Goal: Answer question/provide support

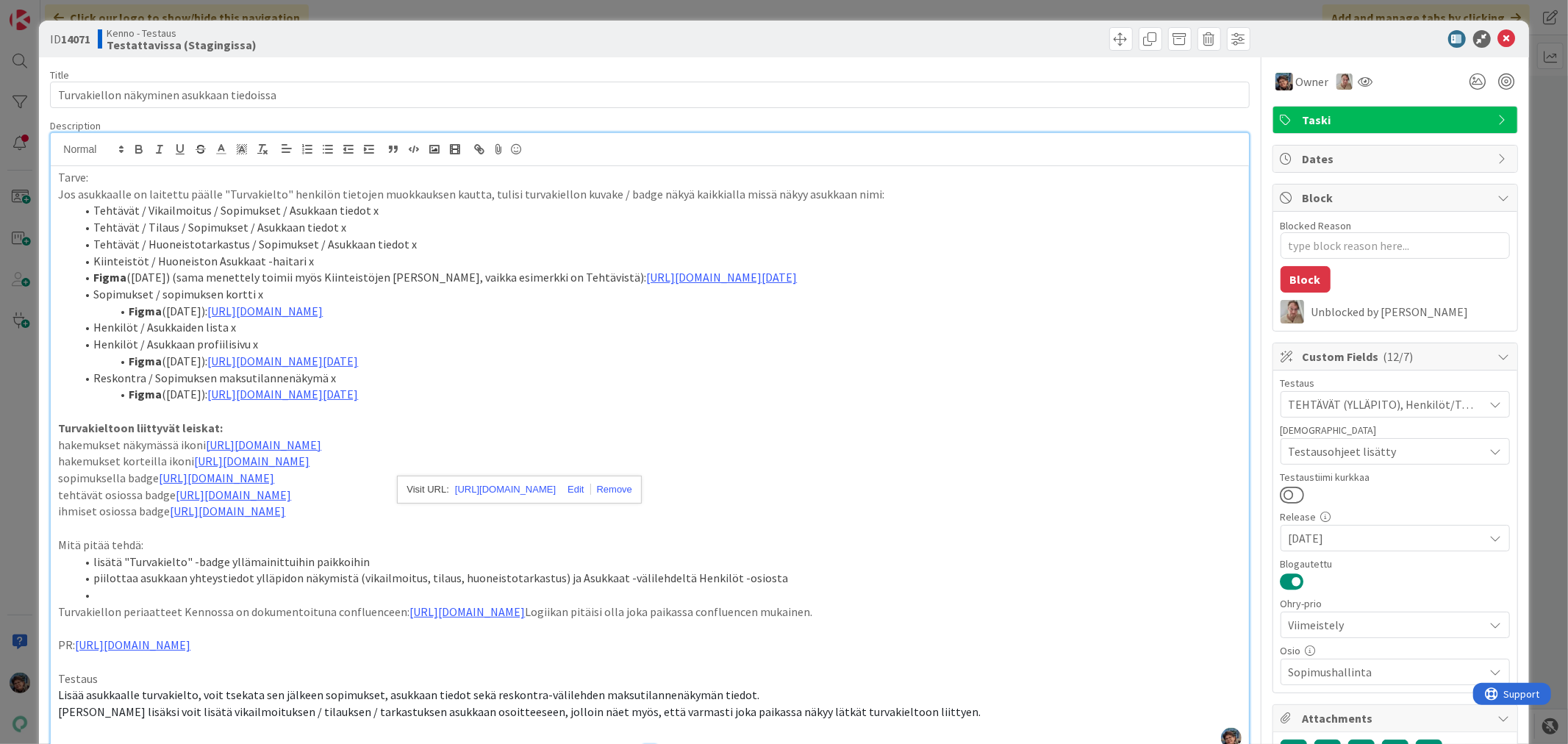
scroll to position [6978, 0]
type textarea "x"
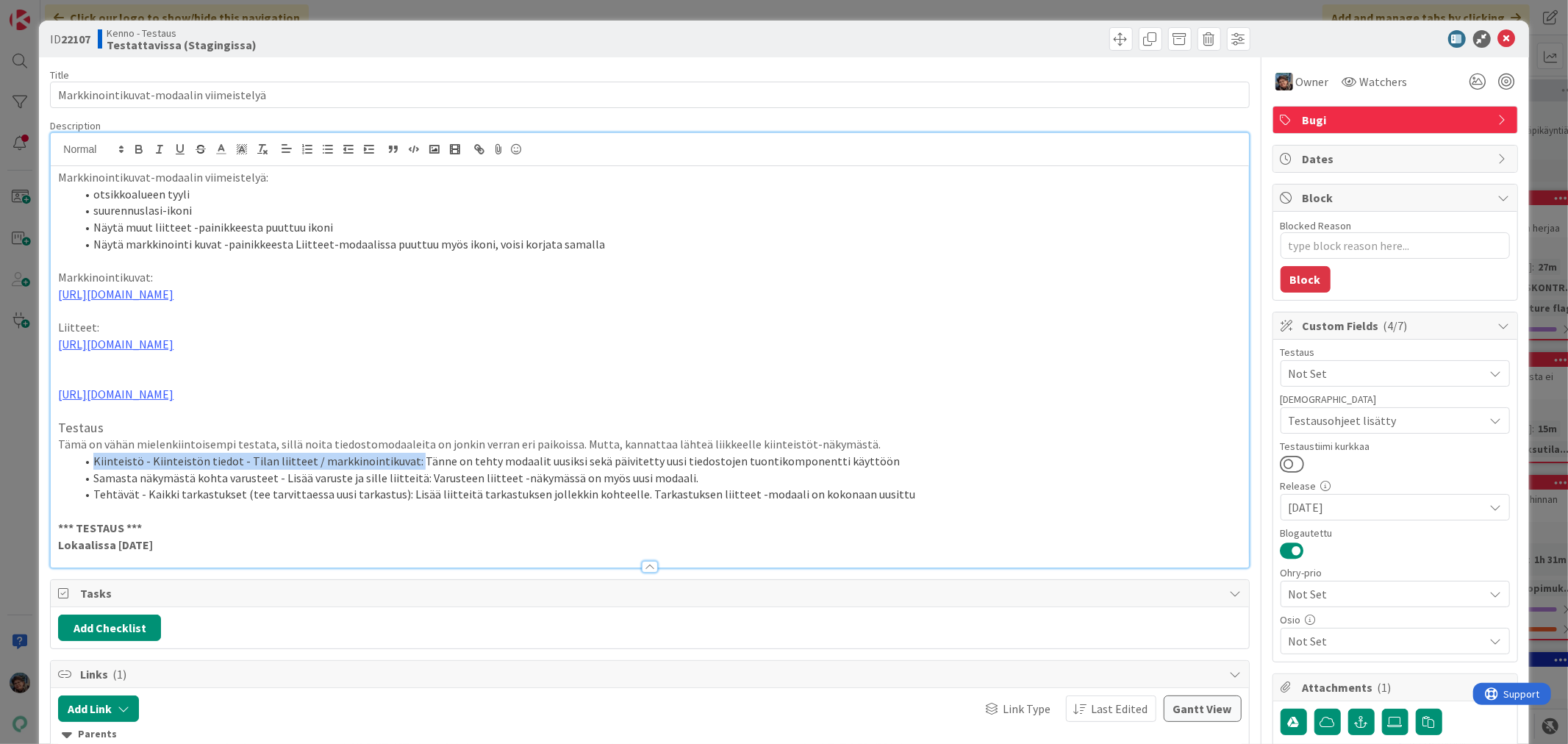
drag, startPoint x: 93, startPoint y: 493, endPoint x: 408, endPoint y: 491, distance: 315.0
click at [407, 470] on li "Kiinteistö - Kiinteistön tiedot - Tilan liitteet / markkinointikuvat: Tänne on …" at bounding box center [659, 462] width 1165 height 16
copy li "Kiinteistö - Kiinteistön tiedot - Tilan liitteet / markkinointikuvat:"
click at [185, 554] on p "Lokaalissa 2025-08-12" at bounding box center [649, 545] width 1183 height 16
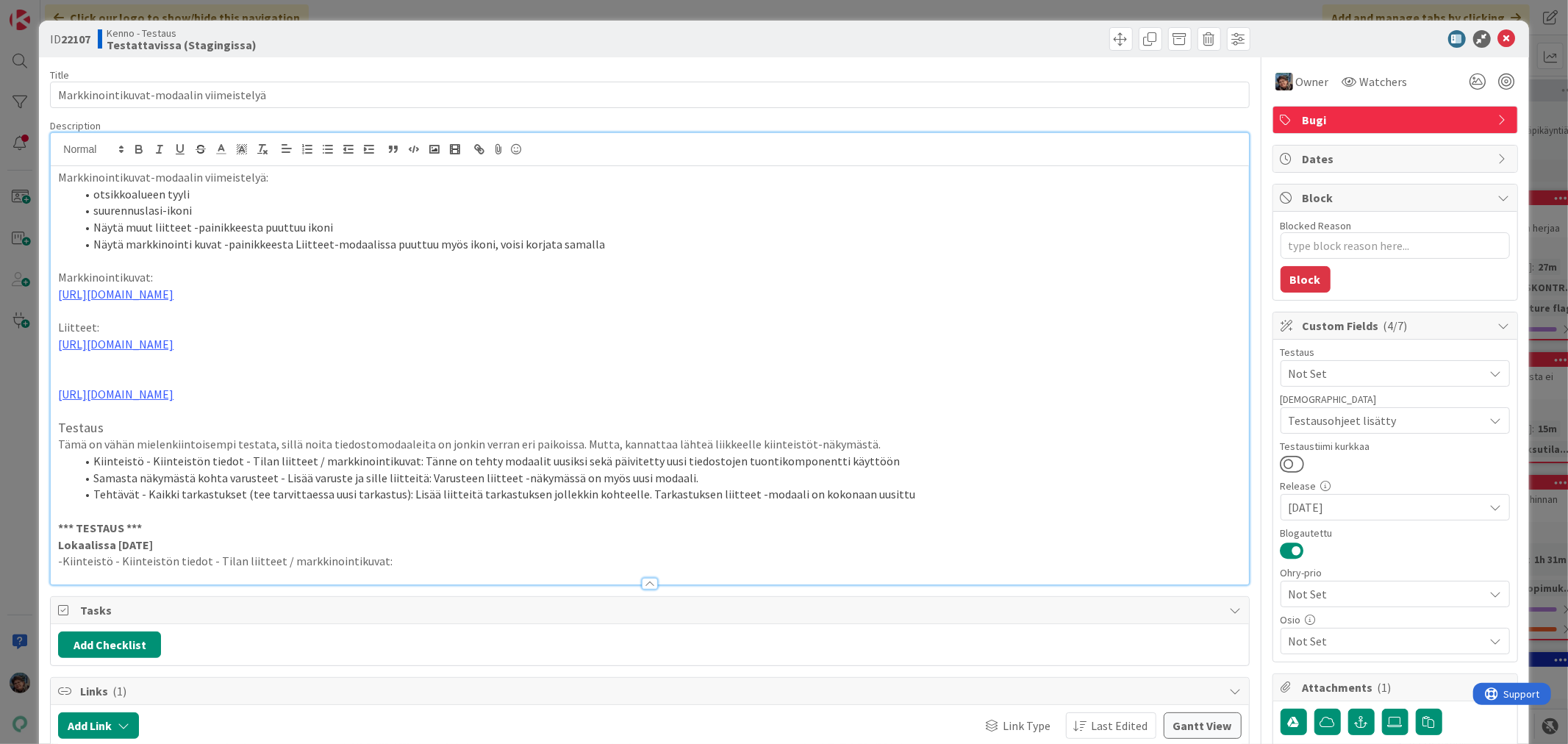
click at [61, 570] on p "-Kiinteistö - Kiinteistön tiedot - Tilan liitteet / markkinointikuvat:" at bounding box center [649, 562] width 1183 height 16
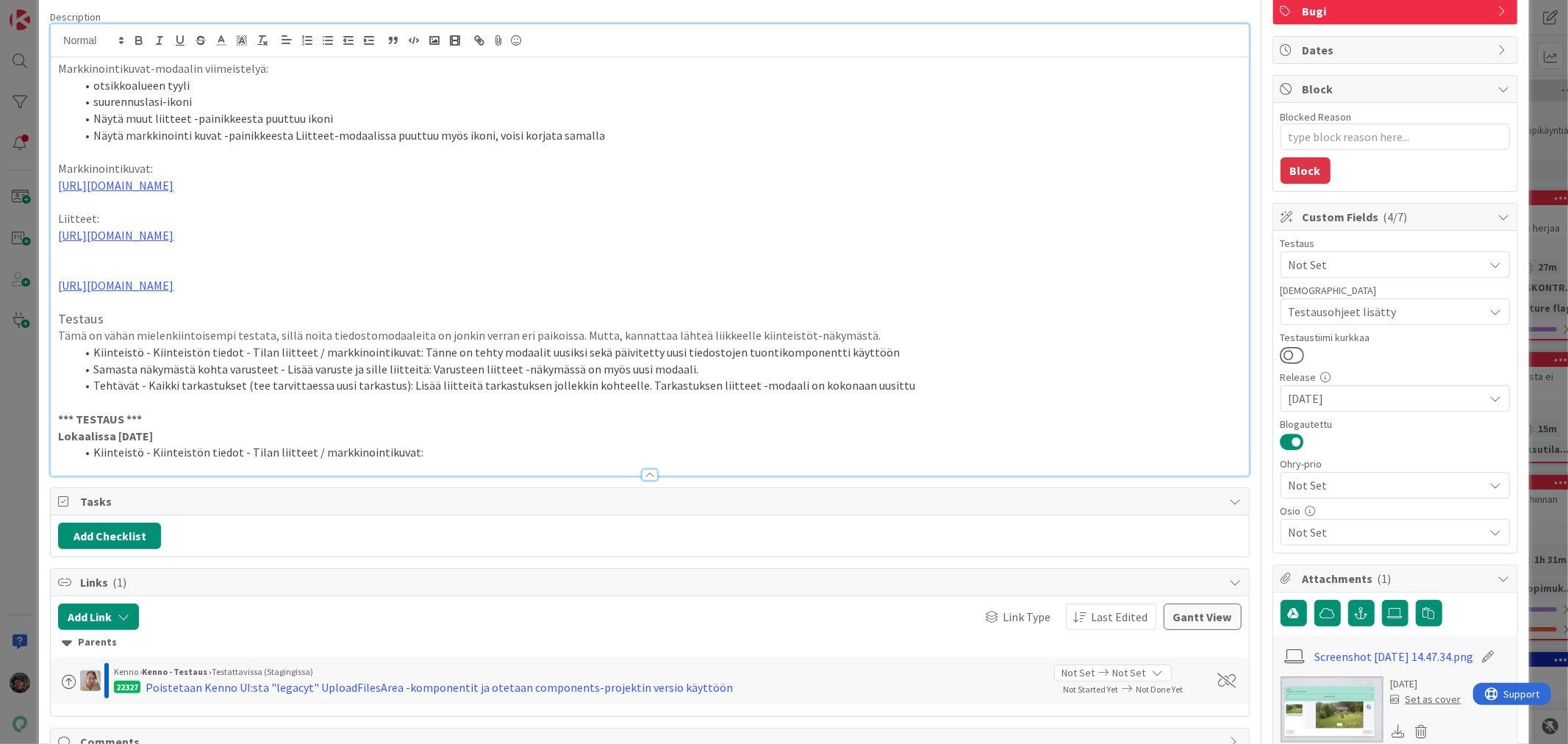
scroll to position [82, 0]
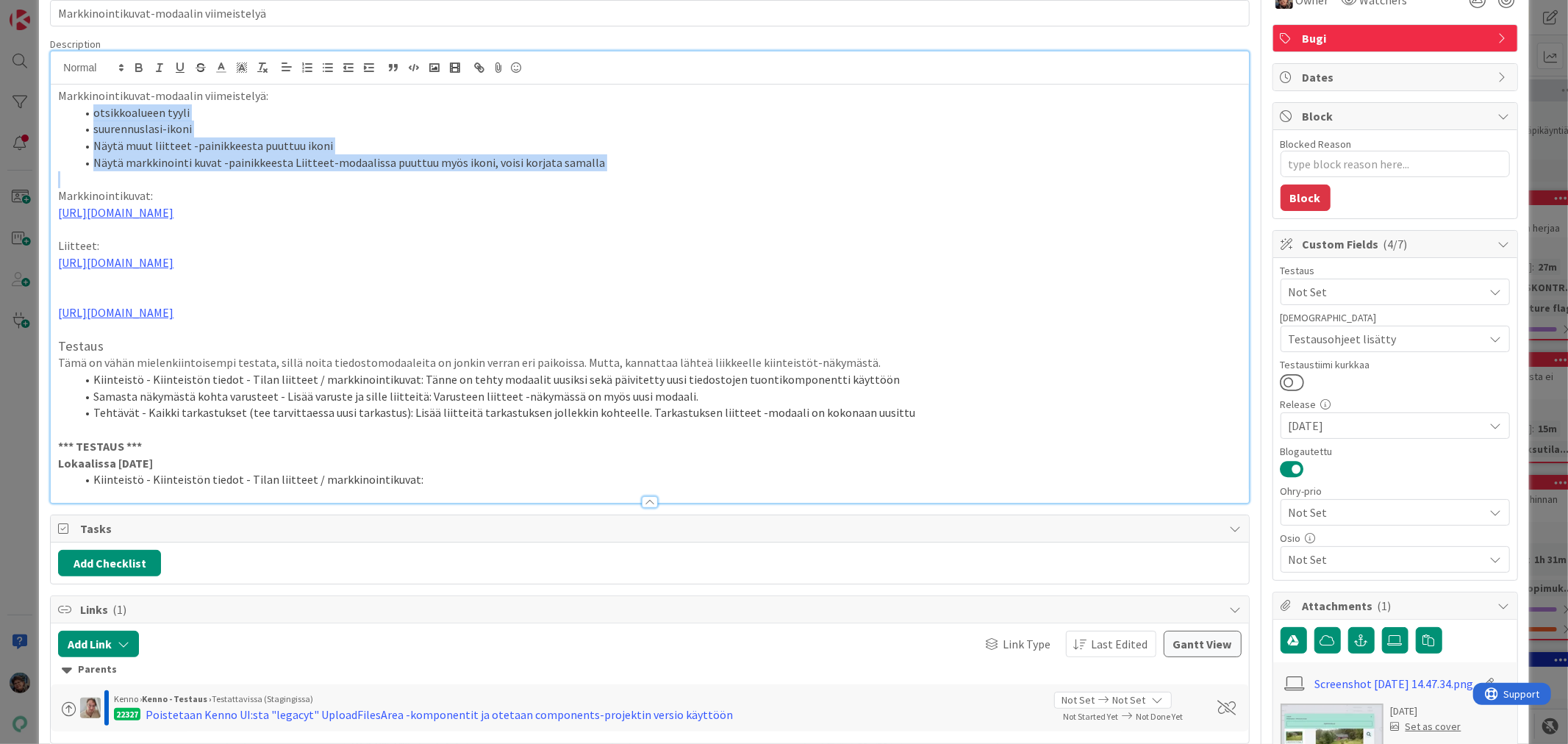
drag, startPoint x: 91, startPoint y: 113, endPoint x: 685, endPoint y: 184, distance: 598.2
click at [685, 184] on div "Markkinointikuvat-modaalin viimeistelyä: otsikkoalueen tyyli suurennuslasi-ikon…" at bounding box center [649, 293] width 1198 height 419
copy ol "otsikkoalueen tyyli suurennuslasi-ikoni Näytä muut liitteet -painikkeesta puutt…"
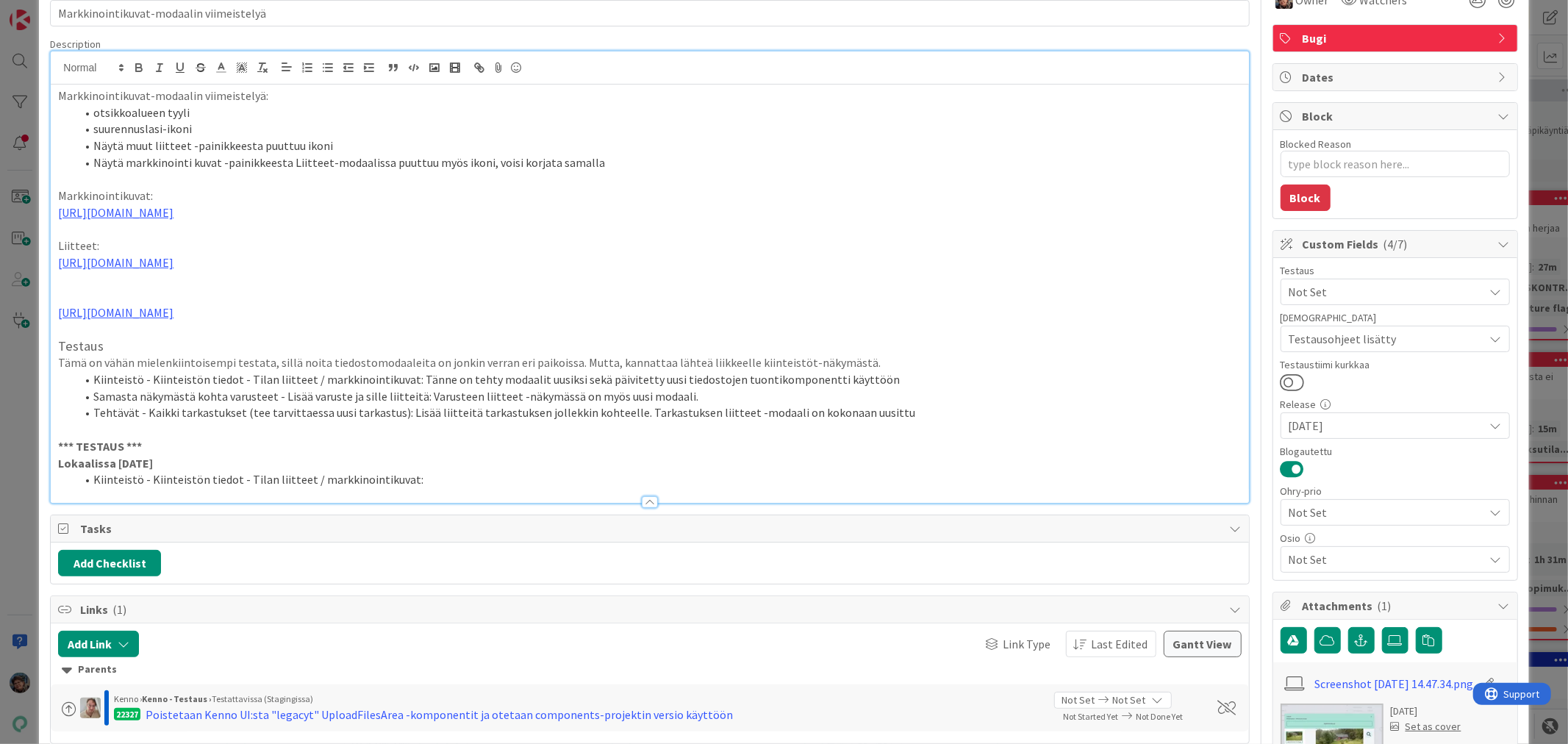
click at [427, 488] on li "Kiinteistö - Kiinteistön tiedot - Tilan liitteet / markkinointikuvat:" at bounding box center [659, 480] width 1165 height 16
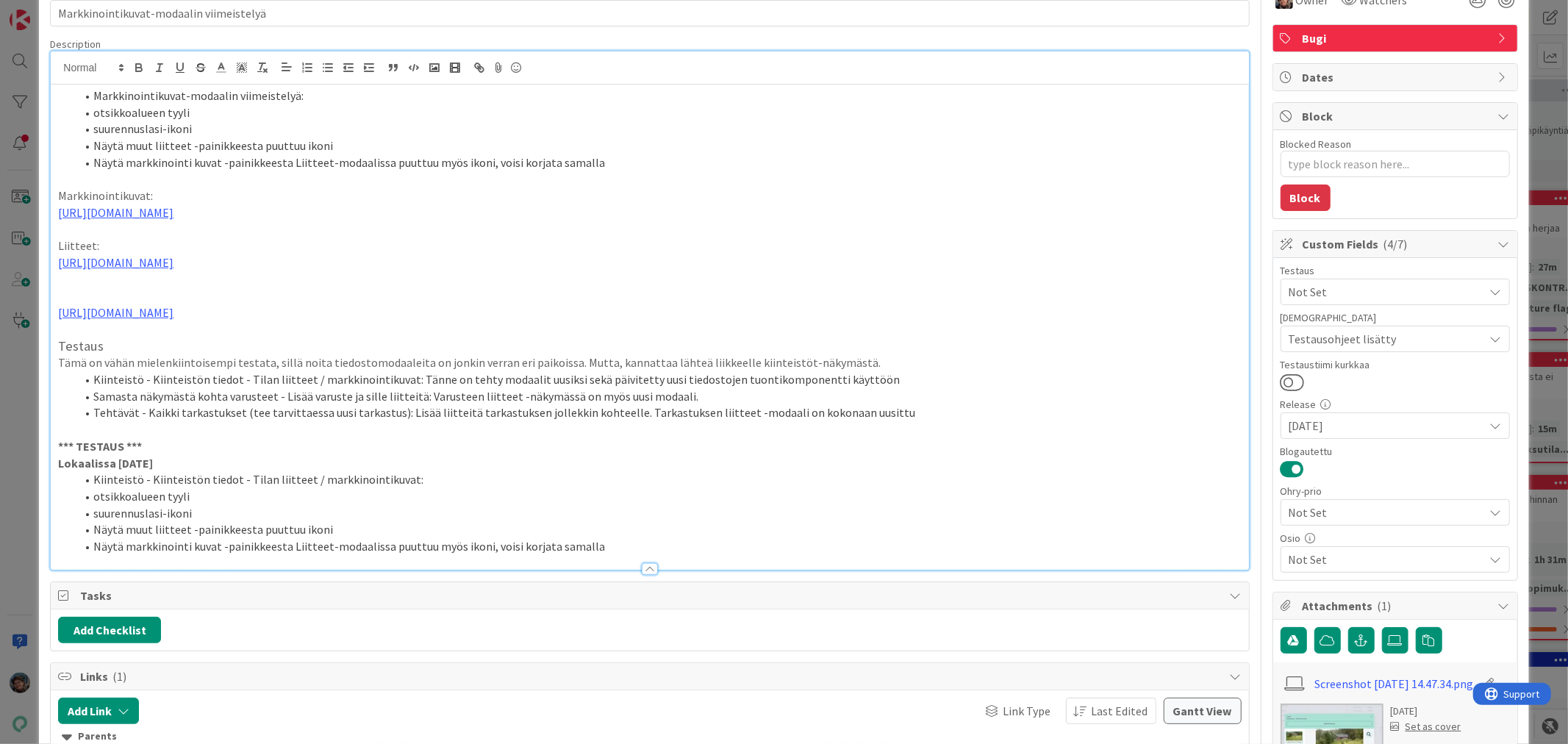
click at [95, 506] on li "otsikkoalueen tyyli" at bounding box center [659, 497] width 1165 height 16
click at [92, 522] on li "suurennuslasi-ikoni" at bounding box center [659, 514] width 1165 height 16
click at [99, 506] on li "- otsikkoalueen tyyli" at bounding box center [659, 497] width 1165 height 16
click at [93, 539] on li "Näytä muut liitteet -painikkeesta puuttuu ikoni" at bounding box center [659, 530] width 1165 height 16
click at [92, 555] on li "Näytä markkinointi kuvat -painikkeesta Liitteet-modaalissa puuttuu myös ikoni, …" at bounding box center [659, 547] width 1165 height 16
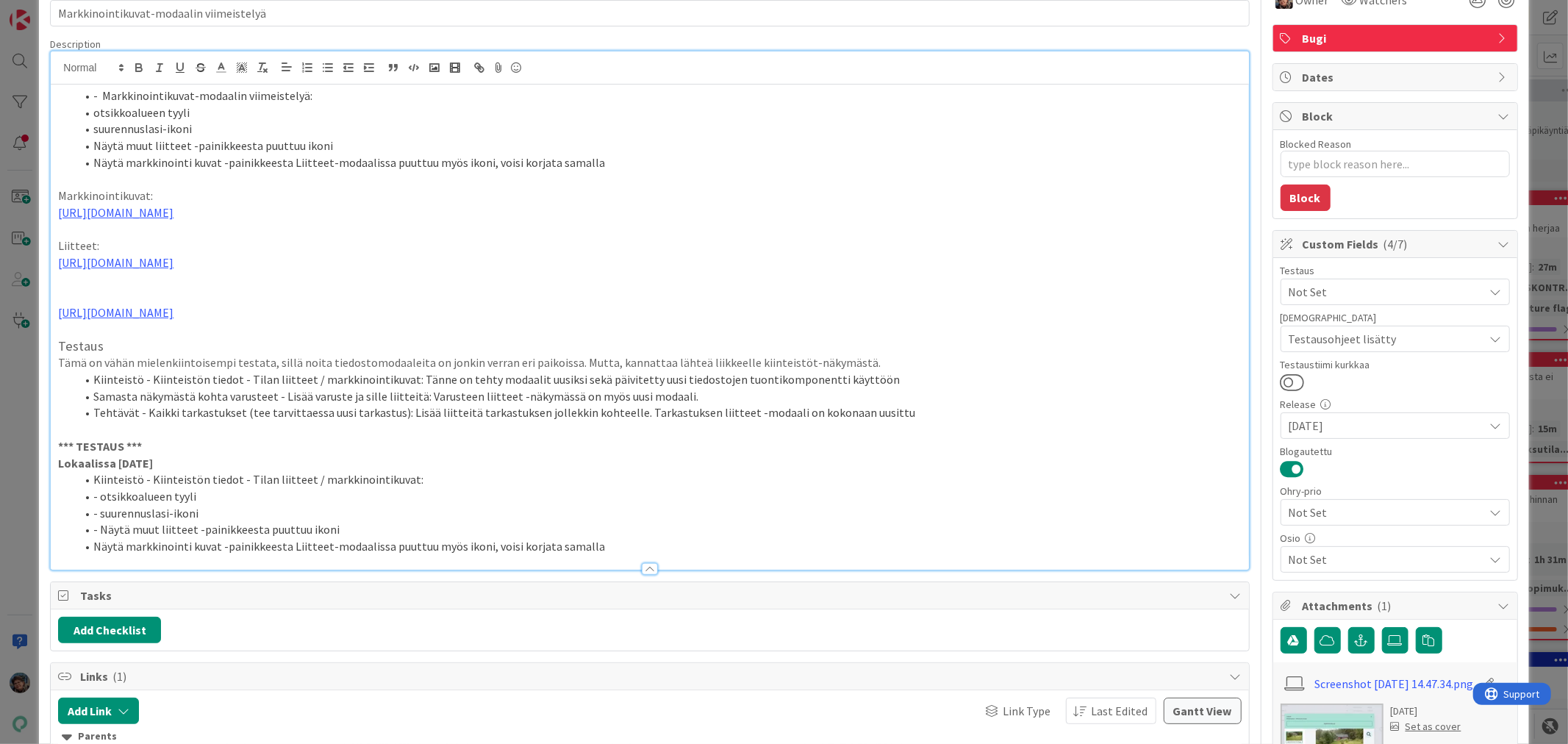
click at [93, 555] on li "Näytä markkinointi kuvat -painikkeesta Liitteet-modaalissa puuttuu myös ikoni, …" at bounding box center [659, 547] width 1165 height 16
click at [95, 555] on li "Näytä markkinointi kuvat -painikkeesta Liitteet-modaalissa puuttuu myös ikoni, …" at bounding box center [659, 547] width 1165 height 16
click at [348, 522] on li "- suurennuslasi-ikoni" at bounding box center [659, 514] width 1165 height 16
drag, startPoint x: 245, startPoint y: 563, endPoint x: 298, endPoint y: 560, distance: 53.1
click at [298, 539] on li "- Näytä muut liitteet -painikkeesta puuttuu ikoni" at bounding box center [659, 530] width 1165 height 16
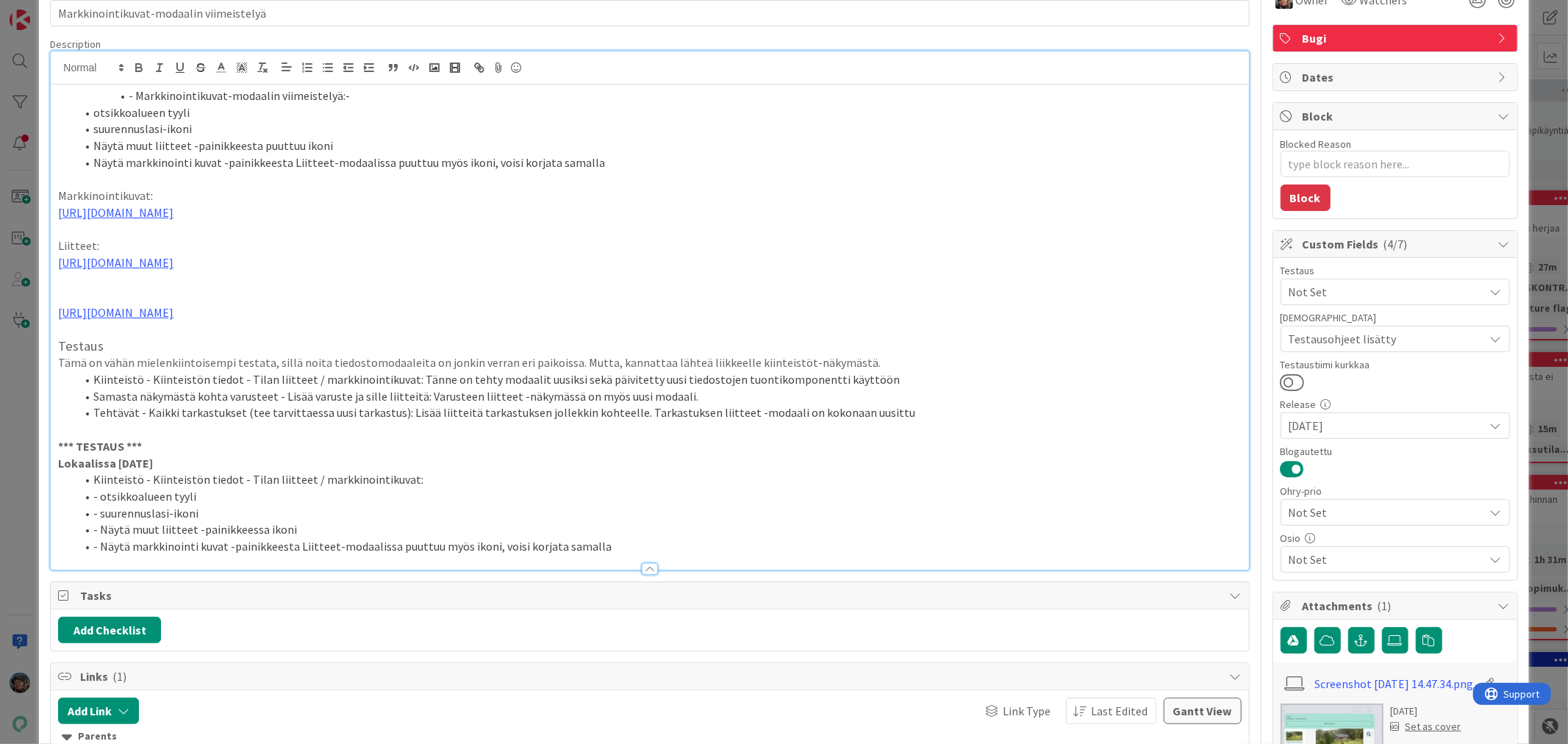
click at [279, 555] on li "- Näytä markkinointi kuvat -painikkeesta Liitteet-modaalissa puuttuu myös ikoni…" at bounding box center [659, 547] width 1165 height 16
drag, startPoint x: 390, startPoint y: 580, endPoint x: 463, endPoint y: 578, distance: 73.0
click at [463, 555] on li "- Näytä markkinointi kuvat -painikkeessa Liitteet-modaalissa puuttuu myös ikoni…" at bounding box center [659, 547] width 1165 height 16
drag, startPoint x: 416, startPoint y: 577, endPoint x: 546, endPoint y: 574, distance: 130.0
click at [546, 555] on li "- Näytä markkinointi kuvat -painikkeessa Liitteet-modaalissa ikoni, voisi korja…" at bounding box center [659, 547] width 1165 height 16
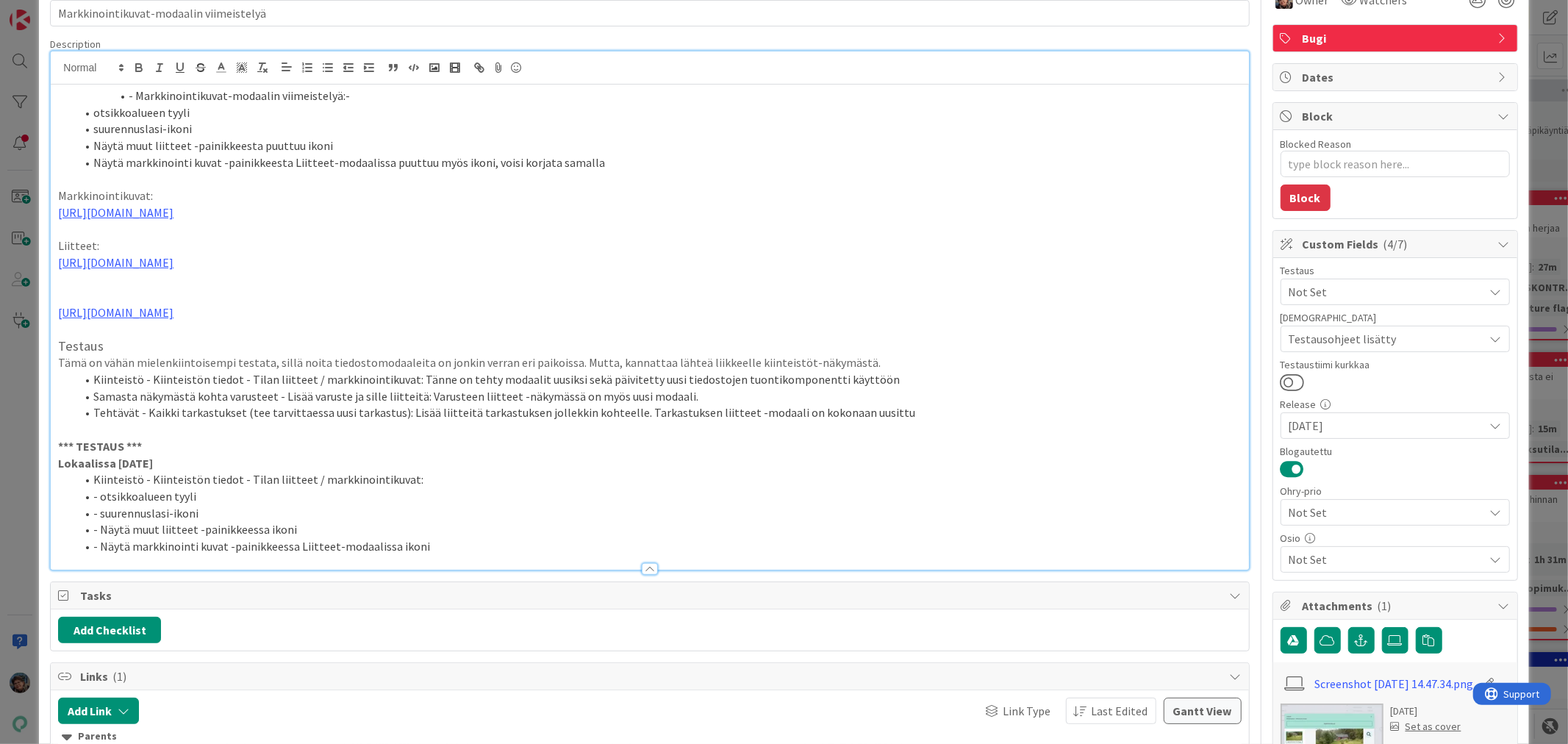
click at [410, 488] on li "Kiinteistö - Kiinteistön tiedot - Tilan liitteet / markkinointikuvat:" at bounding box center [659, 480] width 1165 height 16
drag, startPoint x: 224, startPoint y: 431, endPoint x: 412, endPoint y: 424, distance: 188.1
click at [412, 405] on li "Samasta näkymästä kohta varusteet - Lisää varuste ja sille liitteitä: Varusteen…" at bounding box center [659, 397] width 1165 height 16
copy li "varusteet - Lisää varuste ja sille liitteitä"
click at [430, 555] on li "- Näytä markkinointi kuvat -painikkeessa Liitteet-modaalissa ikoni" at bounding box center [659, 547] width 1165 height 16
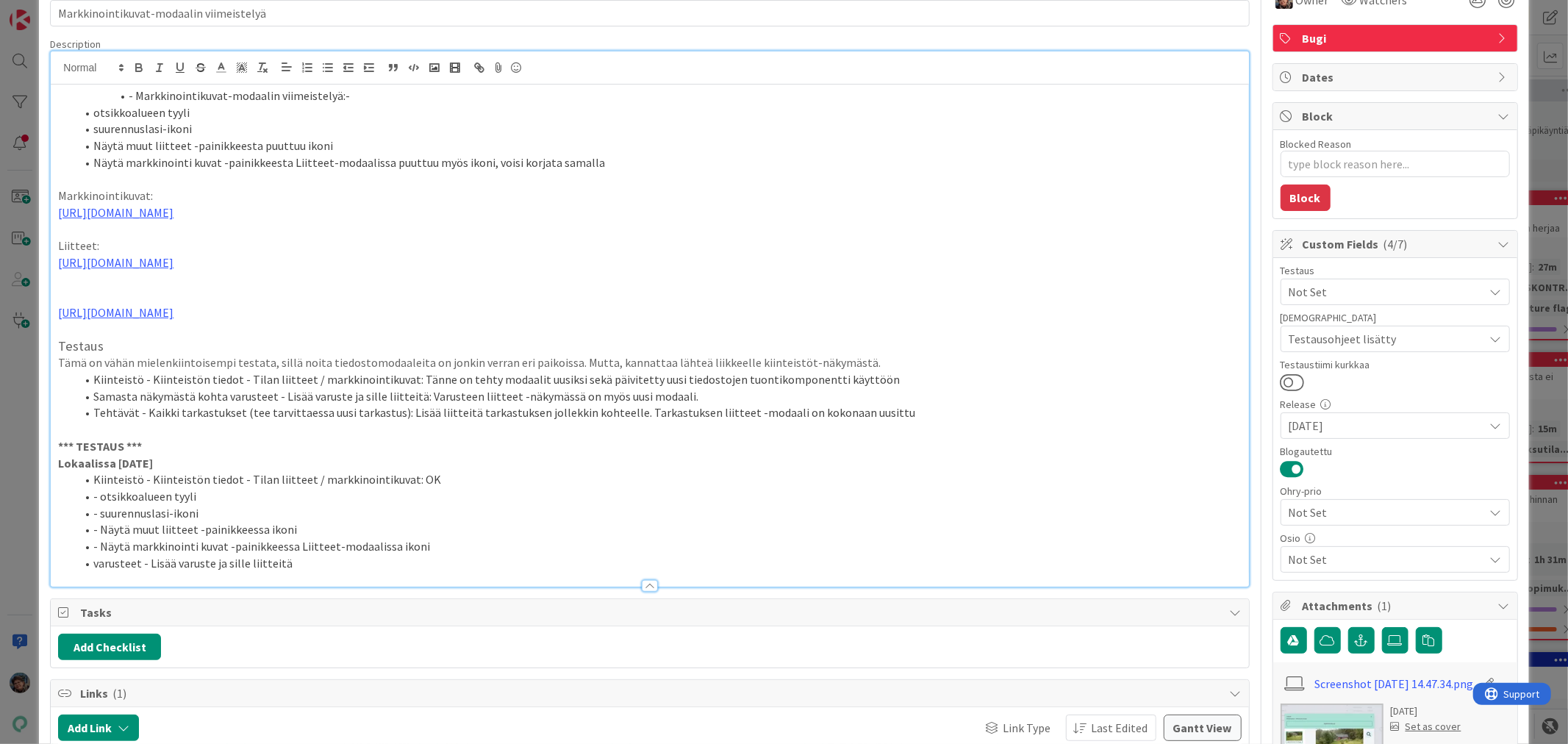
click at [92, 573] on li "varusteet - Lisää varuste ja sille liitteitä" at bounding box center [659, 563] width 1165 height 16
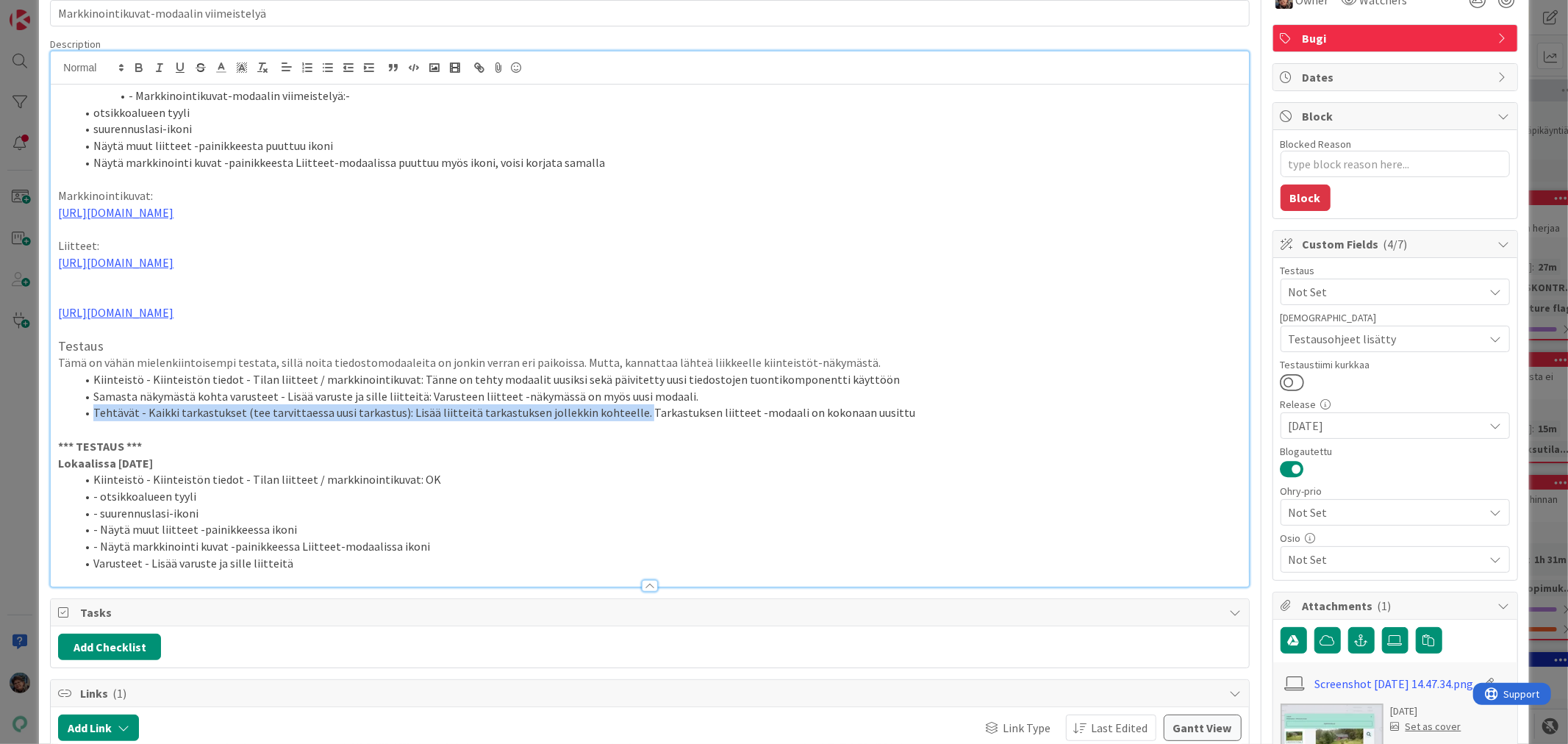
drag, startPoint x: 94, startPoint y: 445, endPoint x: 623, endPoint y: 452, distance: 529.0
click at [623, 421] on li "Tehtävät - Kaikki tarkastukset (tee tarvittaessa uusi tarkastus): Lisää liittei…" at bounding box center [659, 413] width 1165 height 16
copy li "Tehtävät - Kaikki tarkastukset (tee tarvittaessa uusi tarkastus): Lisää liittei…"
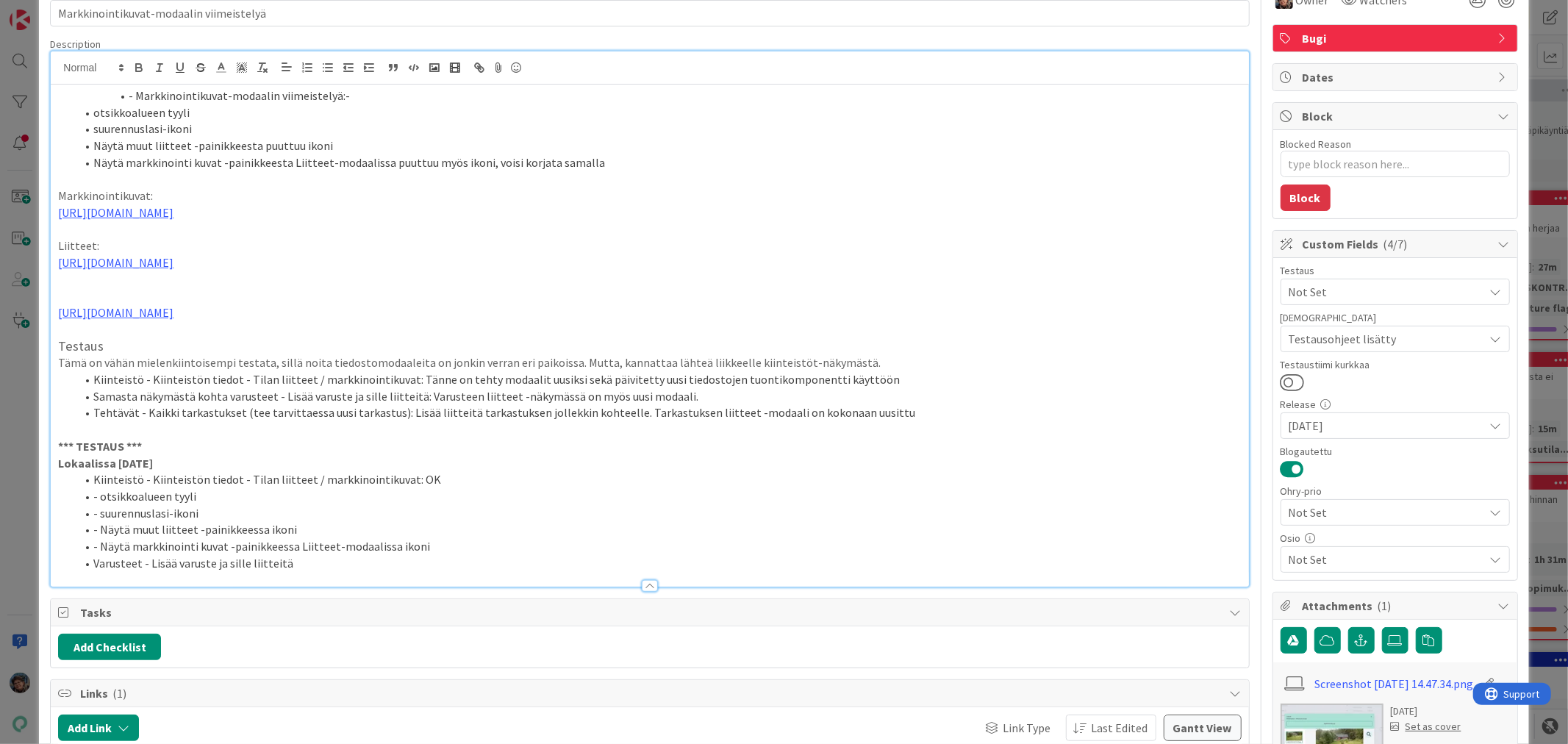
click at [294, 573] on li "Varusteet - Lisää varuste ja sille liitteitä" at bounding box center [659, 563] width 1165 height 16
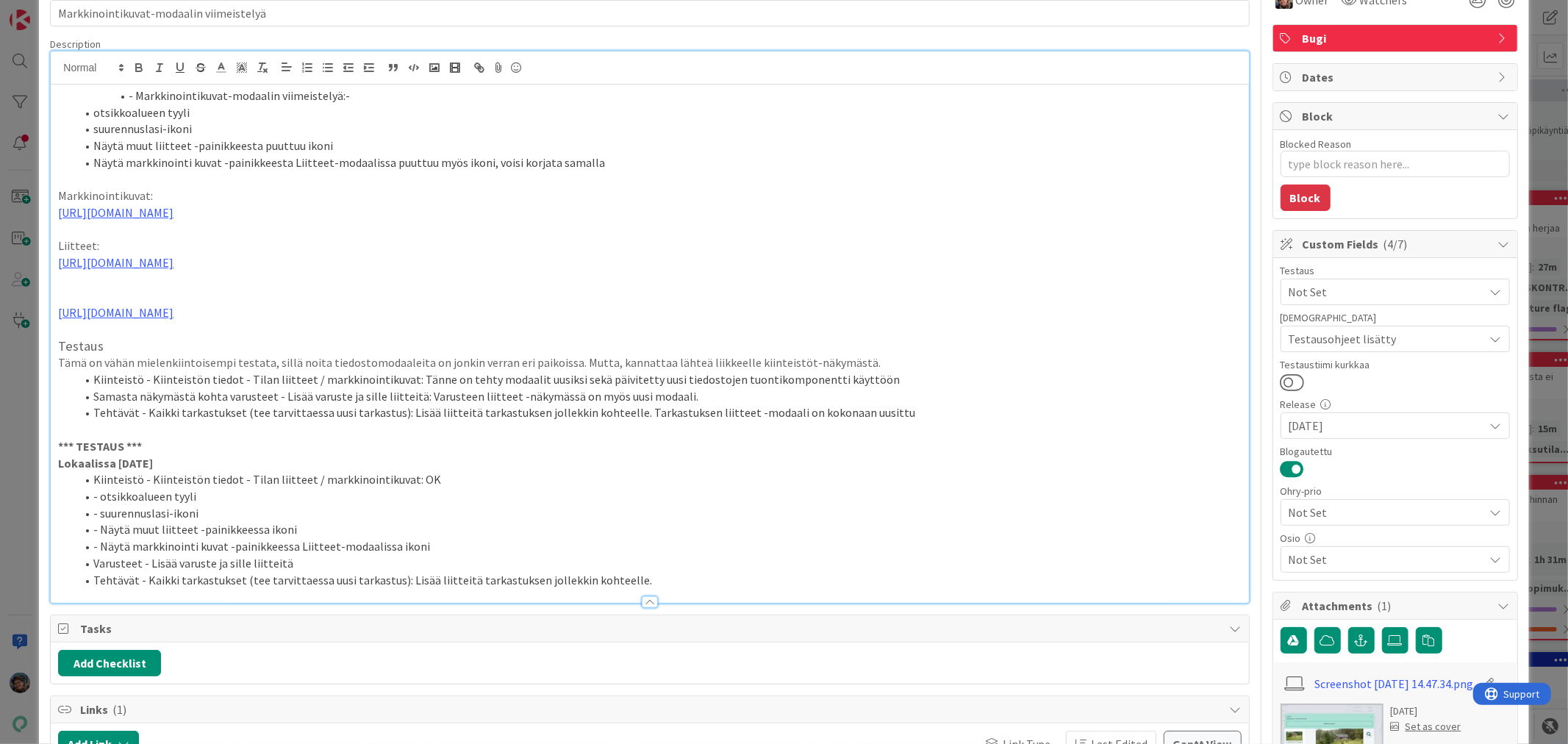
click at [259, 589] on li "Tehtävät - Kaikki tarkastukset (tee tarvittaessa uusi tarkastus): Lisää liittei…" at bounding box center [659, 581] width 1165 height 16
click at [484, 589] on li "Tehtävät - Kaikki tarkastukset (tee uusi tarkastus): Lisää liitteitä tarkastuks…" at bounding box center [659, 581] width 1165 height 16
click at [495, 589] on li "Tehtävät - Kaikki tarkastukset (tee uusi tarkastus): Lisää liitteitä tarkastuks…" at bounding box center [659, 581] width 1165 height 16
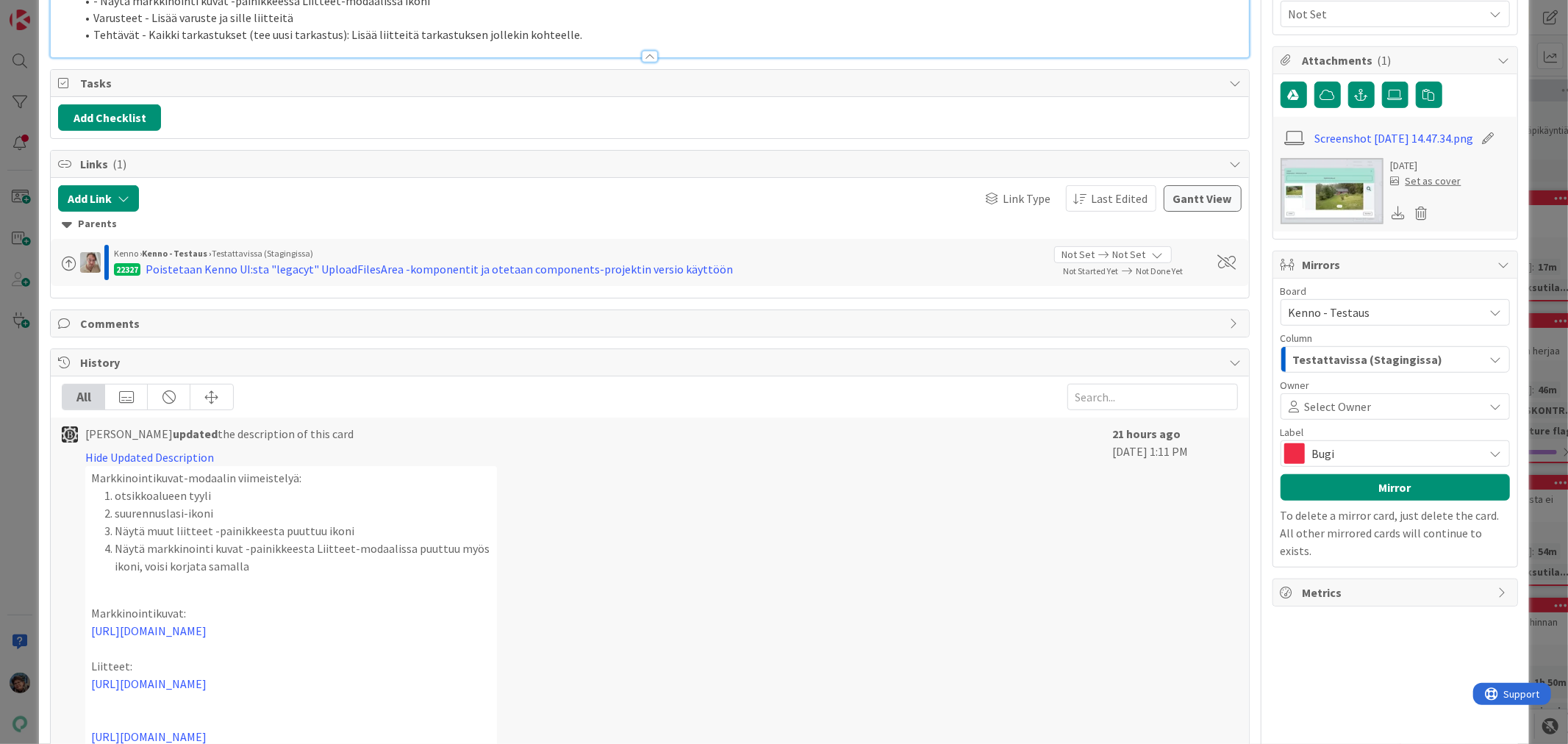
scroll to position [409, 0]
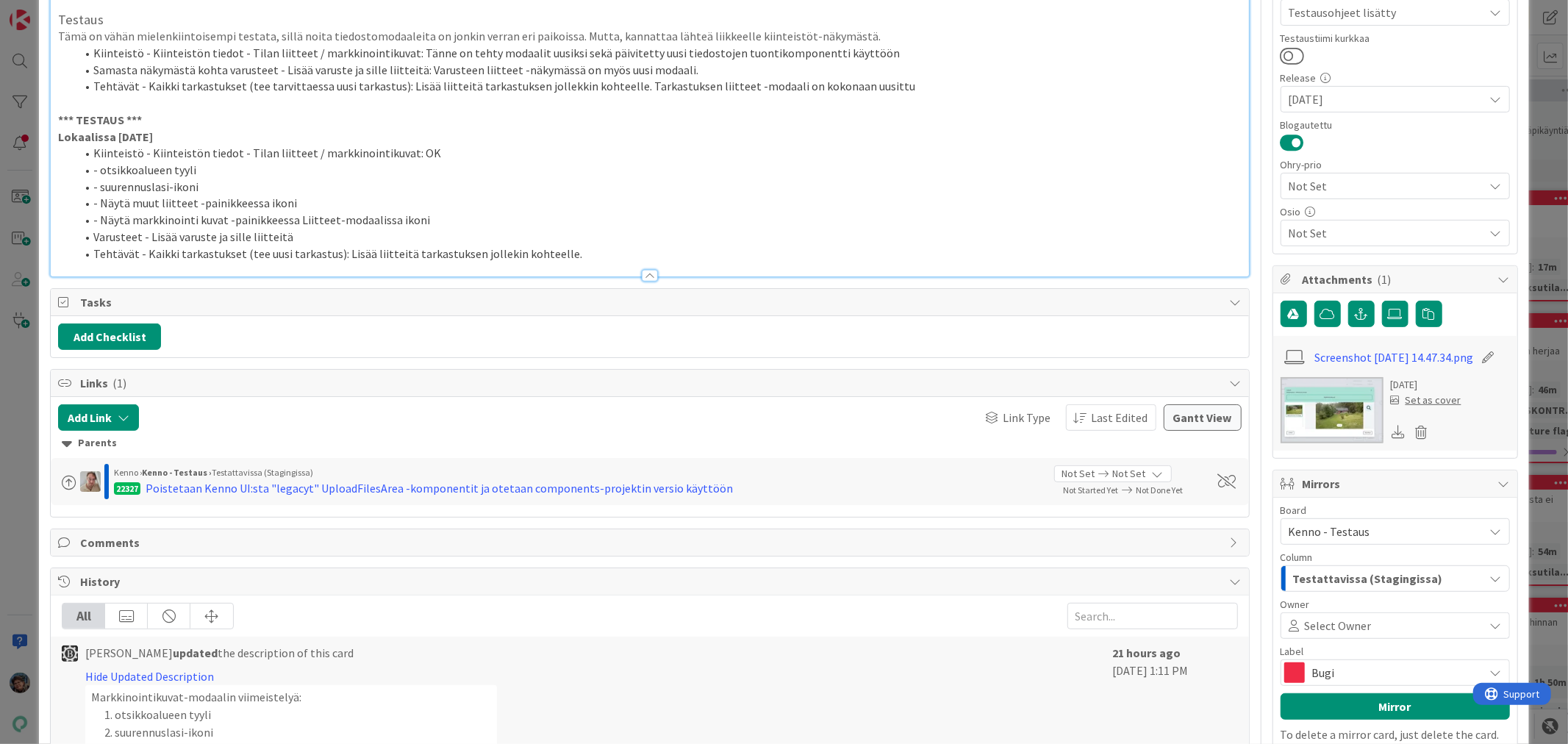
click at [333, 246] on li "Varusteet - Lisää varuste ja sille liitteitä" at bounding box center [659, 237] width 1165 height 16
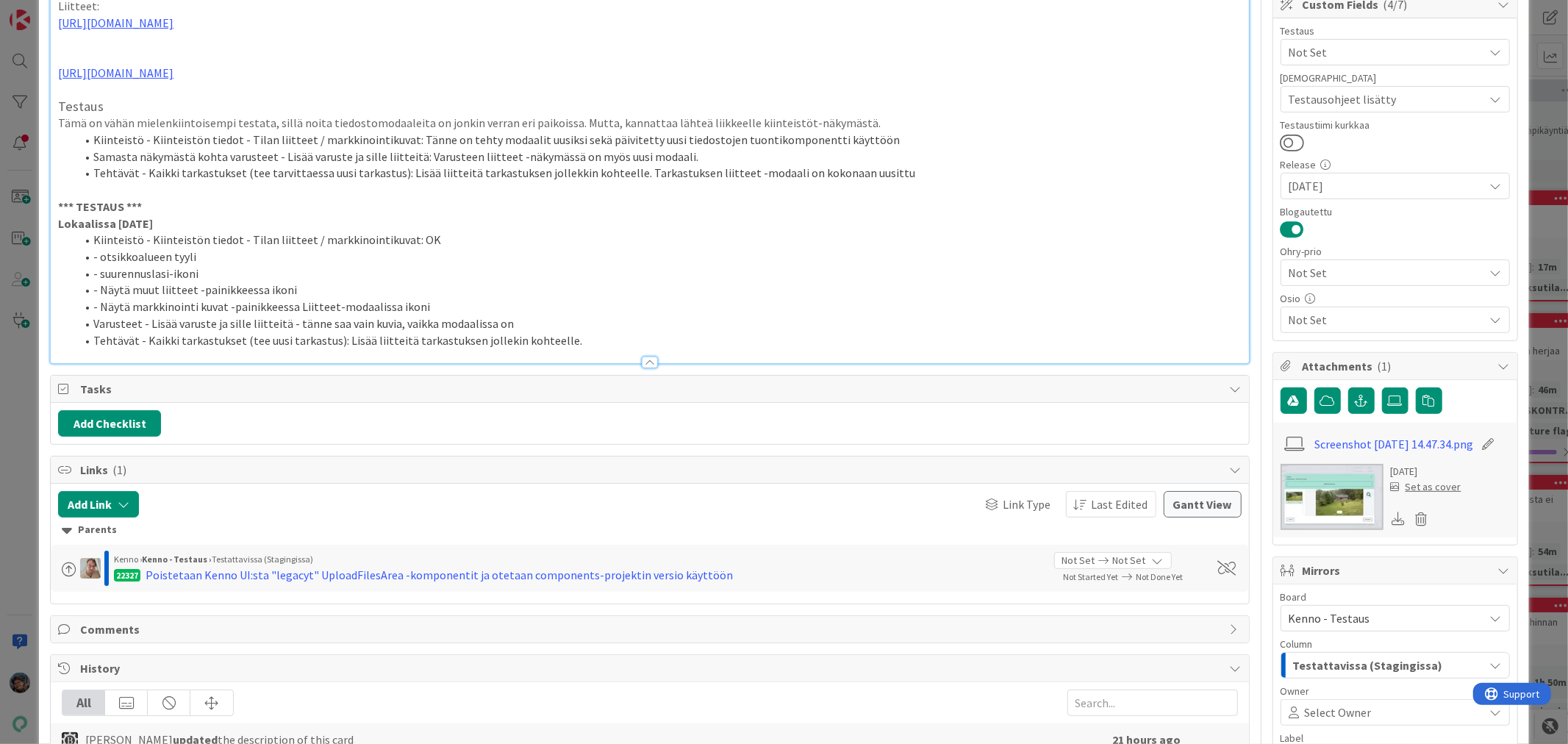
scroll to position [334, 0]
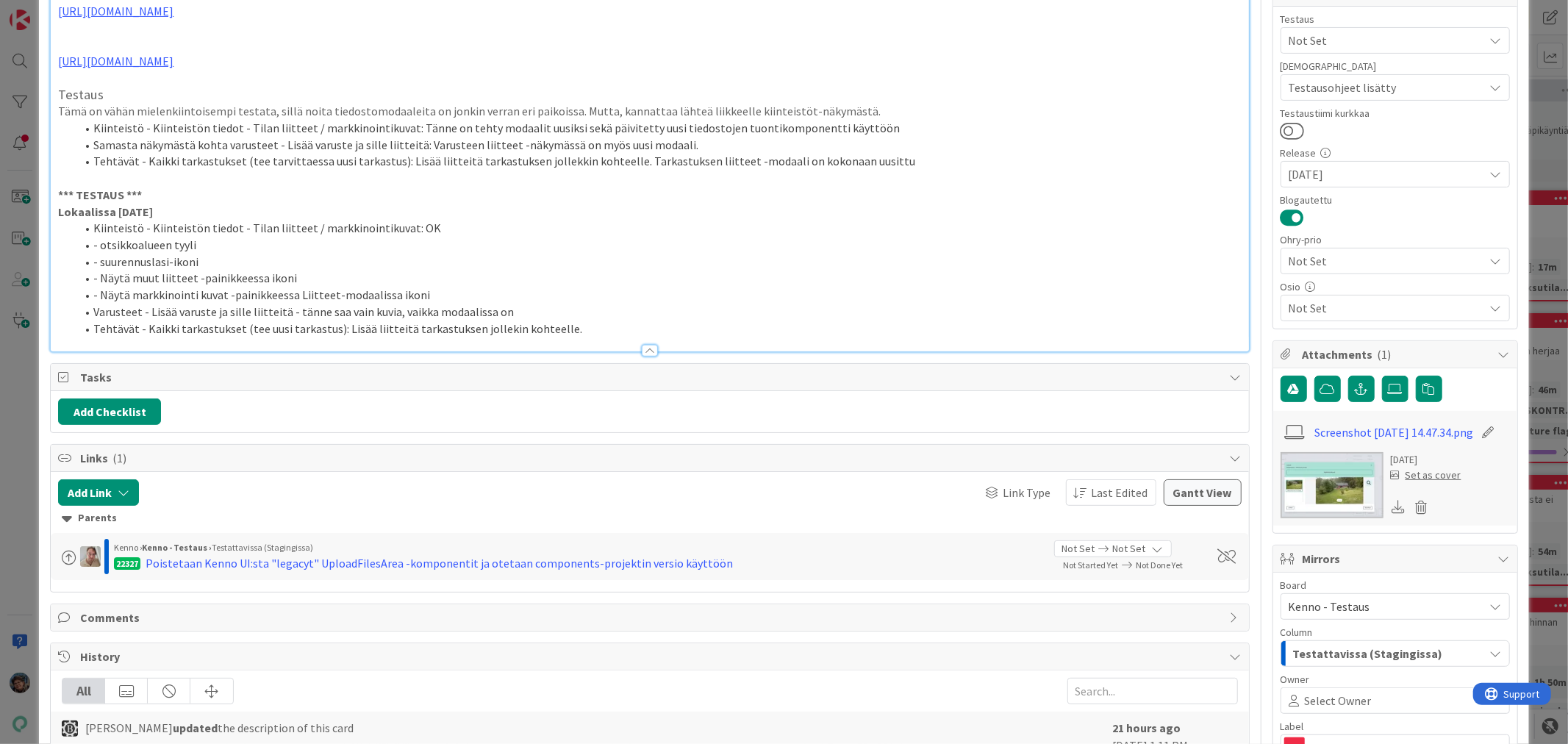
click at [512, 321] on li "Varusteet - Lisää varuste ja sille liitteitä - tänne saa vain kuvia, vaikka mod…" at bounding box center [659, 312] width 1165 height 16
click at [563, 337] on li "Tehtävät - Kaikki tarkastukset (tee uusi tarkastus): Lisää liitteitä tarkastuks…" at bounding box center [659, 329] width 1165 height 16
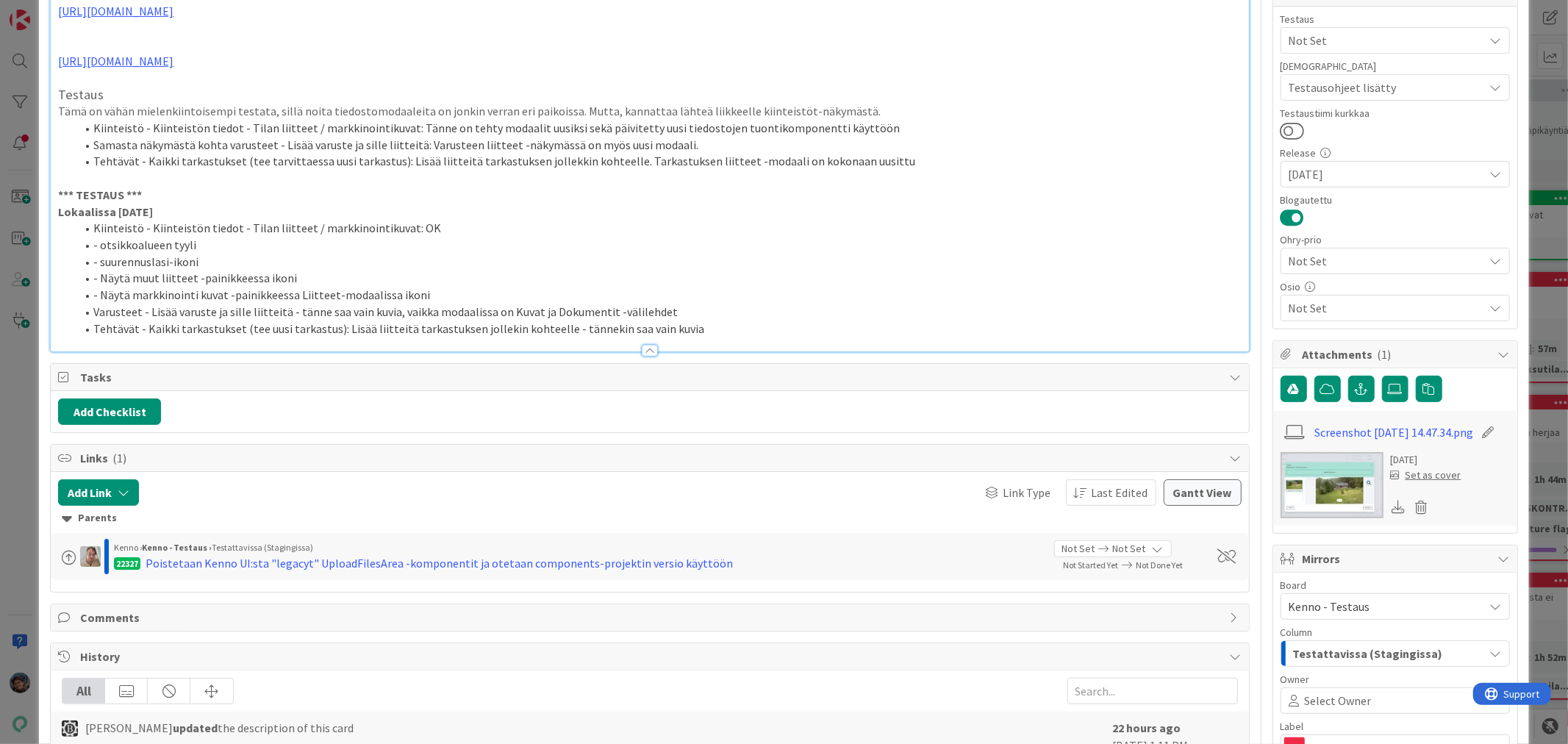
click at [423, 236] on li "Kiinteistö - Kiinteistön tiedot - Tilan liitteet / markkinointikuvat: OK" at bounding box center [659, 228] width 1165 height 16
click at [437, 304] on li "- Näytä markkinointi kuvat -painikkeessa Liitteet-modaalissa ikoni" at bounding box center [659, 295] width 1165 height 16
click at [425, 304] on li "- Näytä markkinointi kuvat -painikkeessa Liitteet-modaalissa ikoni" at bounding box center [659, 295] width 1165 height 16
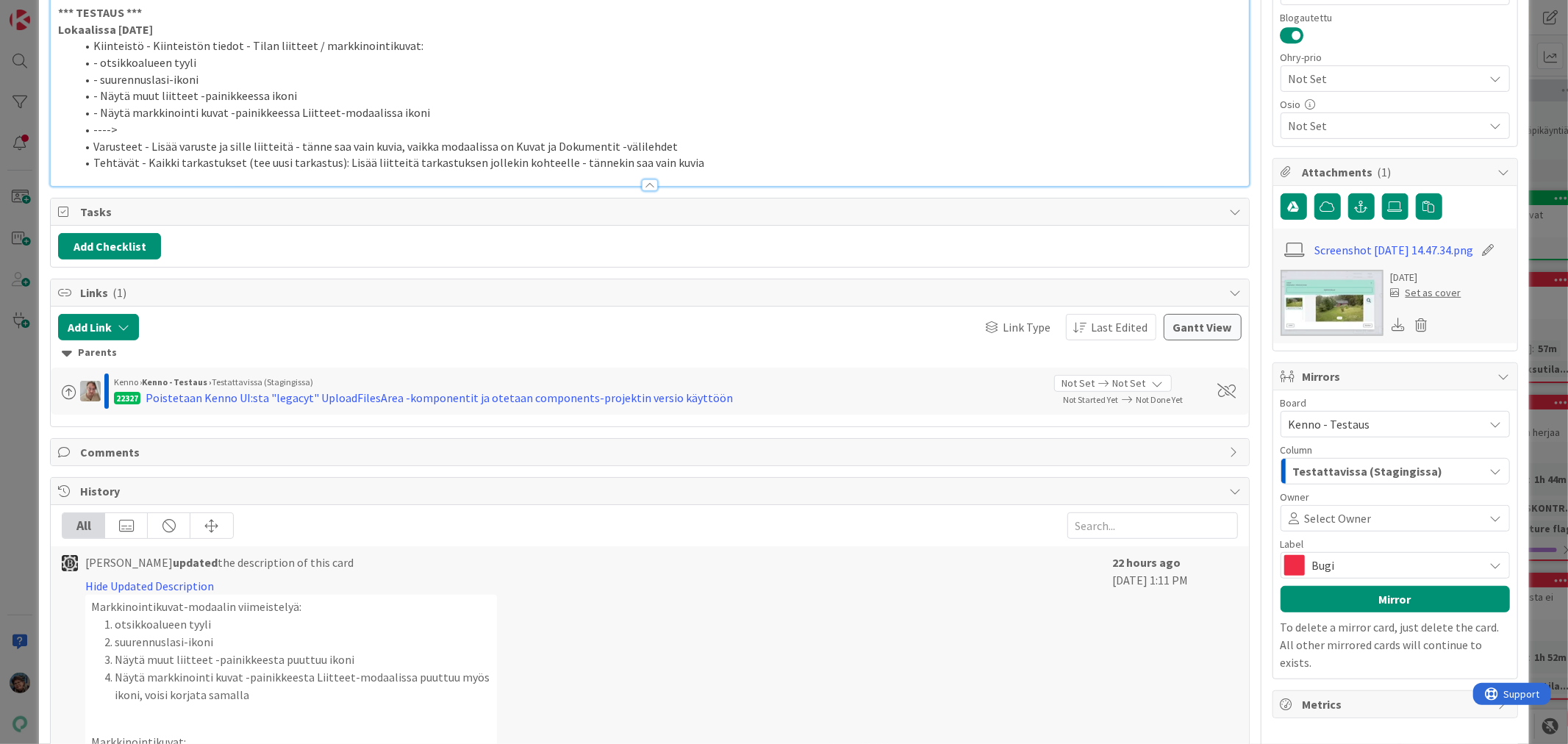
scroll to position [490, 0]
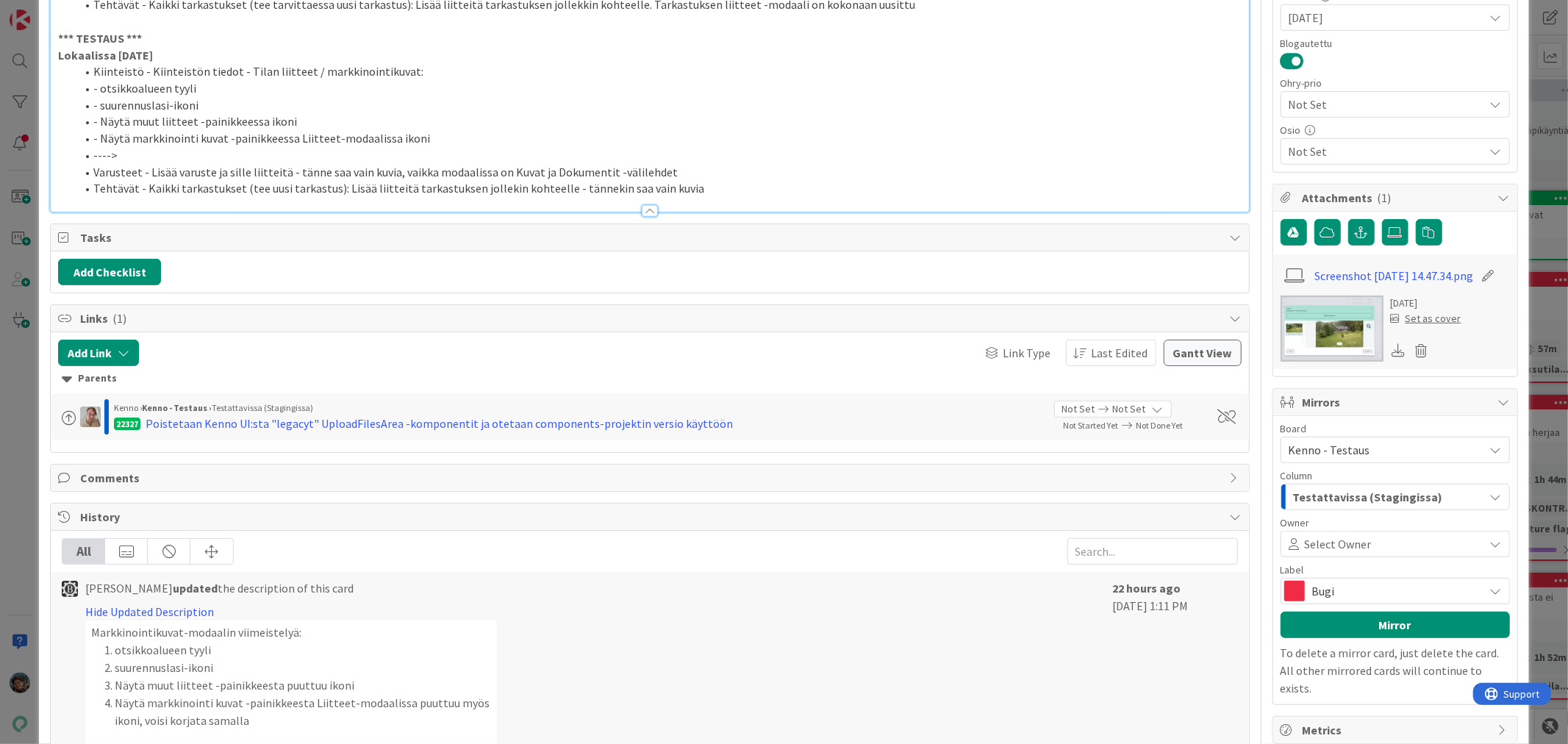
click at [144, 164] on li "---->" at bounding box center [659, 156] width 1165 height 16
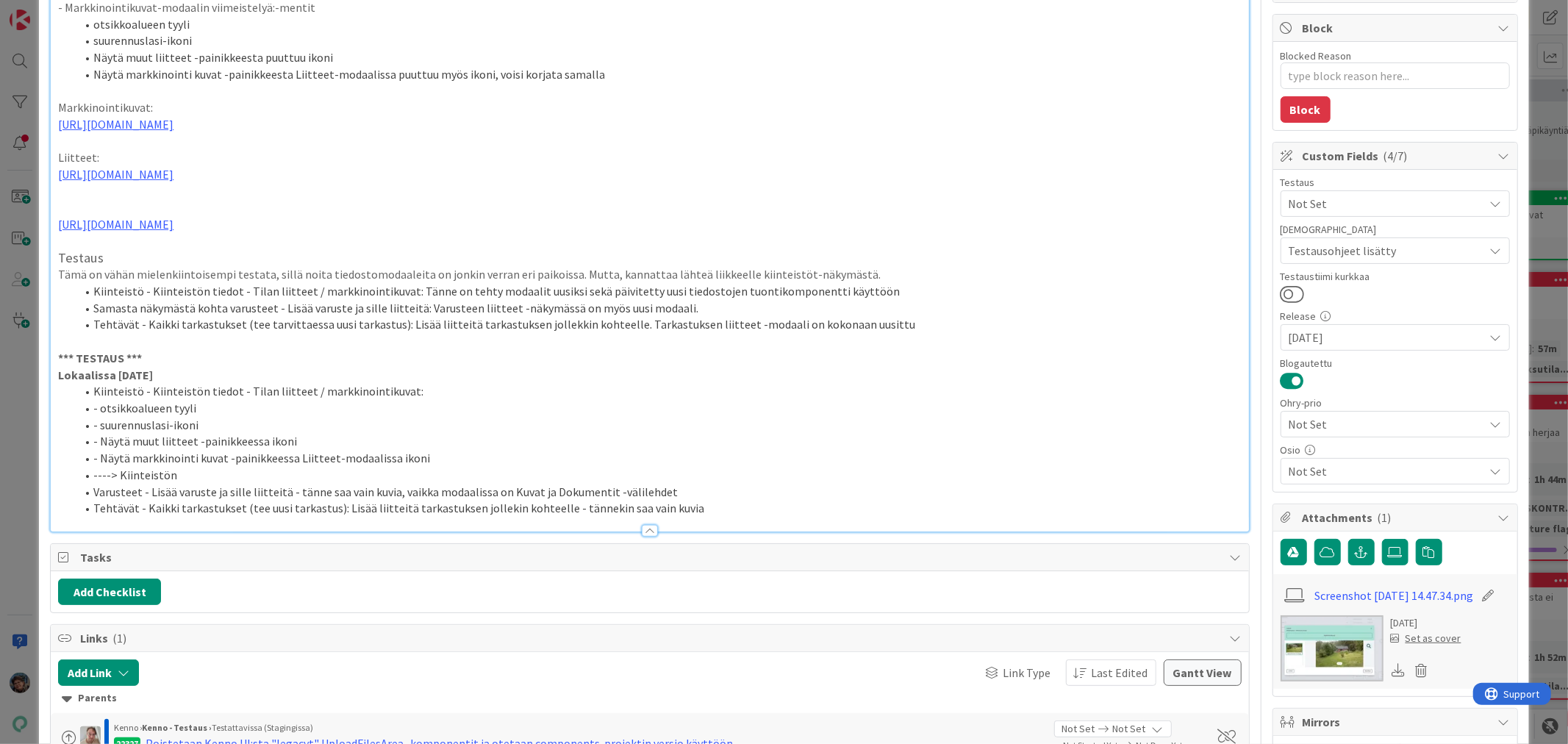
click at [184, 484] on li "----> Kiinteistön" at bounding box center [659, 476] width 1165 height 16
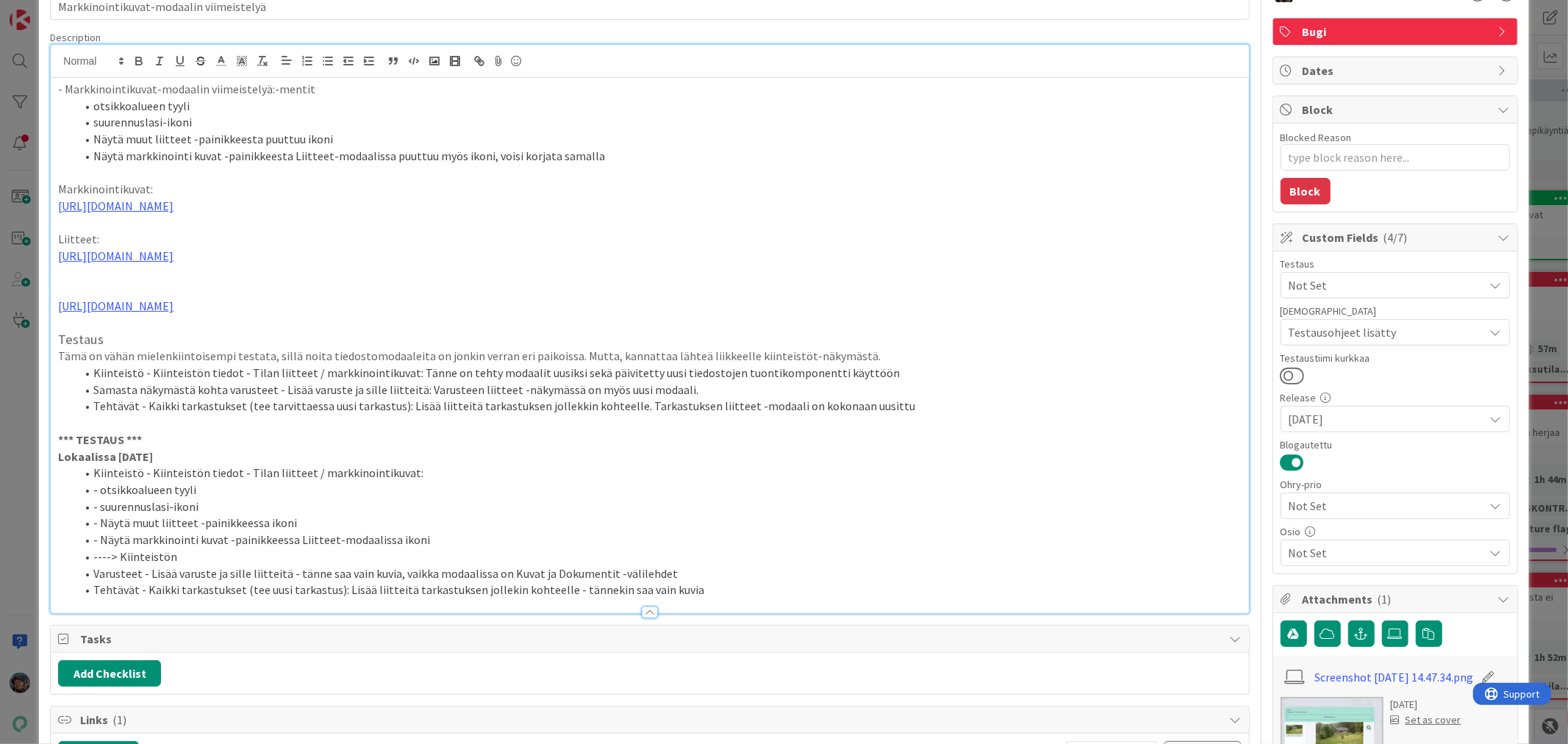
scroll to position [0, 0]
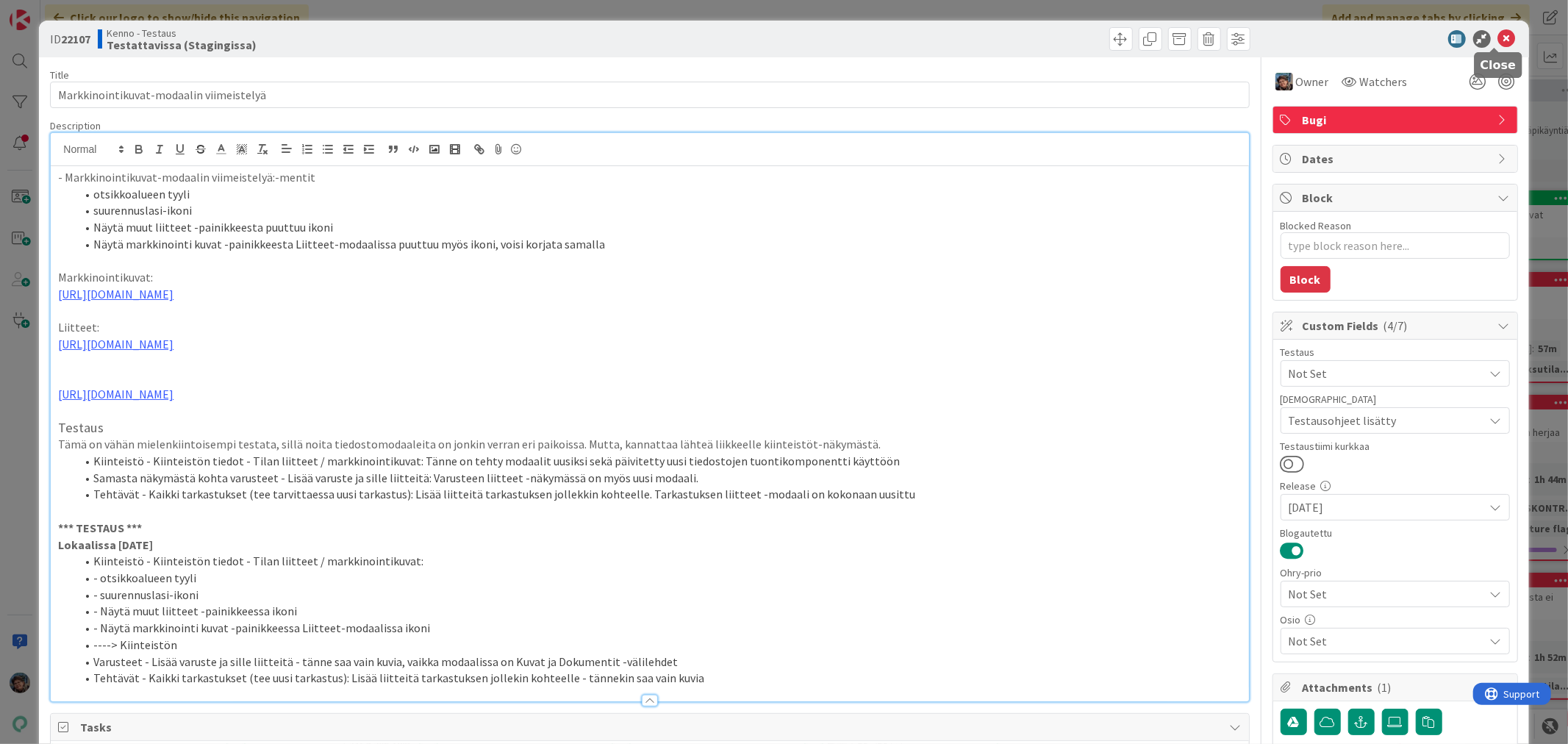
click at [1498, 38] on icon at bounding box center [1507, 38] width 17 height 17
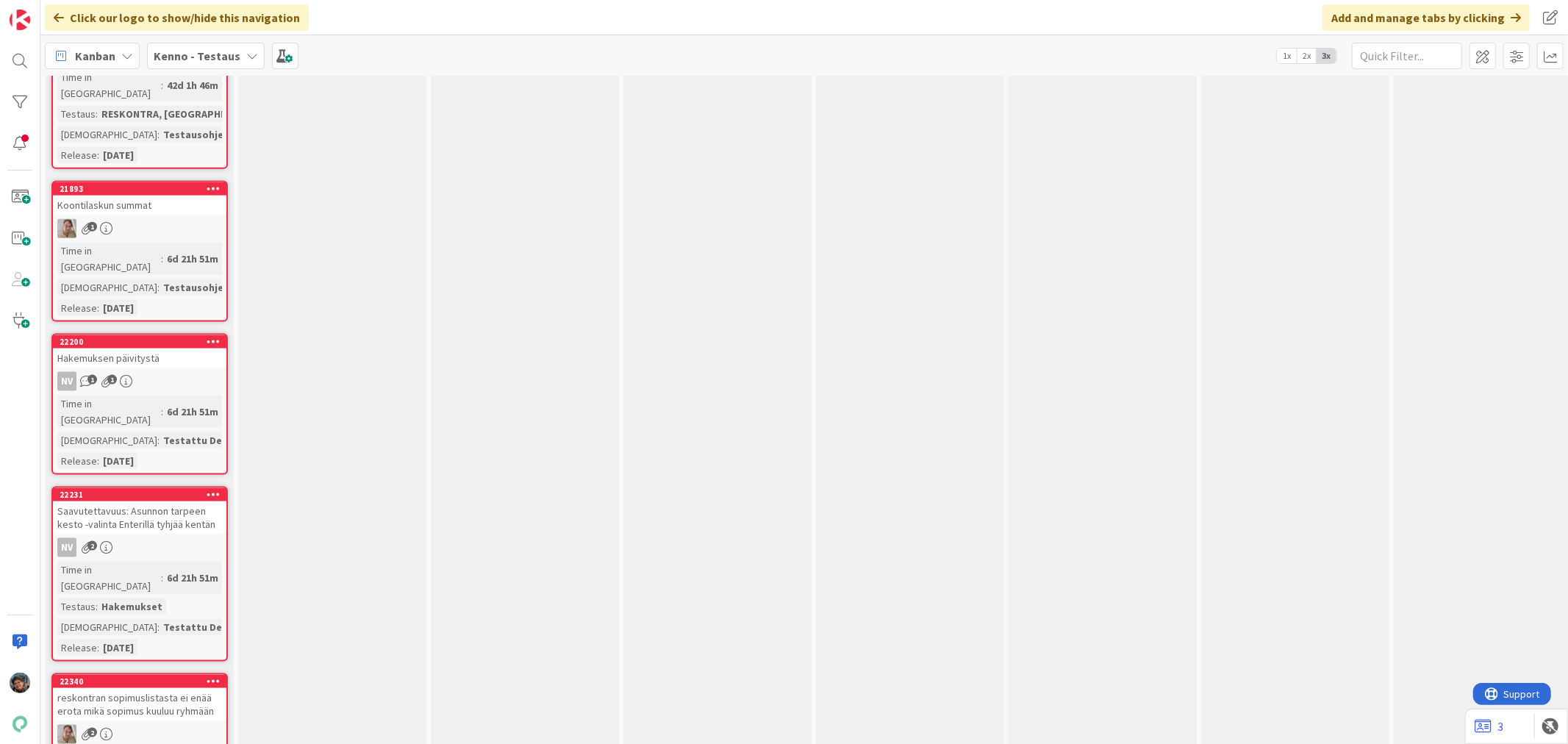
scroll to position [6293, 0]
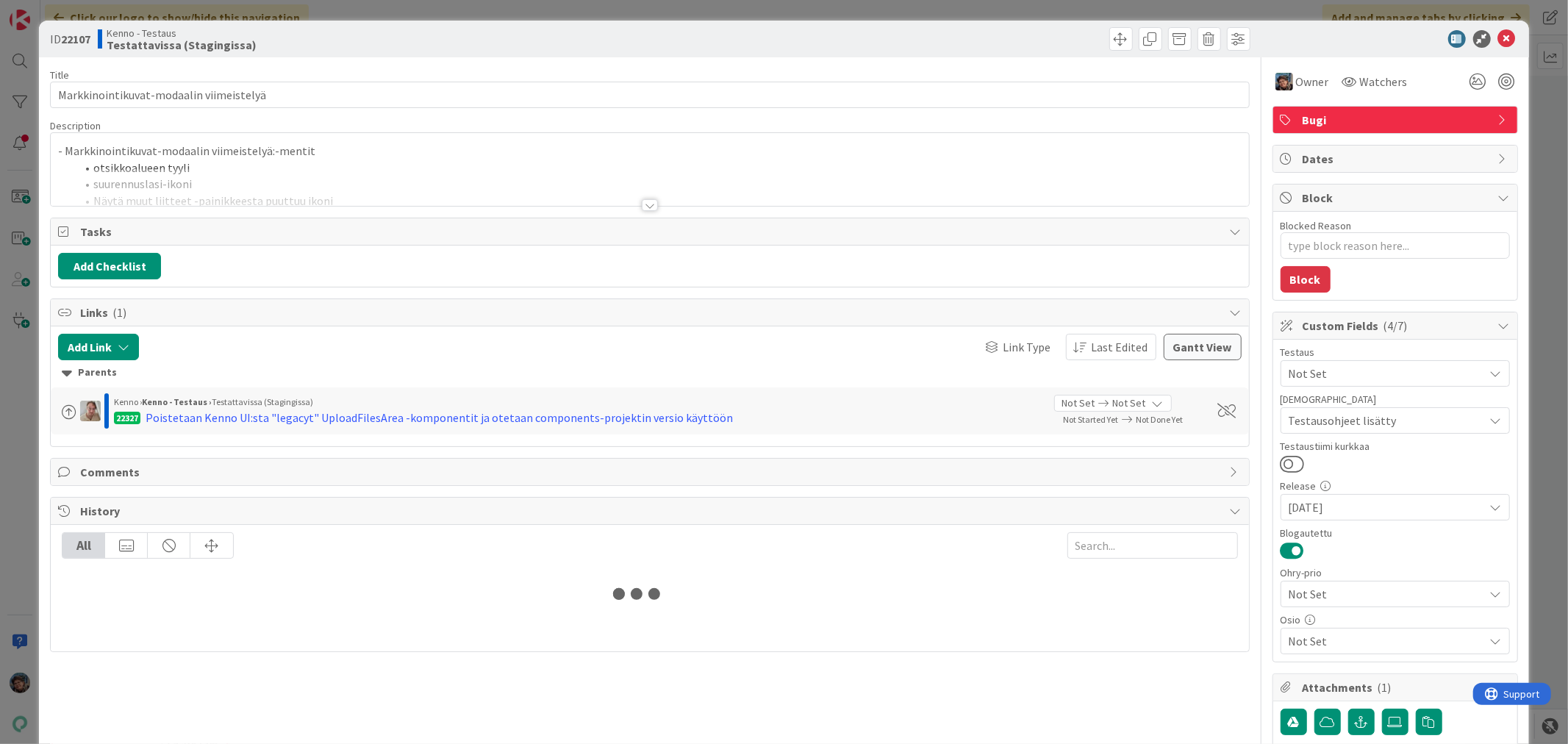
type textarea "x"
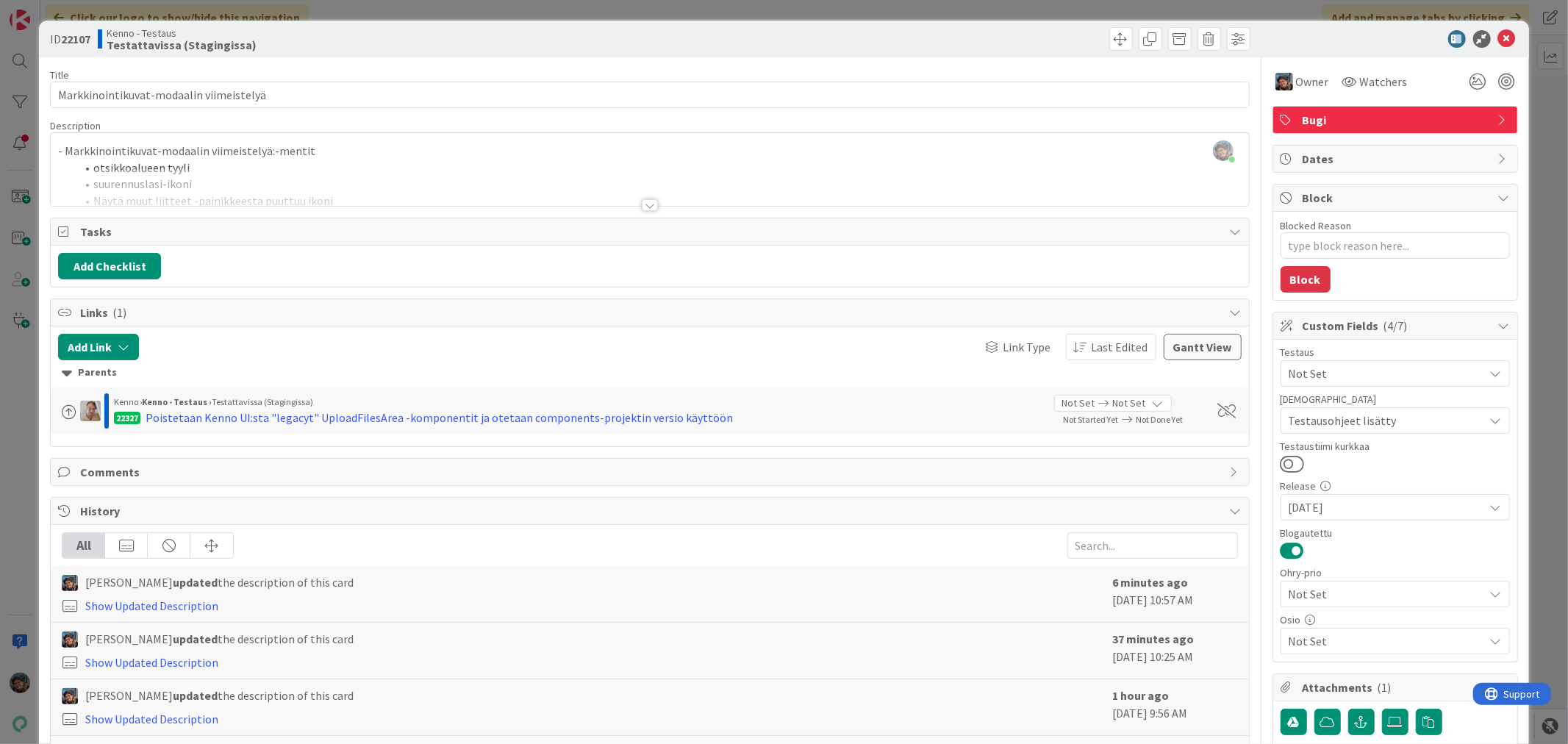
click at [644, 204] on div at bounding box center [650, 205] width 16 height 12
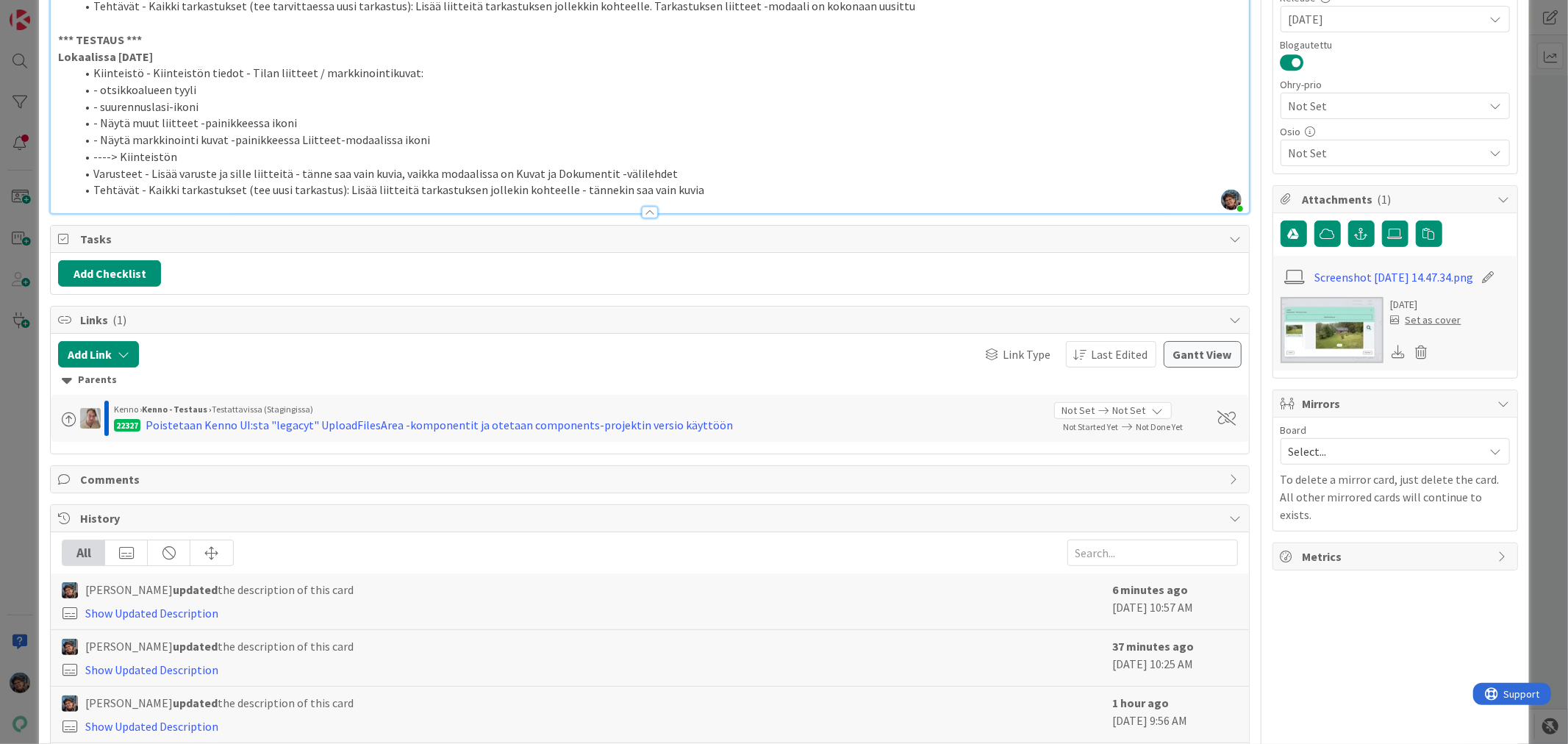
scroll to position [490, 0]
click at [199, 164] on li "----> Kiinteistön" at bounding box center [659, 156] width 1165 height 16
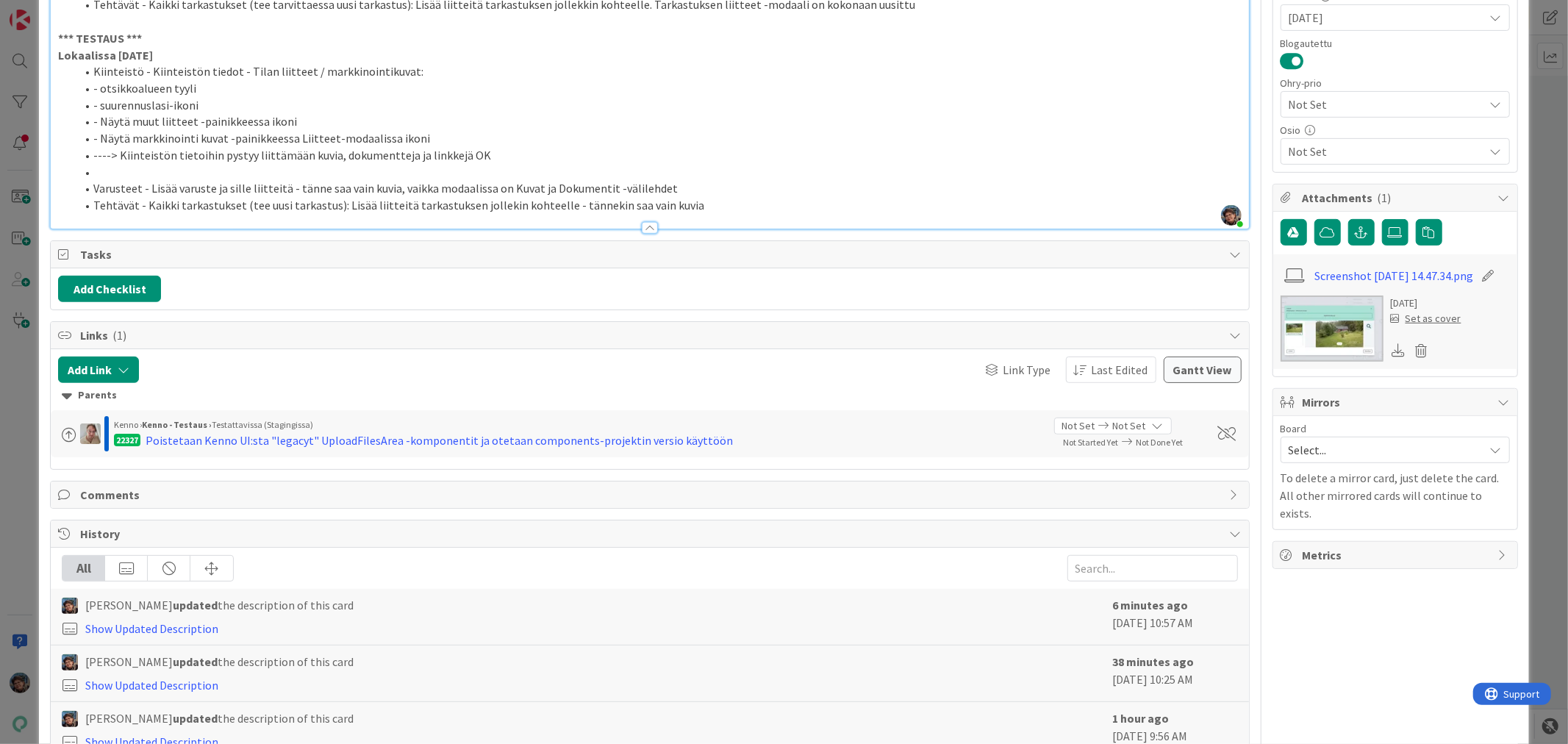
click at [115, 181] on li at bounding box center [659, 172] width 1165 height 16
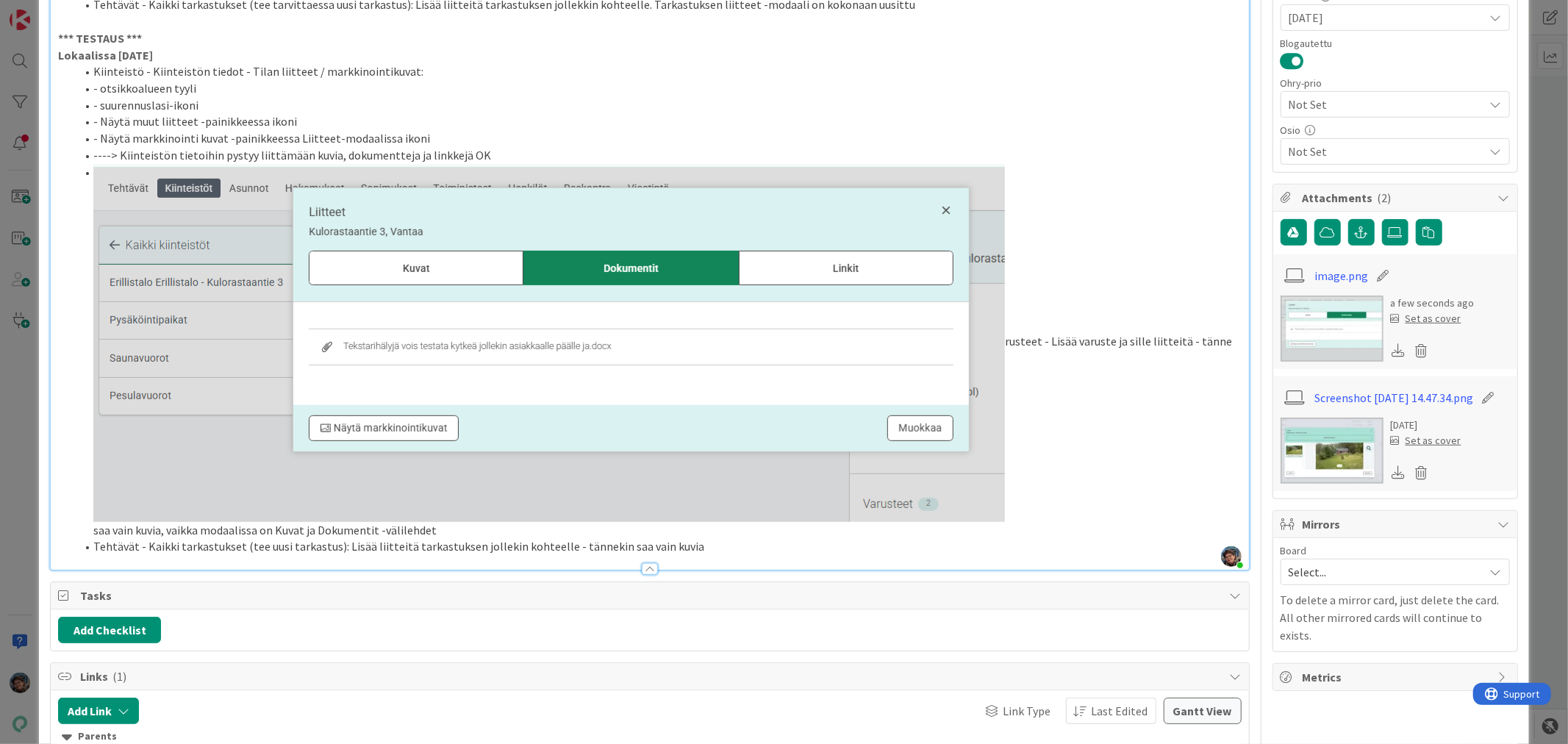
click at [777, 229] on img at bounding box center [549, 343] width 911 height 358
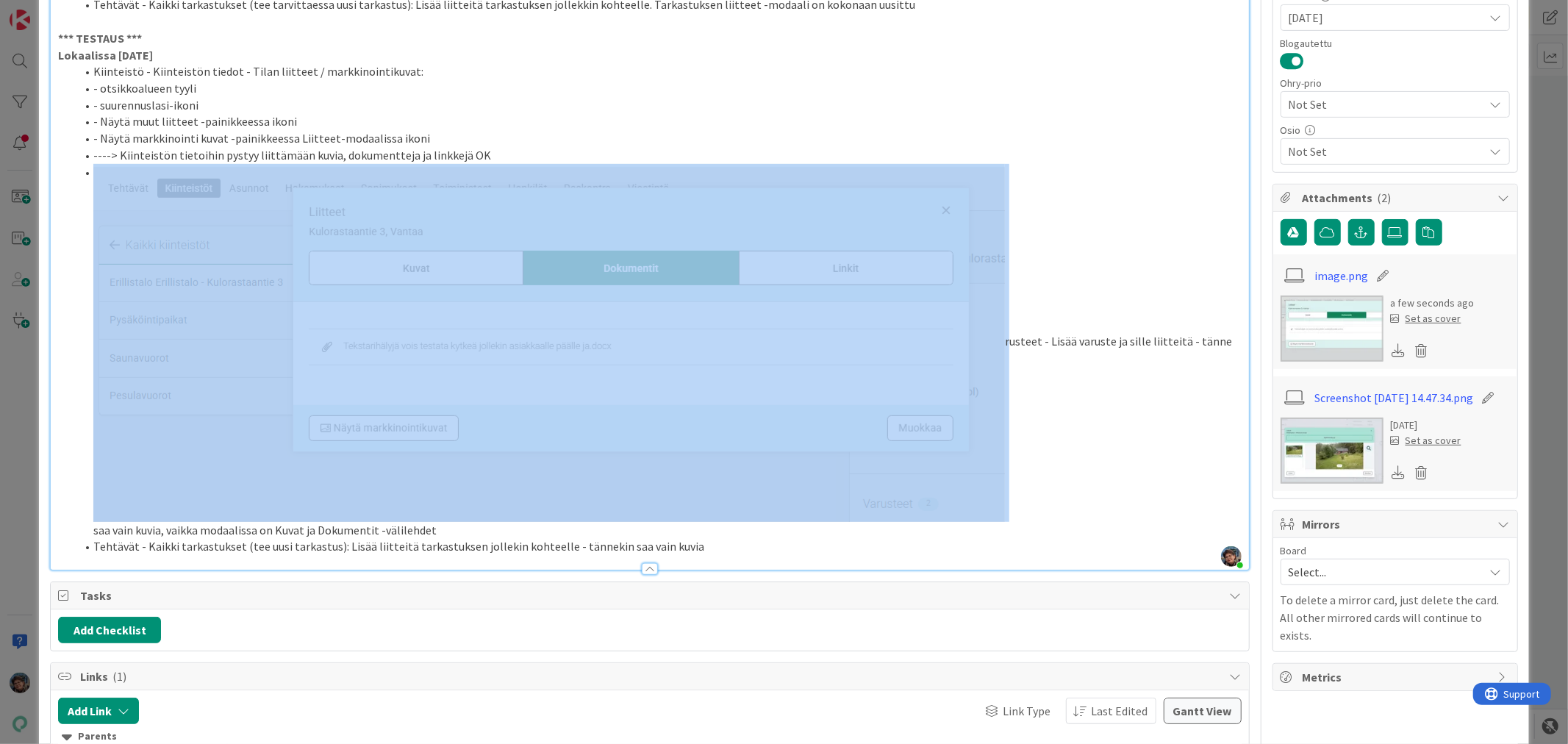
drag, startPoint x: 1007, startPoint y: 278, endPoint x: 431, endPoint y: 285, distance: 576.0
click at [431, 285] on li "rusteet - Lisää varuste ja sille liitteitä - tänne saa vain kuvia, vaikka modaa…" at bounding box center [659, 351] width 1165 height 375
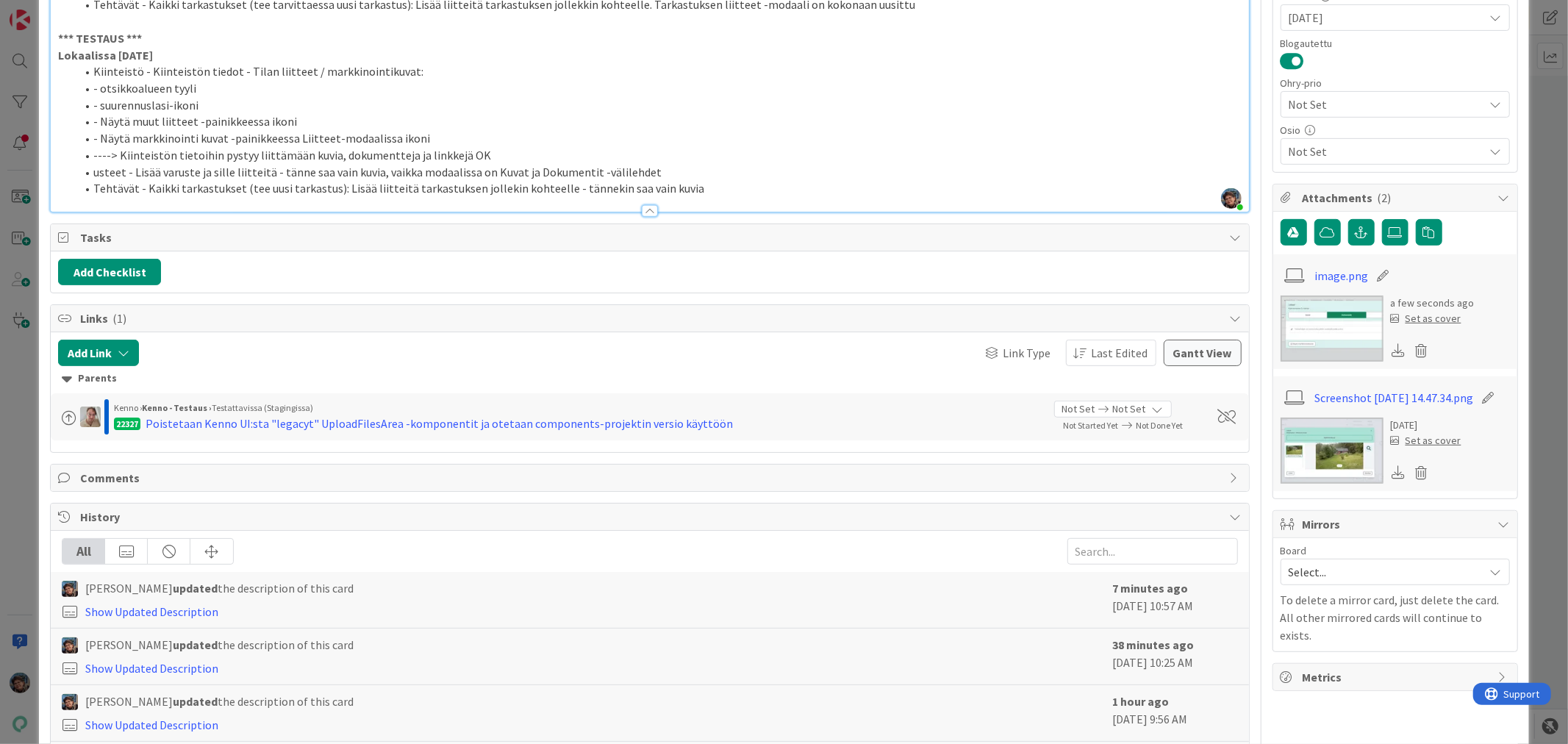
click at [481, 164] on li "----> Kiinteistön tietoihin pystyy liittämään kuvia, dokumentteja ja linkkejä OK" at bounding box center [659, 156] width 1165 height 16
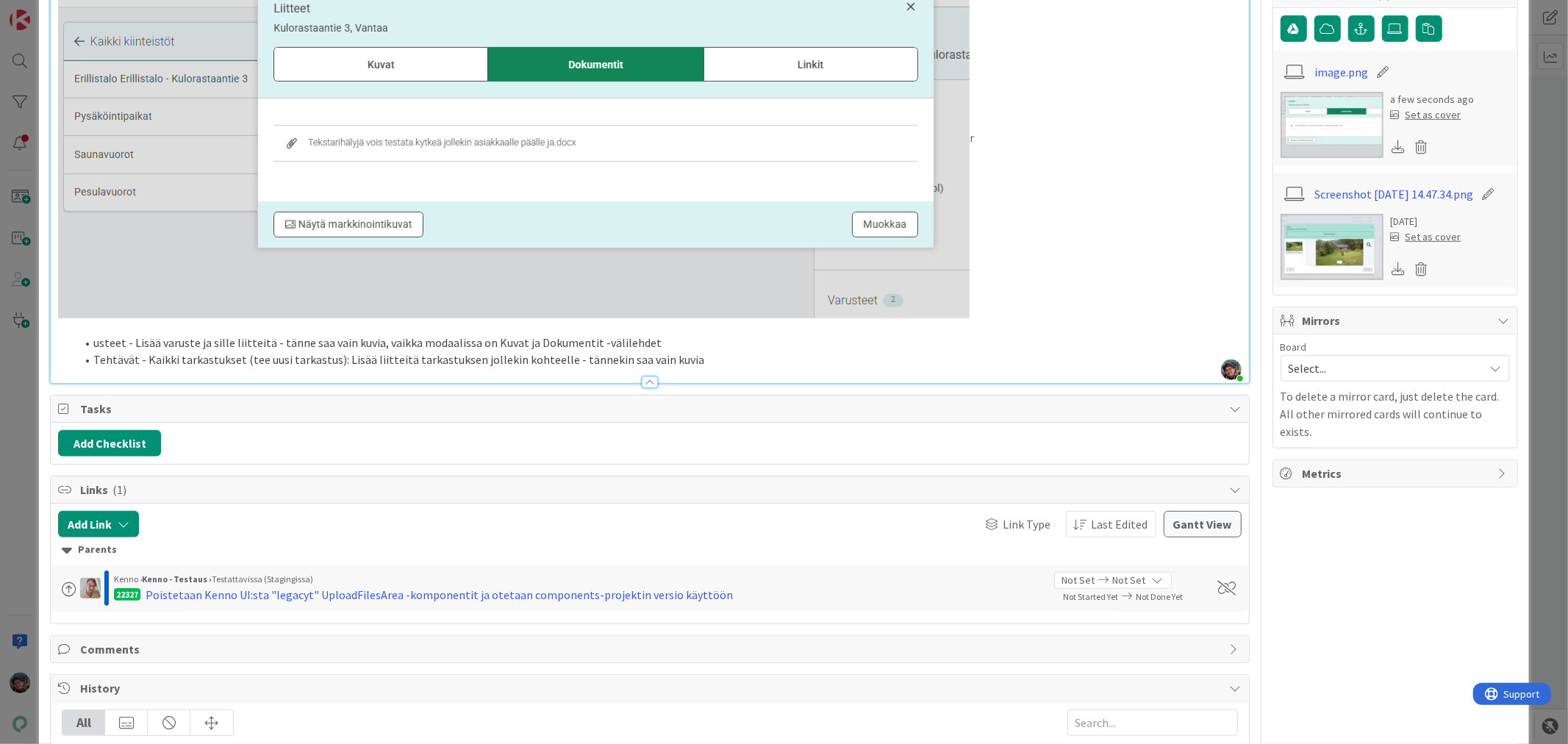
scroll to position [736, 0]
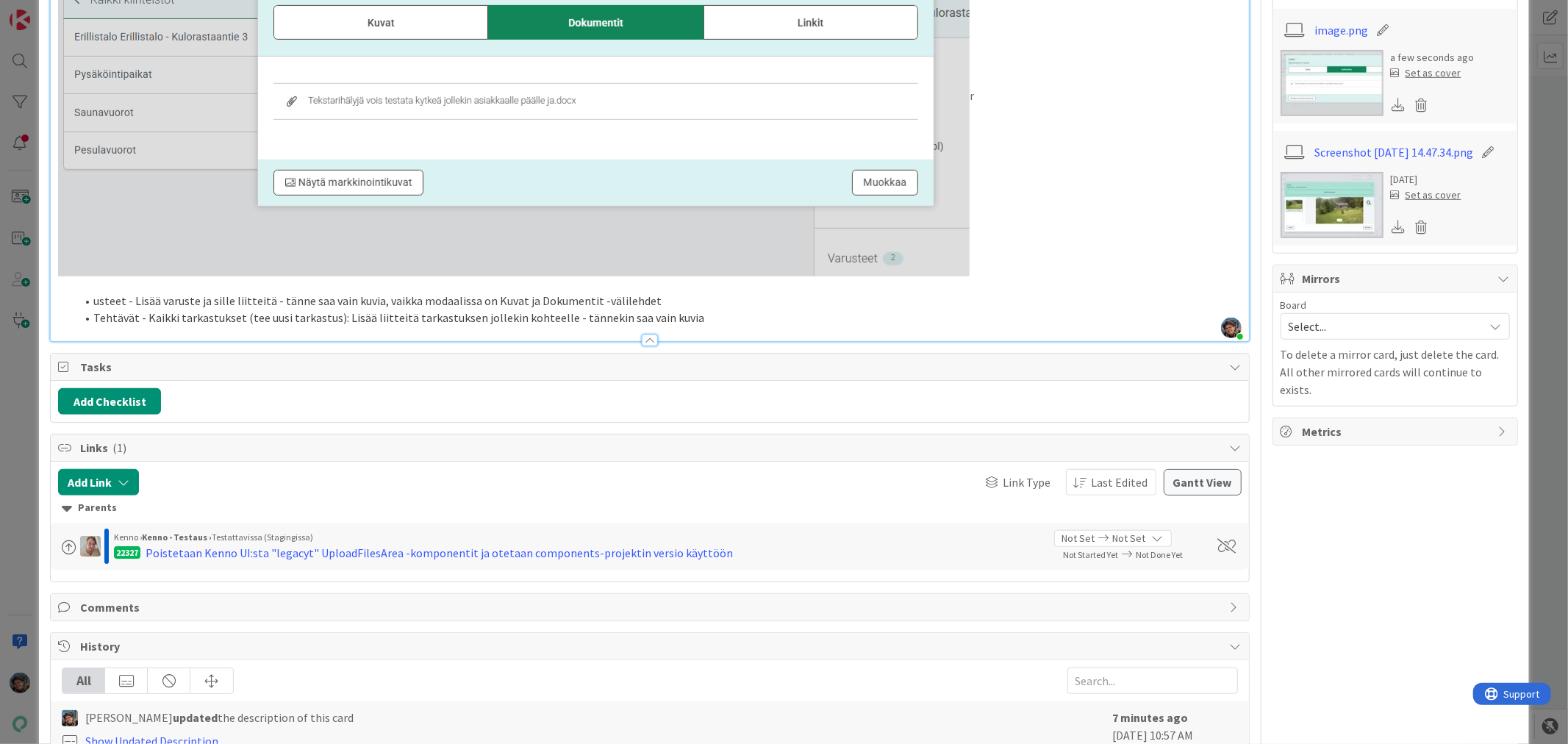
click at [94, 310] on li "usteet - Lisää varuste ja sille liitteitä - tänne saa vain kuvia, vaikka modaal…" at bounding box center [659, 301] width 1165 height 16
click at [487, 310] on li "Kiinteistöt - Varusteet - Lisää varuste ja sille liitteitä - tänne saa vain kuv…" at bounding box center [659, 301] width 1165 height 16
click at [666, 310] on li "Kiinteistöt - Varusteet - Lisää varuste ja sille liitteitä - tänne saa vain kuv…" at bounding box center [659, 301] width 1165 height 16
click at [729, 310] on li "Kiinteistöt - Varusteet - Lisää varuste ja sille liitteitä - tänne saa vain kuv…" at bounding box center [659, 301] width 1165 height 16
click at [871, 310] on li "Kiinteistöt - Varusteet - Lisää varuste ja sille liitteitä - tänne saa vain kuv…" at bounding box center [659, 301] width 1165 height 16
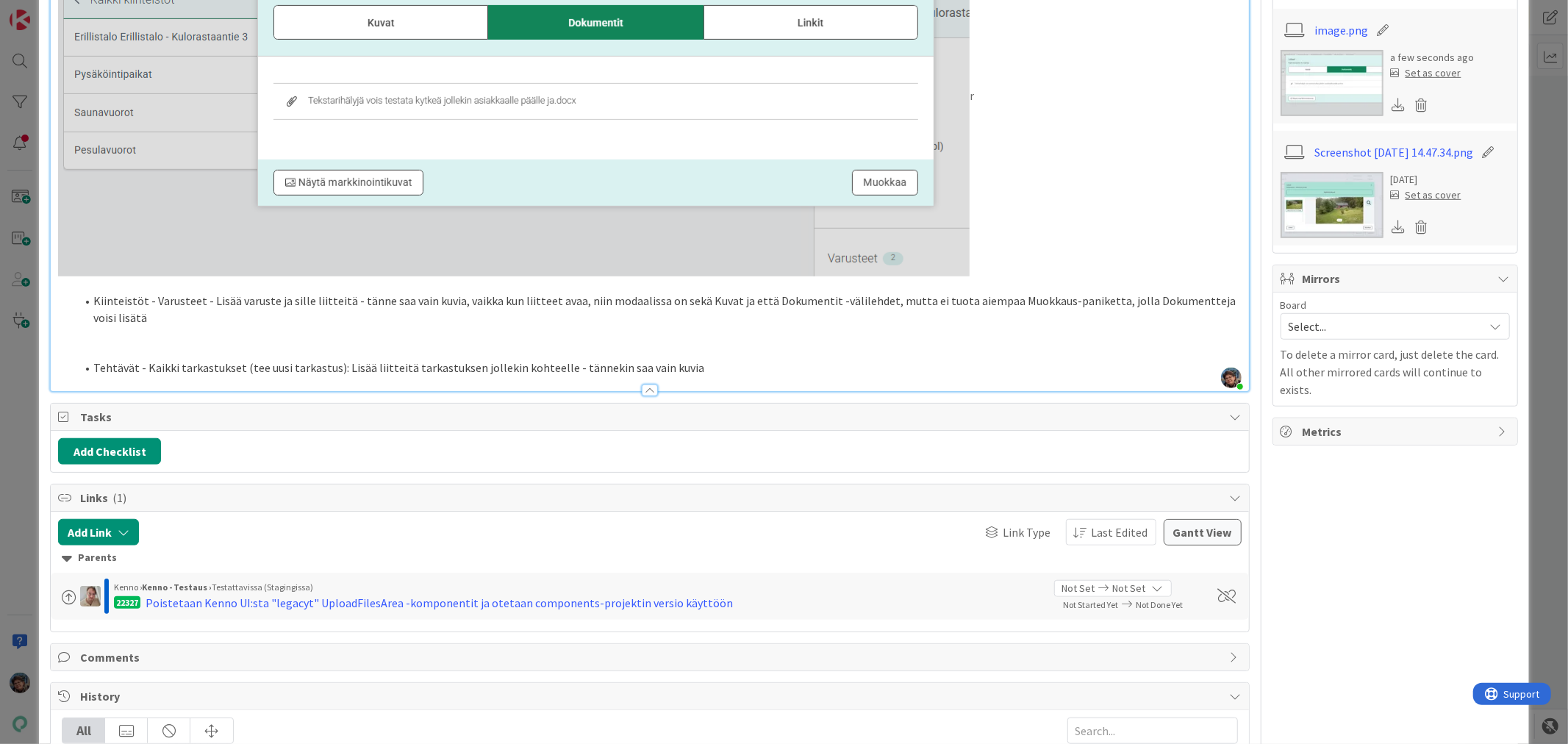
click at [119, 344] on p at bounding box center [649, 334] width 1183 height 16
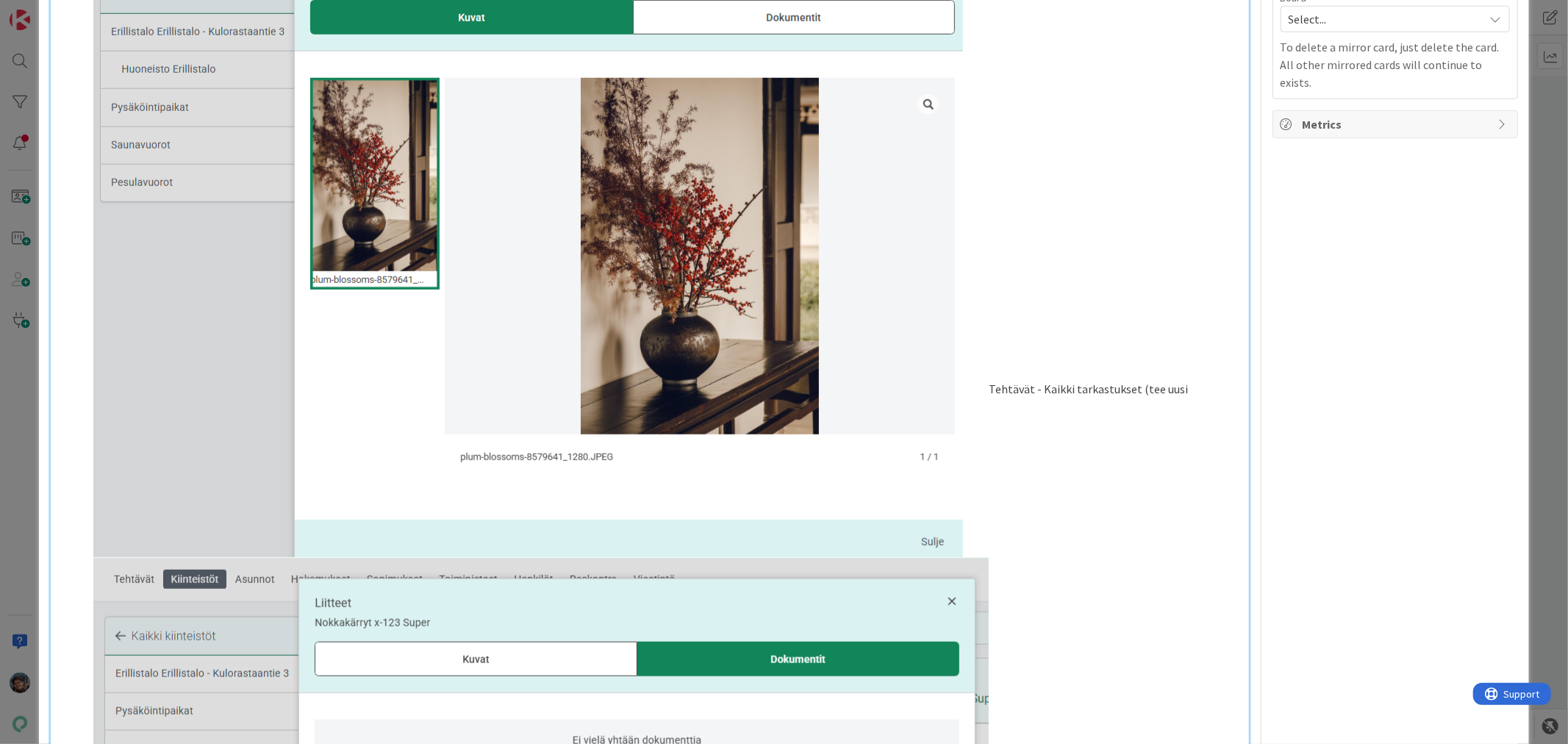
scroll to position [1225, 0]
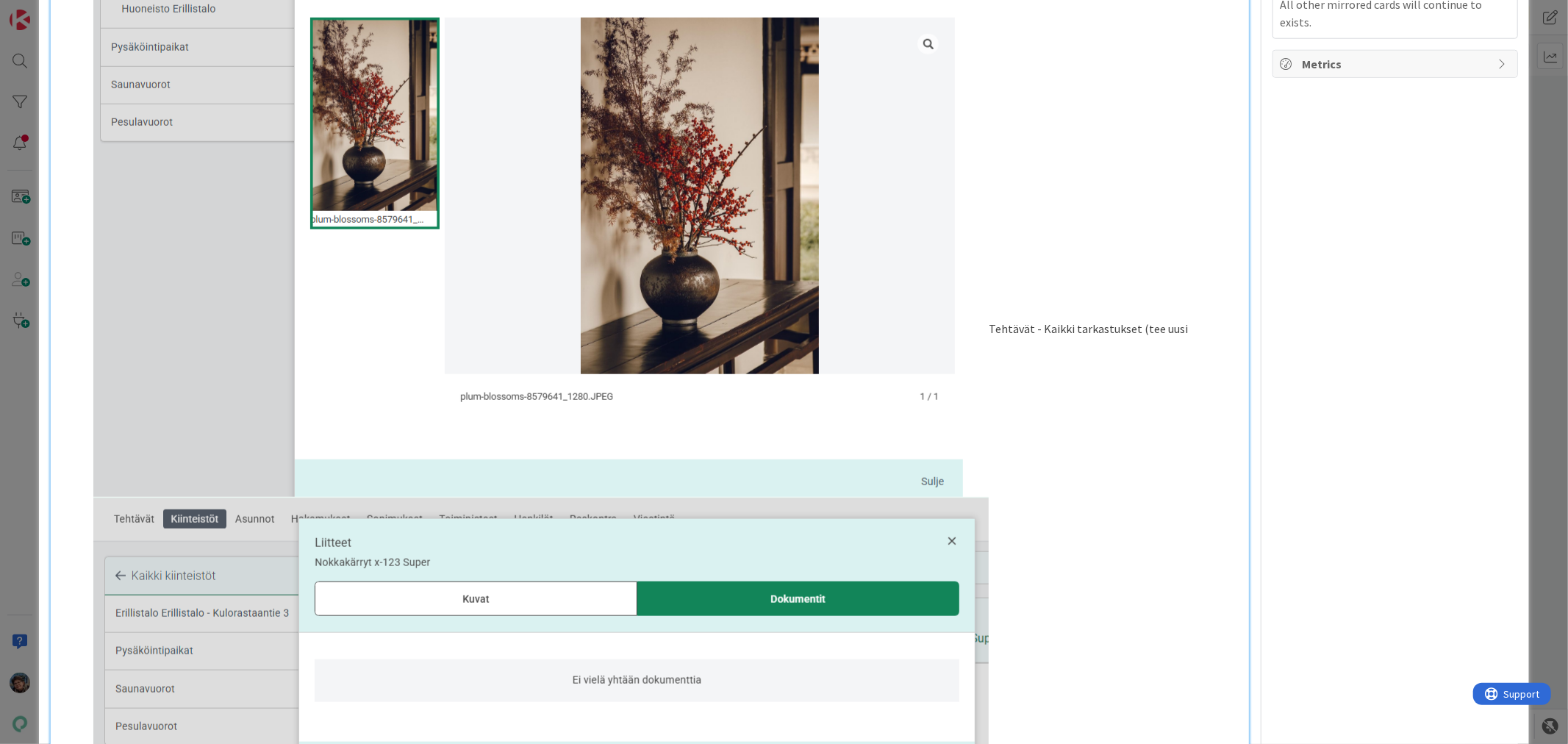
click at [991, 358] on li "Tehtävät - Kaikki tarkastukset (tee uusi tarkastus): Lisää liitteitä tarkastuks…" at bounding box center [659, 338] width 1165 height 972
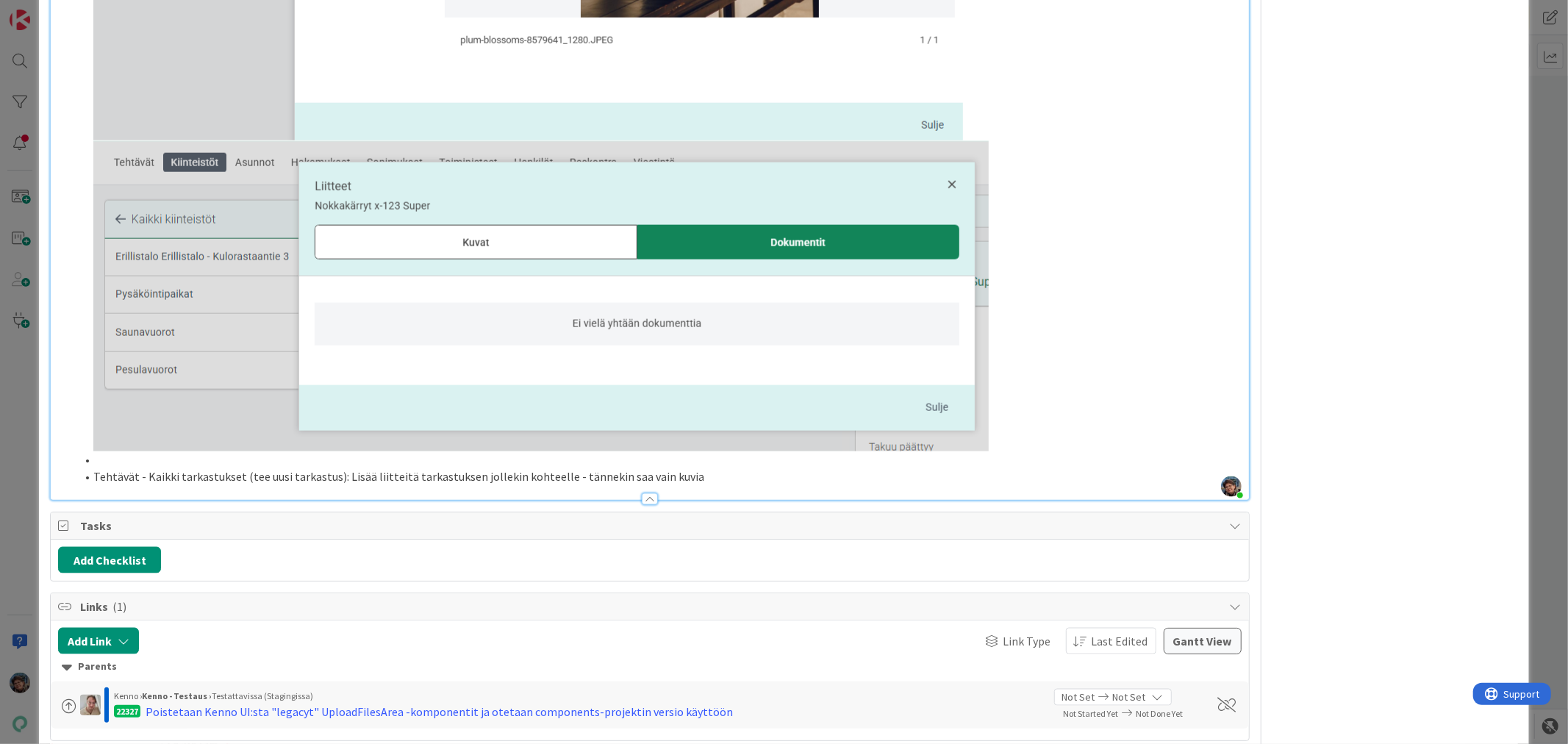
scroll to position [1601, 0]
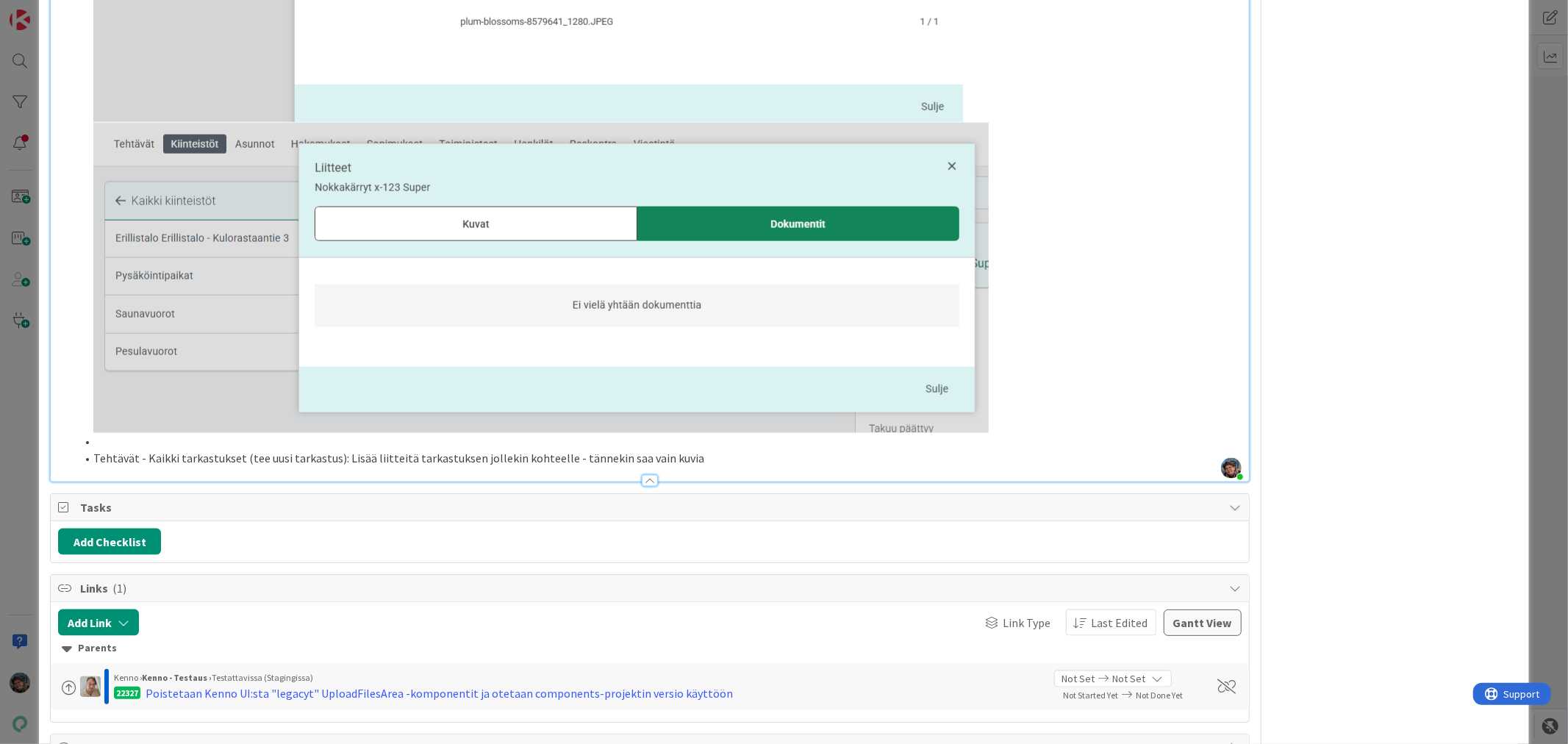
click at [92, 450] on li at bounding box center [659, 442] width 1165 height 16
click at [684, 467] on li "Tehtävät - Kaikki tarkastukset (tee uusi tarkastus): Lisää liitteitä tarkastuks…" at bounding box center [659, 458] width 1165 height 16
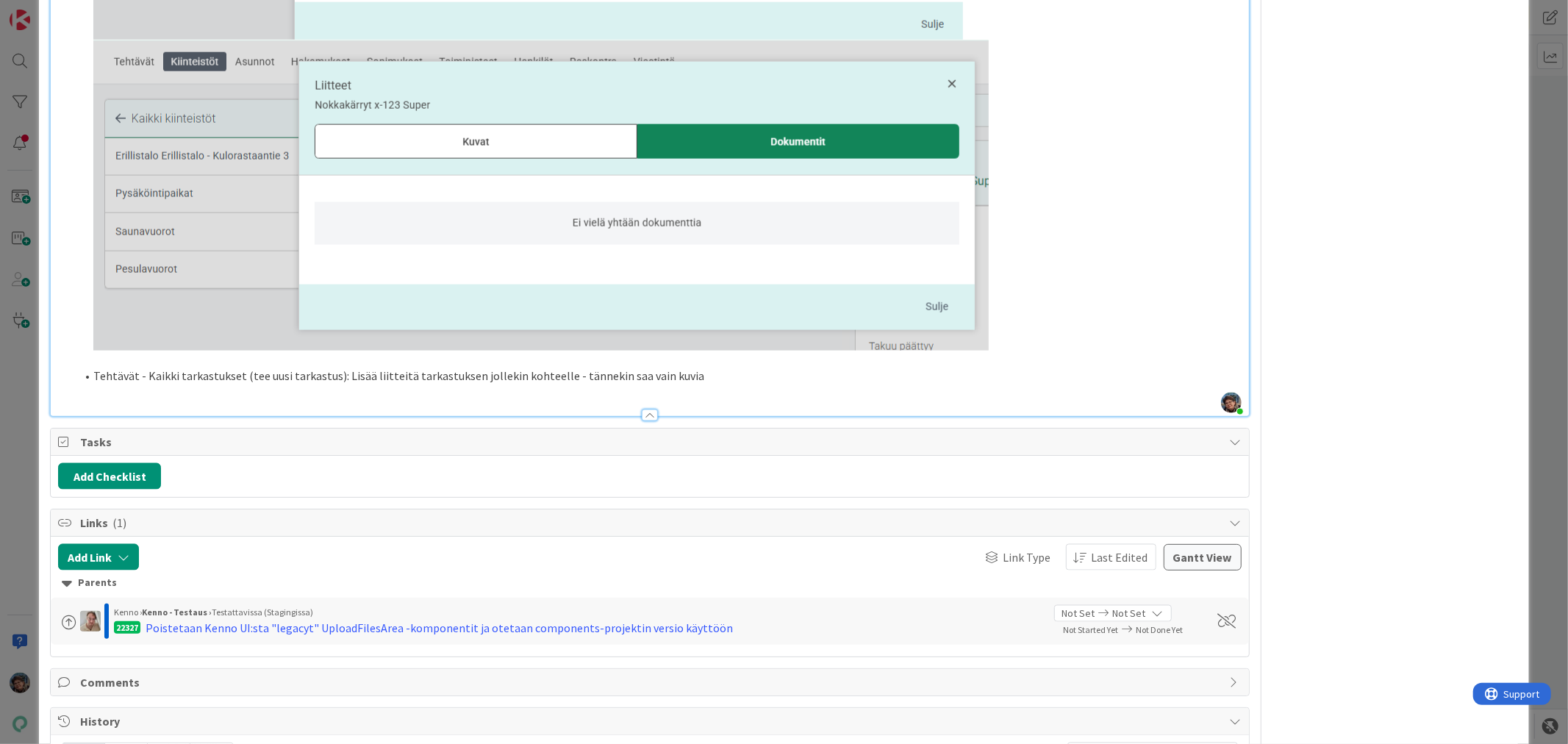
scroll to position [1764, 0]
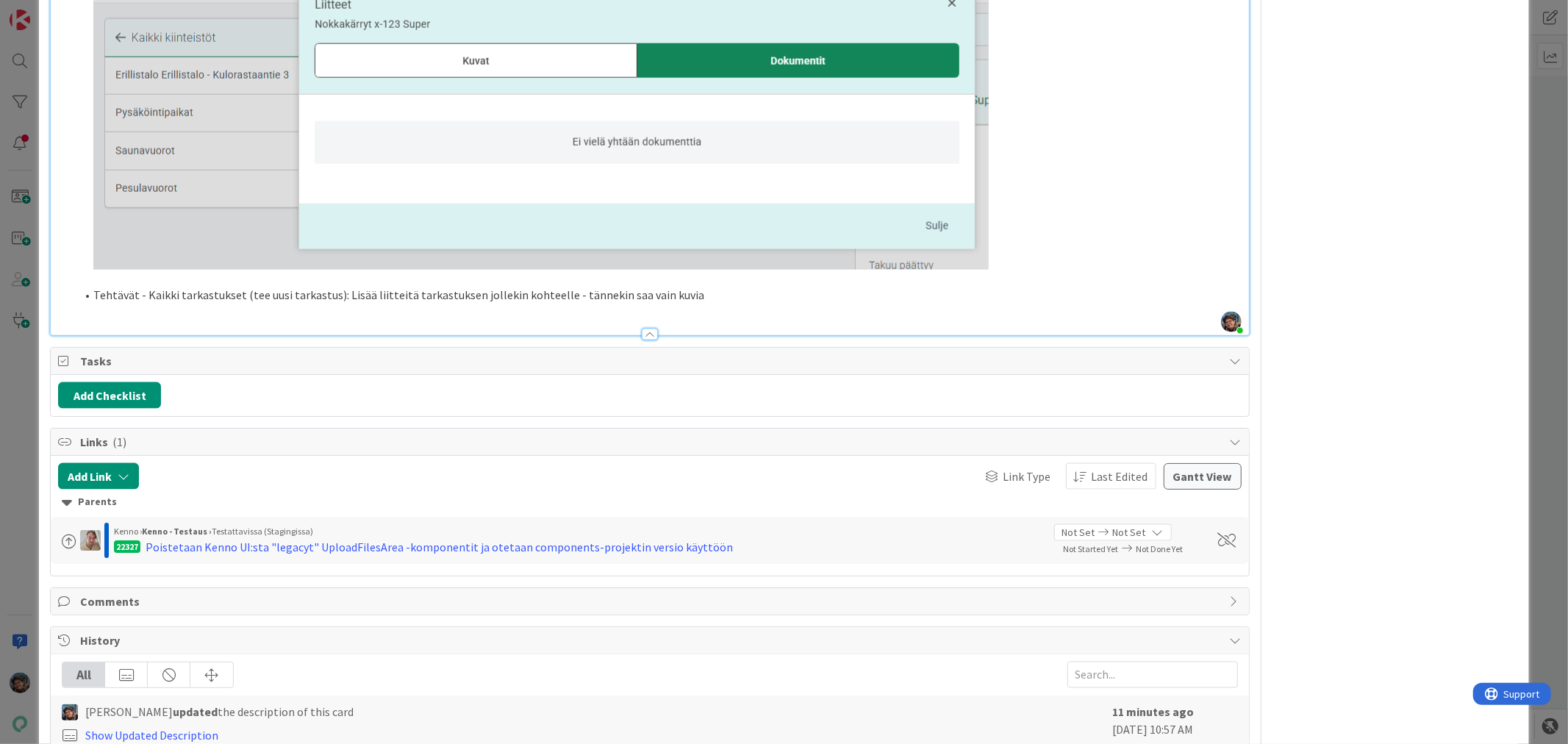
click at [691, 304] on li "Tehtävät - Kaikki tarkastukset (tee uusi tarkastus): Lisää liitteitä tarkastuks…" at bounding box center [659, 295] width 1165 height 16
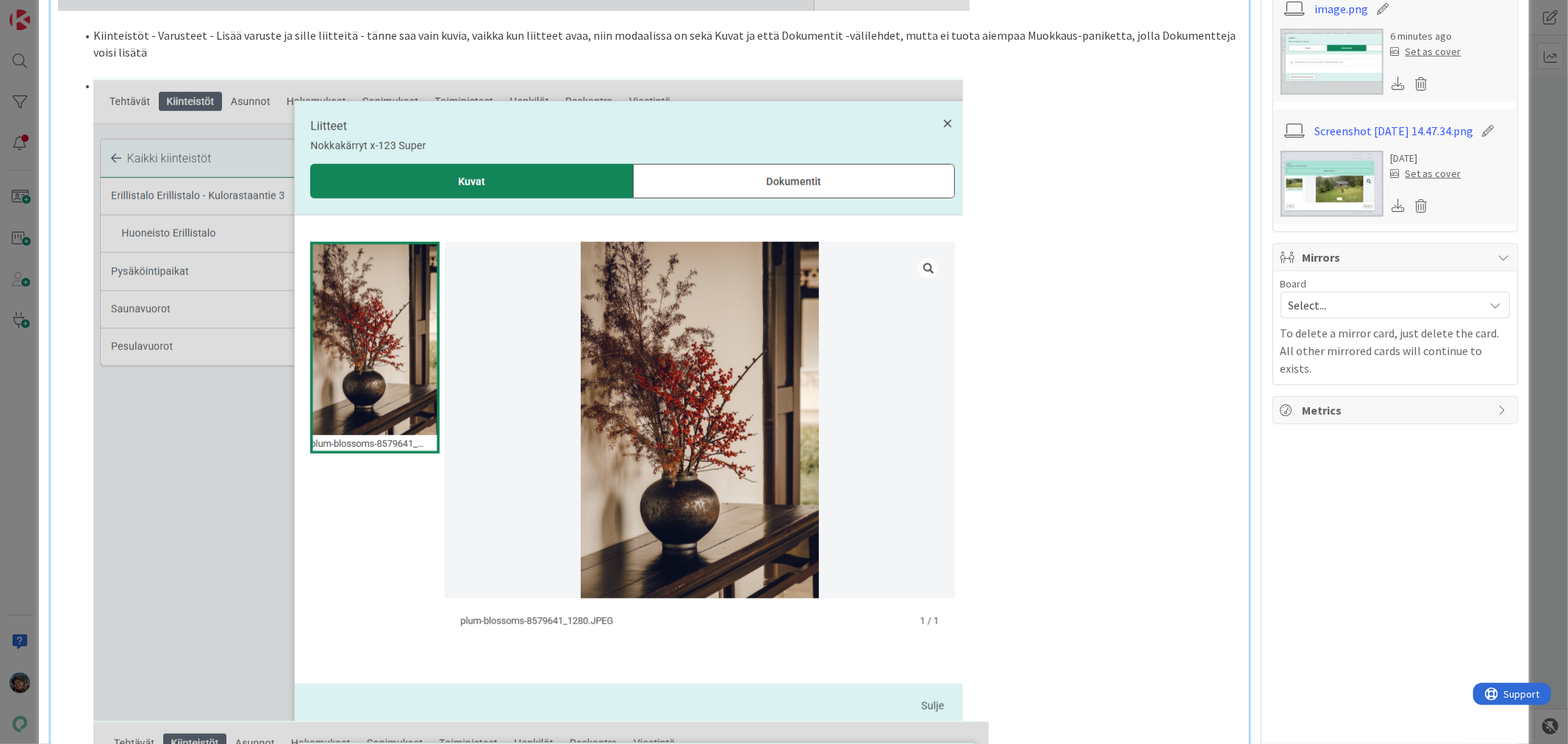
scroll to position [946, 0]
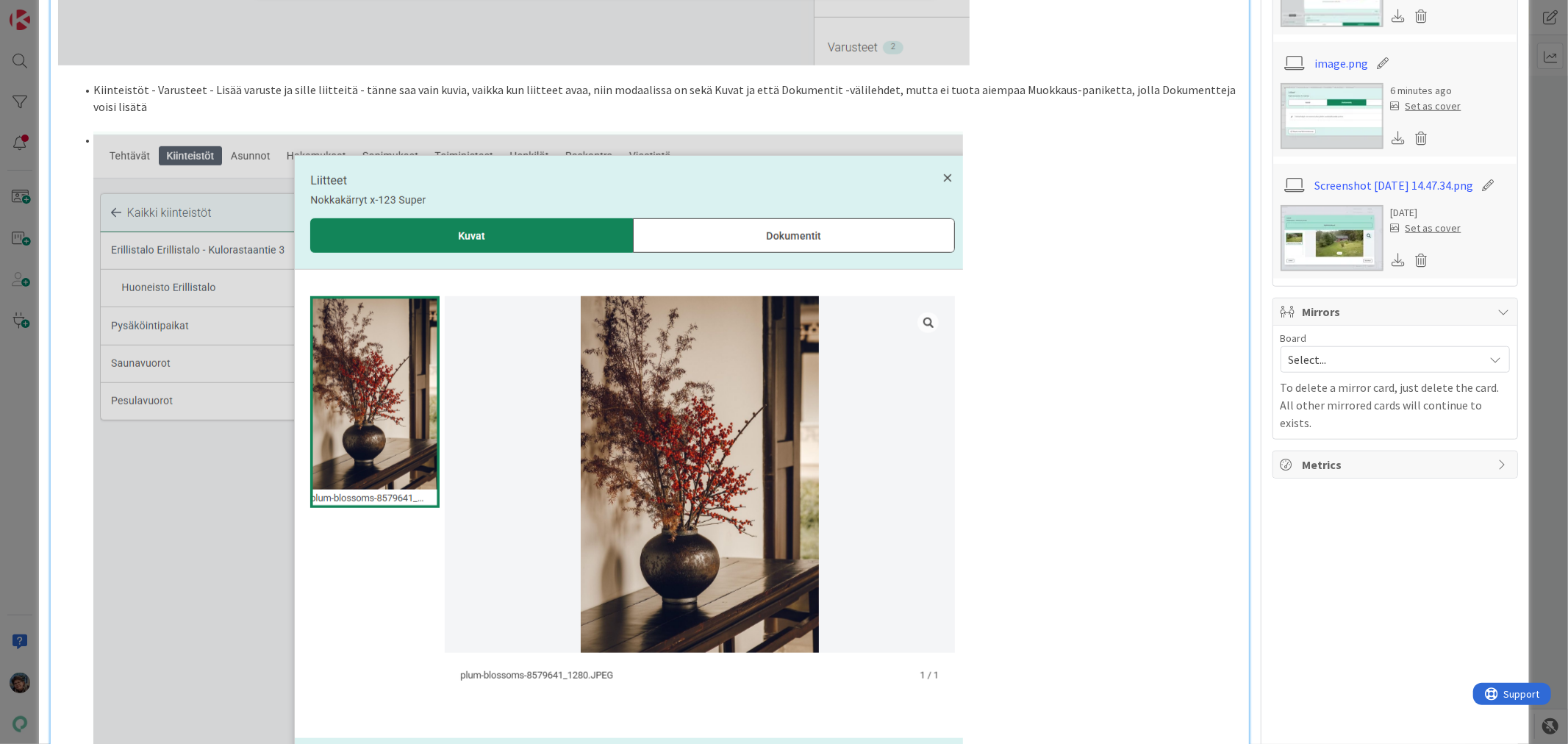
click at [446, 115] on li "Kiinteistöt - Varusteet - Lisää varuste ja sille liitteitä - tänne saa vain kuv…" at bounding box center [659, 98] width 1165 height 33
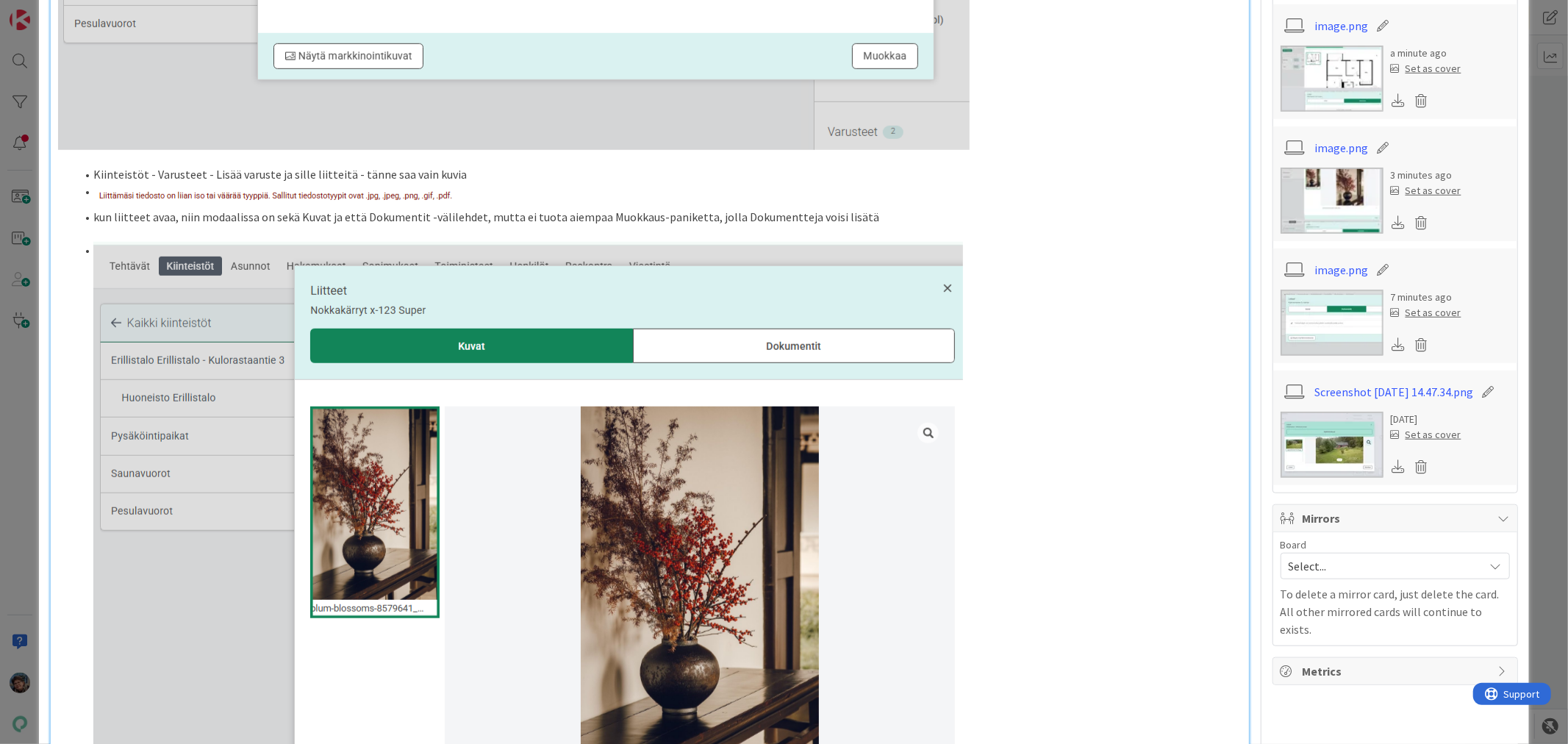
scroll to position [865, 0]
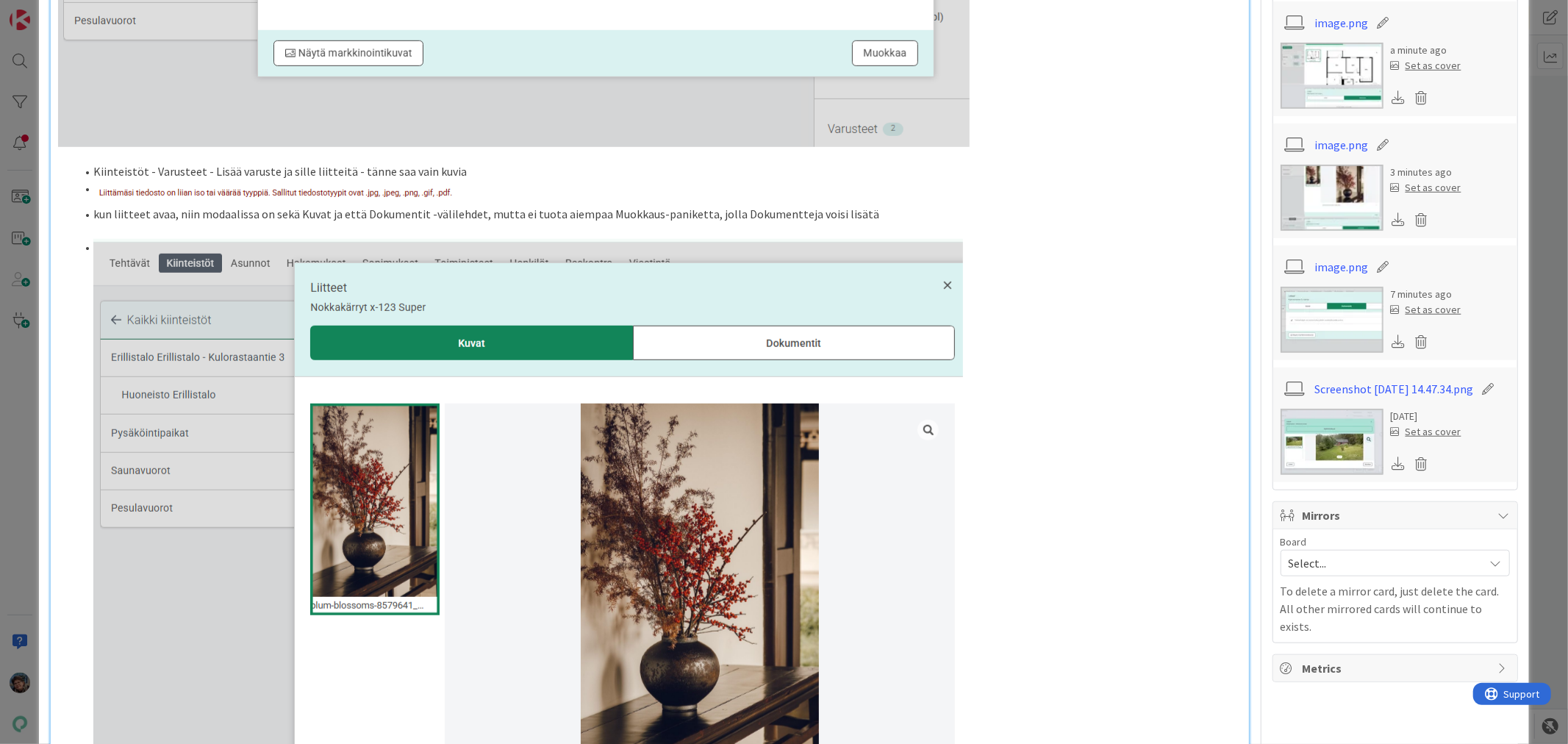
drag, startPoint x: 794, startPoint y: 250, endPoint x: 800, endPoint y: 259, distance: 10.8
click at [794, 223] on li "kun liitteet avaa, niin modaalissa on sekä Kuvat ja että Dokumentit -välilehdet…" at bounding box center [659, 214] width 1165 height 16
click at [273, 223] on li "kun liitteet avaa, niin modaalissa on sekä Kuvat ja että Dokumentit -välilehdet…" at bounding box center [659, 214] width 1165 height 16
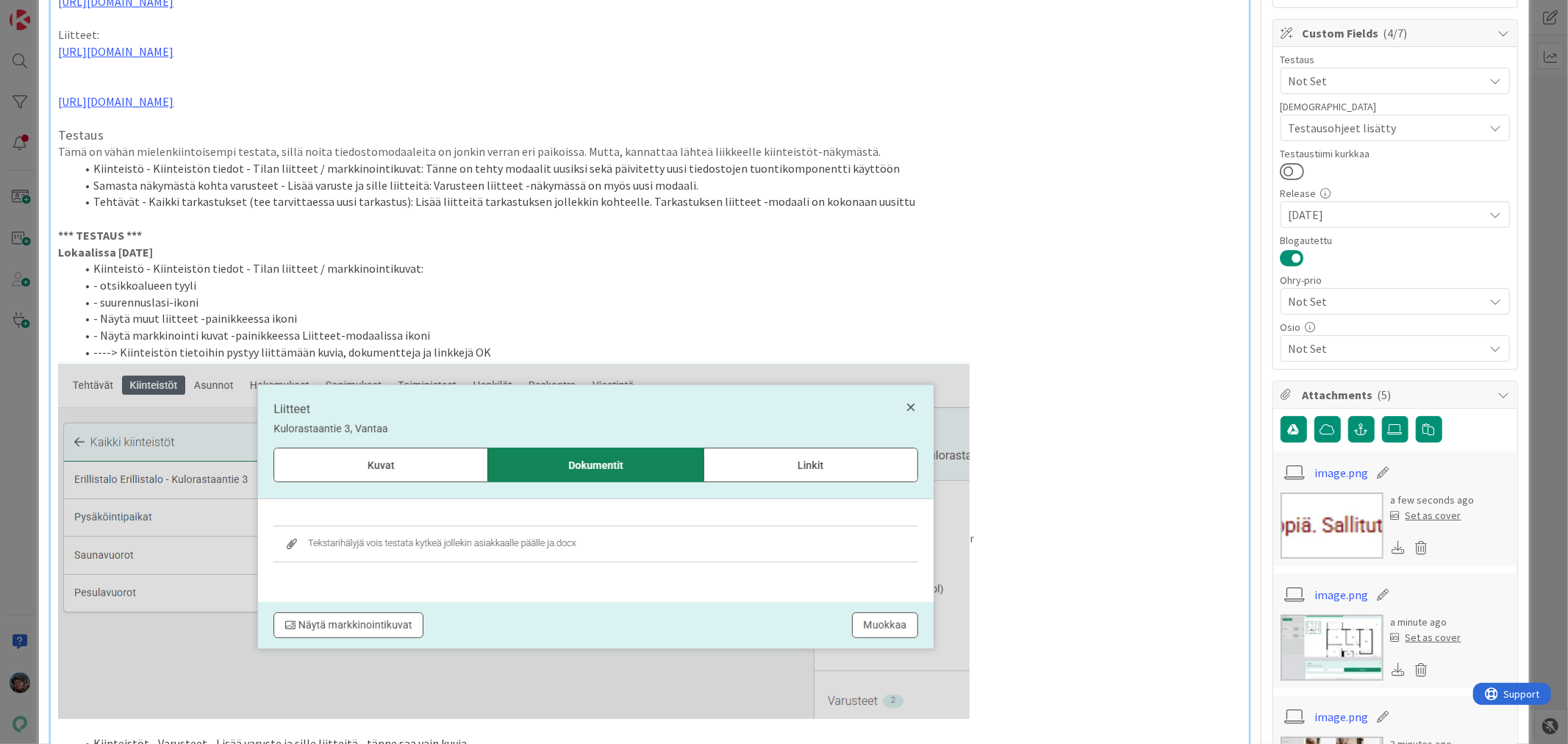
scroll to position [620, 0]
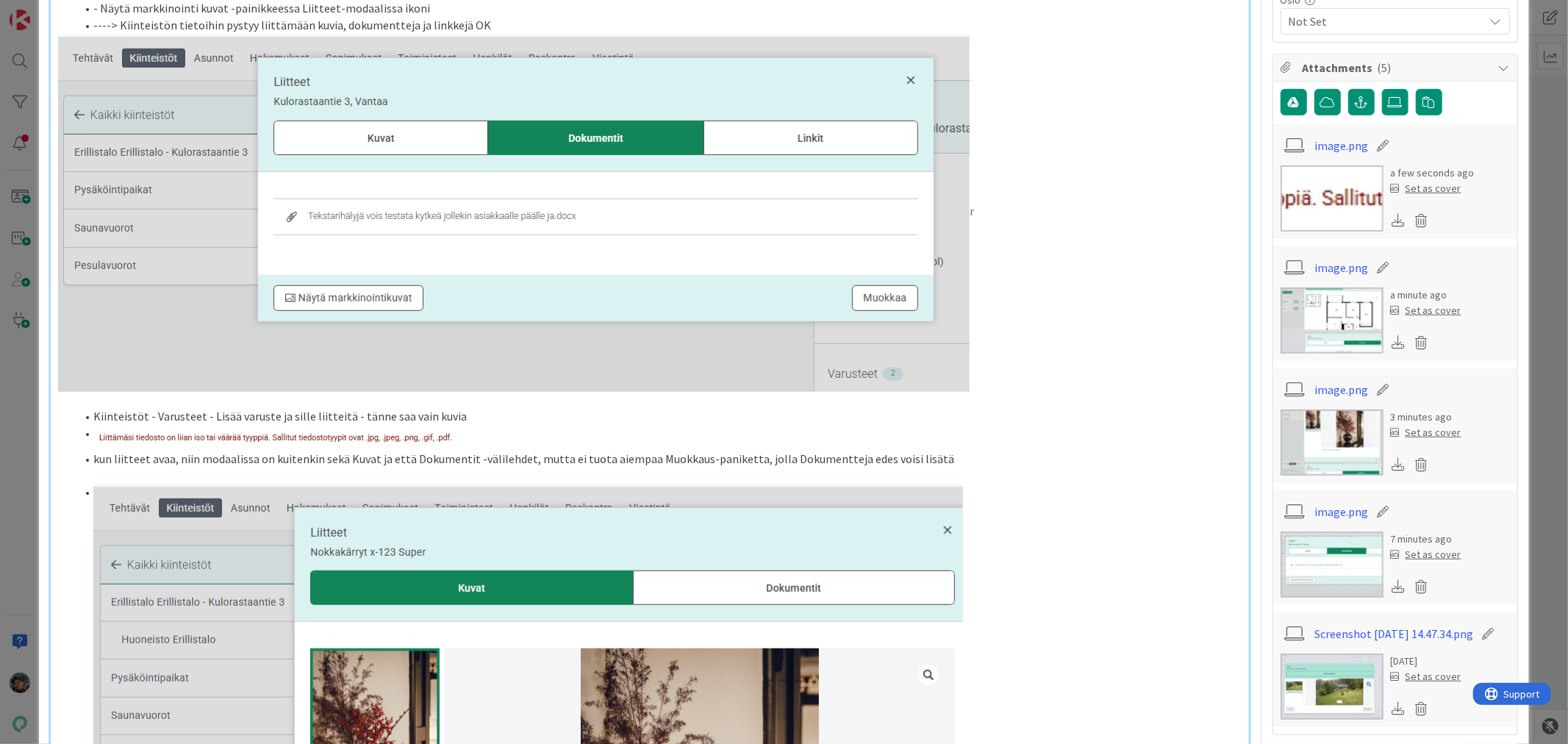
click at [451, 425] on li "Kiinteistöt - Varusteet - Lisää varuste ja sille liitteitä - tänne saa vain kuv…" at bounding box center [659, 417] width 1165 height 16
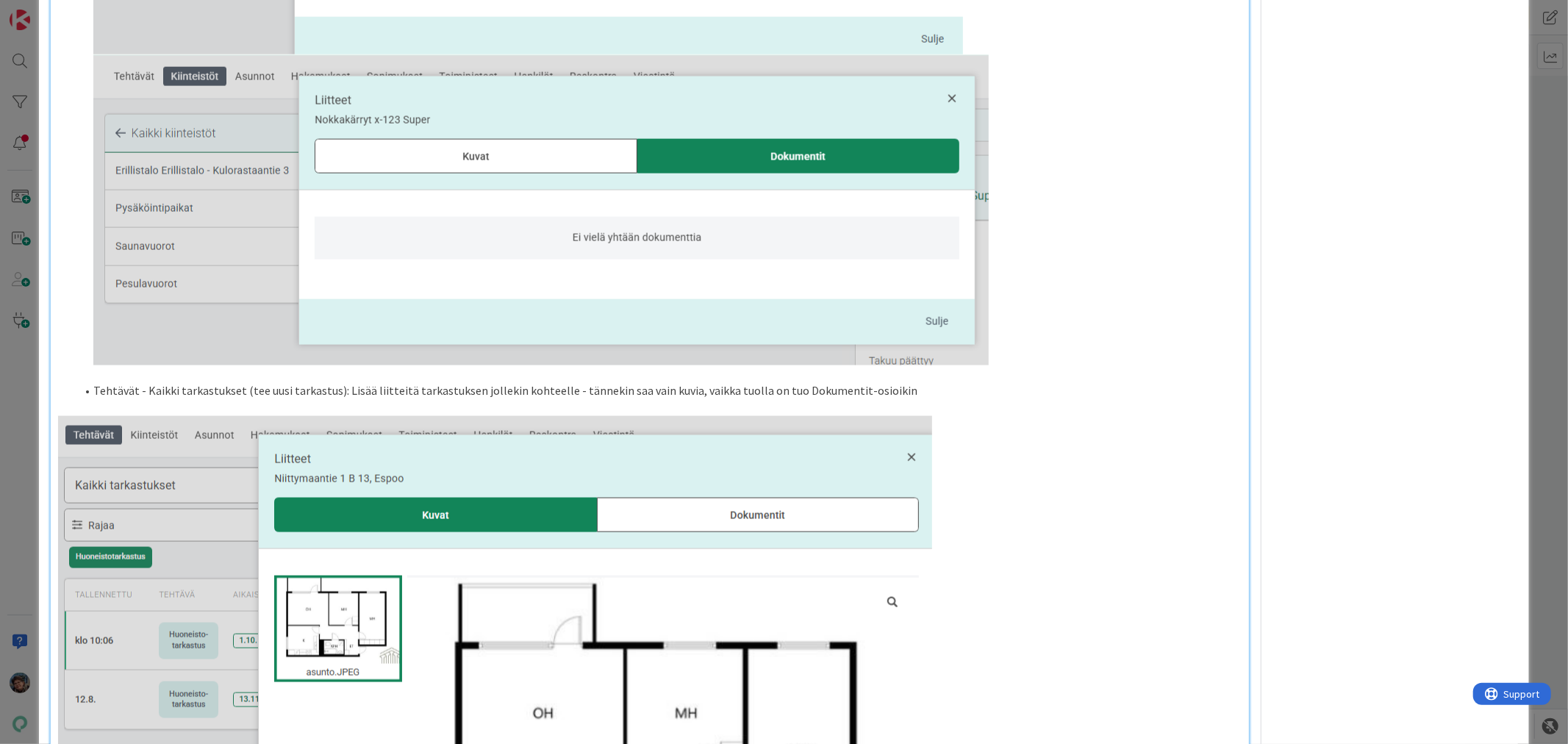
scroll to position [1764, 0]
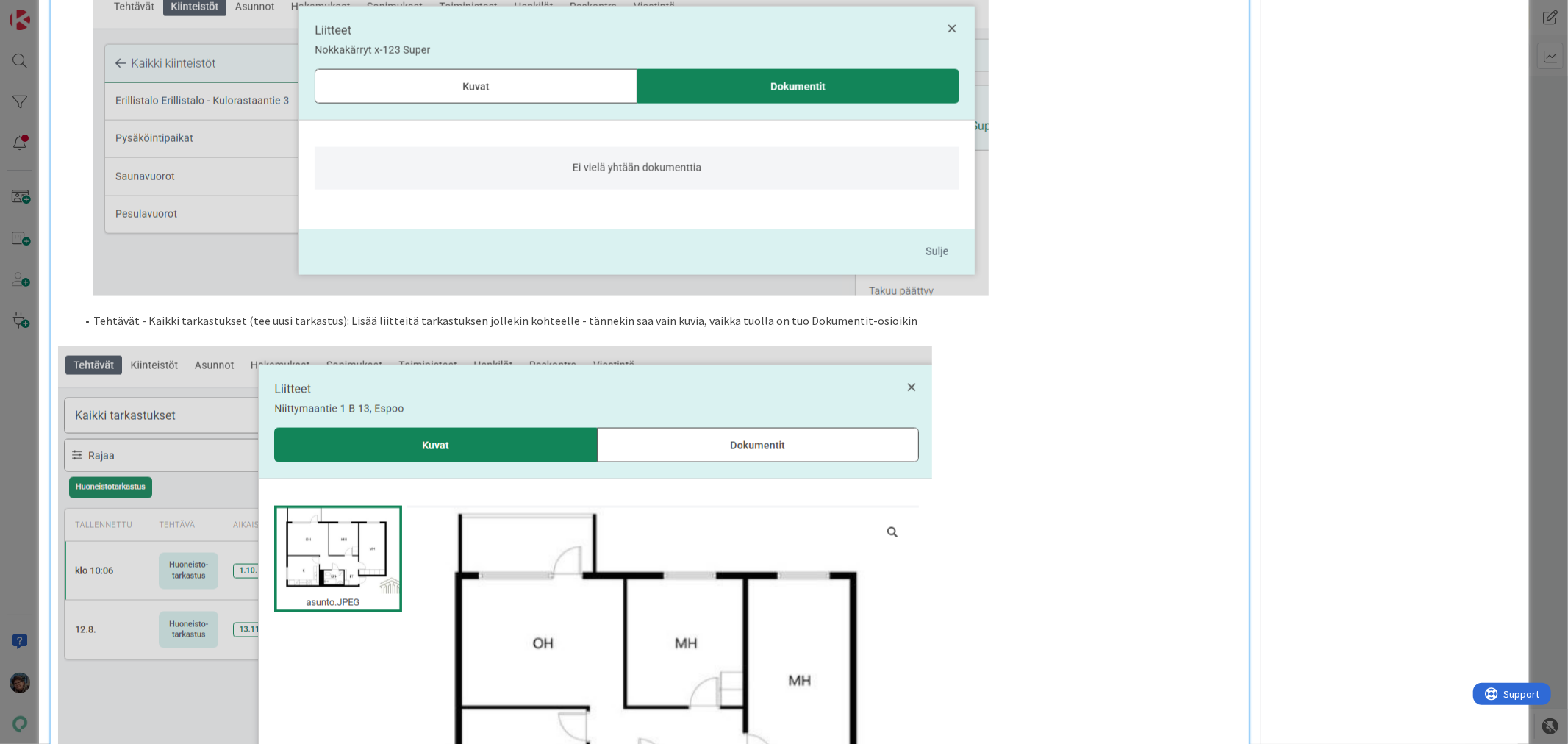
click at [675, 330] on li "Tehtävät - Kaikki tarkastukset (tee uusi tarkastus): Lisää liitteitä tarkastuks…" at bounding box center [659, 321] width 1165 height 16
drag, startPoint x: 807, startPoint y: 354, endPoint x: 839, endPoint y: 360, distance: 32.6
click at [840, 330] on li "Tehtävät - Kaikki tarkastukset (tee uusi tarkastus): Lisää liitteitä tarkastuks…" at bounding box center [659, 321] width 1165 height 16
click at [1008, 330] on li "Tehtävät - Kaikki tarkastukset (tee uusi tarkastus): Lisää liitteitä tarkastuks…" at bounding box center [659, 321] width 1165 height 16
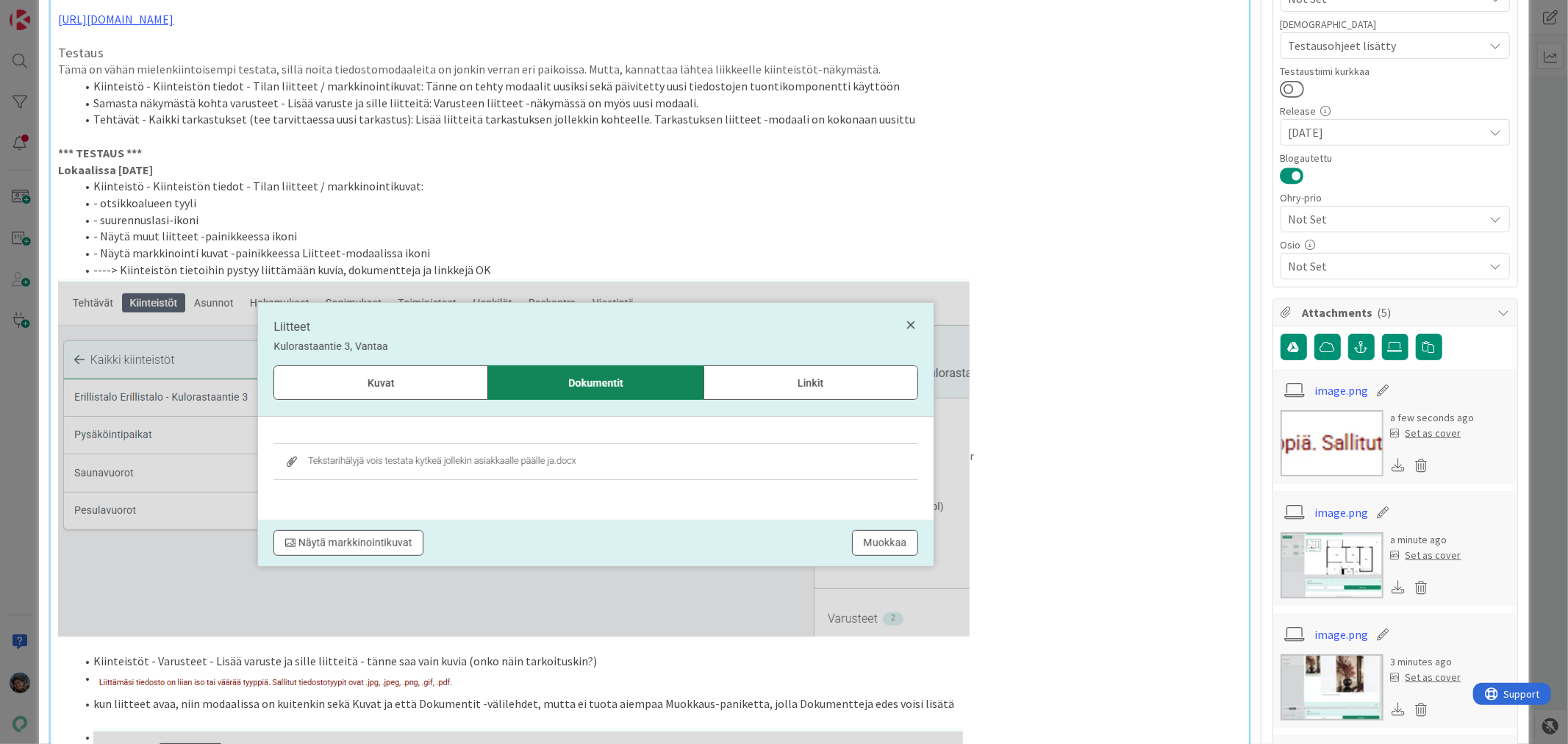
scroll to position [0, 0]
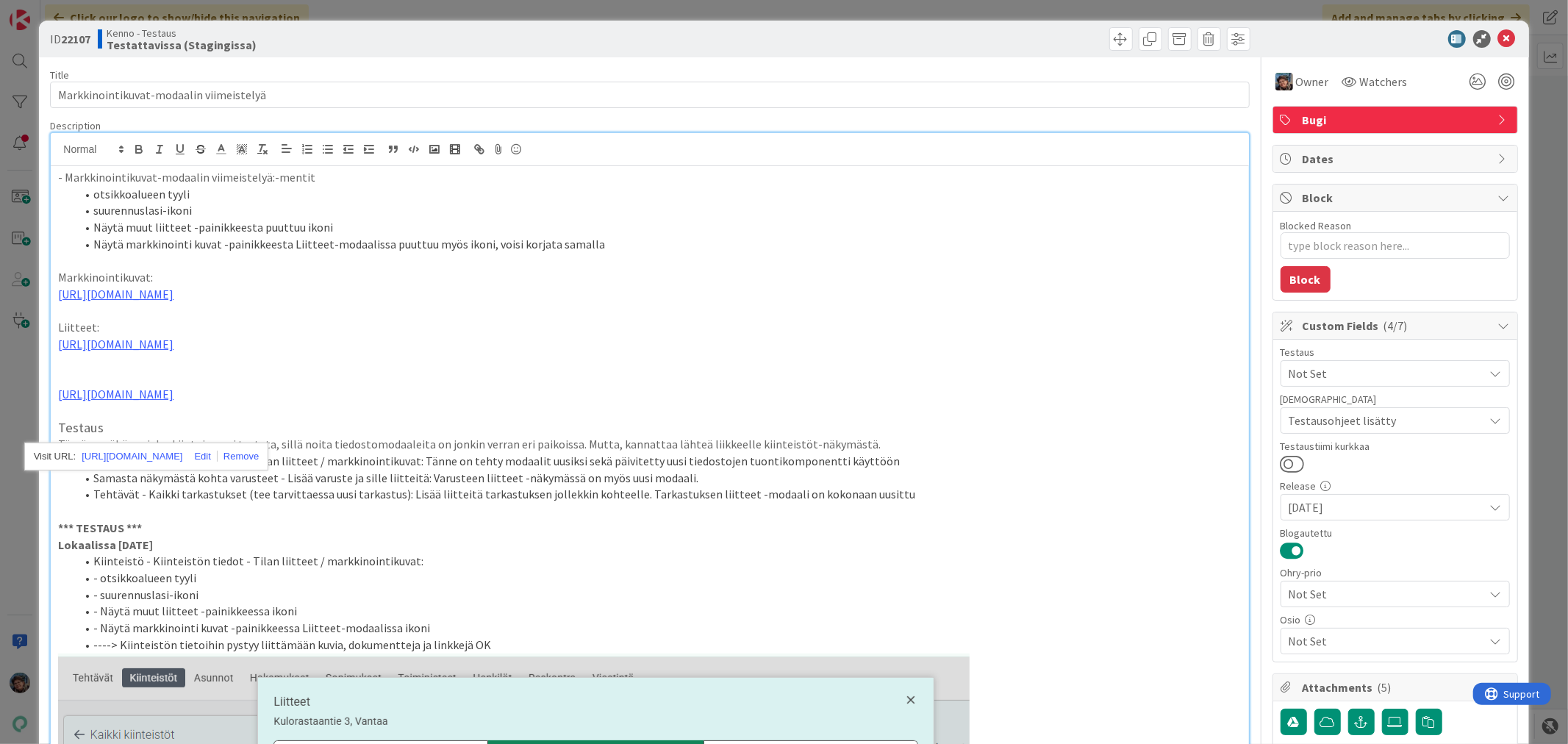
drag, startPoint x: 241, startPoint y: 428, endPoint x: 695, endPoint y: 194, distance: 510.8
click at [695, 194] on li "otsikkoalueen tyyli" at bounding box center [659, 194] width 1165 height 16
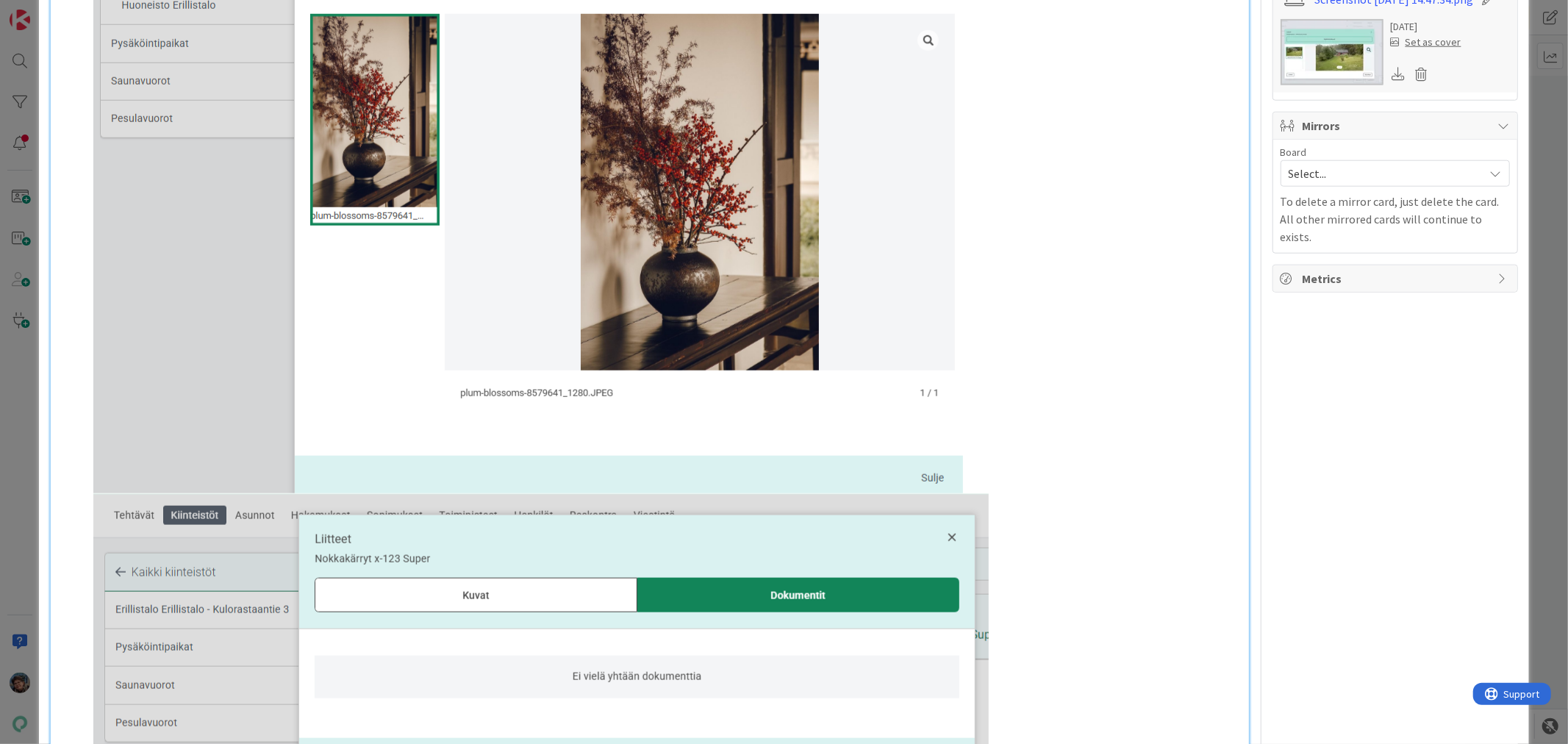
scroll to position [1062, 0]
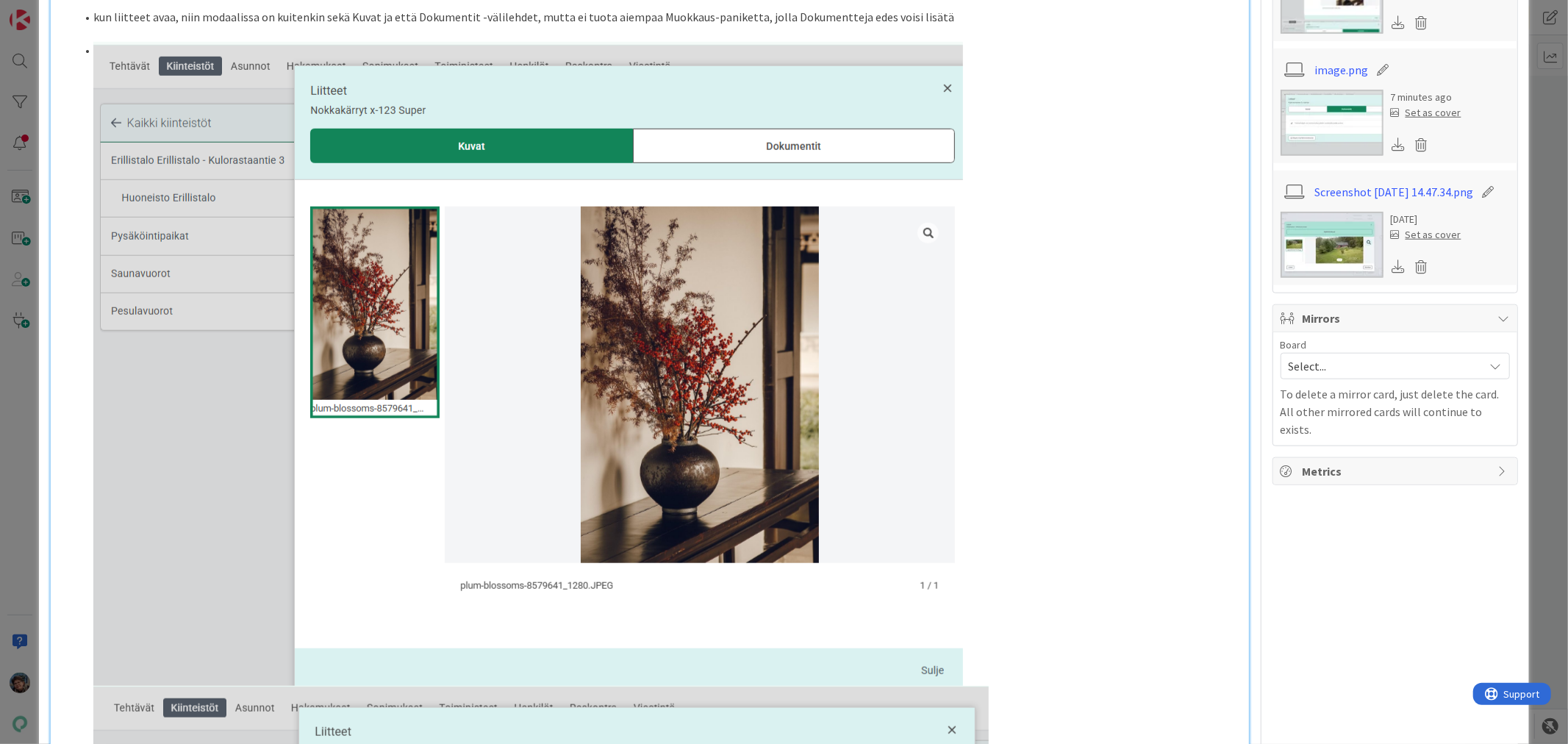
click at [93, 59] on span at bounding box center [93, 50] width 0 height 16
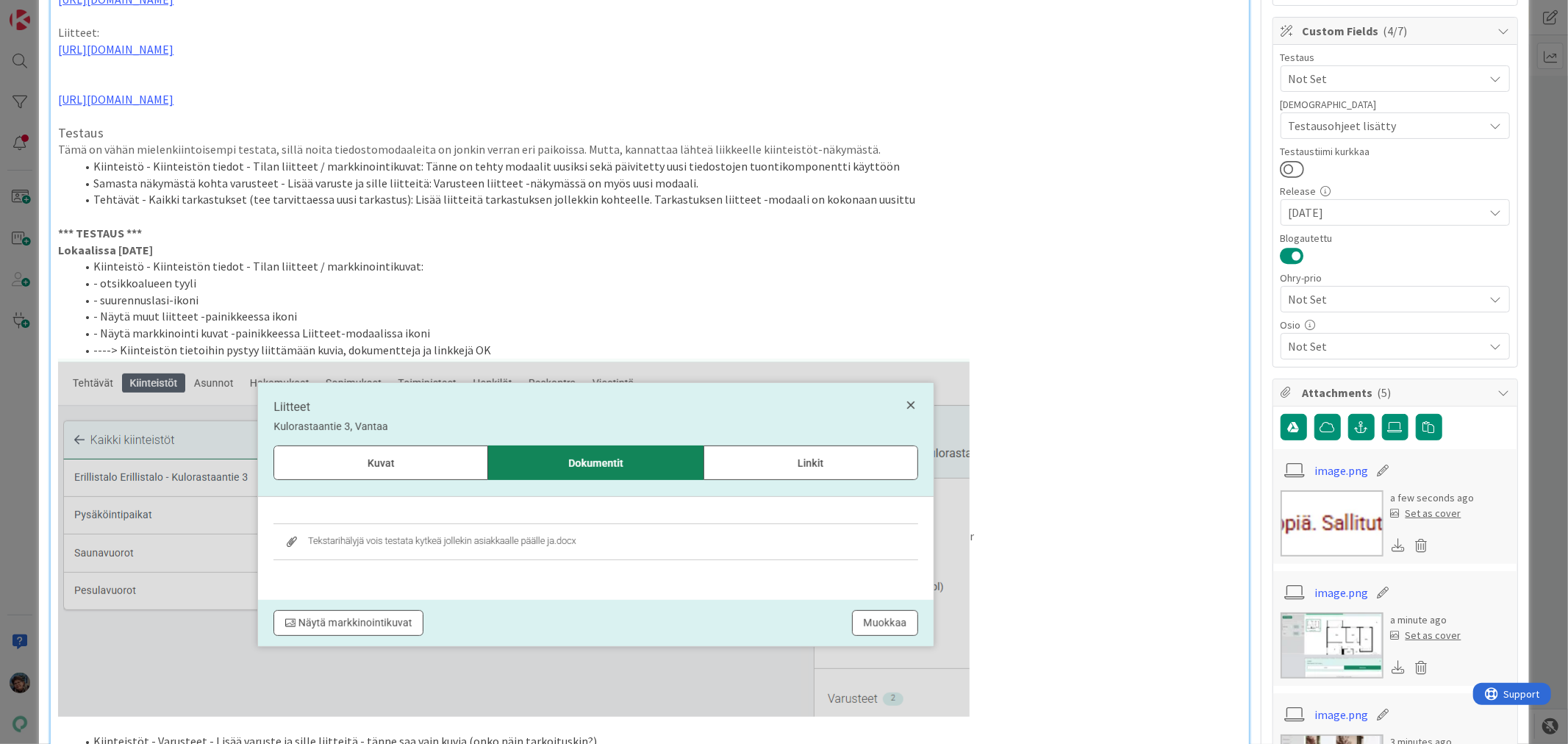
scroll to position [321, 0]
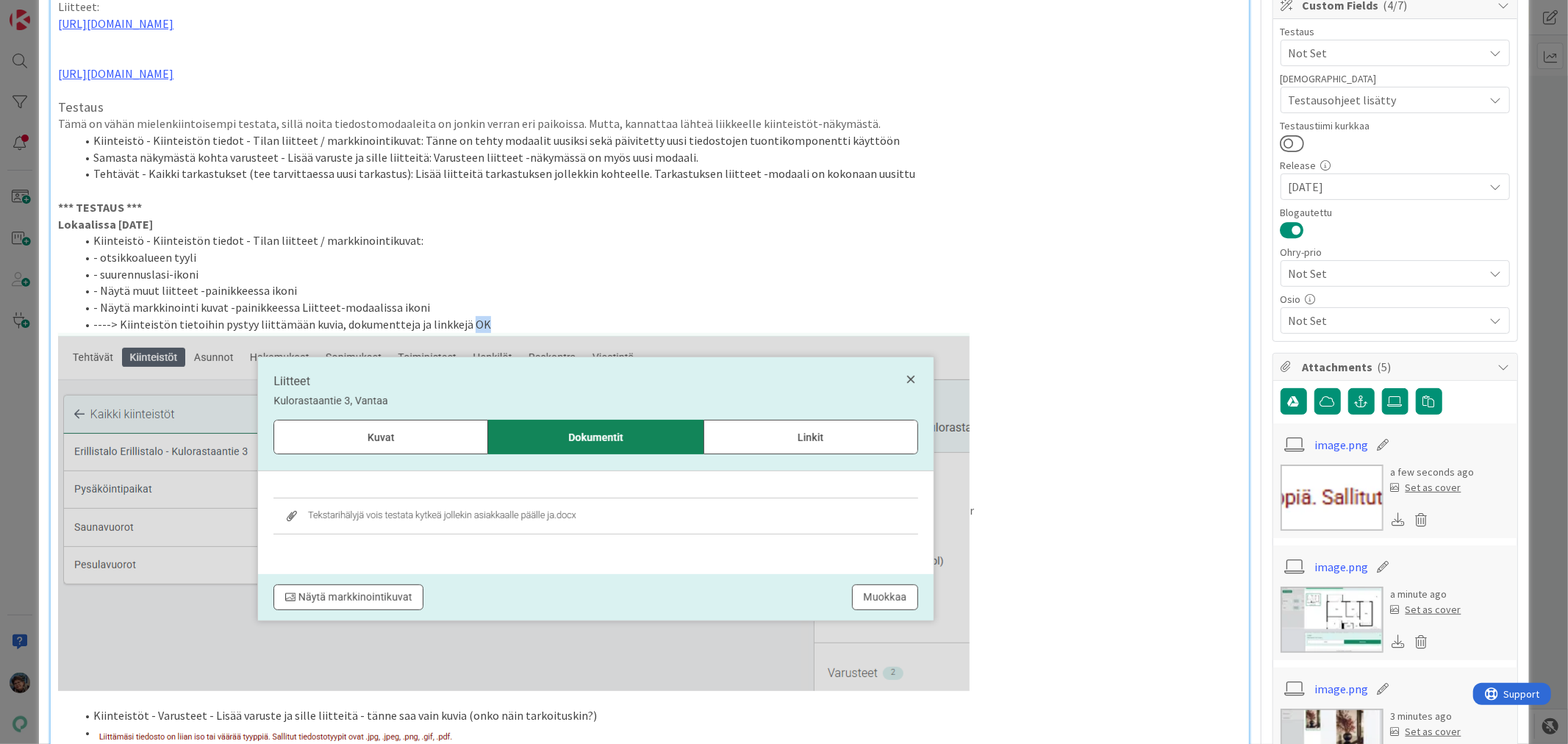
drag, startPoint x: 467, startPoint y: 359, endPoint x: 505, endPoint y: 361, distance: 38.1
click at [505, 334] on li "----> Kiinteistön tietoihin pystyy liittämään kuvia, dokumentteja ja linkkejä OK" at bounding box center [659, 324] width 1165 height 16
drag, startPoint x: 462, startPoint y: 353, endPoint x: 797, endPoint y: 277, distance: 343.5
click at [797, 249] on li "Kiinteistö - Kiinteistön tiedot - Tilan liitteet / markkinointikuvat:" at bounding box center [659, 241] width 1165 height 16
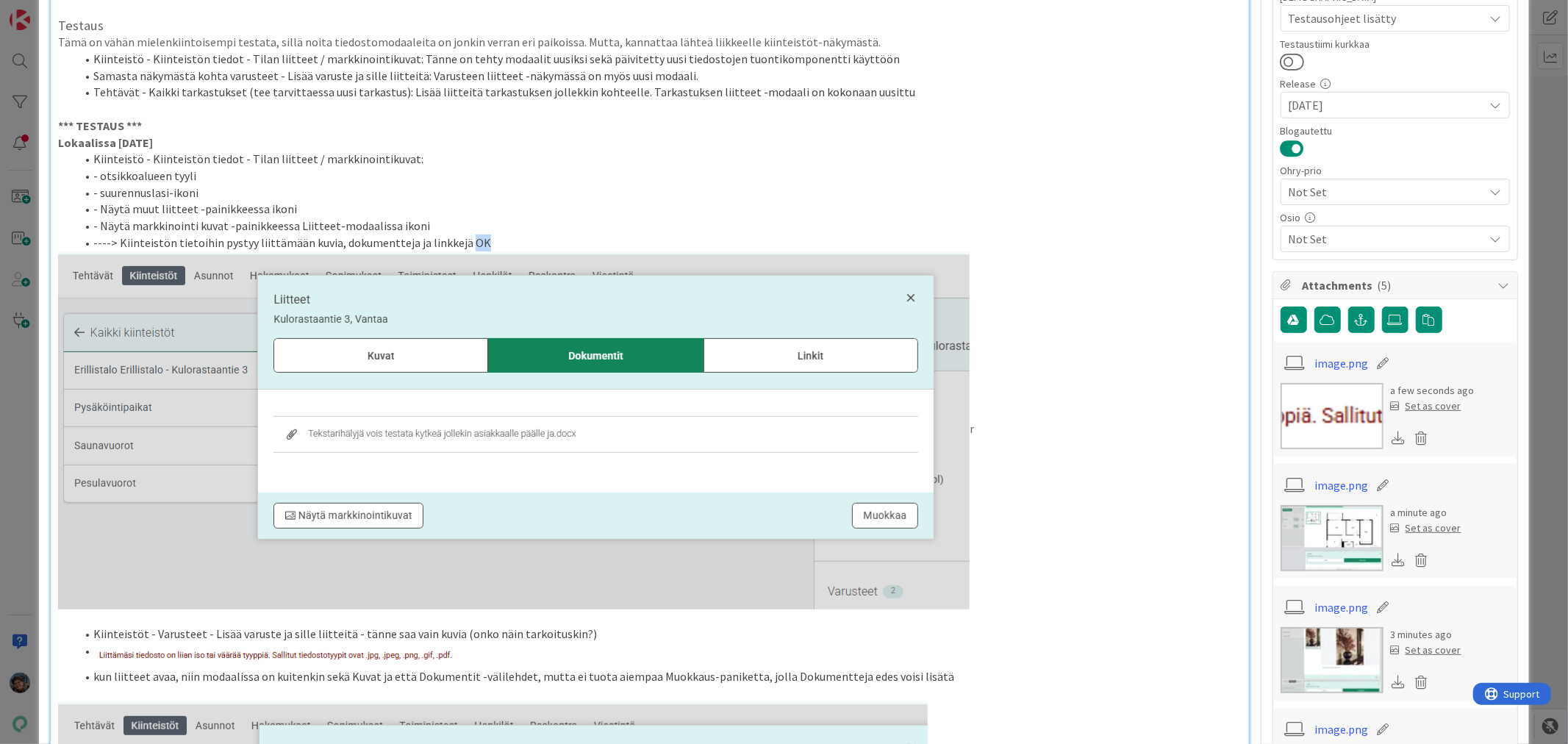
drag, startPoint x: 458, startPoint y: 274, endPoint x: 485, endPoint y: 275, distance: 27.0
click at [485, 252] on li "----> Kiinteistön tietoihin pystyy liittämään kuvia, dokumentteja ja linkkejä OK" at bounding box center [659, 243] width 1165 height 16
click at [518, 235] on li "- Näytä markkinointi kuvat -painikkeessa Liitteet-modaalissa ikoni" at bounding box center [659, 226] width 1165 height 16
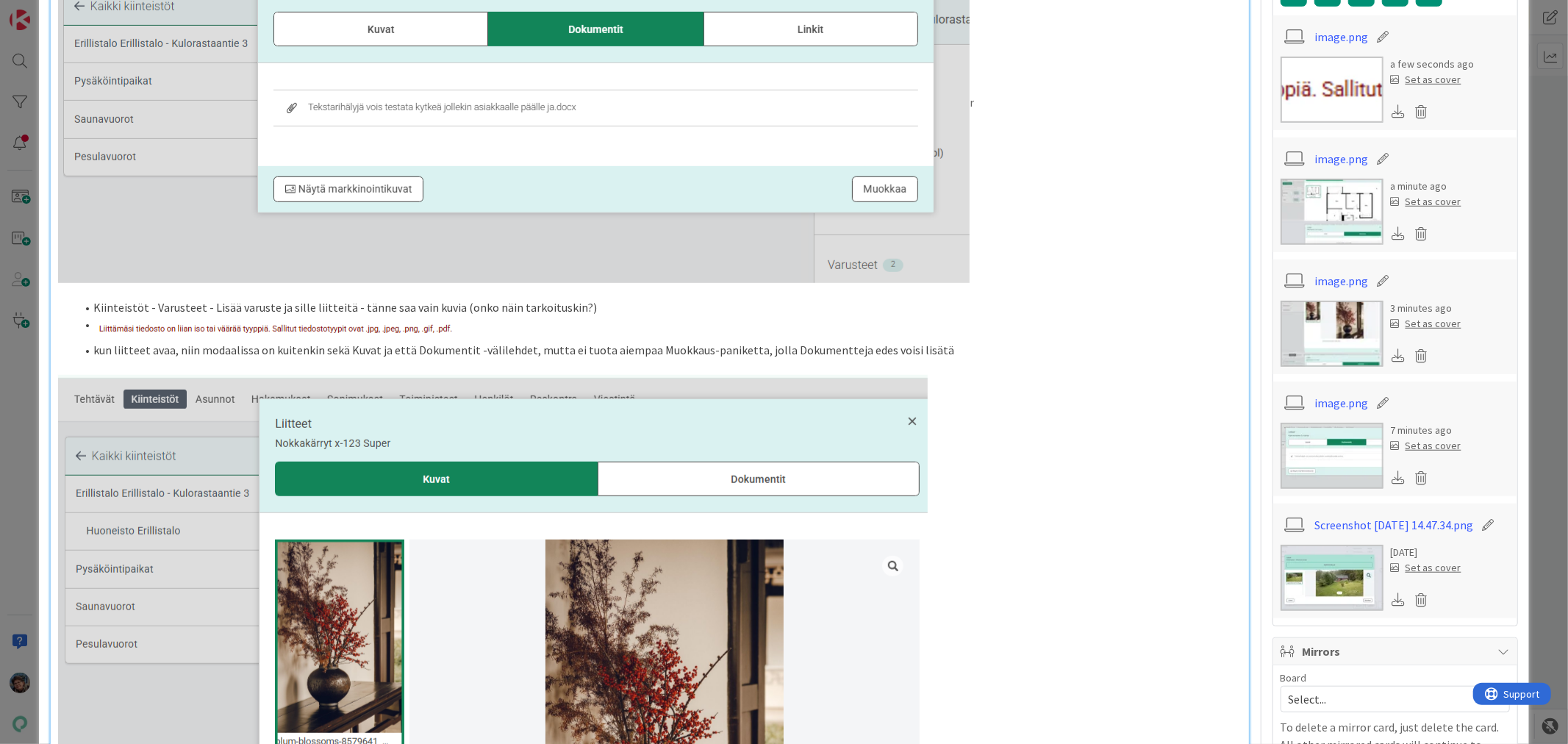
scroll to position [729, 0]
drag, startPoint x: 349, startPoint y: 341, endPoint x: 581, endPoint y: 346, distance: 232.1
click at [581, 315] on li "Kiinteistöt - Varusteet - Lisää varuste ja sille liitteitä - tänne saa vain kuv…" at bounding box center [659, 307] width 1165 height 16
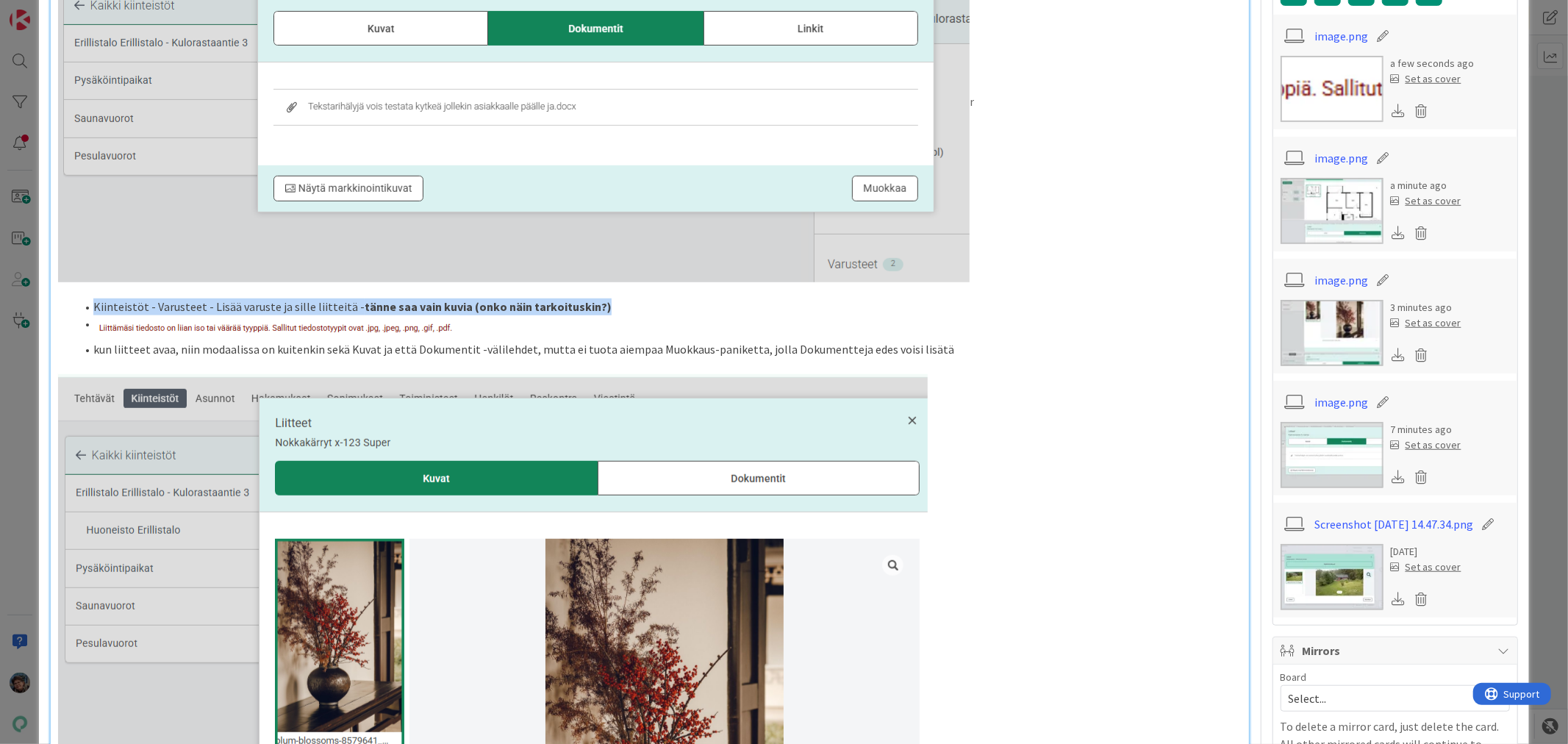
drag, startPoint x: 93, startPoint y: 337, endPoint x: 610, endPoint y: 314, distance: 517.5
click at [593, 315] on li "Kiinteistöt - Varusteet - Lisää varuste ja sille liitteitä - tänne saa vain kuv…" at bounding box center [659, 307] width 1165 height 16
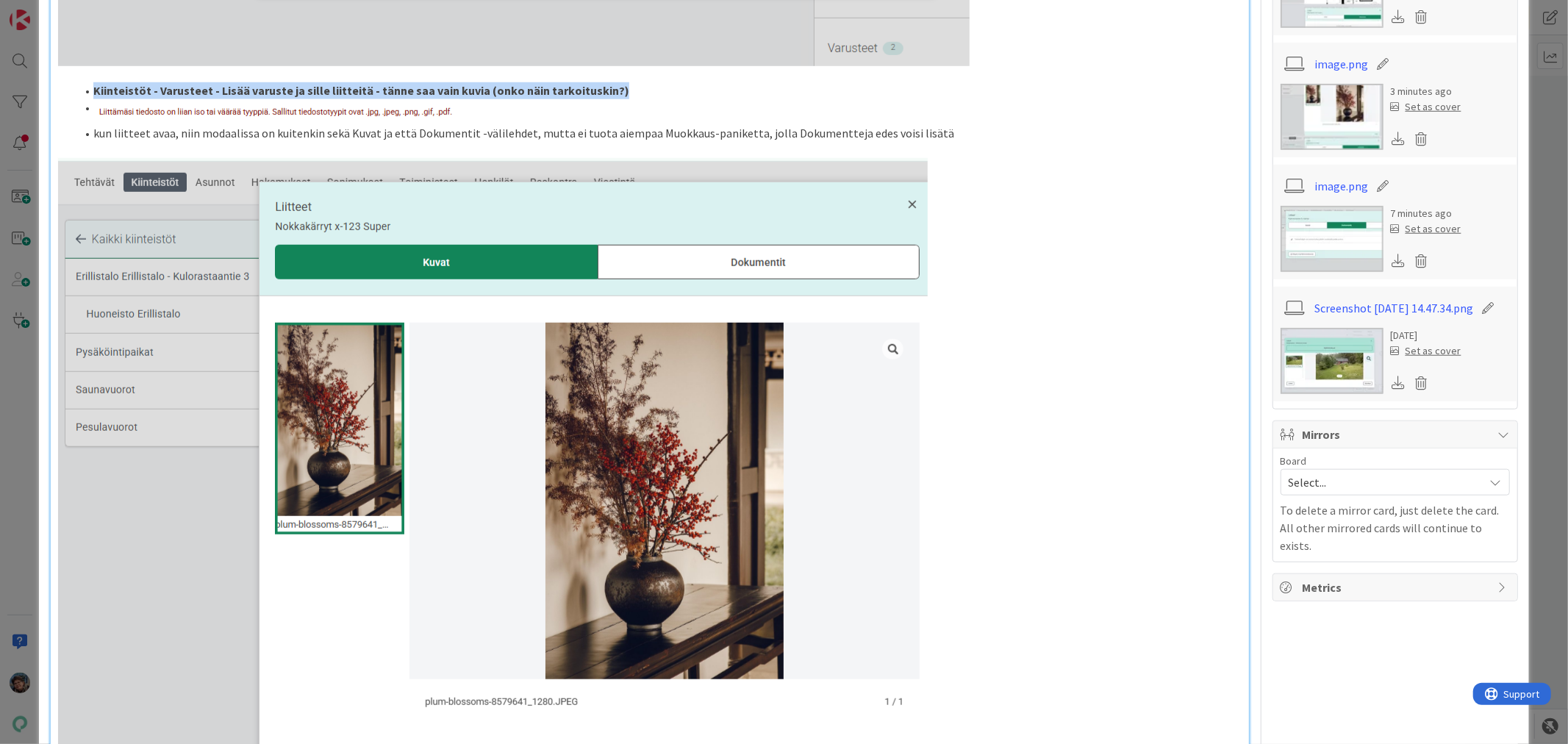
scroll to position [975, 0]
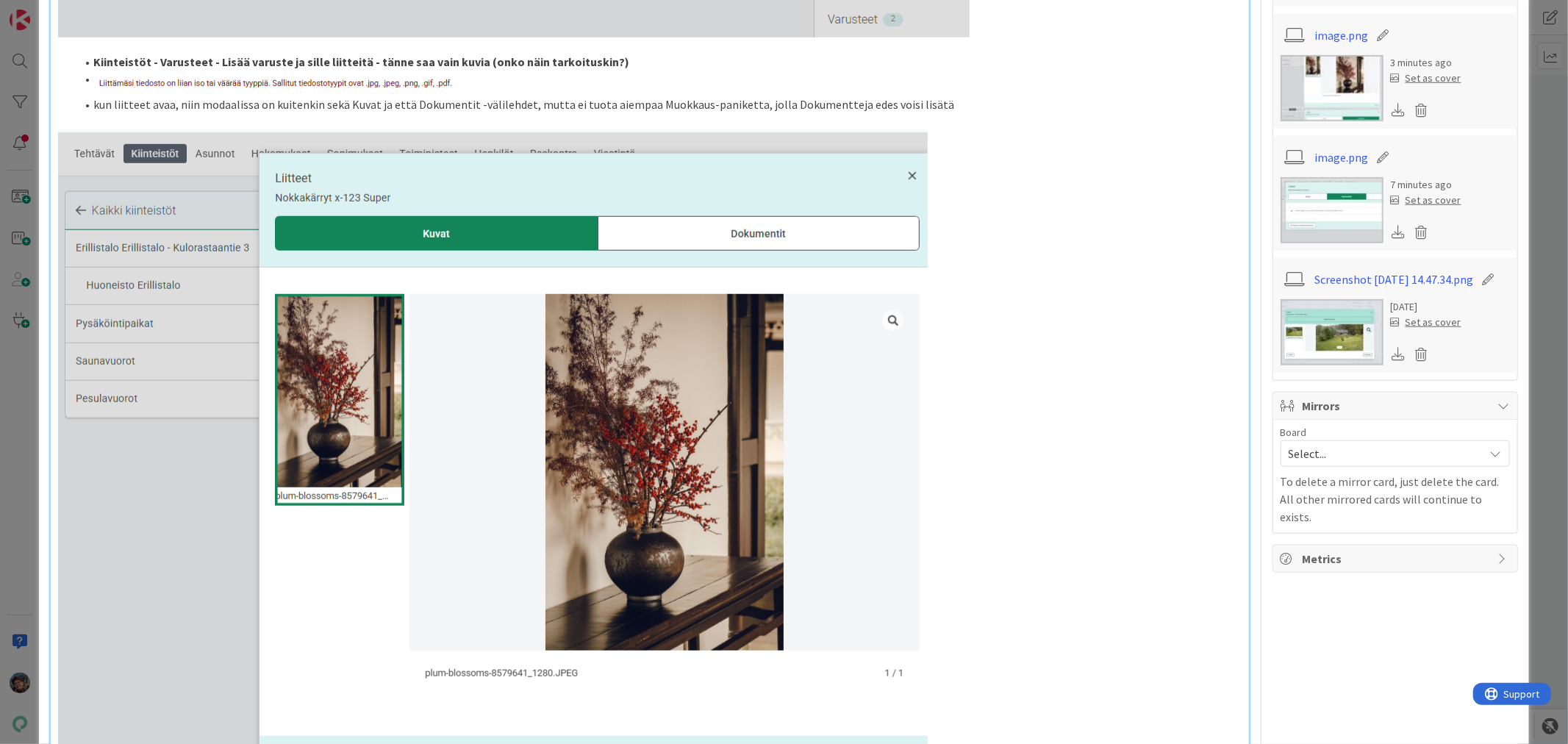
click at [972, 238] on p at bounding box center [649, 607] width 1183 height 956
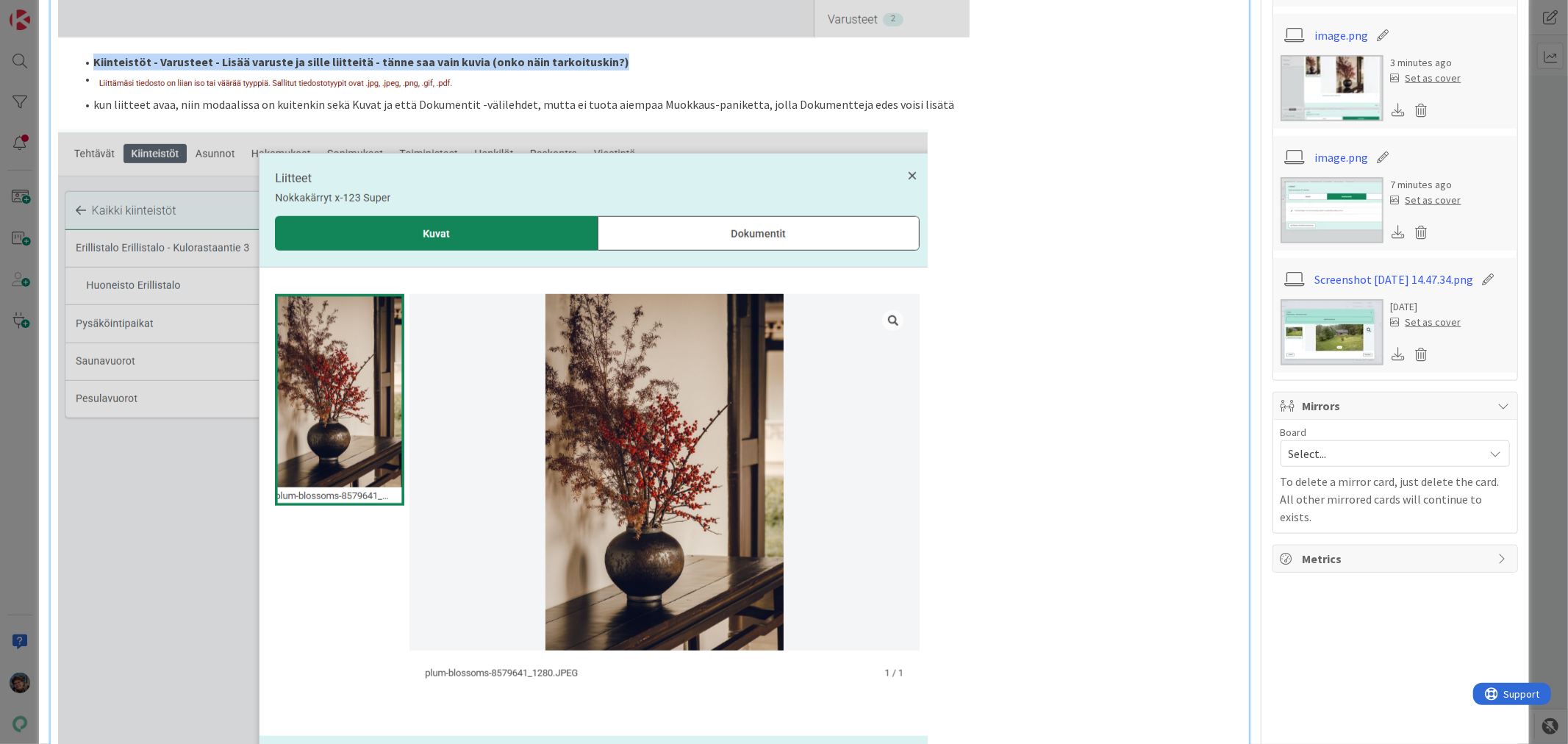
drag, startPoint x: 92, startPoint y: 94, endPoint x: 648, endPoint y: 96, distance: 556.0
click at [646, 71] on li "Kiinteistöt - Varusteet - Lisää varuste ja sille liitteitä - tänne saa vain kuv…" at bounding box center [659, 62] width 1165 height 16
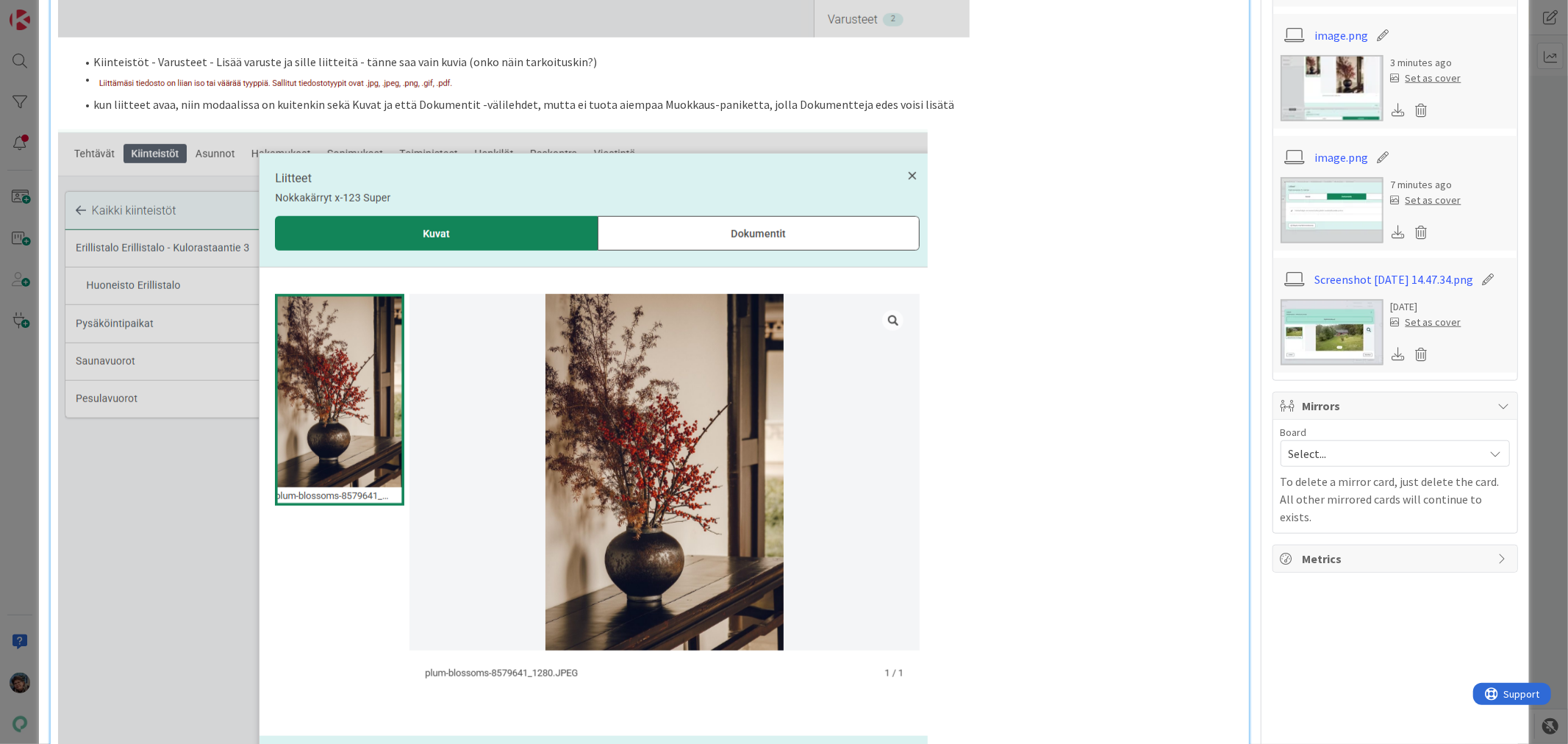
click at [1113, 114] on li "kun liitteet avaa, niin modaalissa on kuitenkin sekä Kuvat ja että Dokumentit -…" at bounding box center [659, 104] width 1165 height 16
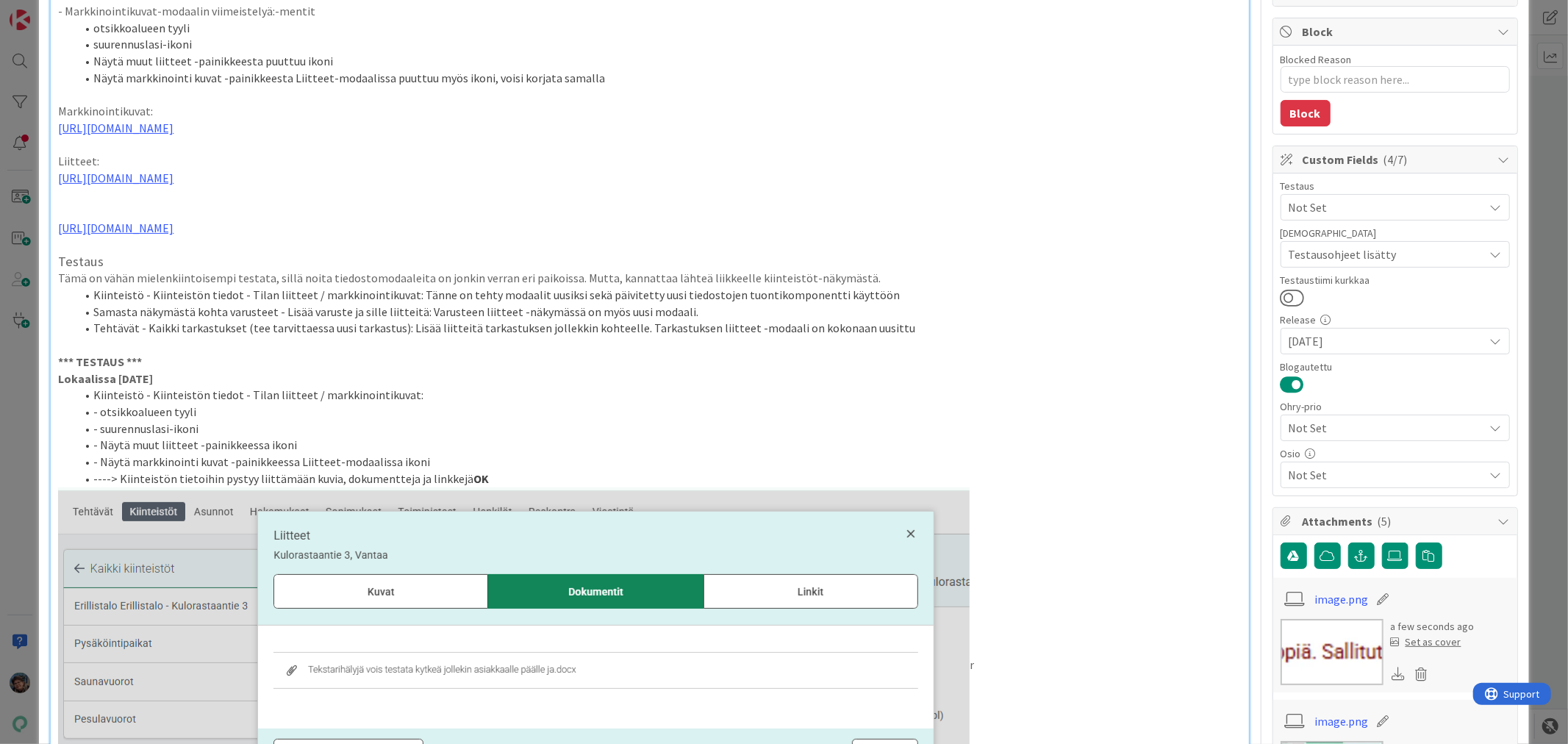
scroll to position [0, 0]
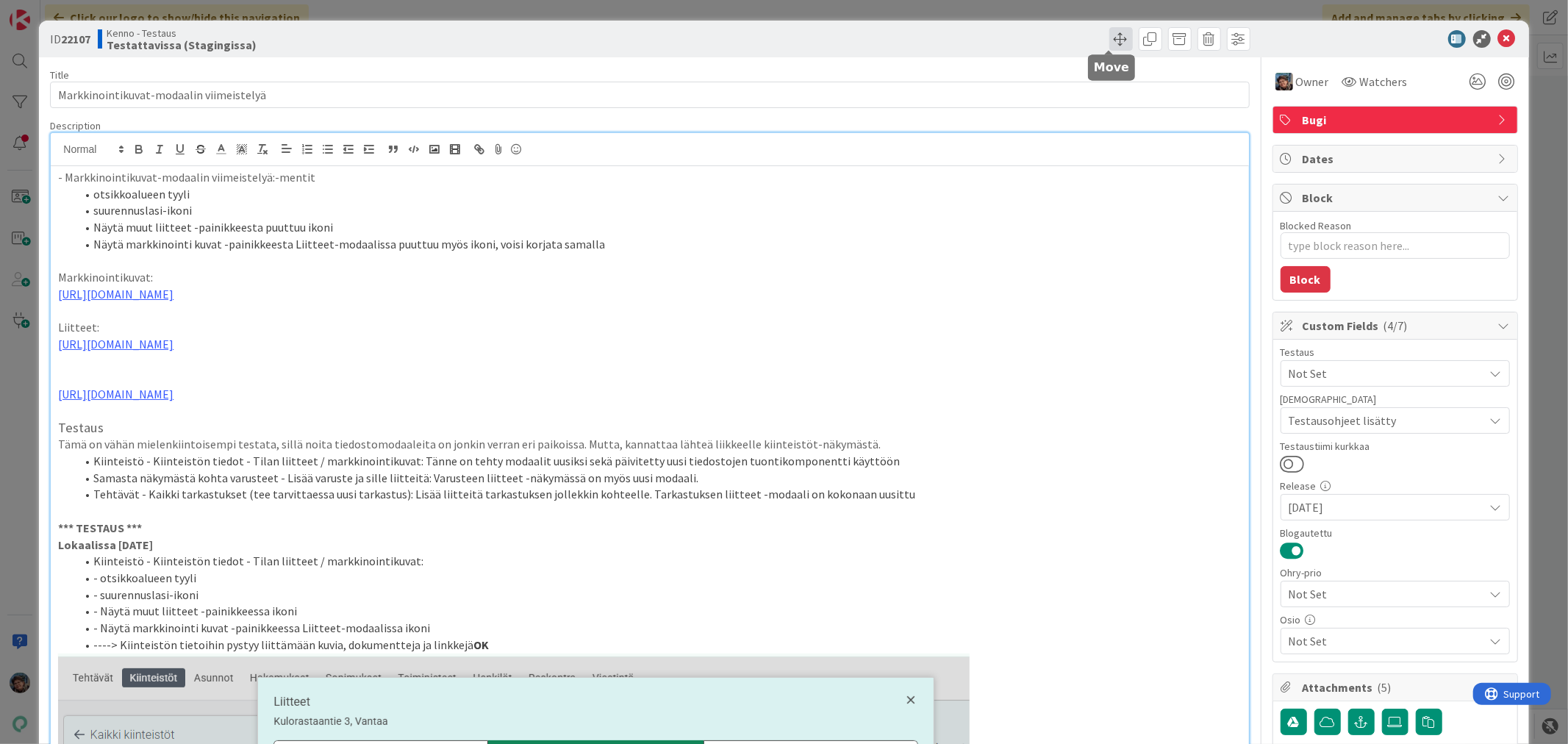
click at [1111, 43] on span at bounding box center [1121, 39] width 24 height 24
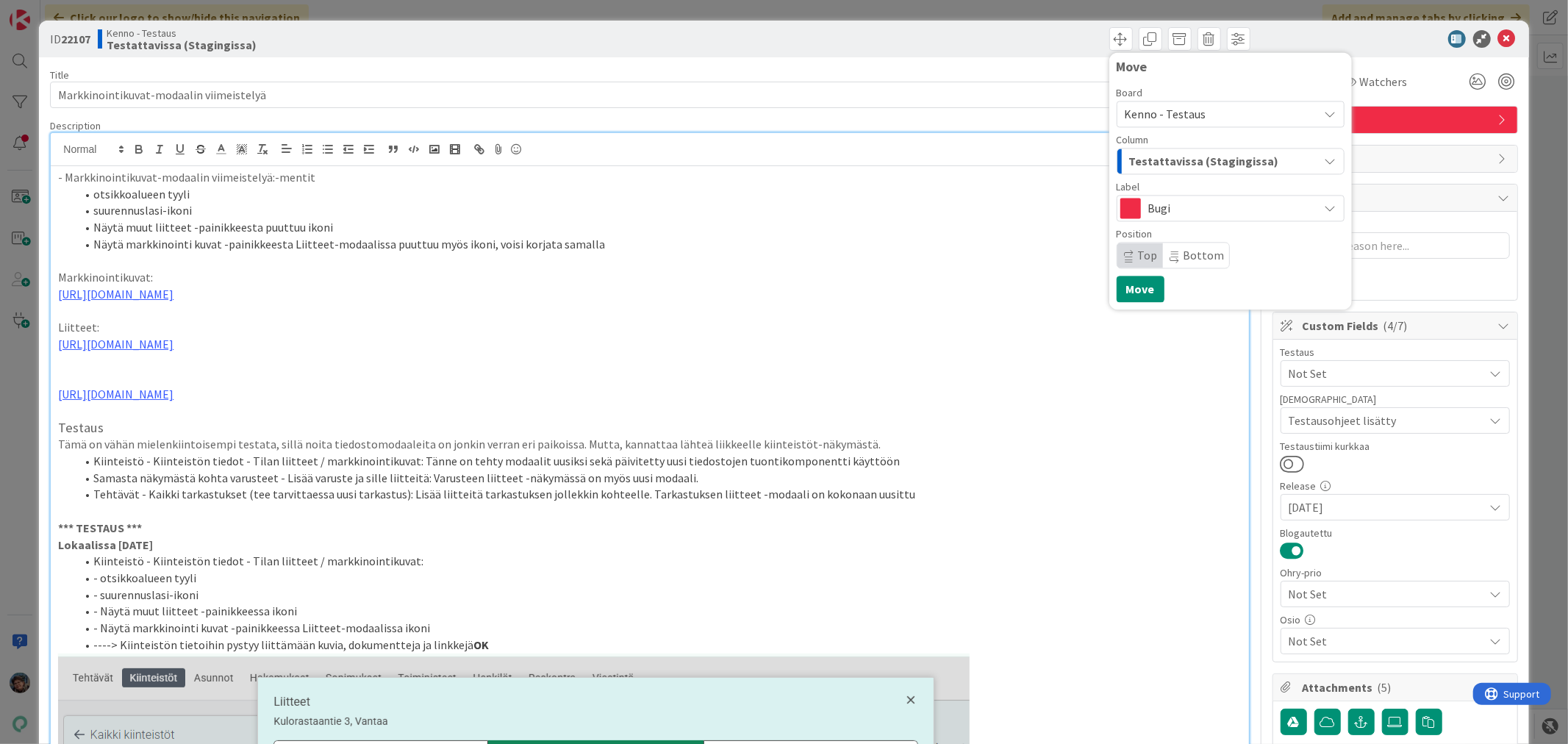
click at [1150, 158] on span "Testattavissa (Stagingissa)" at bounding box center [1204, 160] width 150 height 19
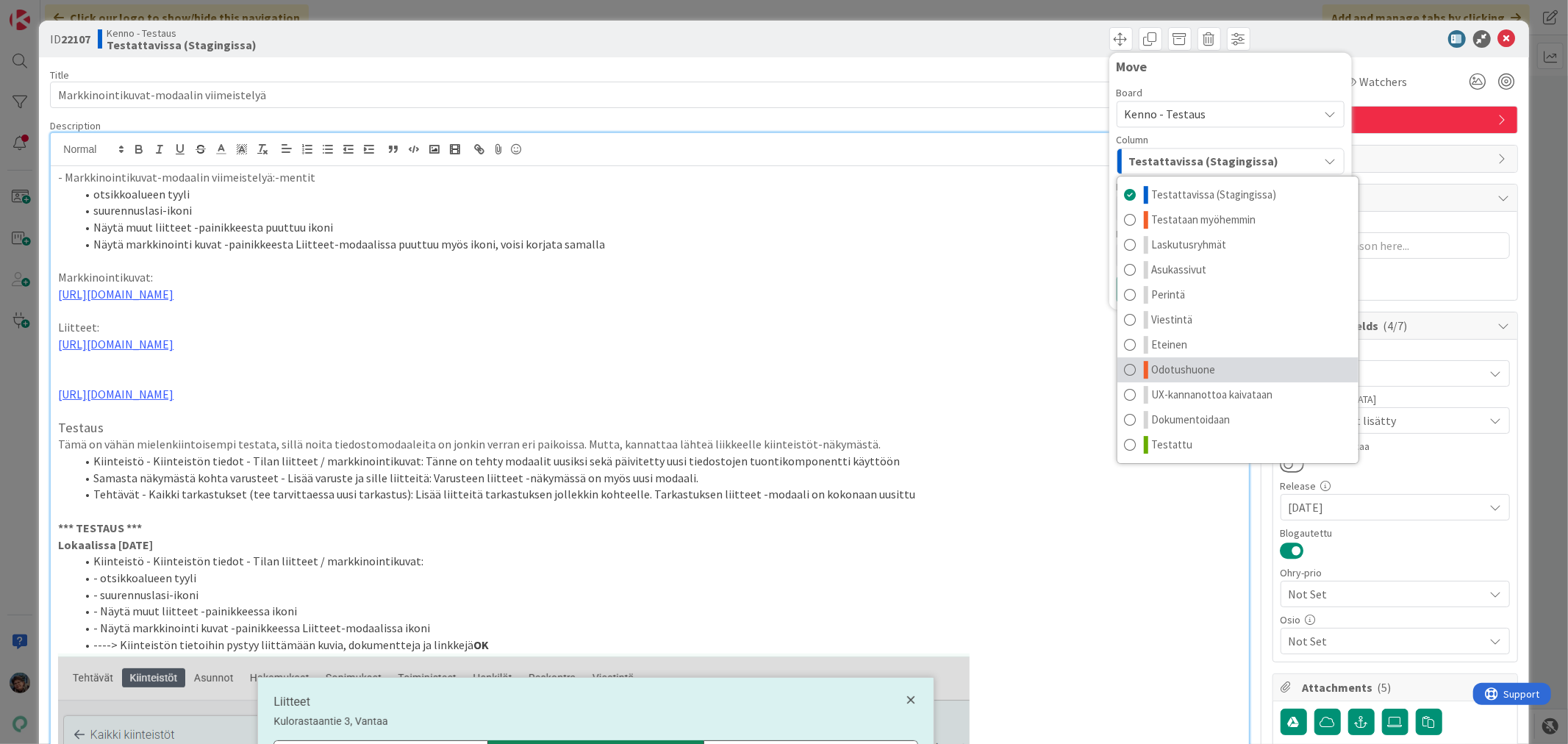
click at [1204, 368] on link "Odotushuone" at bounding box center [1237, 369] width 241 height 25
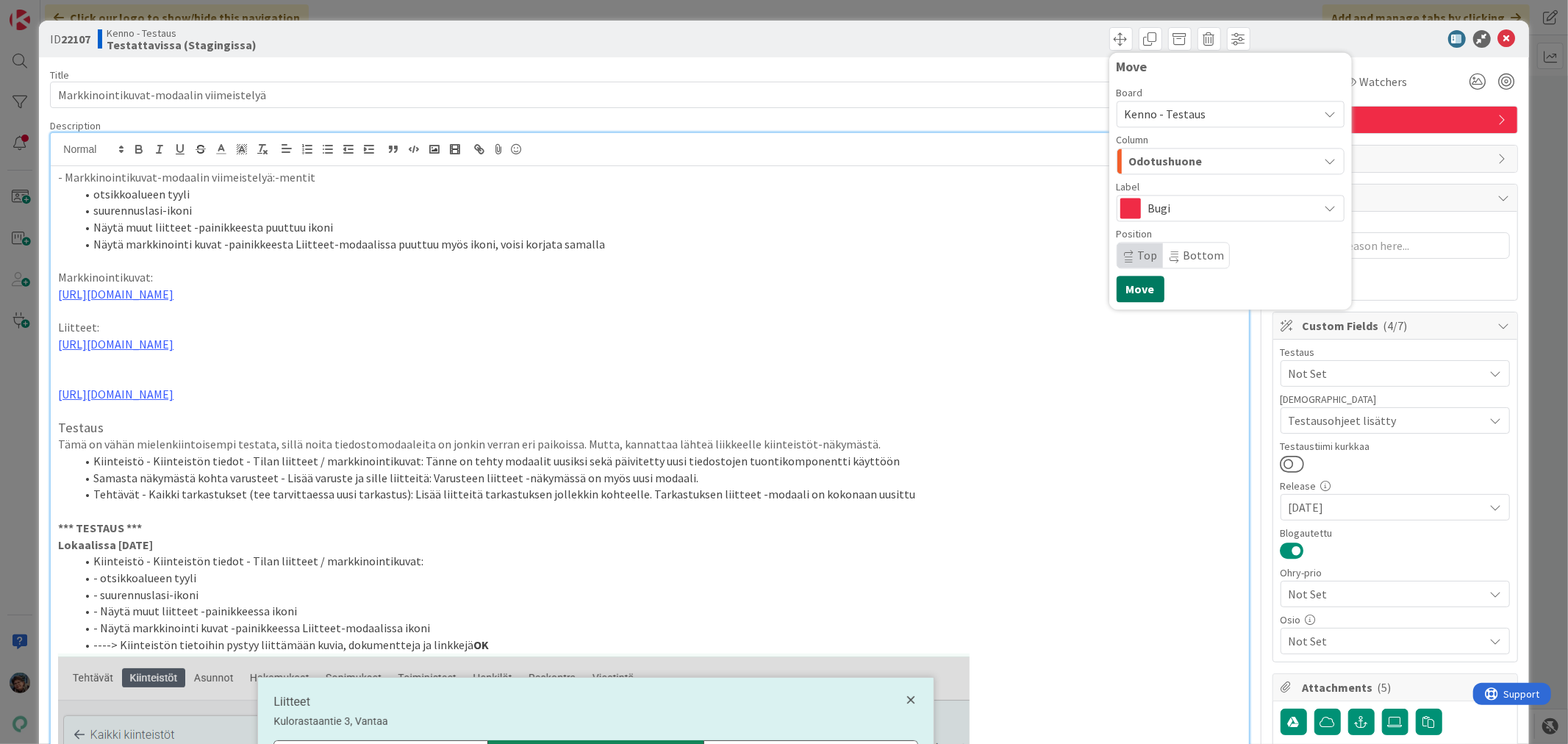
click at [1128, 295] on button "Move" at bounding box center [1140, 289] width 48 height 27
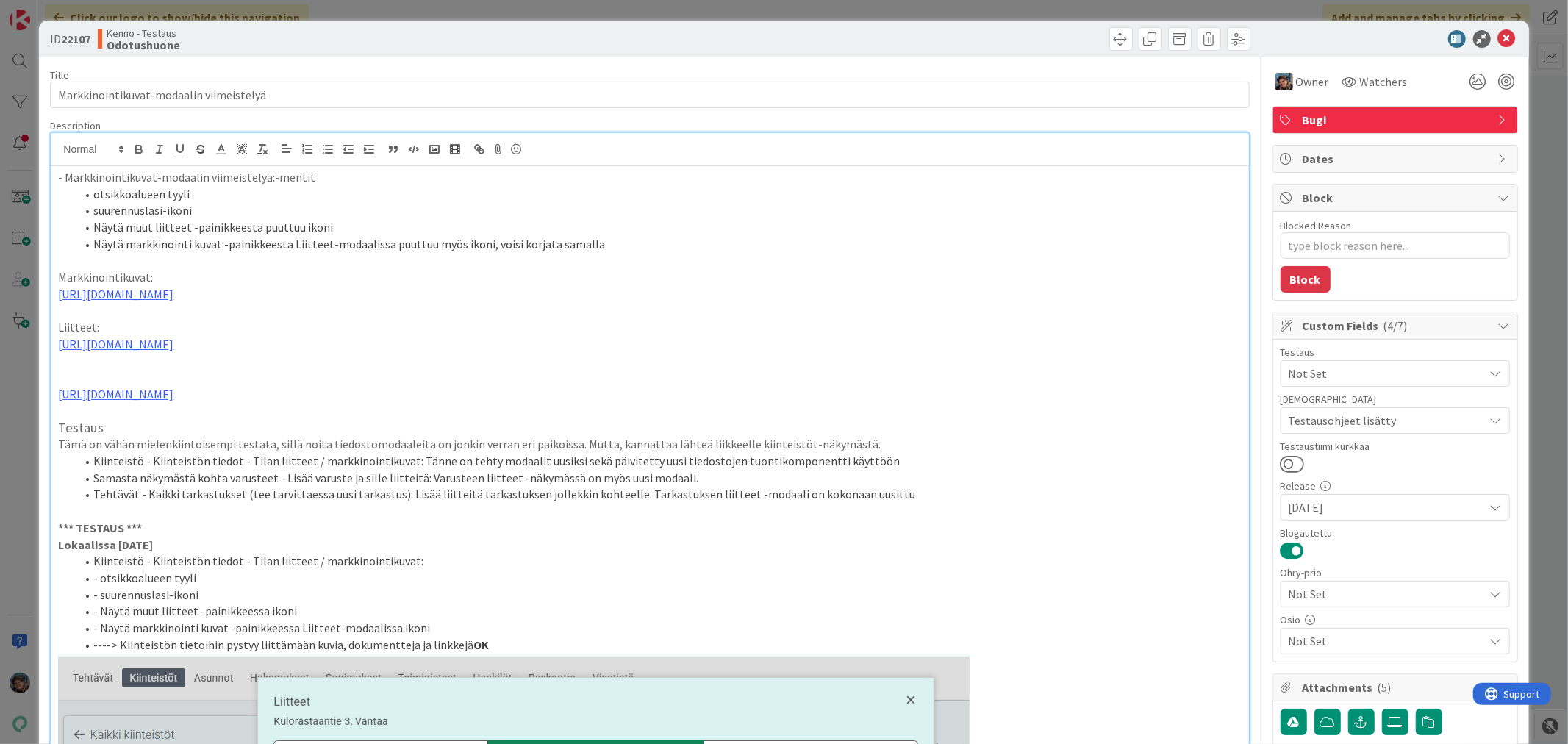
type textarea "x"
click at [1498, 39] on icon at bounding box center [1507, 38] width 17 height 17
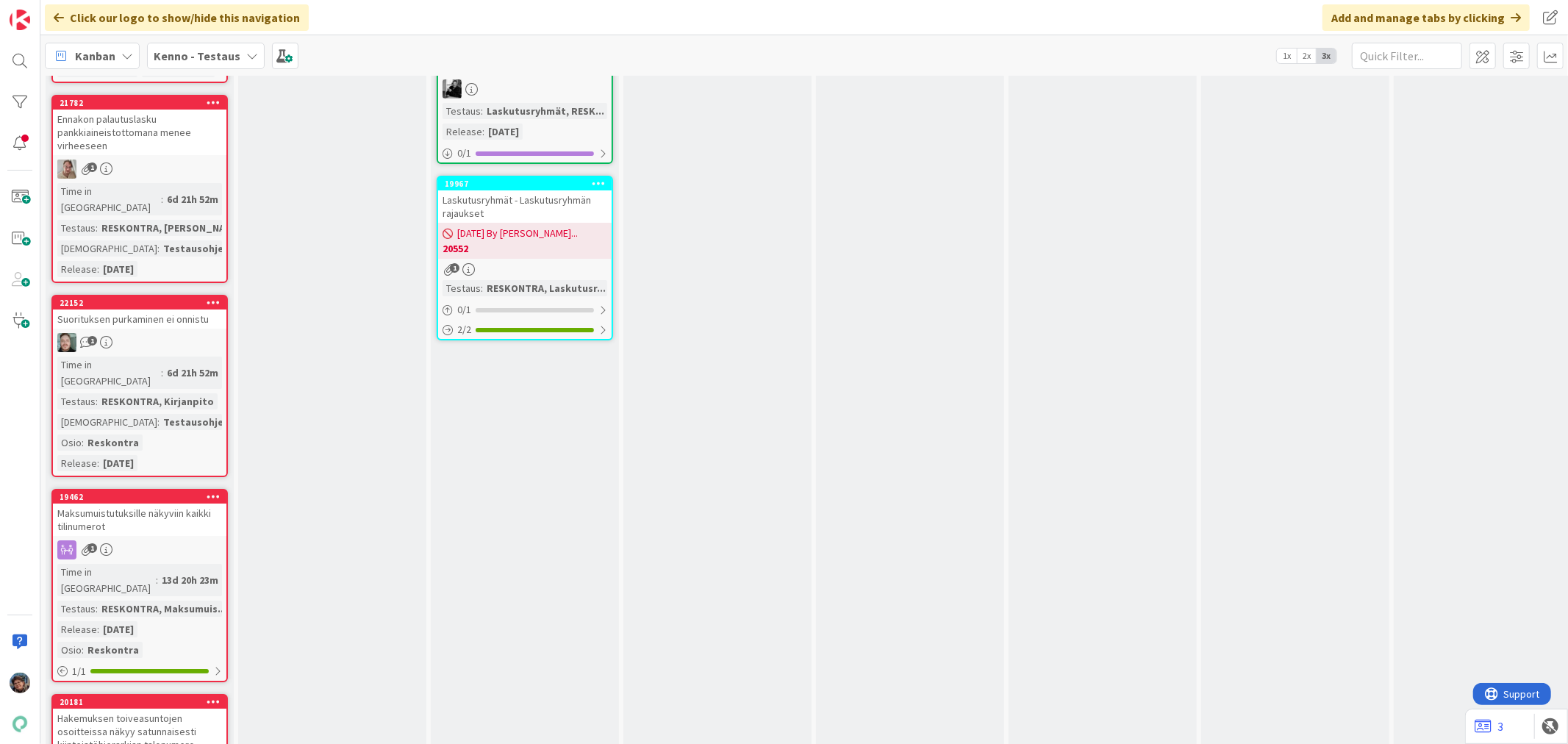
scroll to position [4466, 0]
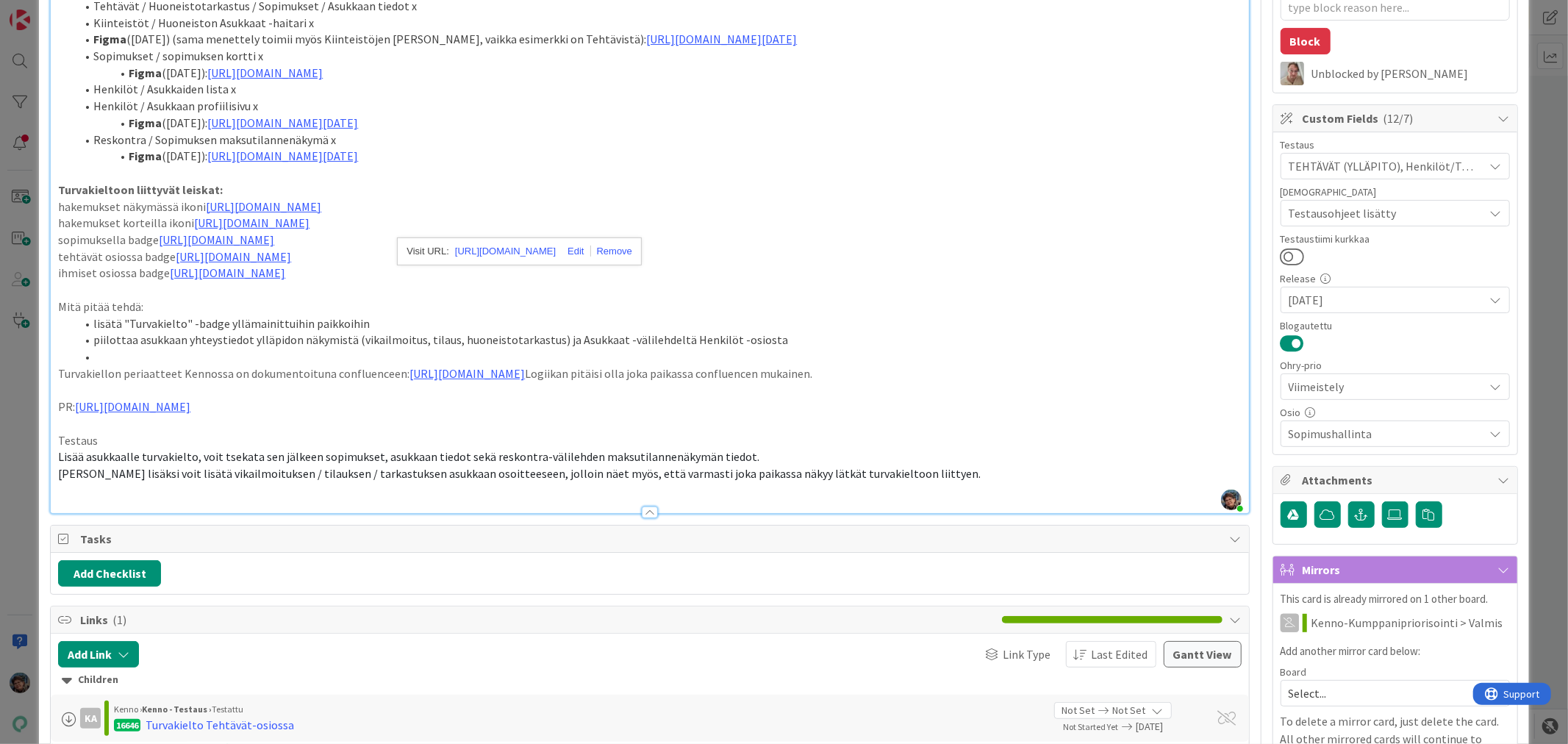
scroll to position [326, 0]
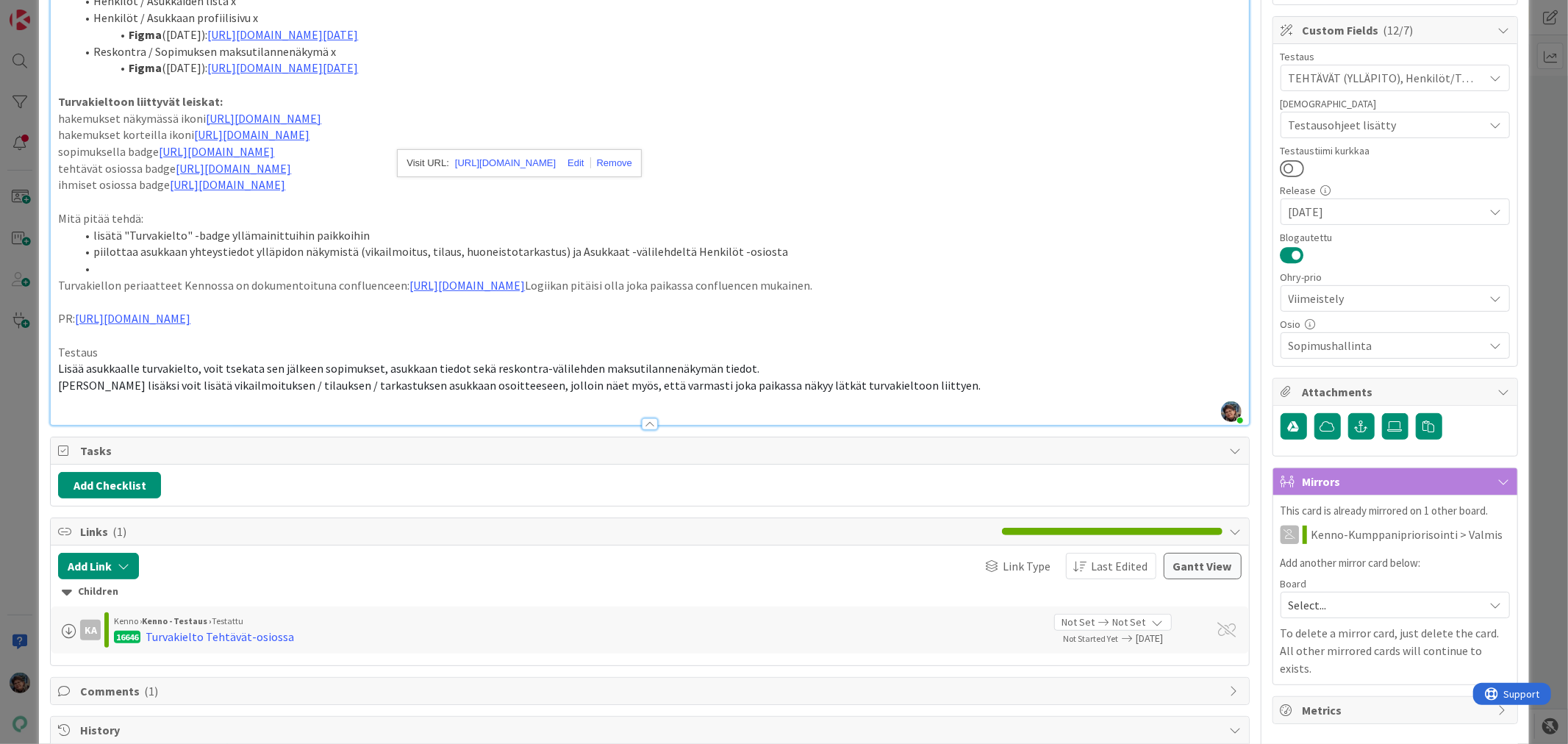
type textarea "x"
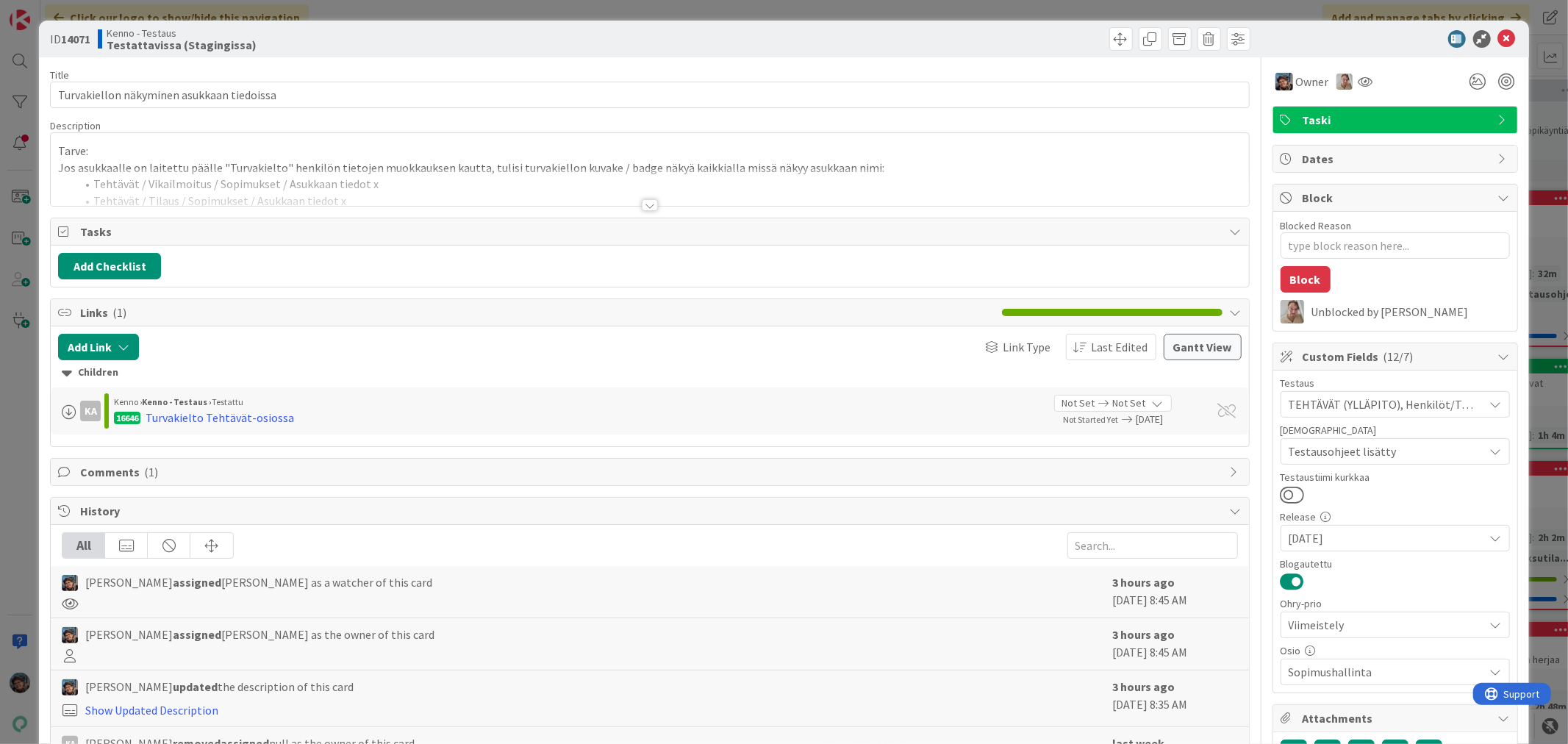
click at [644, 203] on div at bounding box center [650, 205] width 16 height 12
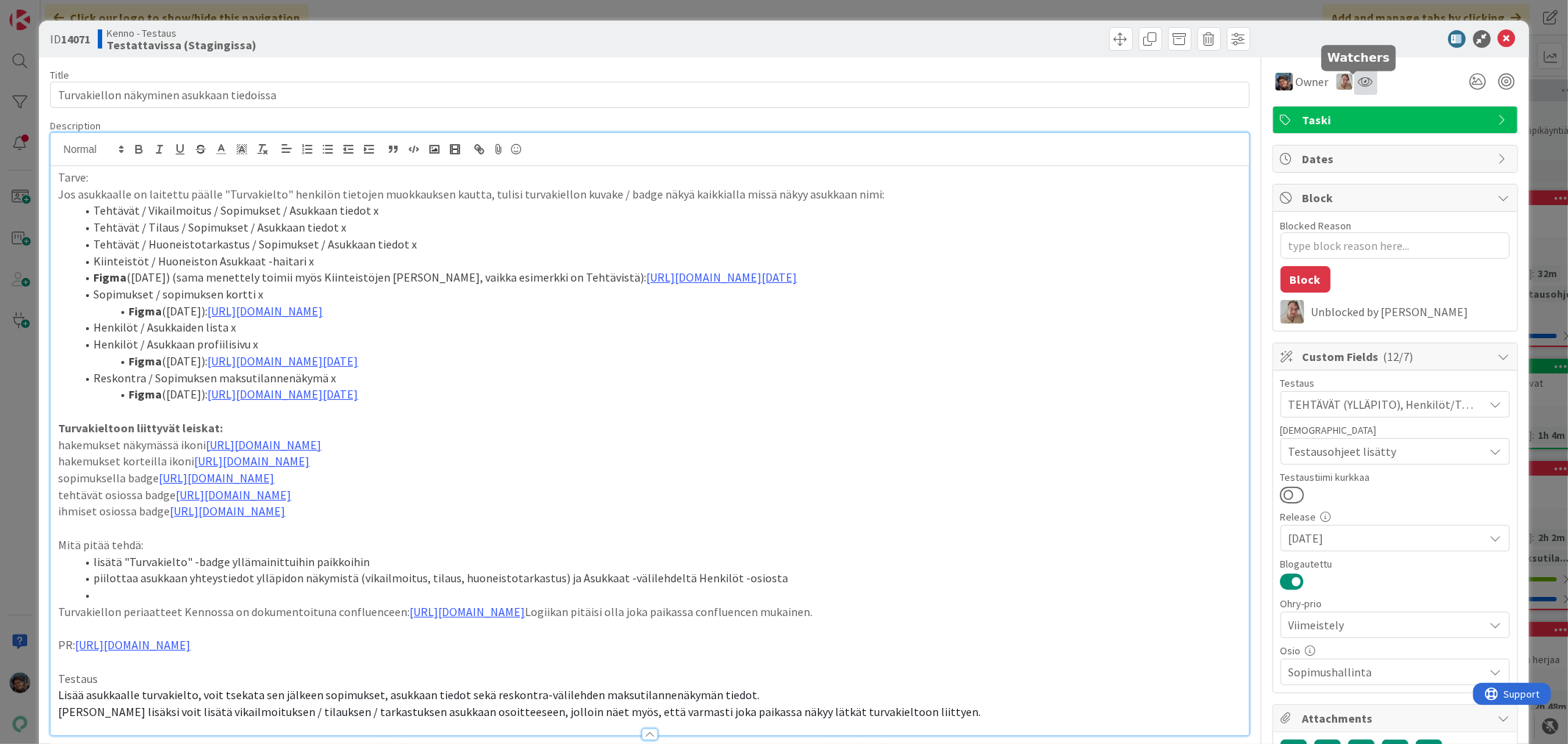
click at [1359, 76] on icon at bounding box center [1367, 82] width 15 height 12
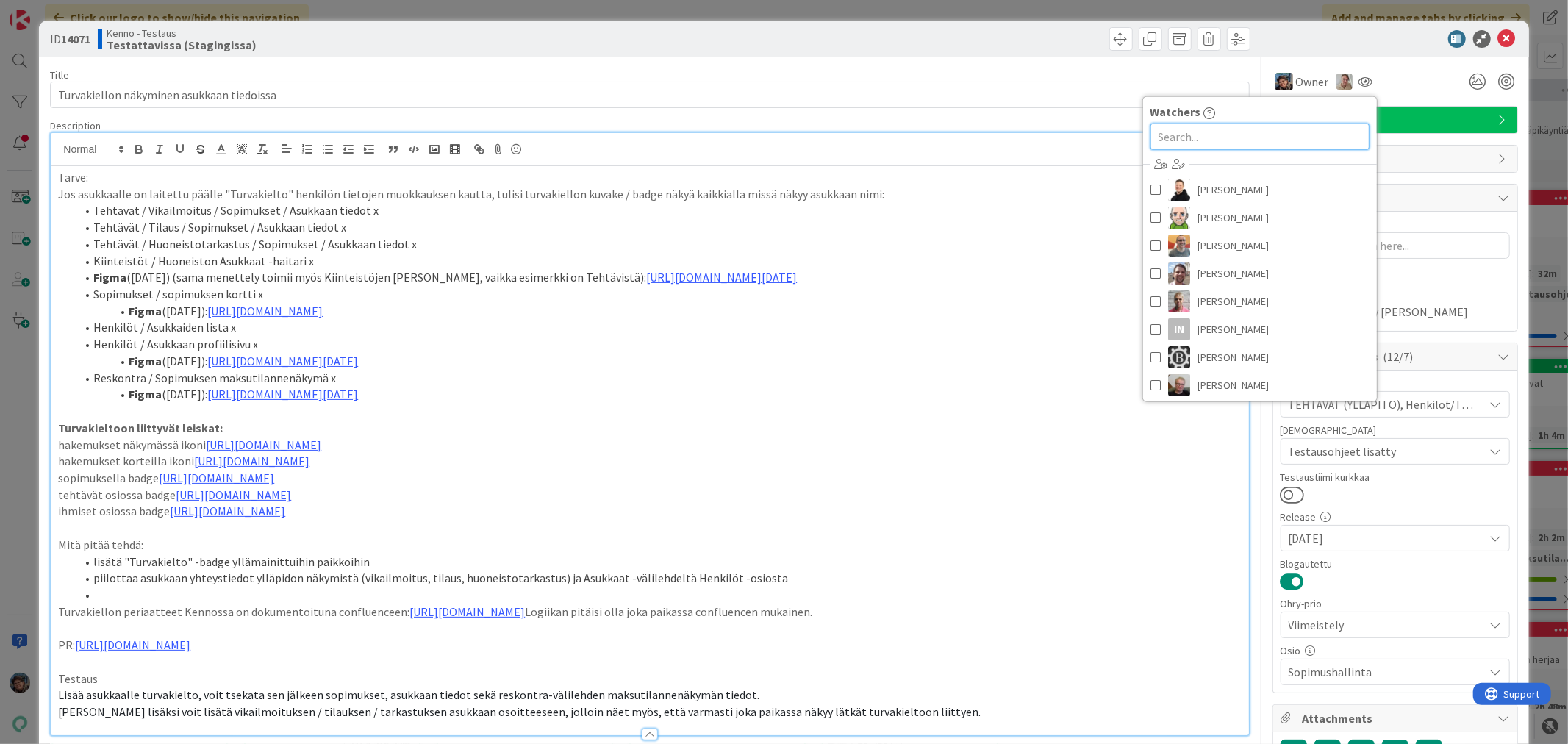
click at [1201, 136] on input "text" at bounding box center [1259, 137] width 219 height 27
click at [1150, 234] on span at bounding box center [1155, 239] width 10 height 22
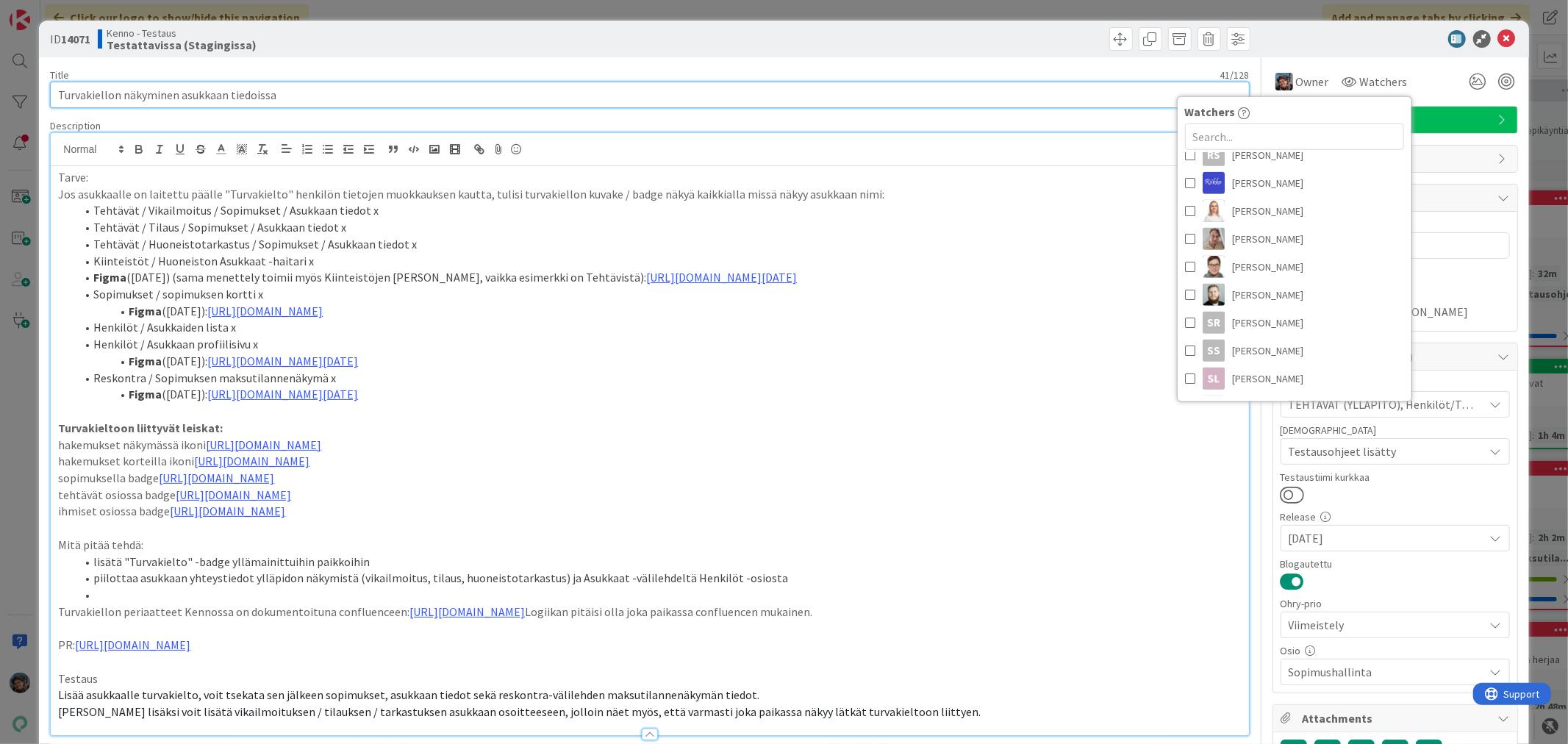
click at [1035, 84] on input "Turvakiellon näkyminen asukkaan tiedoissa" at bounding box center [649, 94] width 1199 height 27
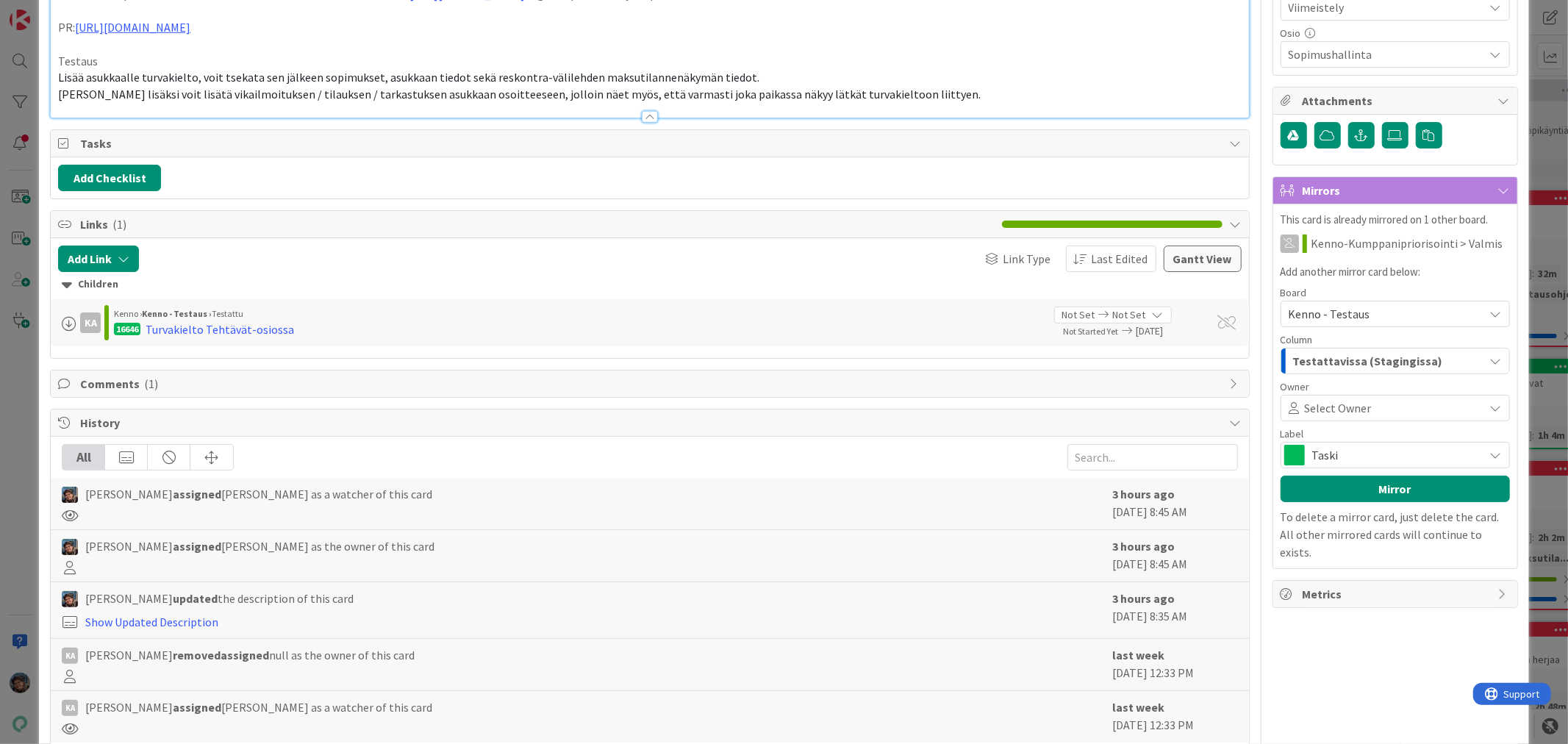
scroll to position [653, 0]
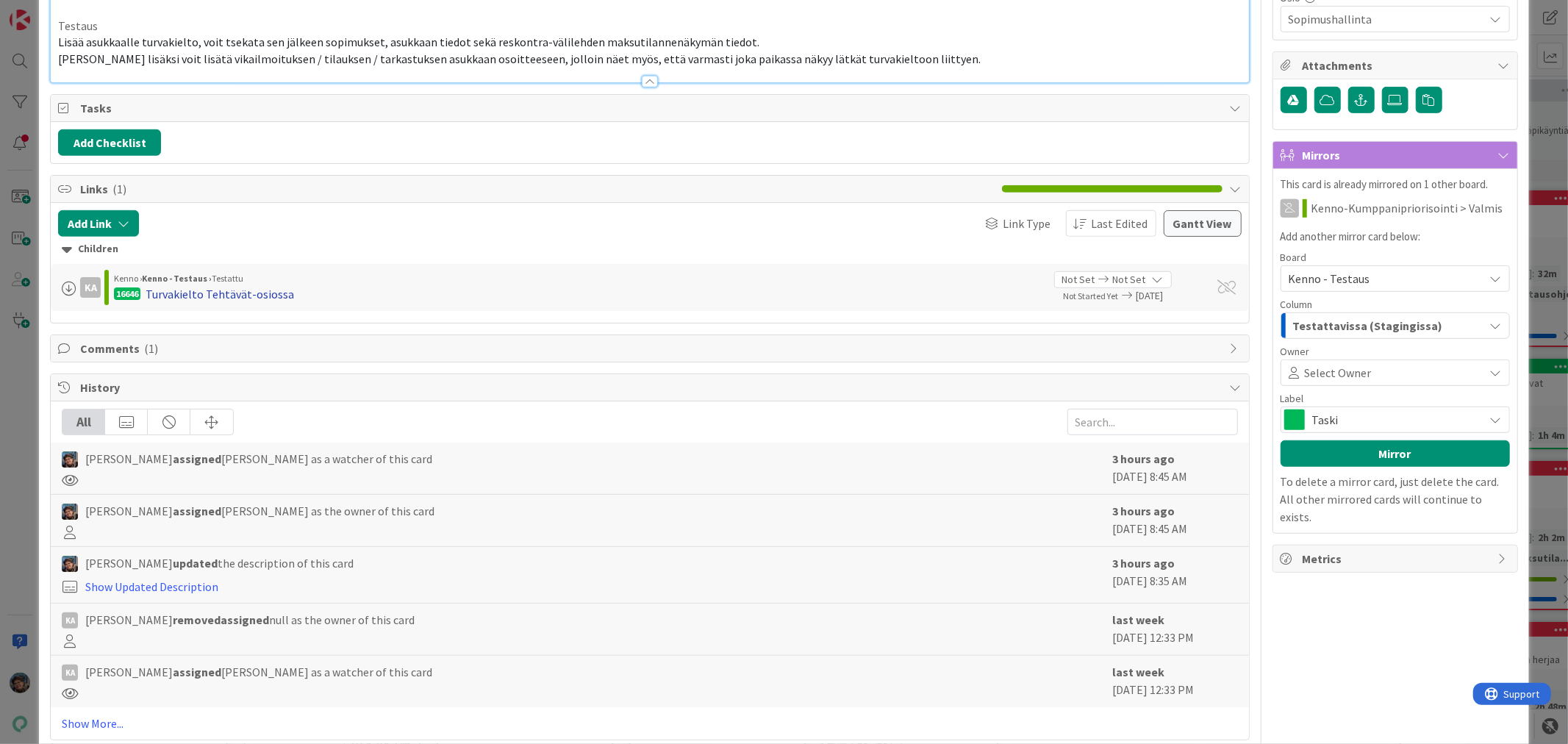
click at [170, 303] on div "Turvakielto Tehtävät-osiossa" at bounding box center [220, 293] width 148 height 17
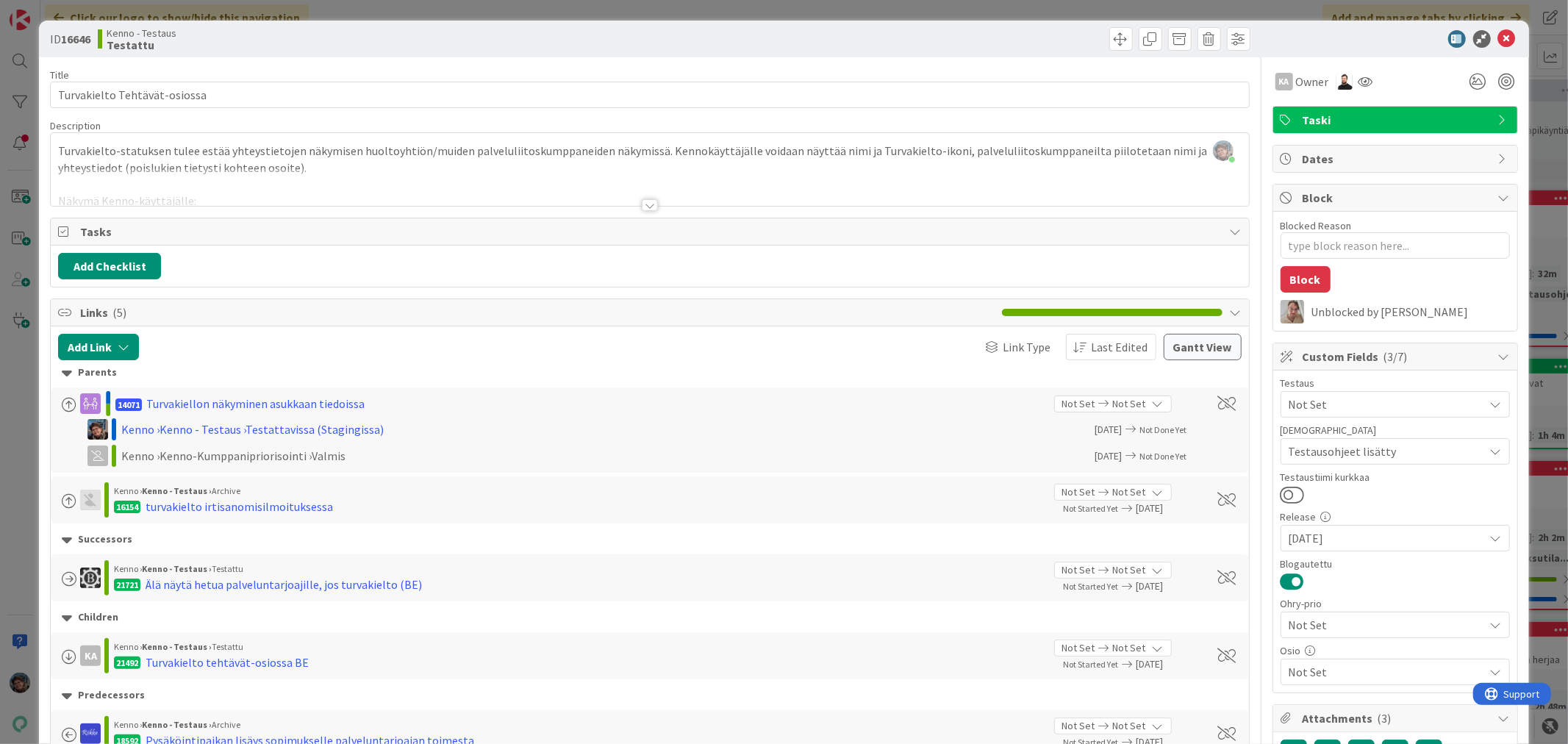
click at [643, 200] on div at bounding box center [650, 205] width 16 height 12
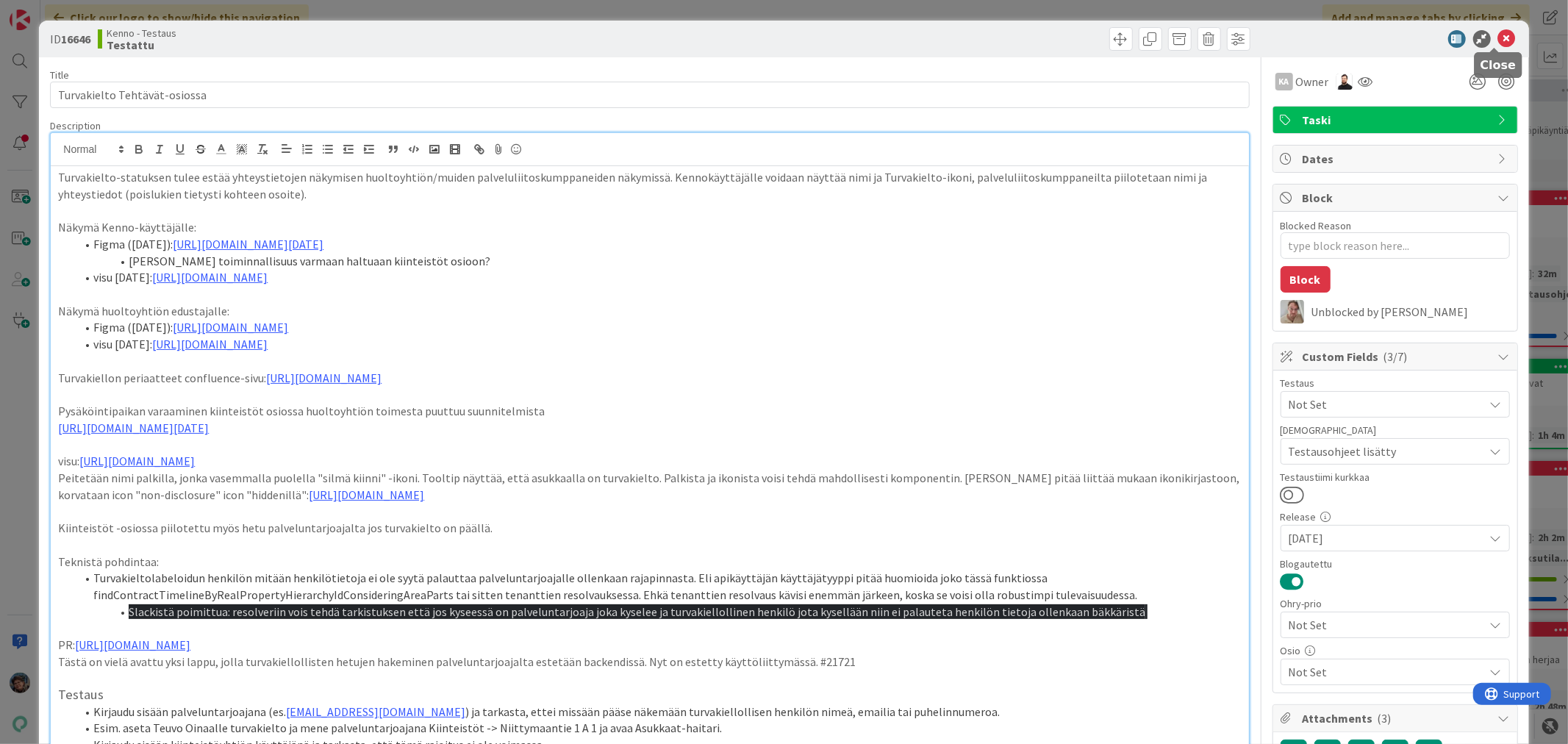
click at [1498, 38] on icon at bounding box center [1507, 38] width 17 height 17
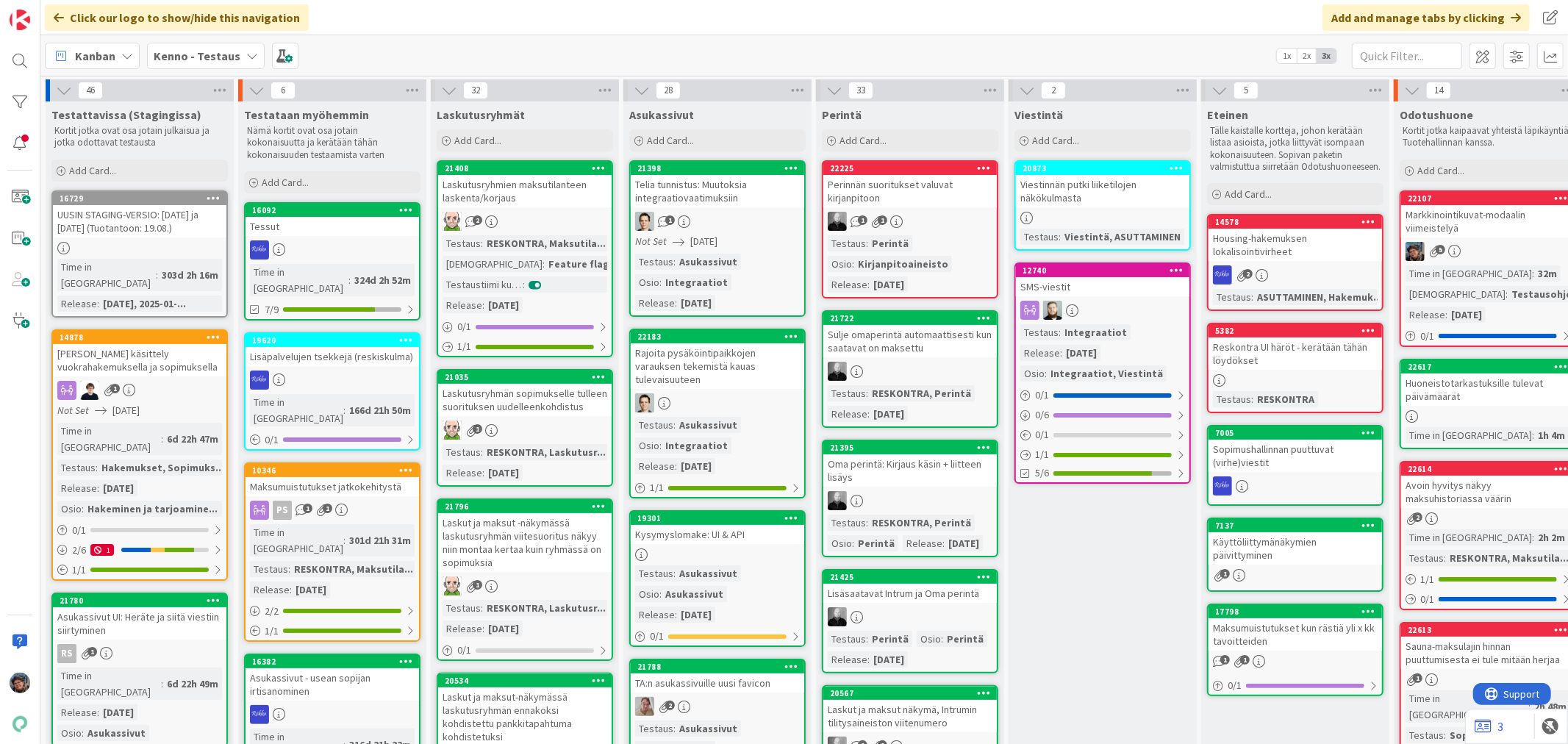
scroll to position [0, 686]
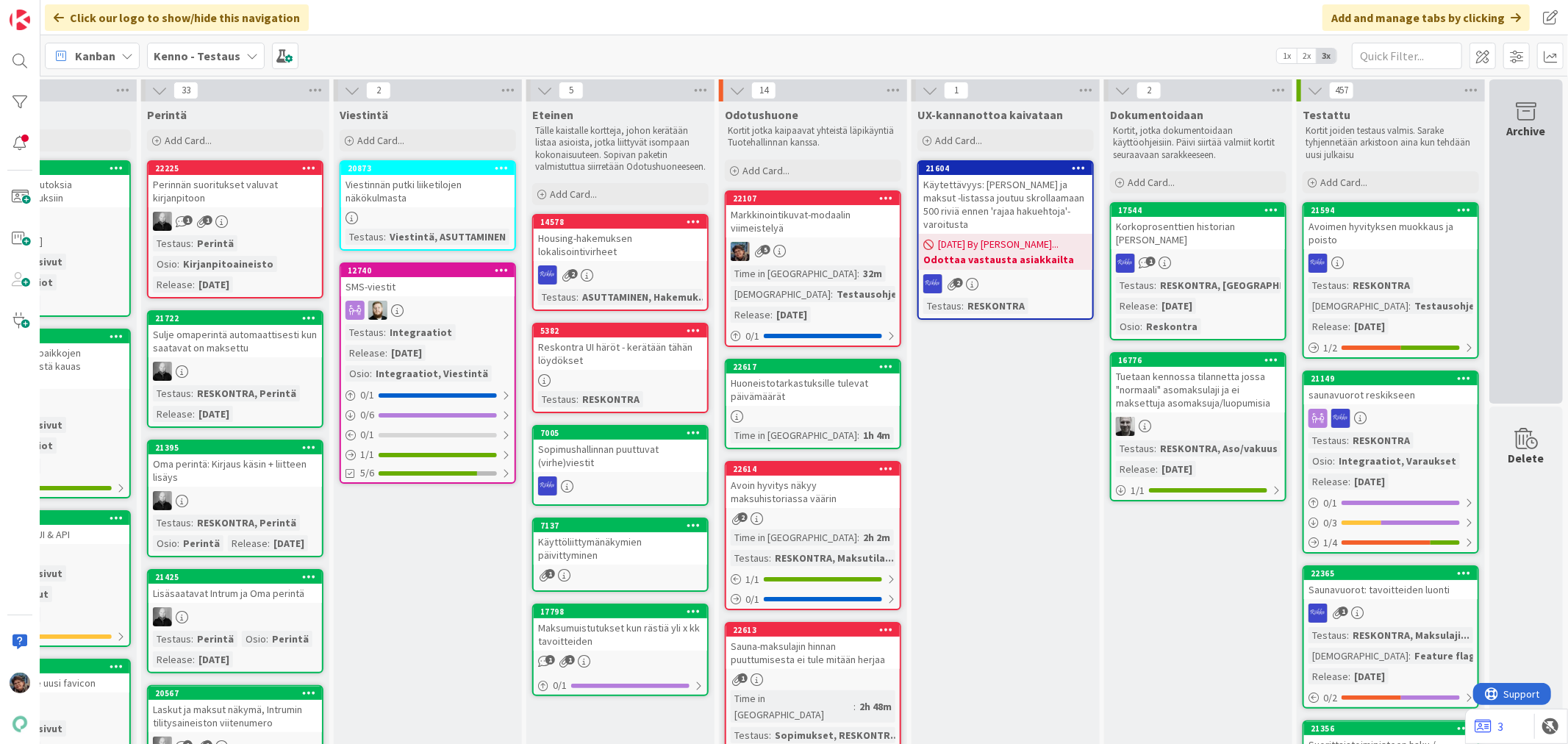
click at [1517, 114] on icon at bounding box center [1526, 112] width 56 height 20
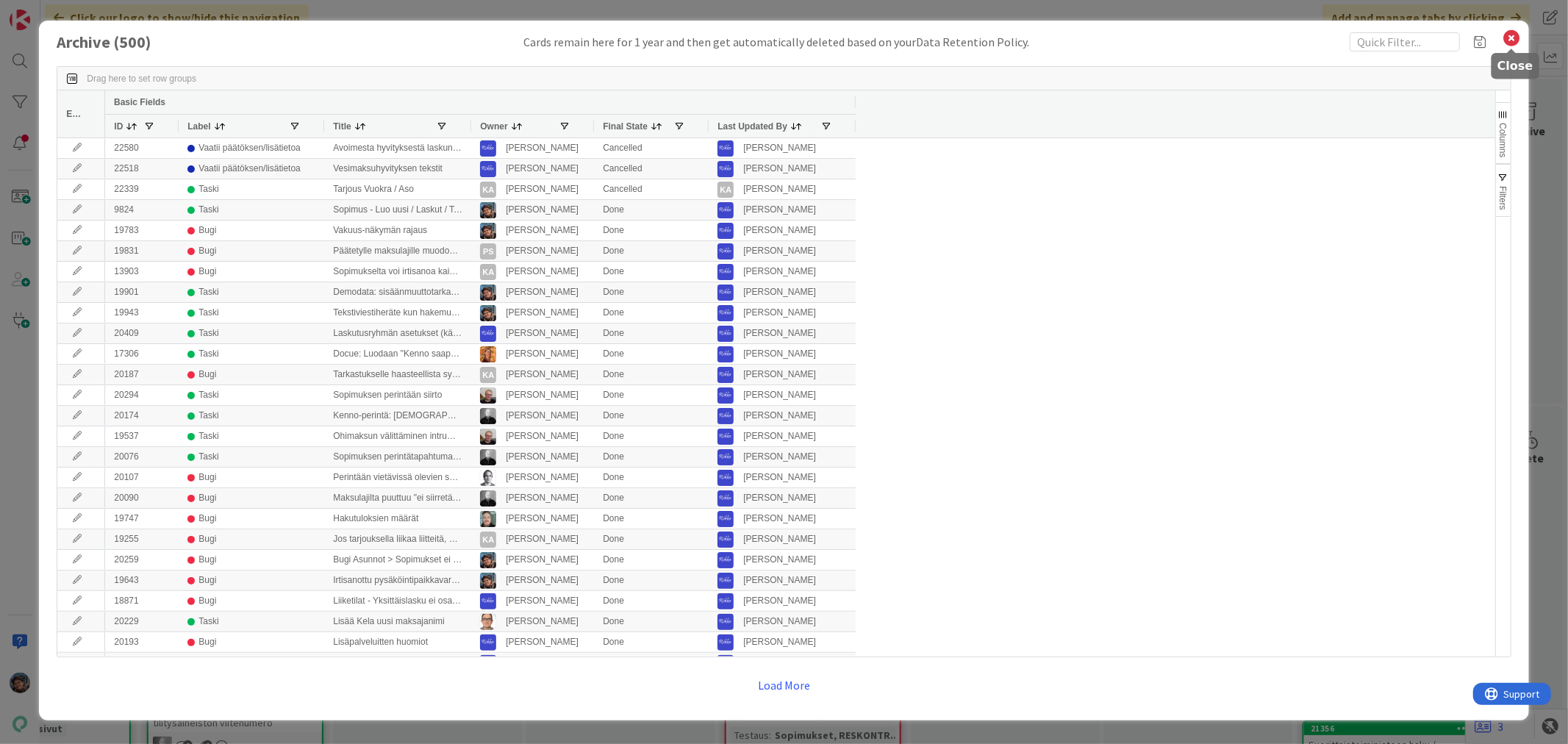
click at [1516, 40] on icon at bounding box center [1512, 38] width 19 height 20
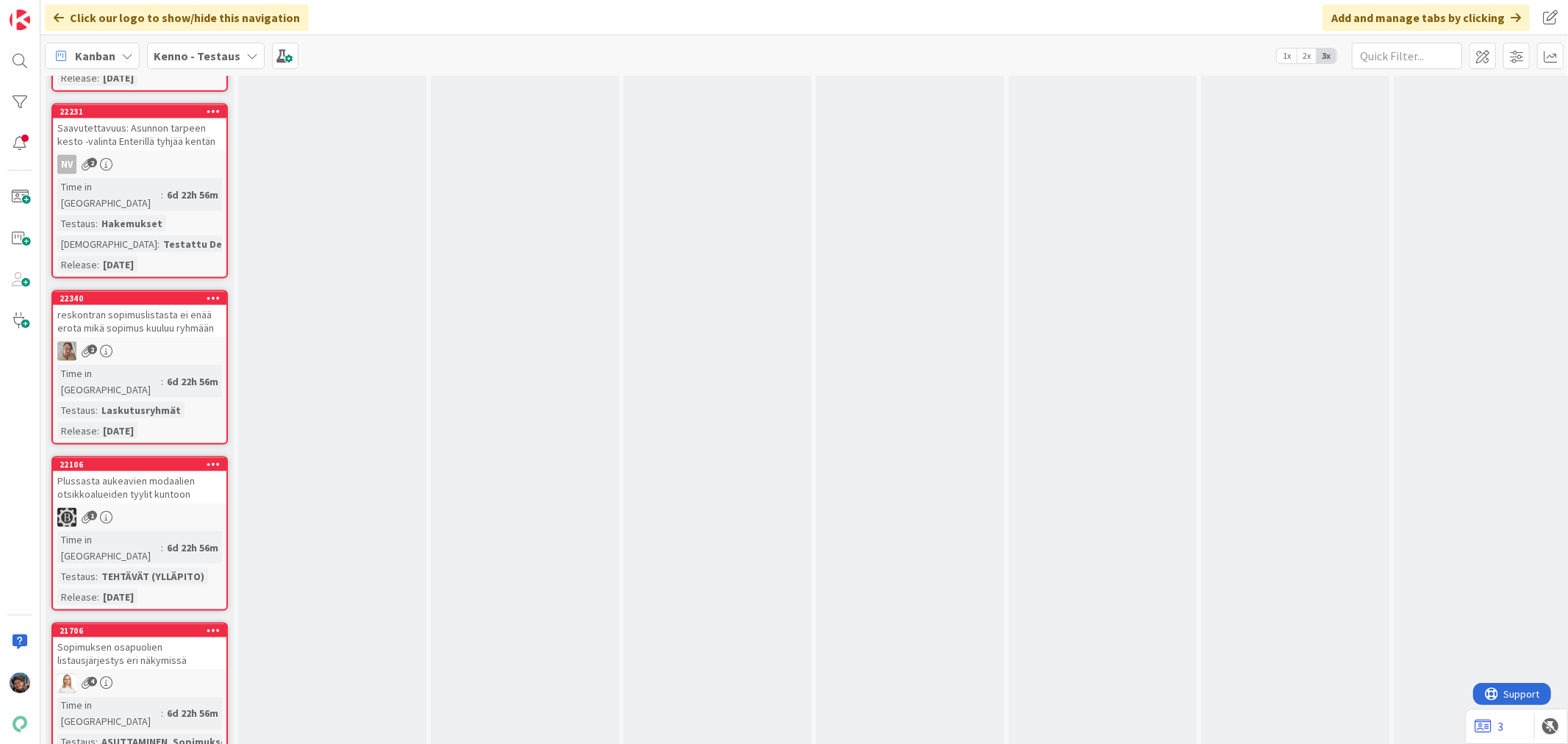
scroll to position [6456, 0]
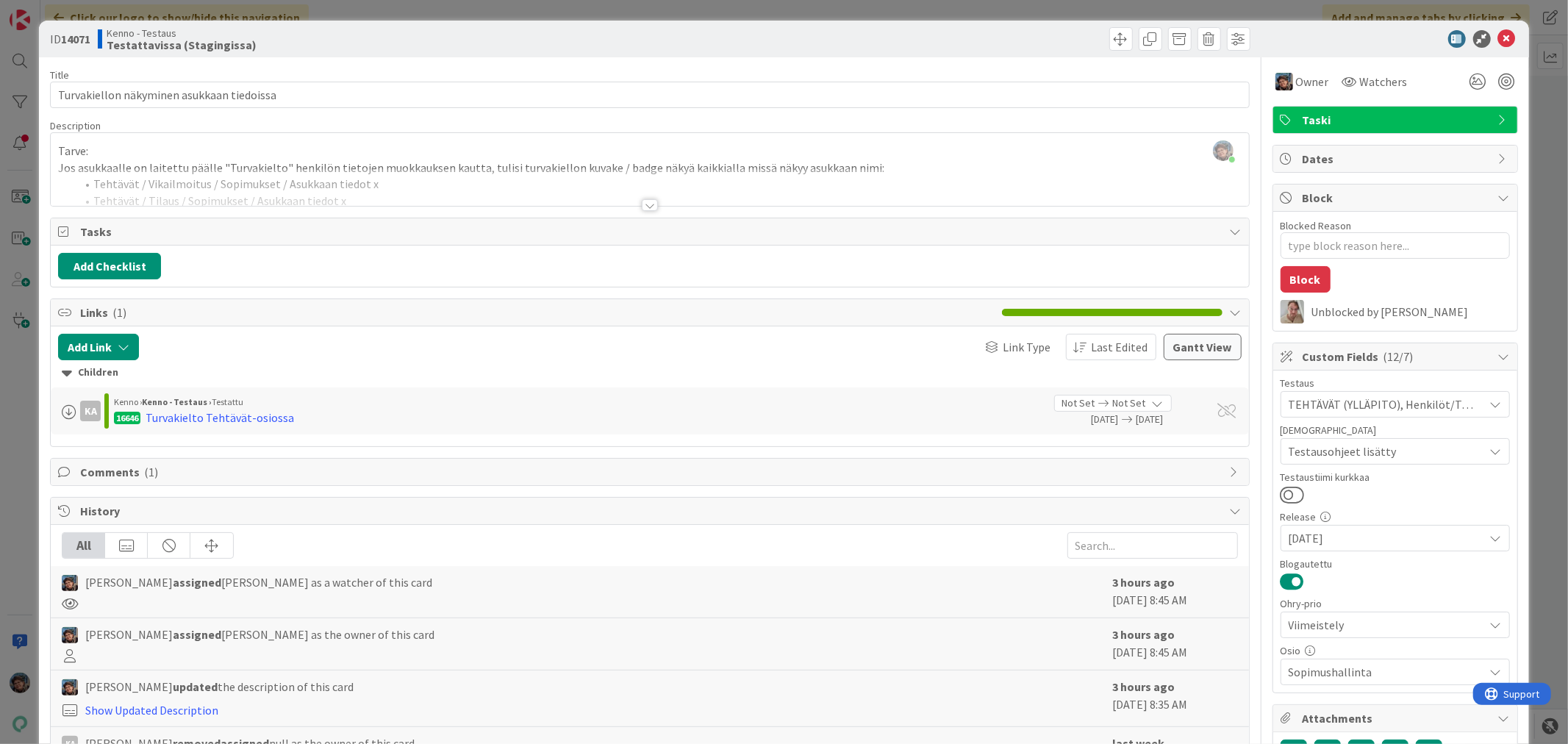
click at [642, 200] on div at bounding box center [650, 205] width 16 height 12
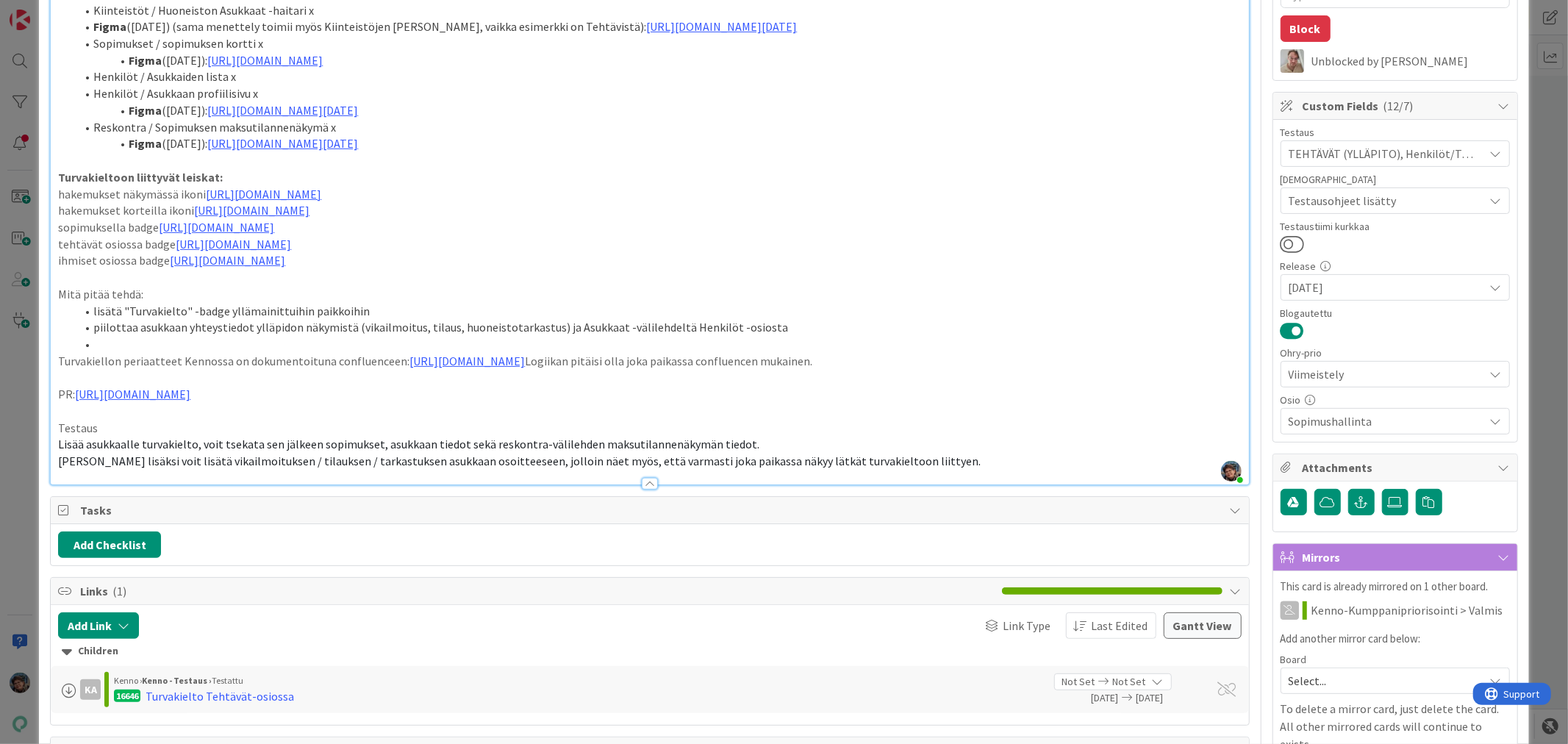
scroll to position [326, 0]
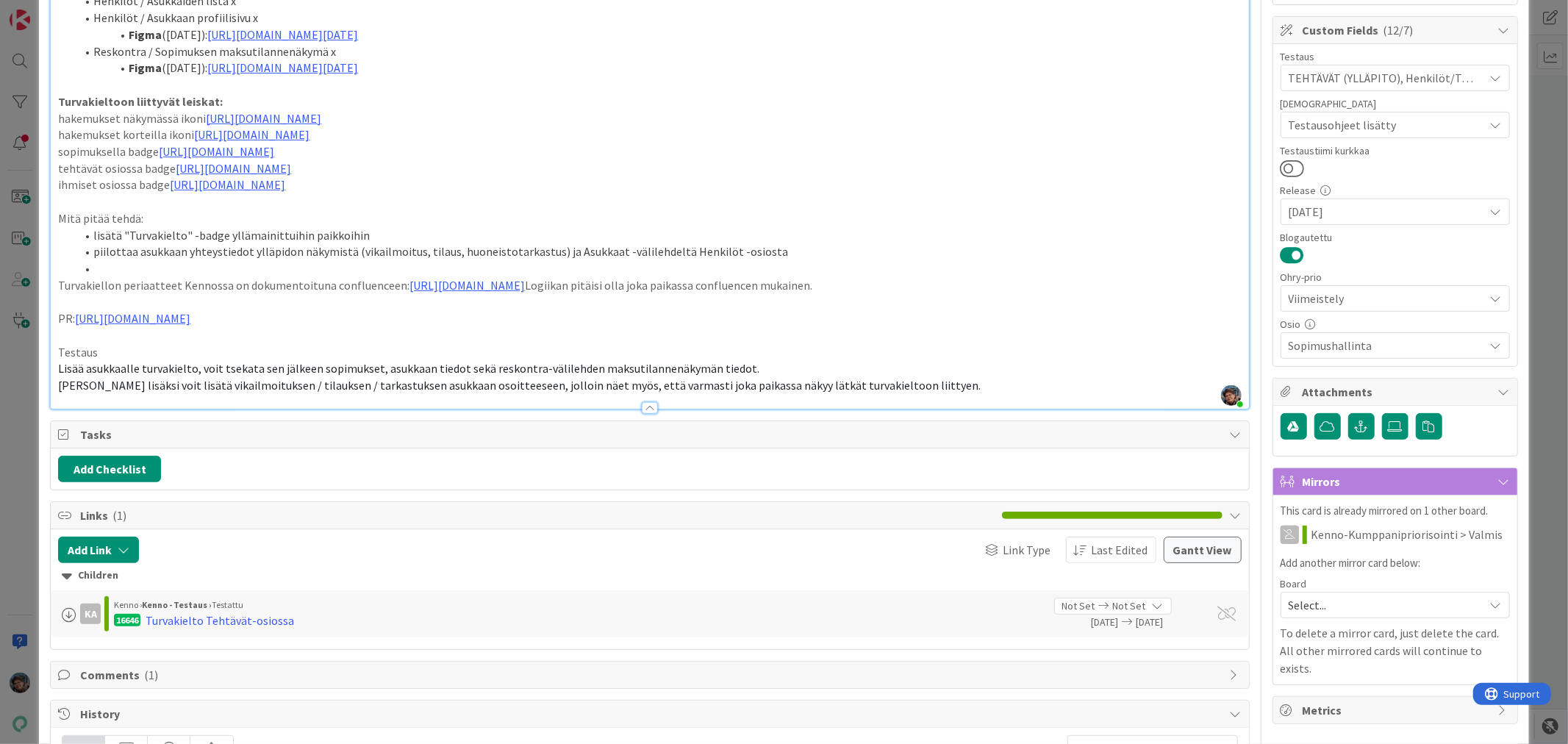
click at [904, 394] on p "[PERSON_NAME] lisäksi voit lisätä vikailmoituksen / tilauksen / tarkastuksen as…" at bounding box center [649, 386] width 1183 height 16
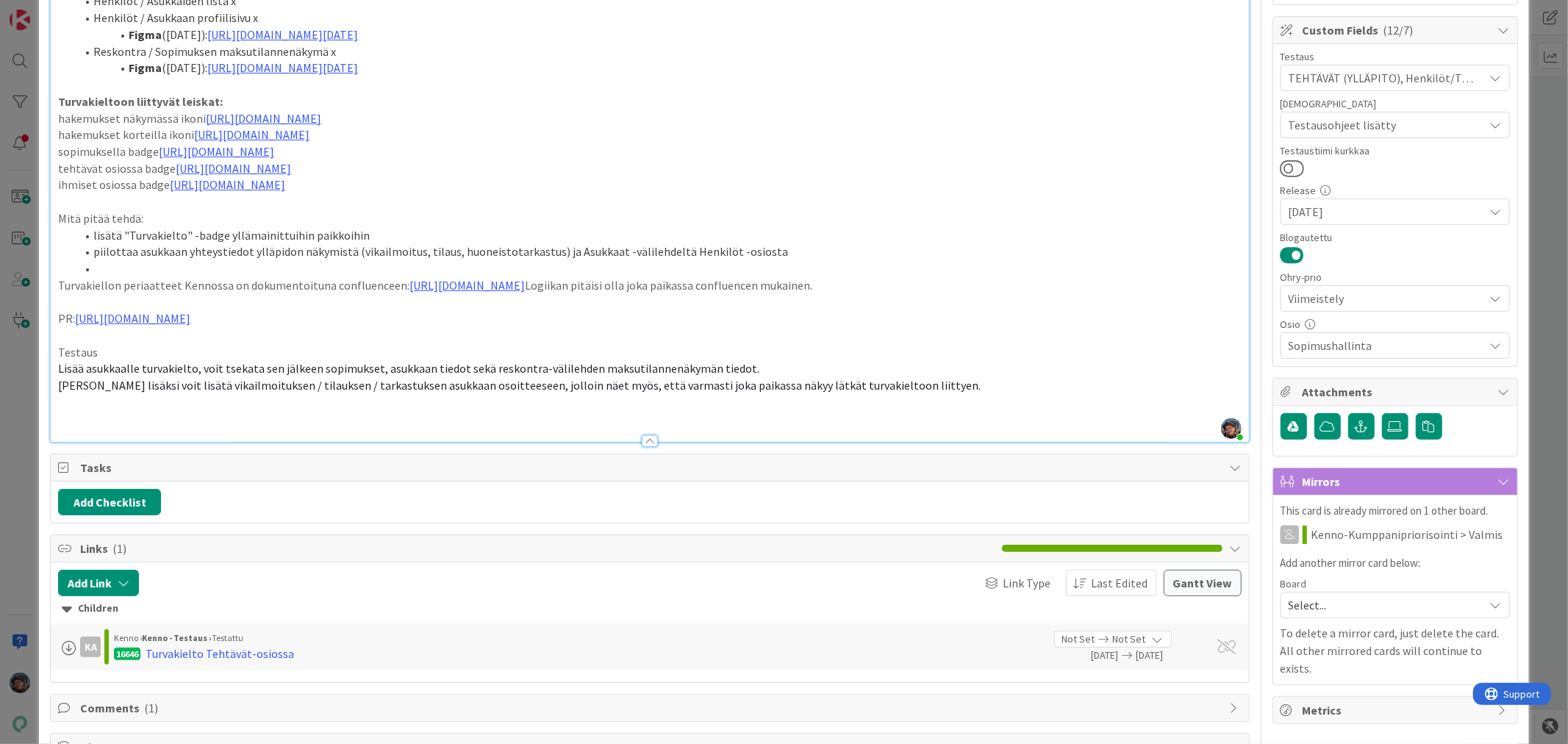
type textarea "x"
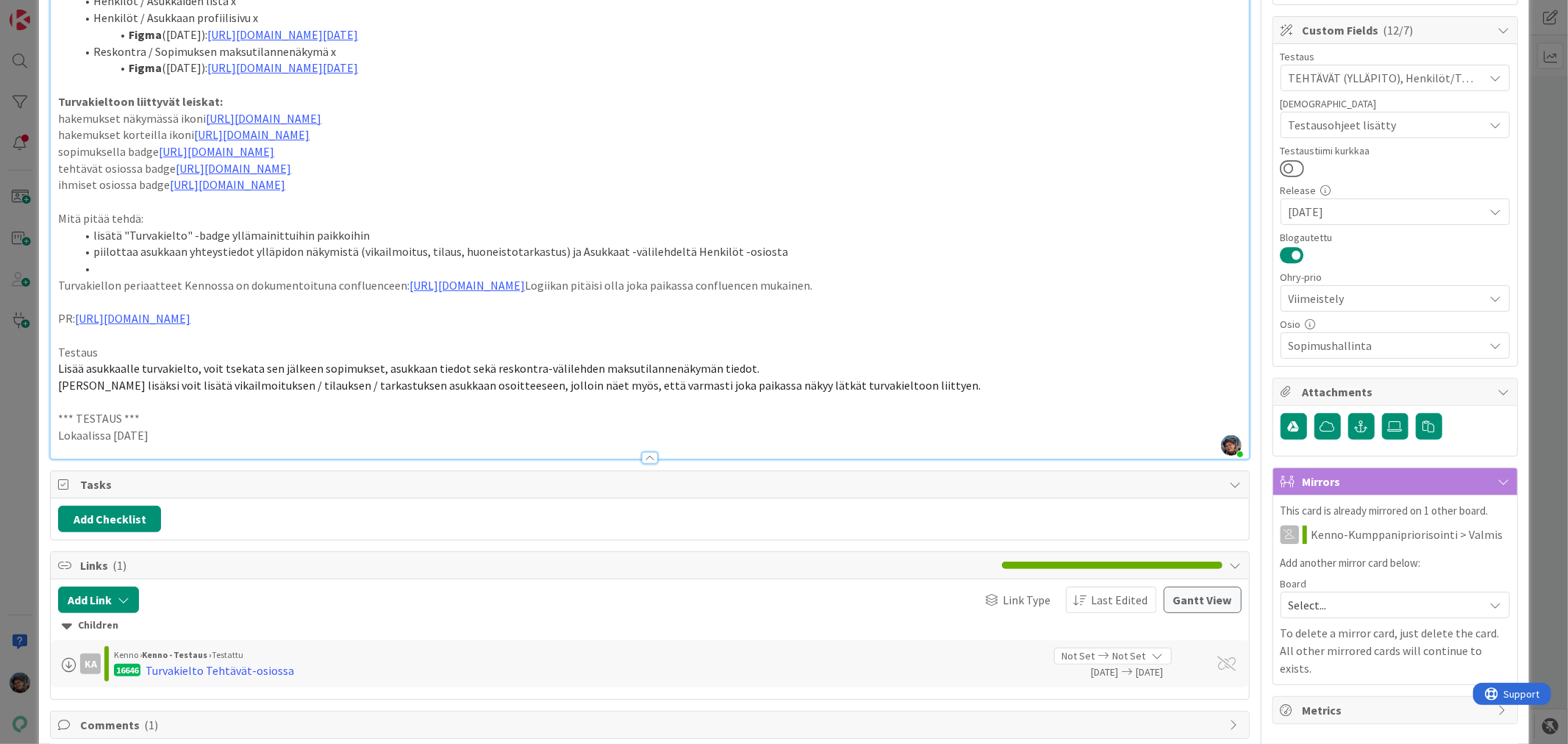
drag, startPoint x: 170, startPoint y: 450, endPoint x: 36, endPoint y: 436, distance: 134.7
click at [36, 436] on div "ID 14071 Kenno - Testaus Testattavissa (Stagingissa) Title 41 / 128 Turvakiello…" at bounding box center [784, 372] width 1568 height 744
click at [214, 444] on p "Lokaalissa [DATE]" at bounding box center [649, 435] width 1183 height 16
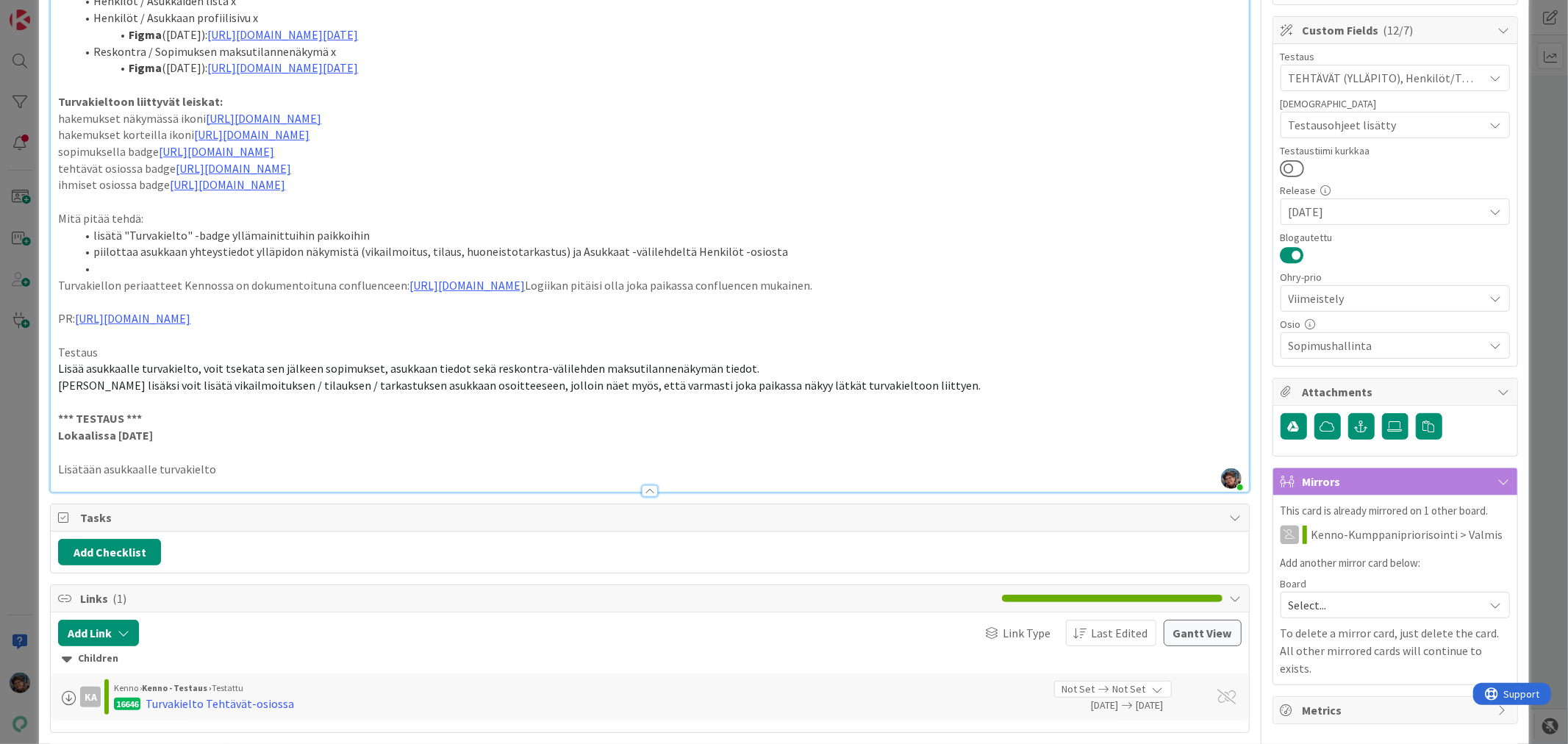
click at [219, 478] on p "Lisätään asukkaalle turvakielto" at bounding box center [649, 469] width 1183 height 16
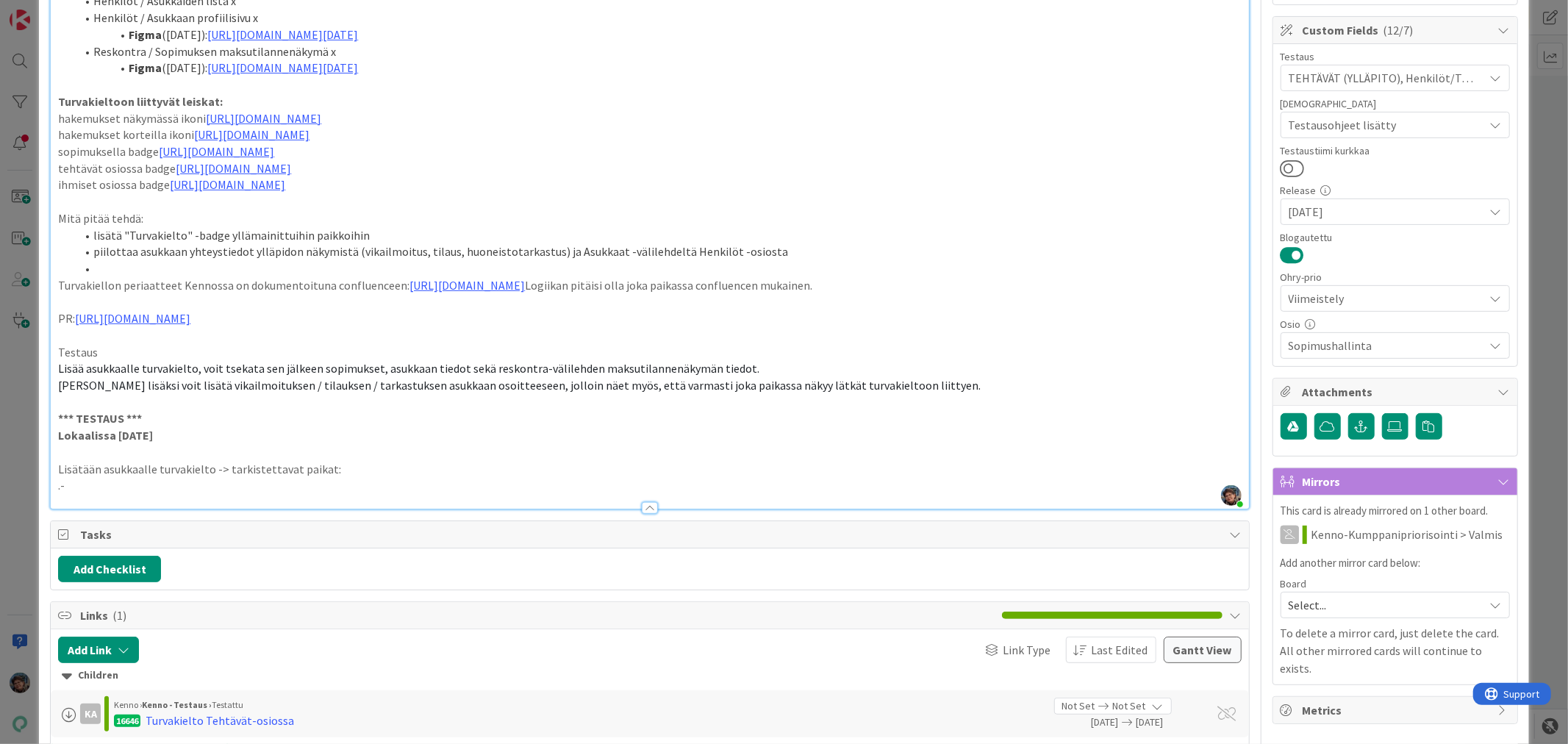
scroll to position [6286, 0]
click at [130, 494] on li at bounding box center [659, 486] width 1165 height 16
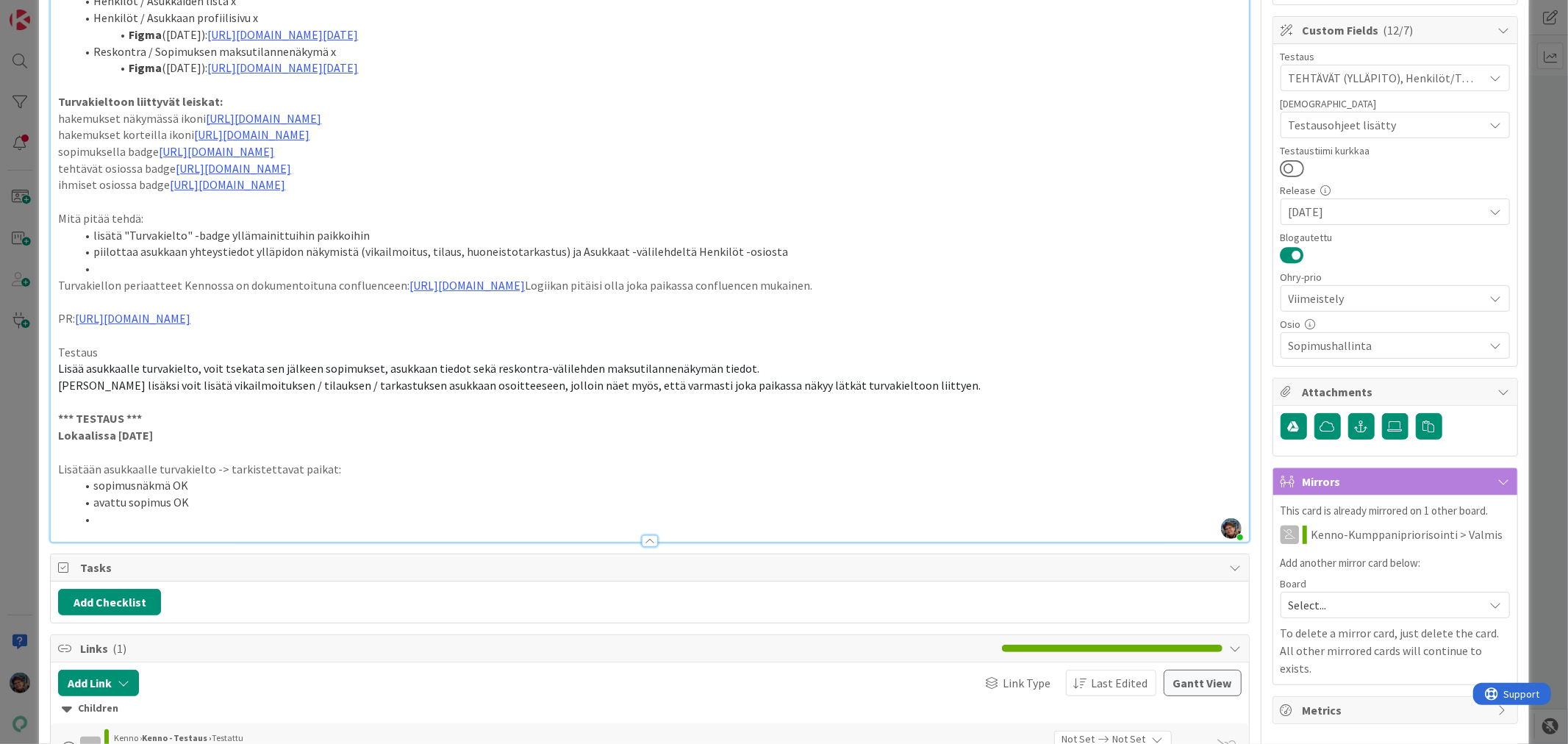
drag, startPoint x: 106, startPoint y: 535, endPoint x: 119, endPoint y: 539, distance: 13.6
click at [106, 528] on li at bounding box center [659, 520] width 1165 height 16
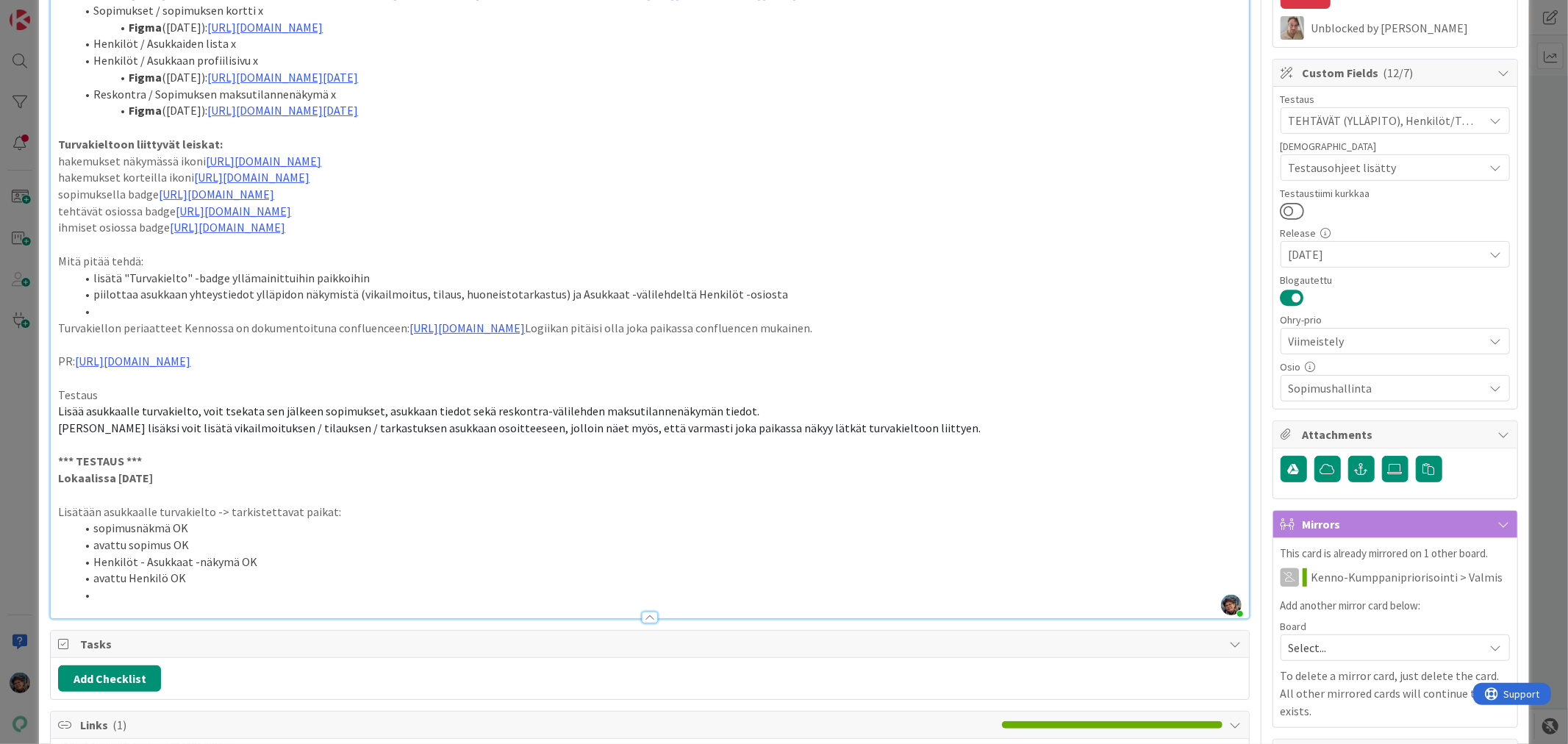
scroll to position [326, 0]
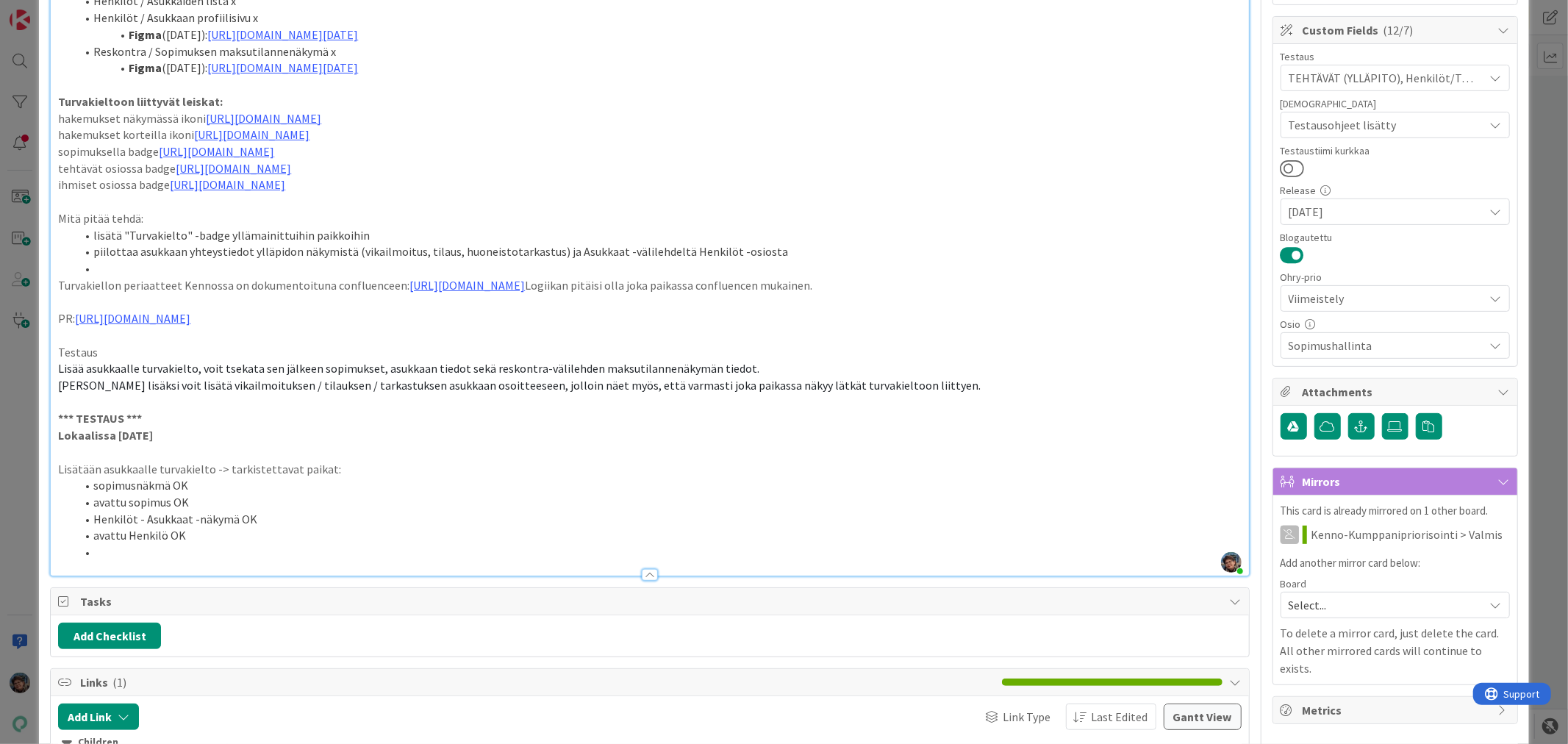
click at [171, 494] on li "sopimusnäkmä OK" at bounding box center [659, 486] width 1165 height 16
click at [236, 528] on li "Henkilöt - Asukkaat -näkymä OK" at bounding box center [659, 520] width 1165 height 16
click at [169, 511] on li "avattu sopimus OK" at bounding box center [659, 502] width 1165 height 16
click at [166, 544] on li "avattu Henkilö OK" at bounding box center [659, 536] width 1165 height 16
click at [285, 192] on link "[URL][DOMAIN_NAME]" at bounding box center [227, 184] width 115 height 15
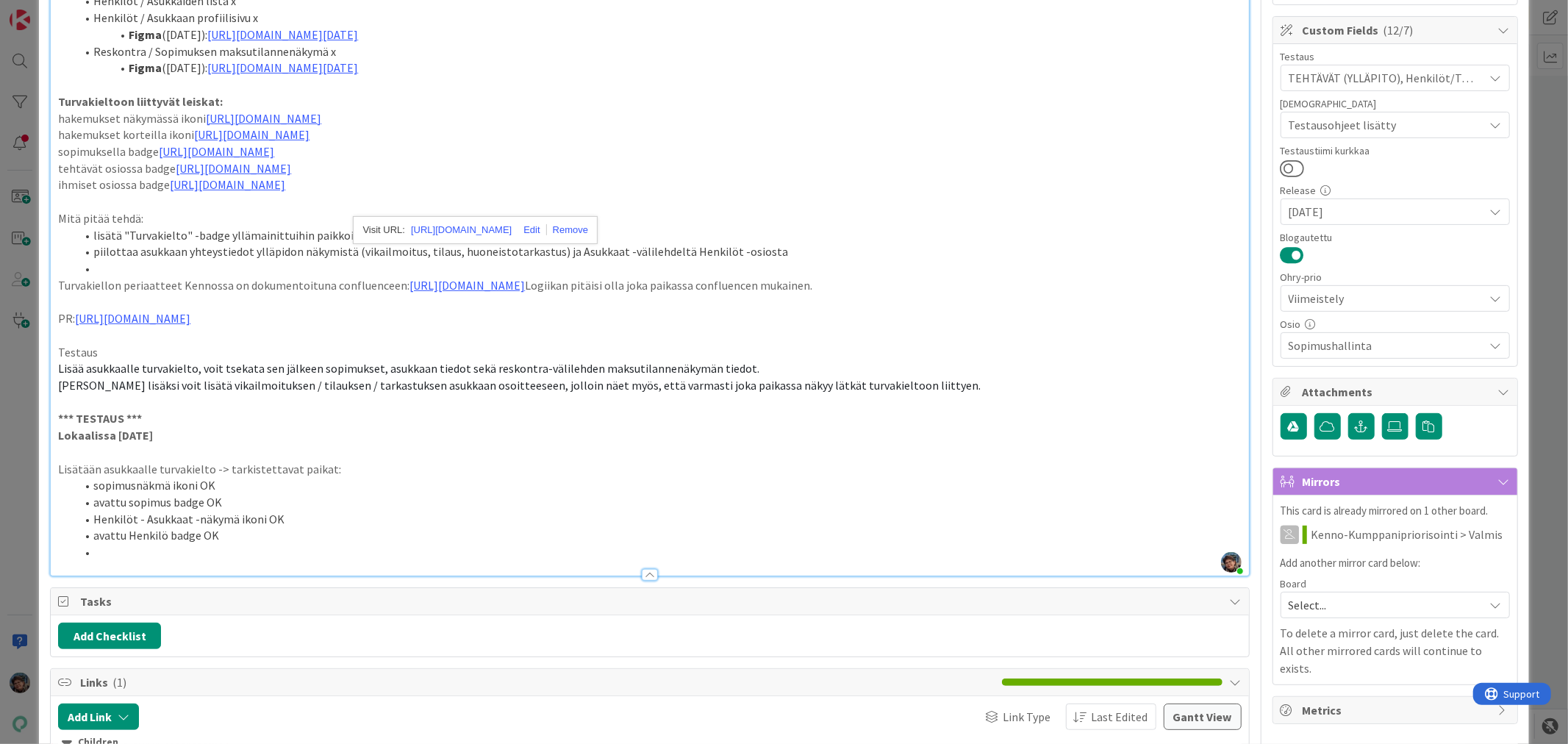
click at [136, 562] on li at bounding box center [659, 553] width 1165 height 16
click at [223, 494] on li "sopimusnäkmä ikoni OK" at bounding box center [659, 486] width 1165 height 16
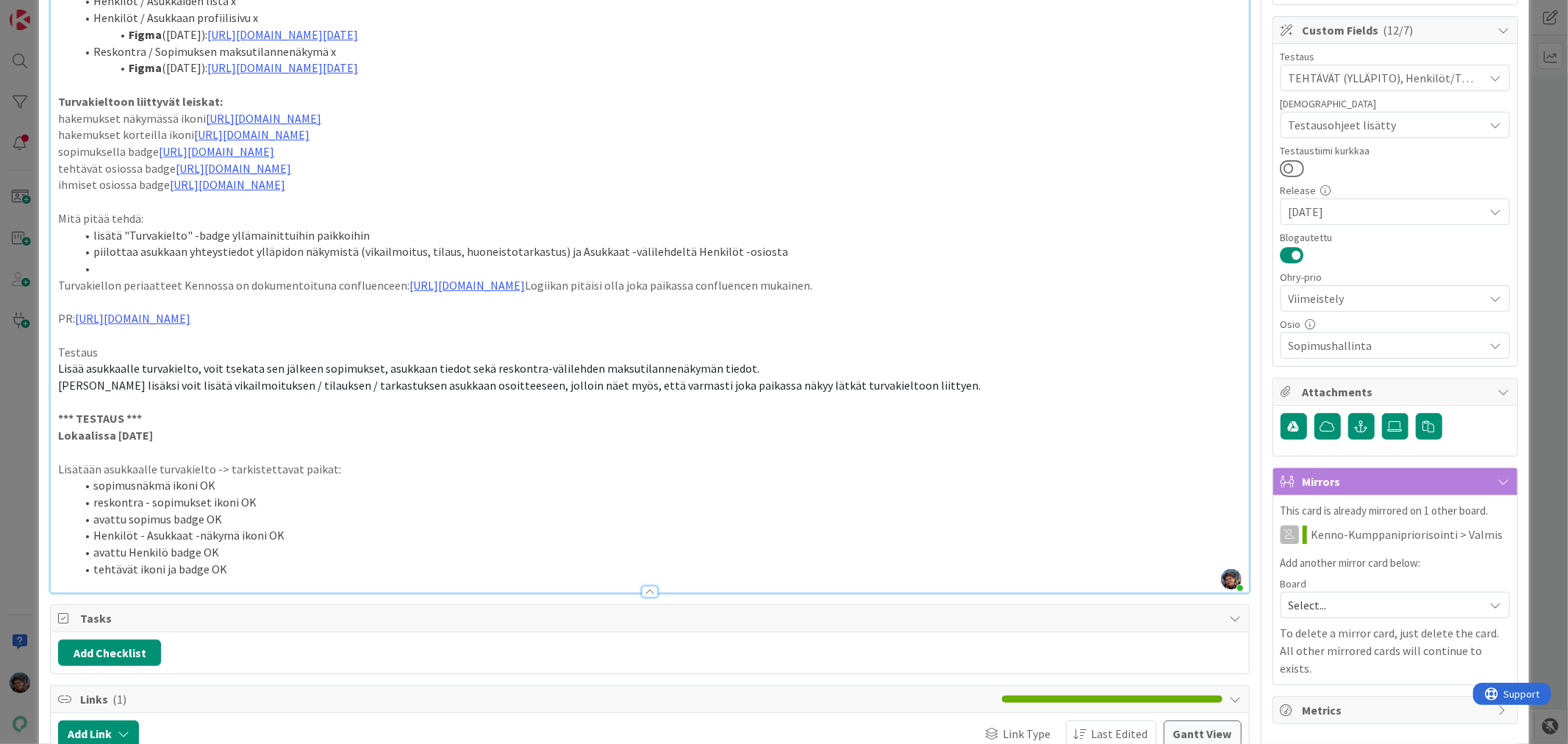
click at [98, 544] on li "Henkilöt - Asukkaat -näkymä ikoni OK" at bounding box center [659, 536] width 1165 height 16
click at [147, 544] on li "henkilöt - Asukkaat -näkymä ikoni OK" at bounding box center [659, 536] width 1165 height 16
click at [130, 562] on li "avattu Henkilö badge OK" at bounding box center [659, 553] width 1165 height 16
click at [274, 511] on li "reskontra - sopimukset ikoni OK" at bounding box center [659, 502] width 1165 height 16
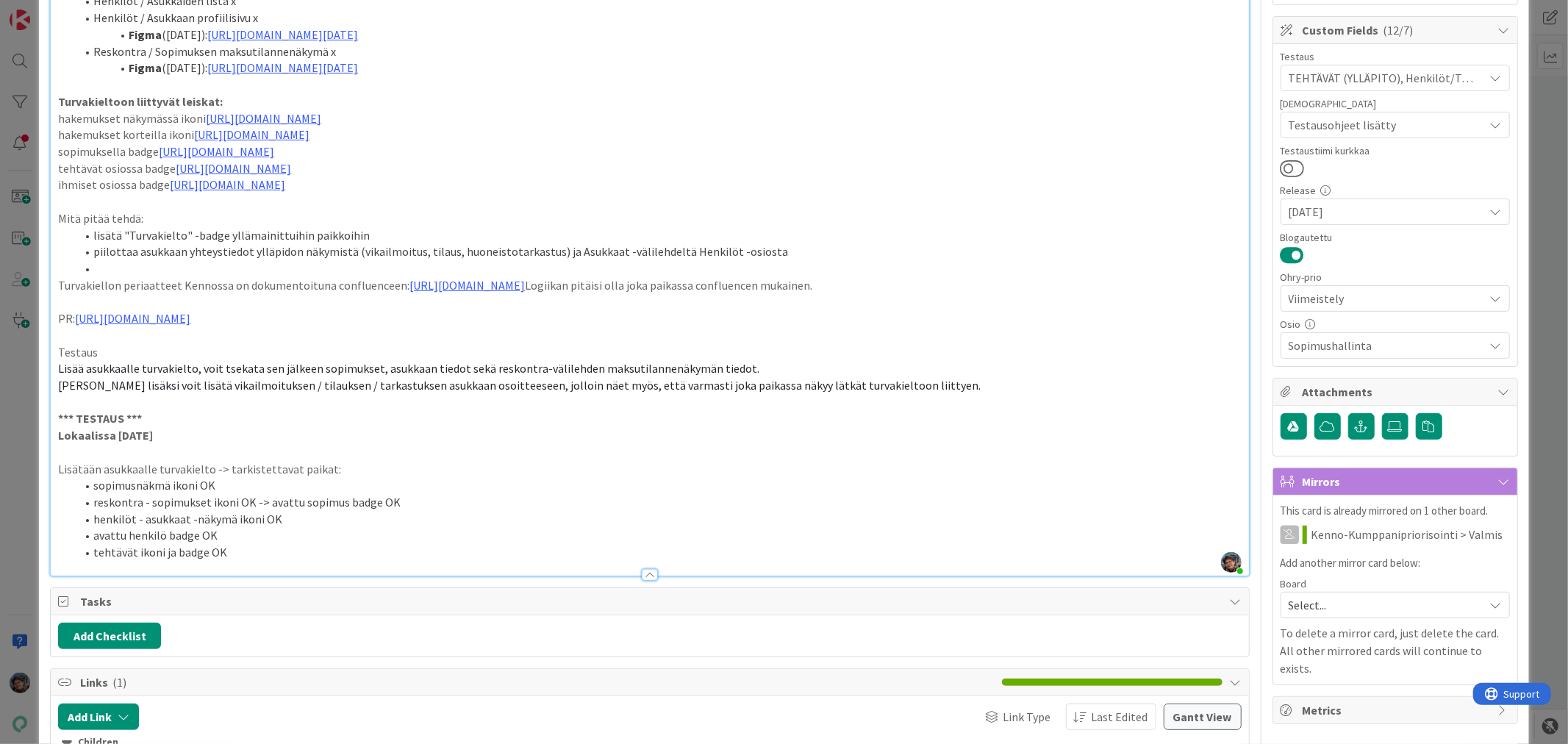
click at [295, 544] on li "avattu henkilö badge OK" at bounding box center [659, 536] width 1165 height 16
click at [281, 528] on li "henkilöt - asukkaat -näkymä ikoni OK" at bounding box center [659, 520] width 1165 height 16
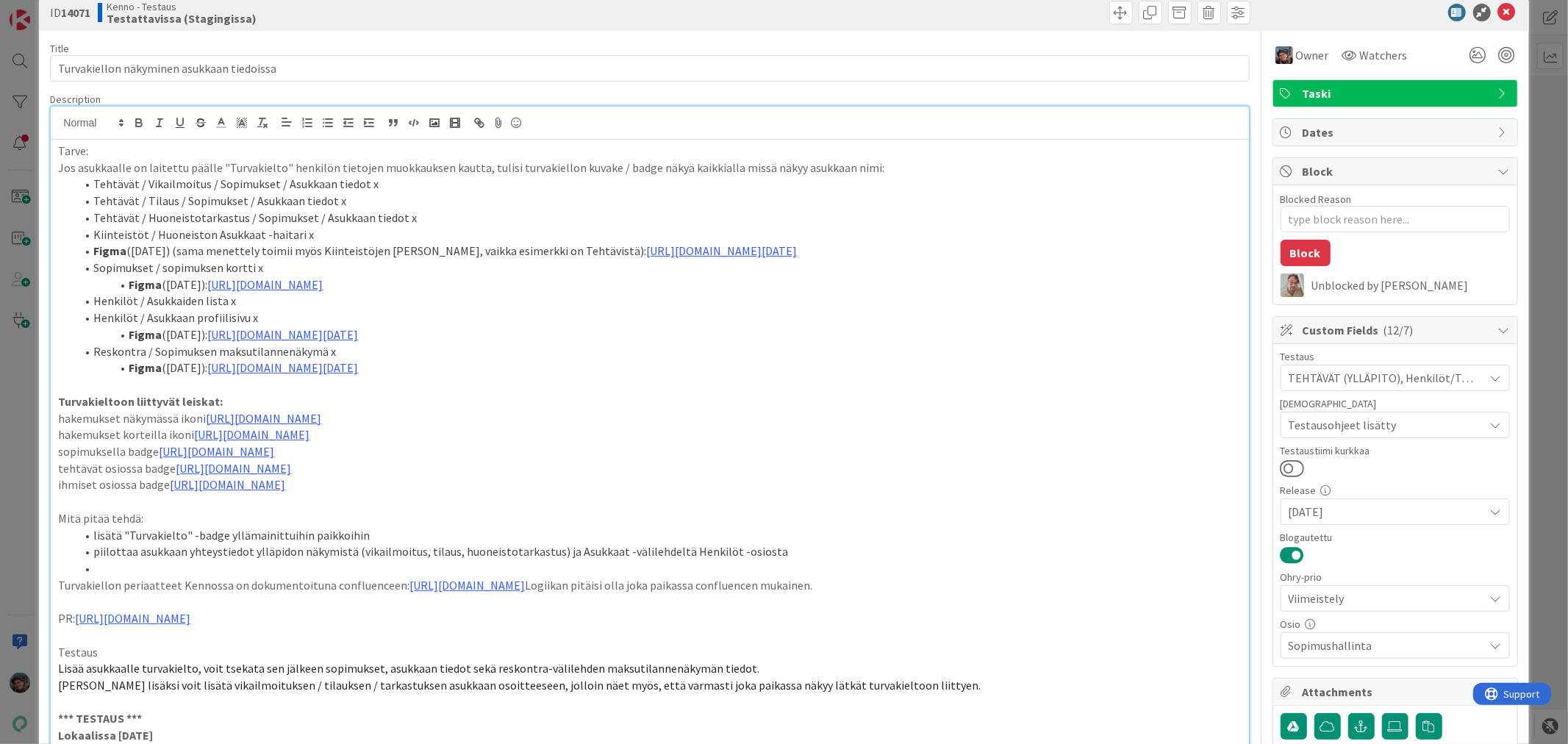
scroll to position [0, 0]
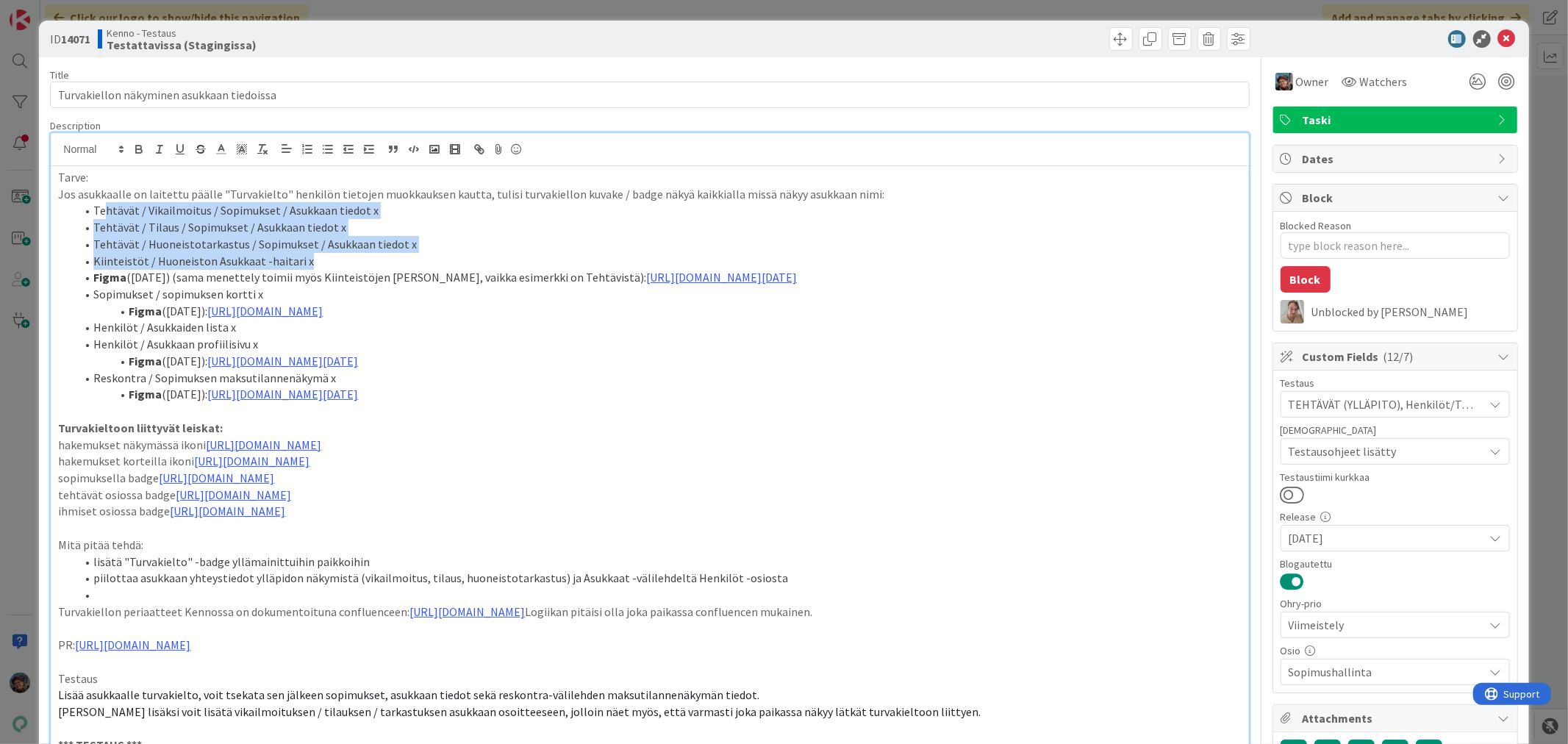
drag, startPoint x: 103, startPoint y: 211, endPoint x: 324, endPoint y: 254, distance: 225.1
click at [324, 254] on ol "Tehtävät / Vikailmoitus / Sopimukset / Asukkaan tiedot x Tehtävät / Tilaus / So…" at bounding box center [649, 302] width 1183 height 201
drag, startPoint x: 95, startPoint y: 210, endPoint x: 324, endPoint y: 257, distance: 233.8
click at [324, 257] on ol "Tehtävät / Vikailmoitus / Sopimukset / Asukkaan tiedot x Tehtävät / Tilaus / So…" at bounding box center [649, 302] width 1183 height 201
copy ol "Tehtävät / Vikailmoitus / Sopimukset / Asukkaan tiedot x Tehtävät / Tilaus / So…"
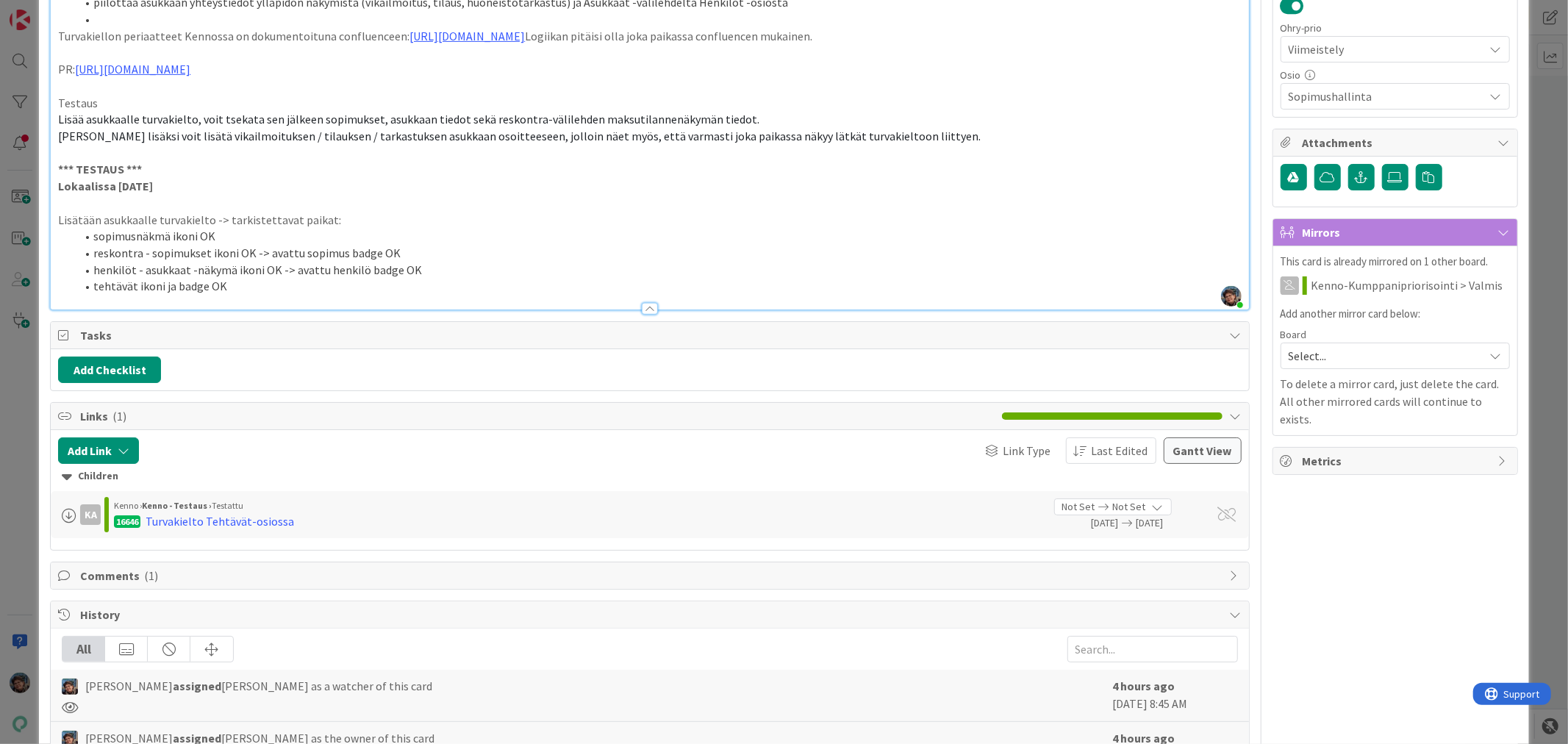
scroll to position [572, 0]
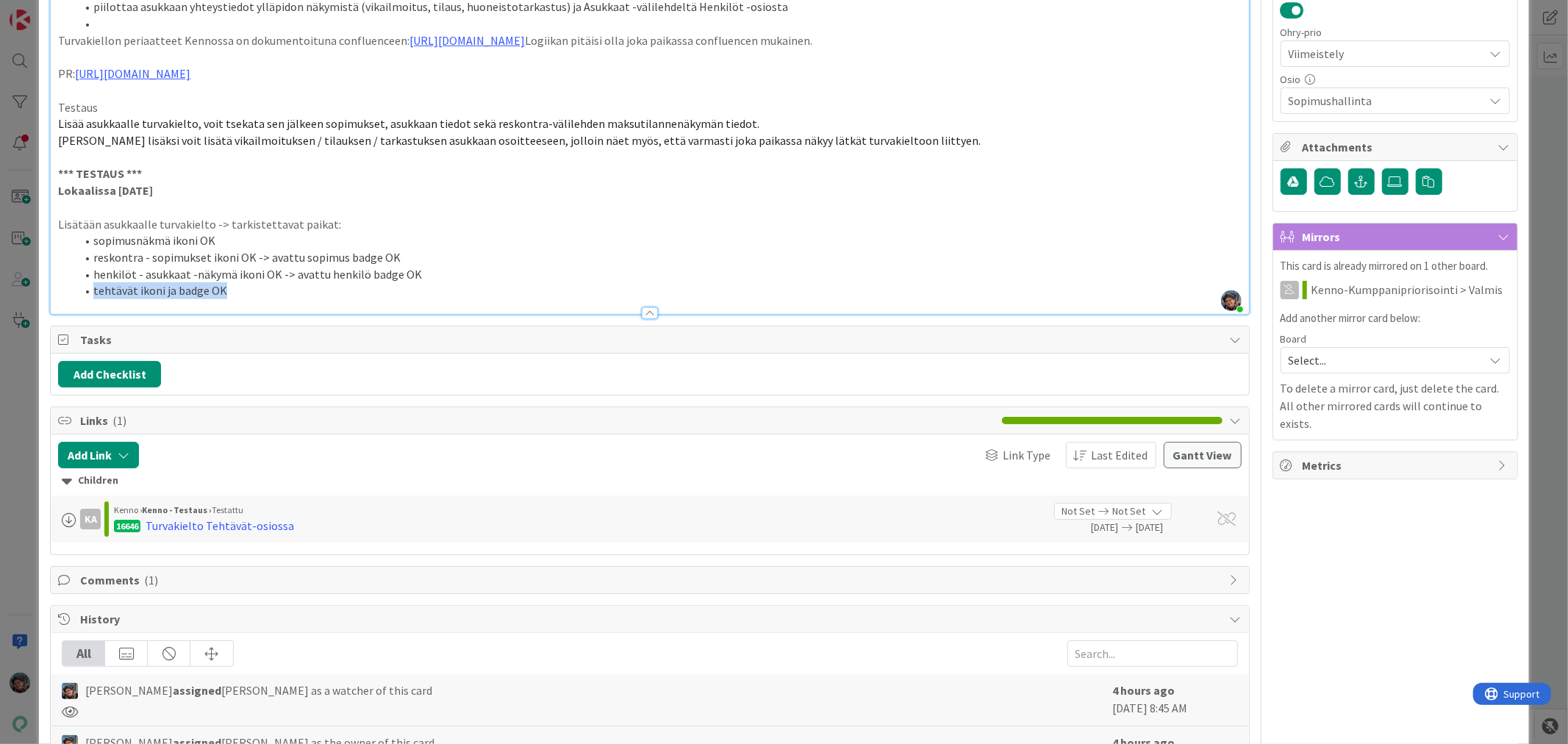
drag, startPoint x: 93, startPoint y: 305, endPoint x: 254, endPoint y: 304, distance: 161.0
click at [254, 300] on li "tehtävät ikoni ja badge OK" at bounding box center [659, 290] width 1165 height 16
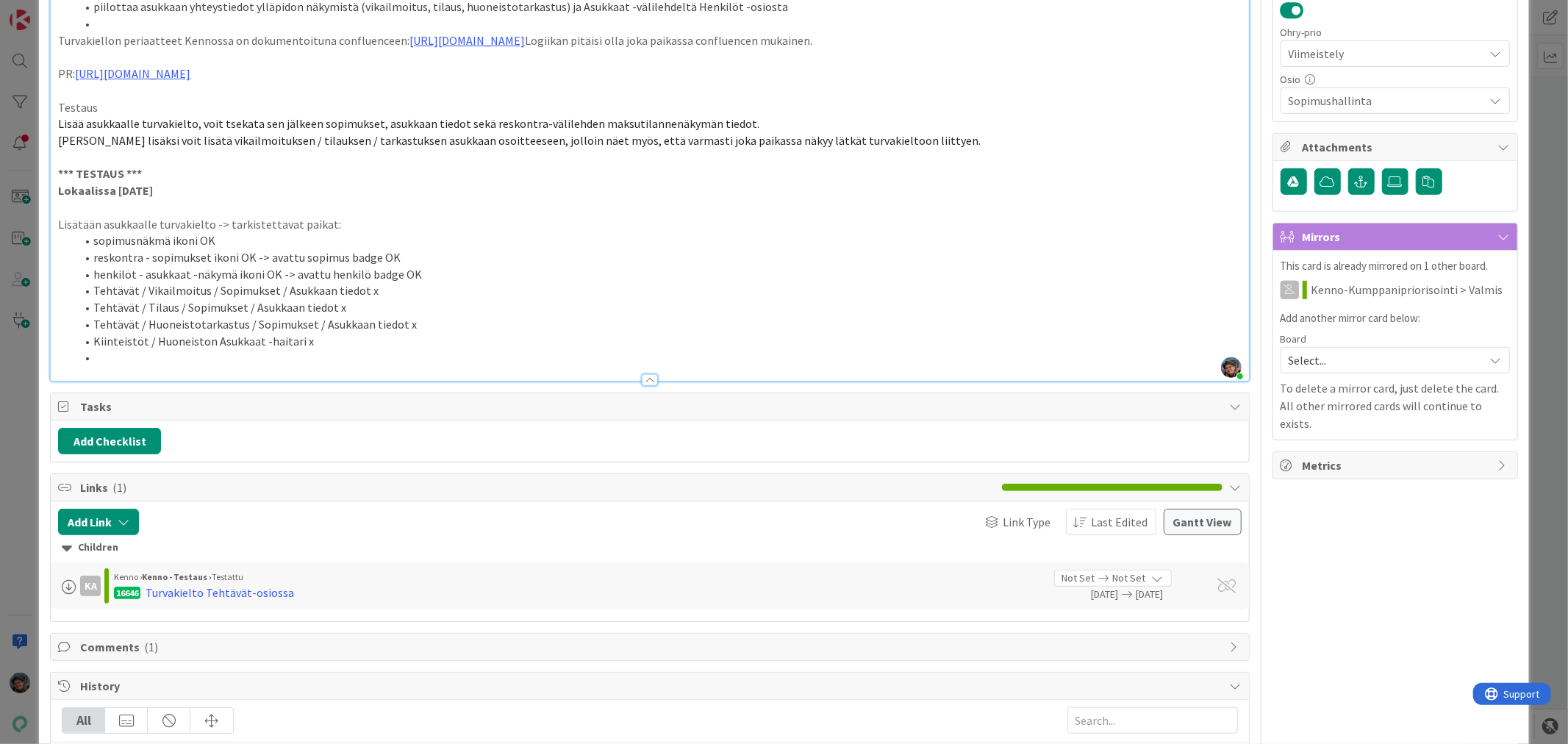
click at [372, 300] on li "Tehtävät / Vikailmoitus / Sopimukset / Asukkaan tiedot x" at bounding box center [659, 290] width 1165 height 16
click at [337, 316] on li "Tehtävät / Tilaus / Sopimukset / Asukkaan tiedot x" at bounding box center [659, 308] width 1165 height 16
click at [382, 300] on li "Tehtävät / Vikailmoitus / Sopimukset / Asukkaan tiedot OK" at bounding box center [659, 290] width 1165 height 16
click at [409, 334] on li "Tehtävät / Huoneistotarkastus / Sopimukset / Asukkaan tiedot x" at bounding box center [659, 324] width 1165 height 16
click at [319, 350] on li "Kiinteistöt / Huoneiston Asukkaat -haitari x" at bounding box center [659, 342] width 1165 height 16
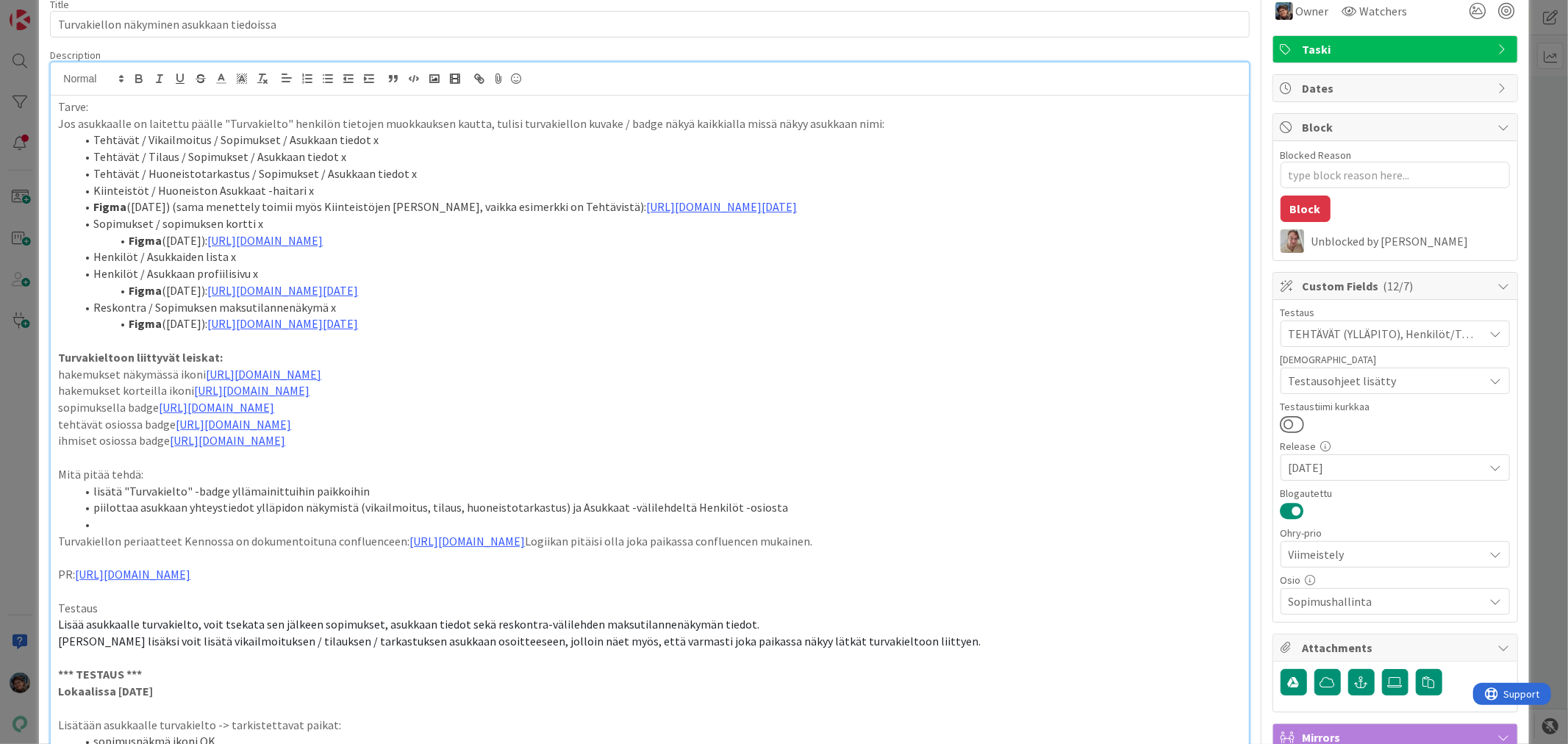
scroll to position [0, 0]
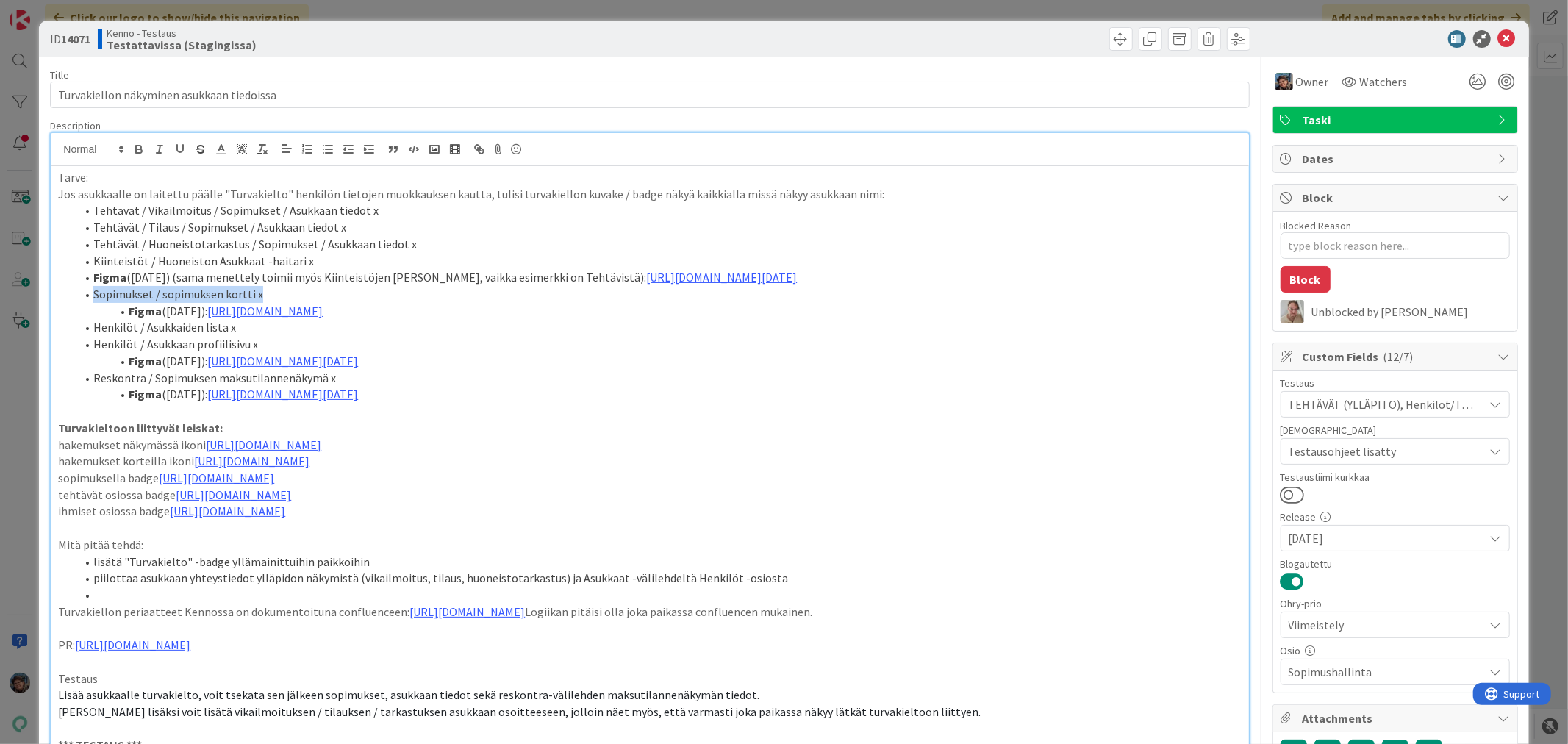
drag, startPoint x: 93, startPoint y: 312, endPoint x: 269, endPoint y: 311, distance: 176.0
click at [269, 303] on li "Sopimukset / sopimuksen kortti x" at bounding box center [659, 294] width 1165 height 16
copy li "Sopimukset / sopimuksen kortti x"
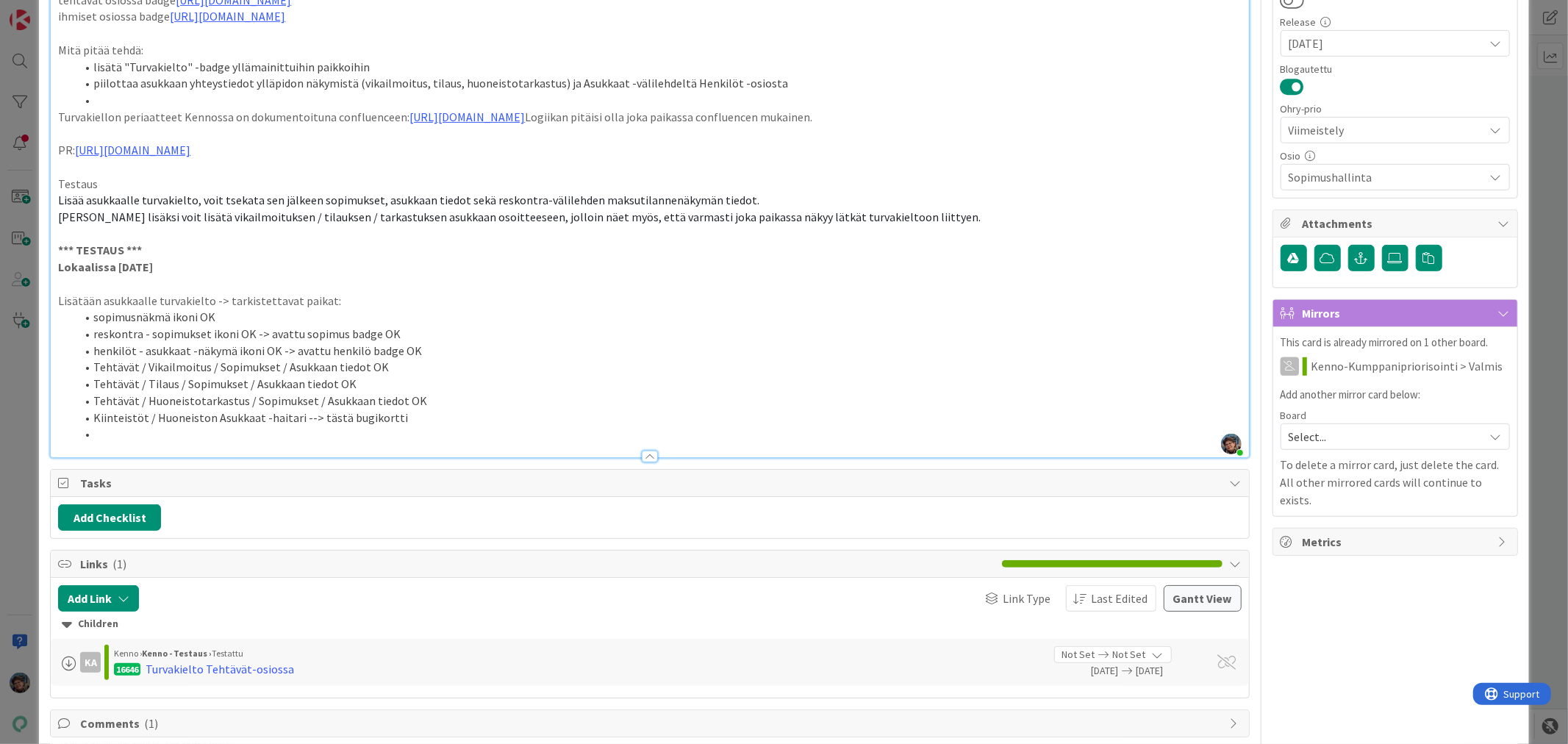
scroll to position [653, 0]
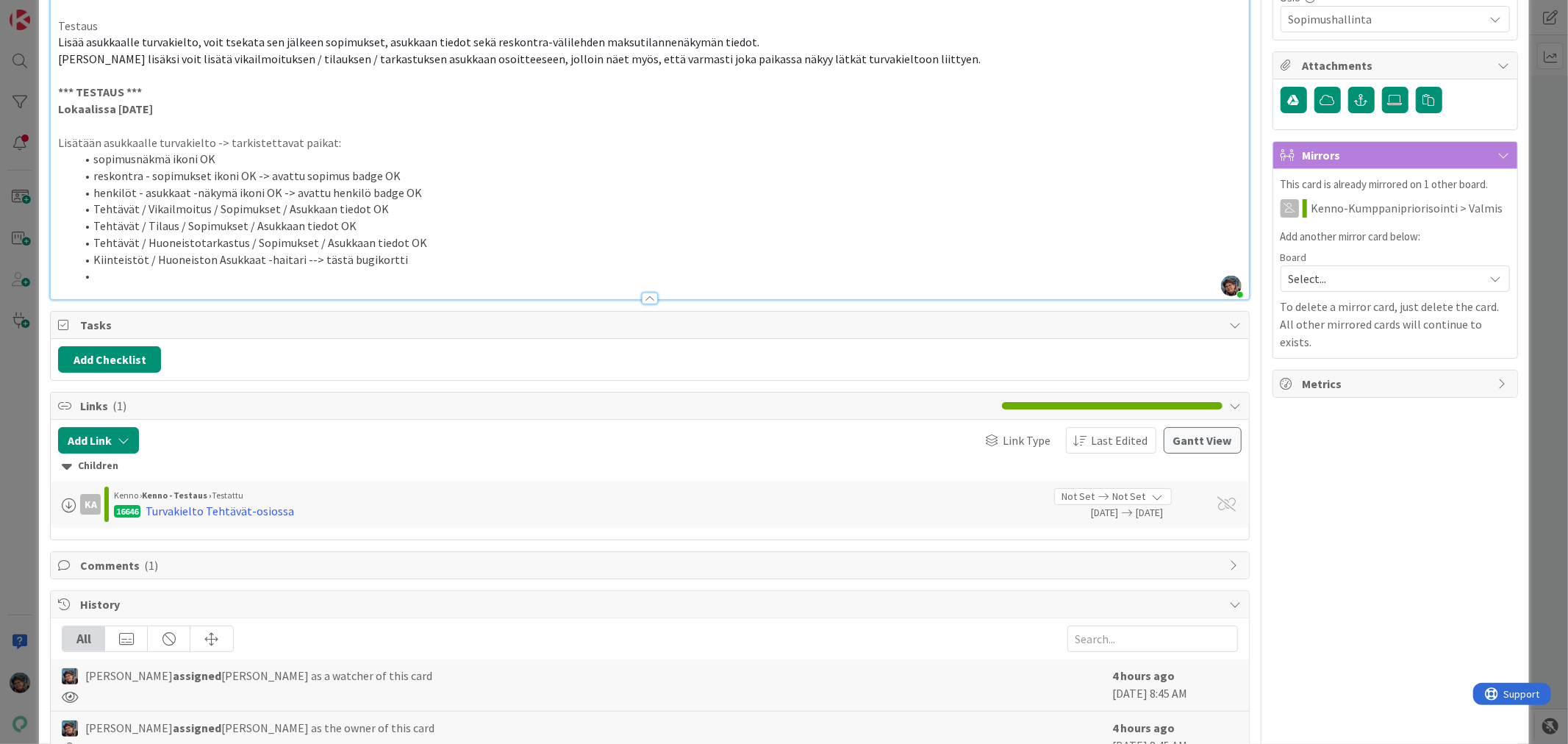
click at [93, 168] on li "sopimusnäkmä ikoni OK" at bounding box center [659, 159] width 1165 height 16
drag, startPoint x: 93, startPoint y: 173, endPoint x: 226, endPoint y: 178, distance: 133.1
click at [226, 168] on li "sopimusnäkmä ikoni OK" at bounding box center [659, 159] width 1165 height 16
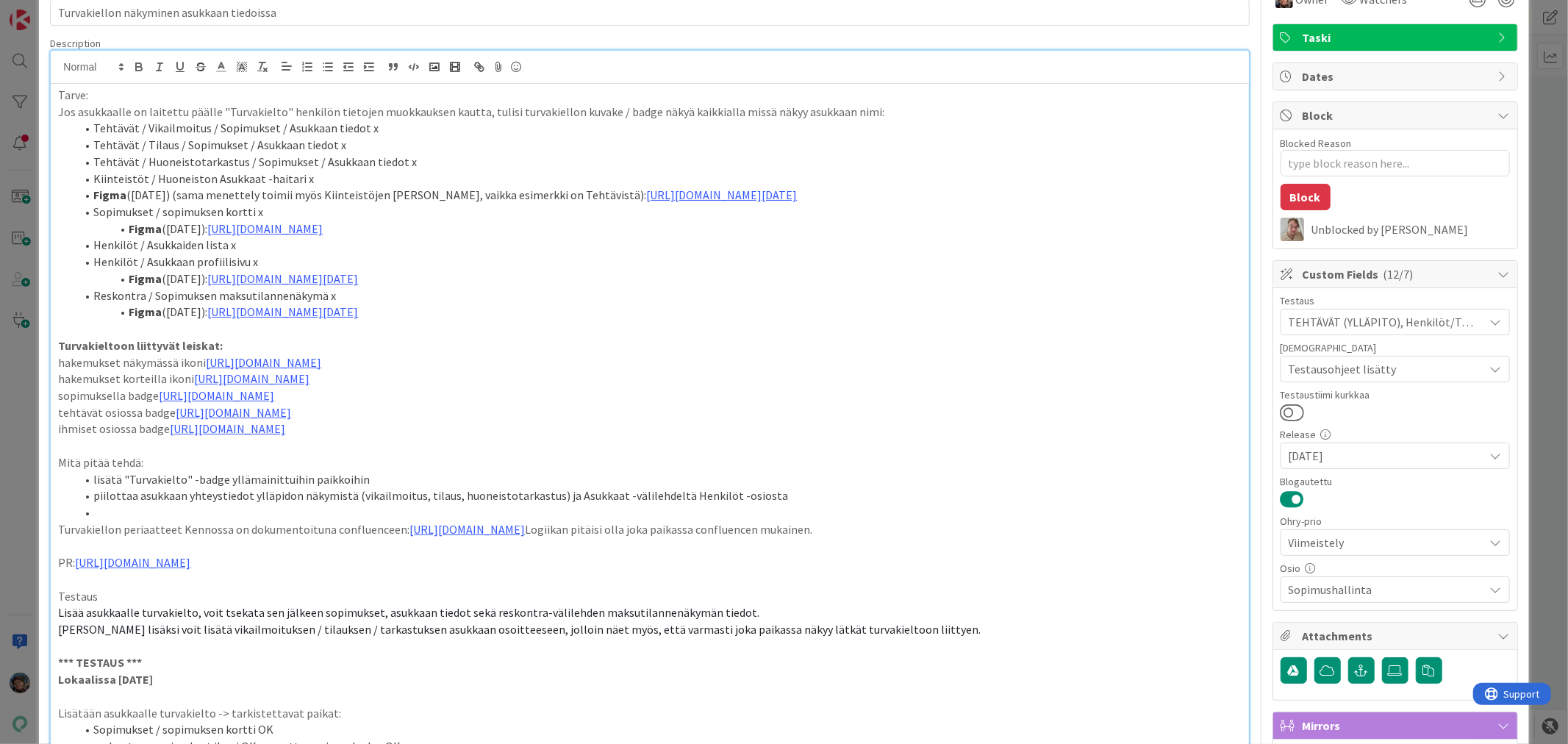
scroll to position [82, 0]
drag, startPoint x: 93, startPoint y: 312, endPoint x: 333, endPoint y: 316, distance: 240.0
click at [333, 305] on li "Reskontra / Sopimuksen maksutilannenäkymä x" at bounding box center [659, 297] width 1165 height 16
copy li "Reskontra / Sopimuksen maksutilannenäkymä x"
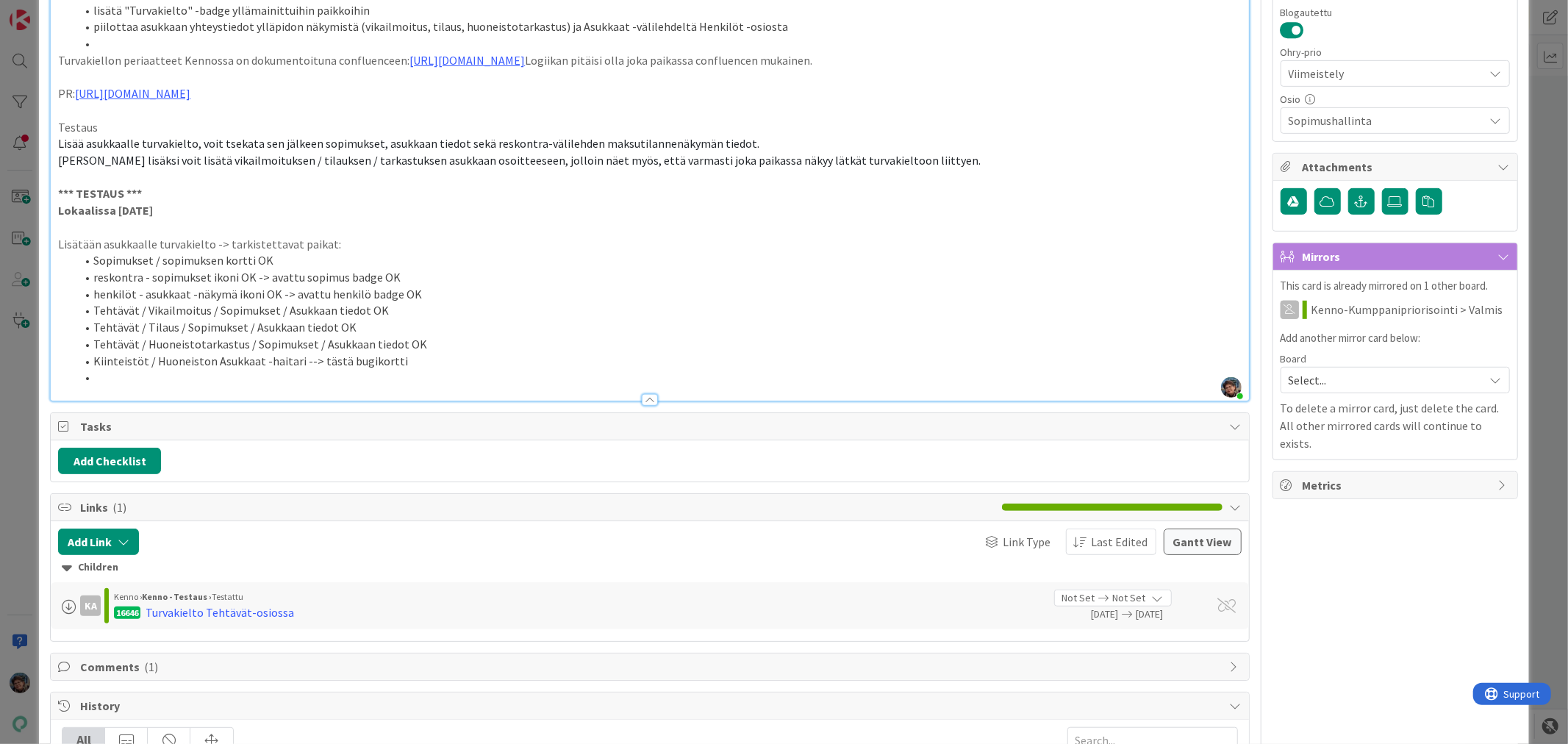
scroll to position [736, 0]
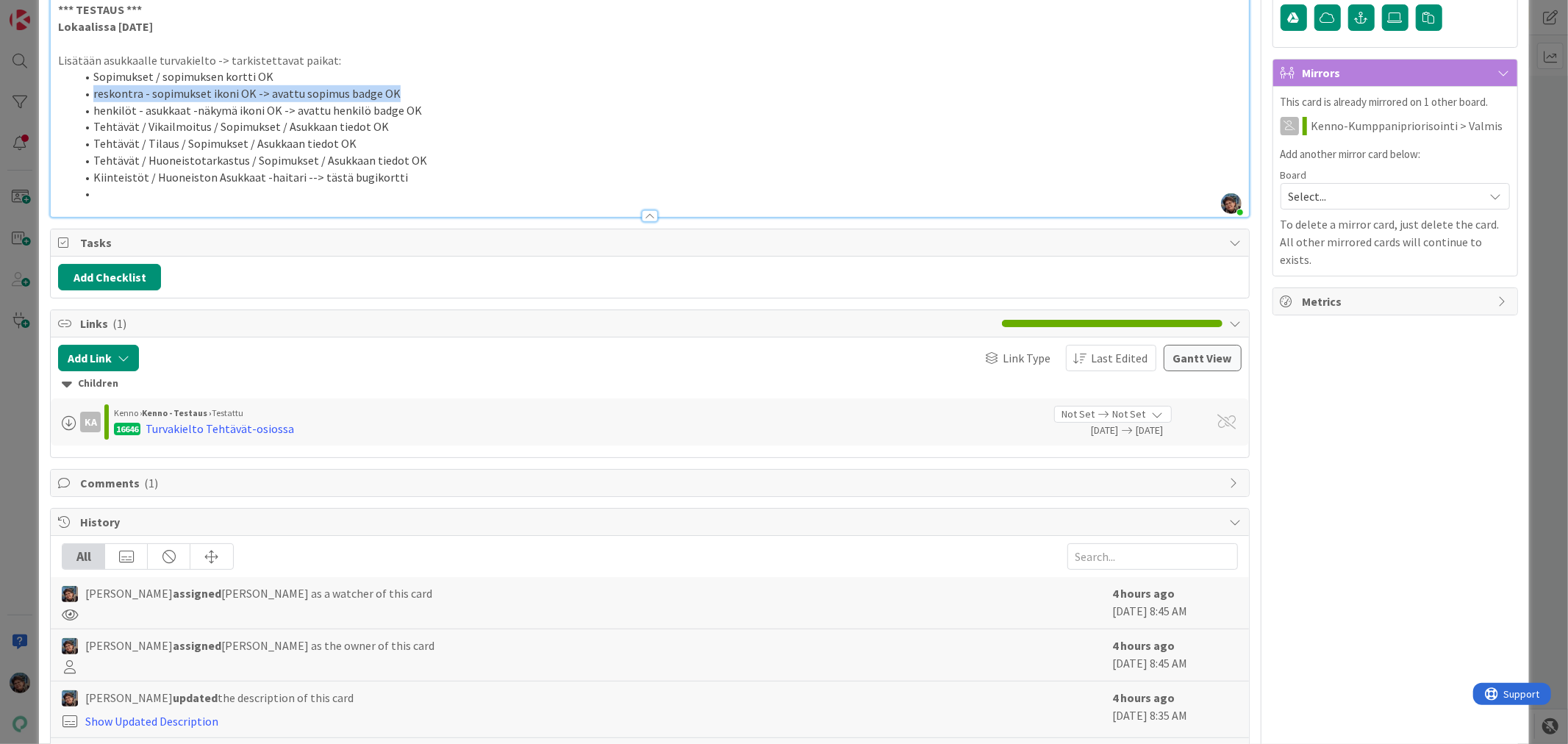
drag, startPoint x: 92, startPoint y: 109, endPoint x: 408, endPoint y: 114, distance: 316.0
click at [408, 103] on li "reskontra - sopimukset ikoni OK -> avattu sopimus badge OK" at bounding box center [659, 93] width 1165 height 16
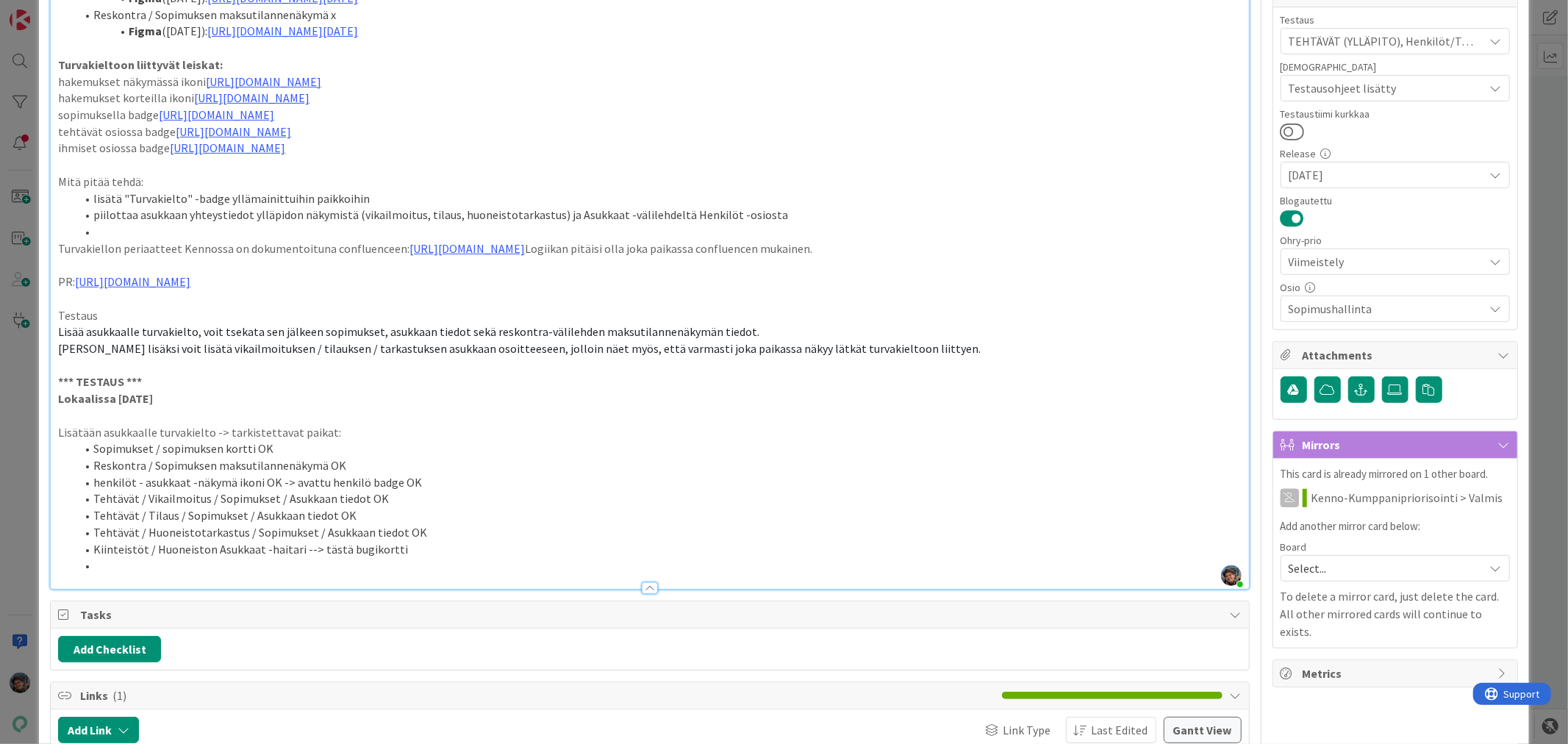
scroll to position [82, 0]
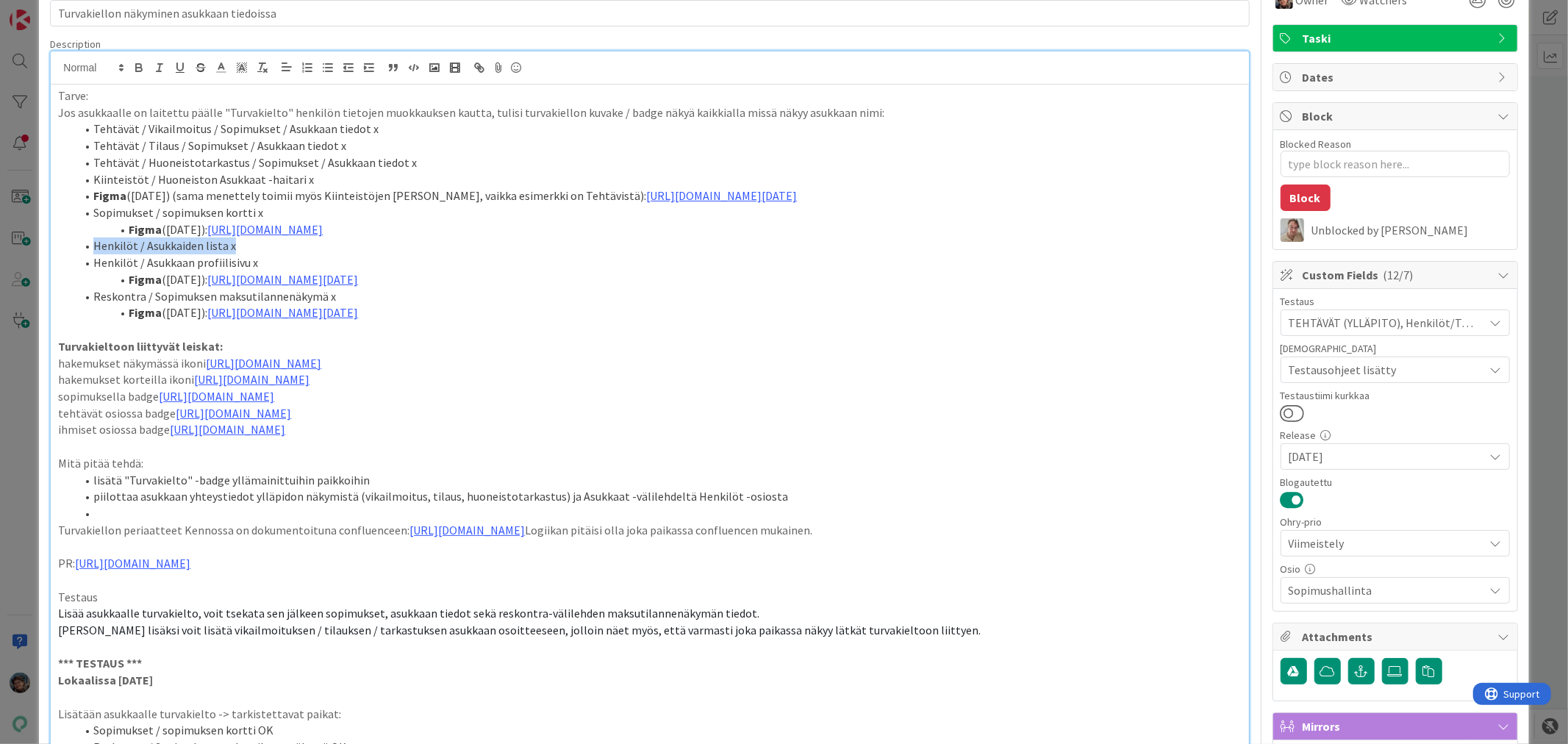
drag, startPoint x: 93, startPoint y: 260, endPoint x: 252, endPoint y: 261, distance: 159.0
click at [252, 255] on li "Henkilöt / Asukkaiden lista x" at bounding box center [659, 246] width 1165 height 16
copy li "Henkilöt / Asukkaiden lista x"
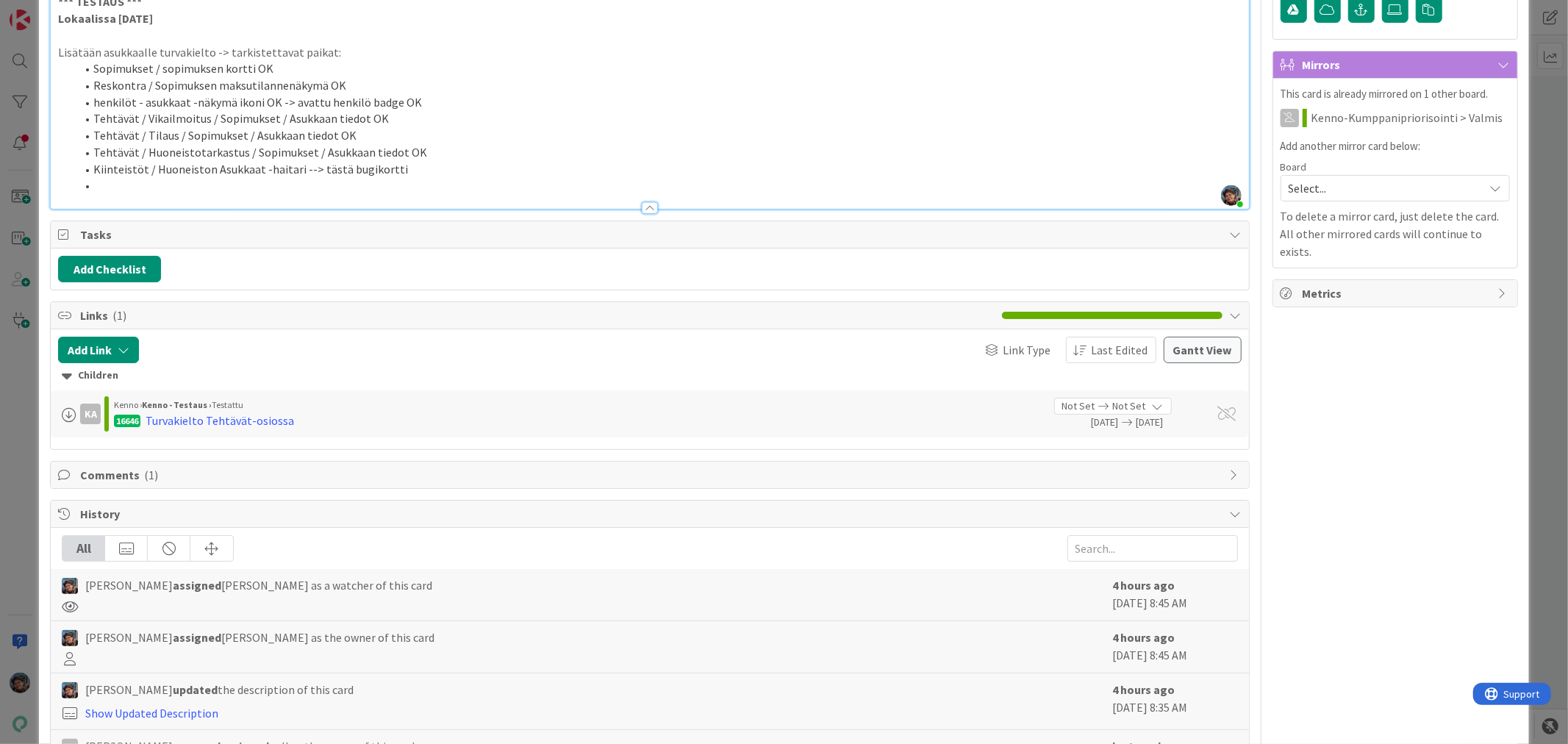
scroll to position [653, 0]
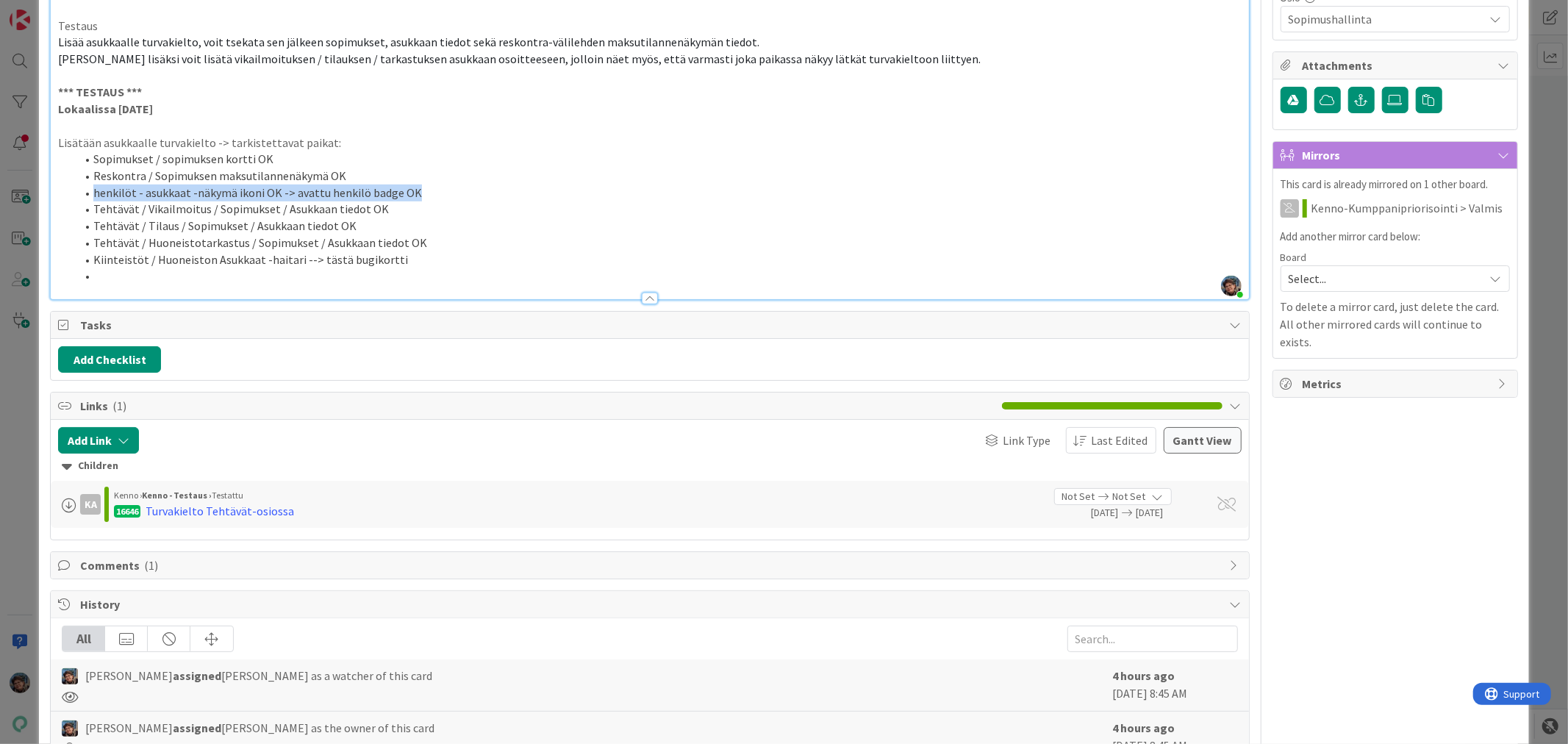
drag, startPoint x: 94, startPoint y: 207, endPoint x: 462, endPoint y: 206, distance: 368.0
click at [445, 202] on li "henkilöt - asukkaat -näkymä ikoni OK -> avattu henkilö badge OK" at bounding box center [659, 193] width 1165 height 16
click at [235, 202] on li "Henkilöt / Asukkaiden lista" at bounding box center [659, 193] width 1165 height 16
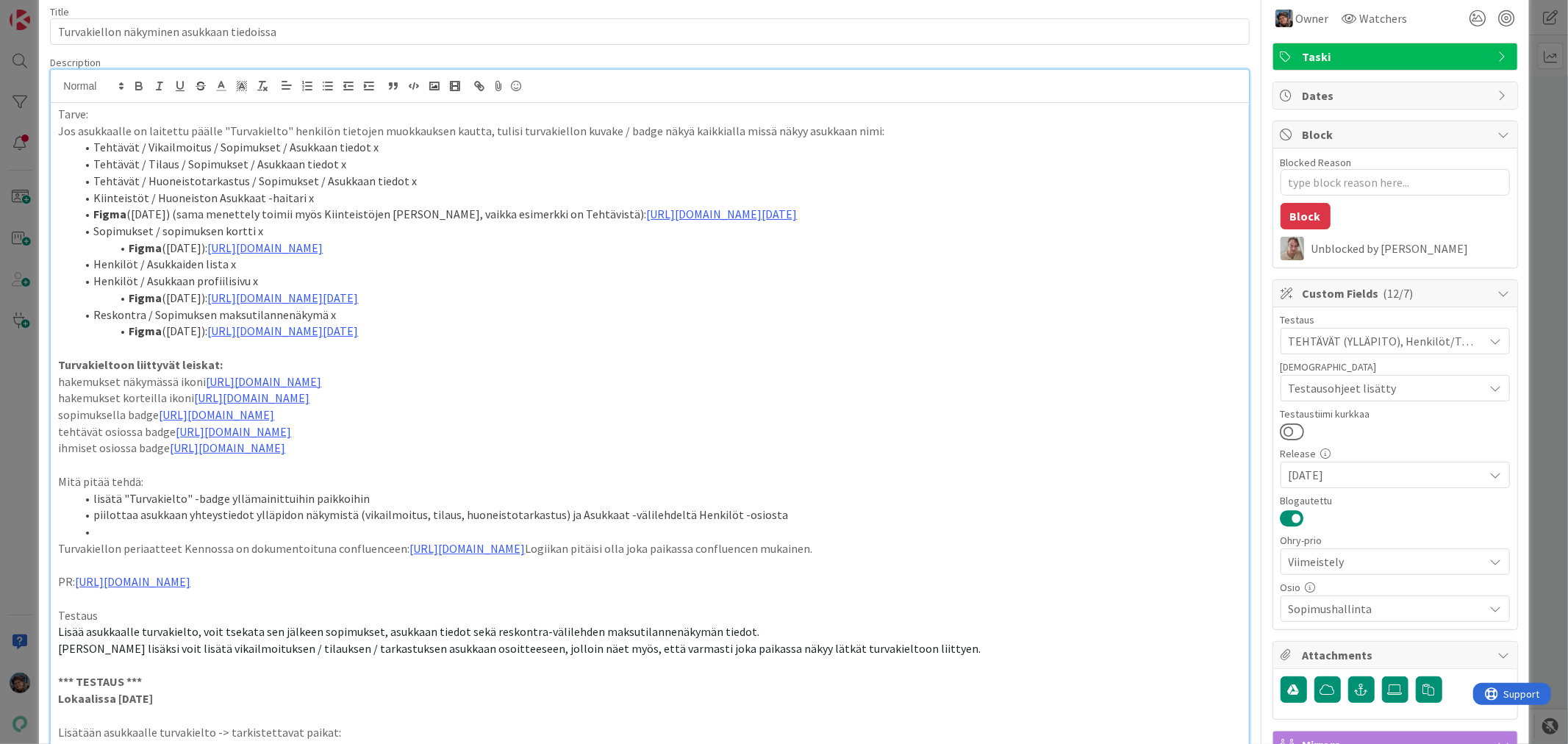
scroll to position [0, 0]
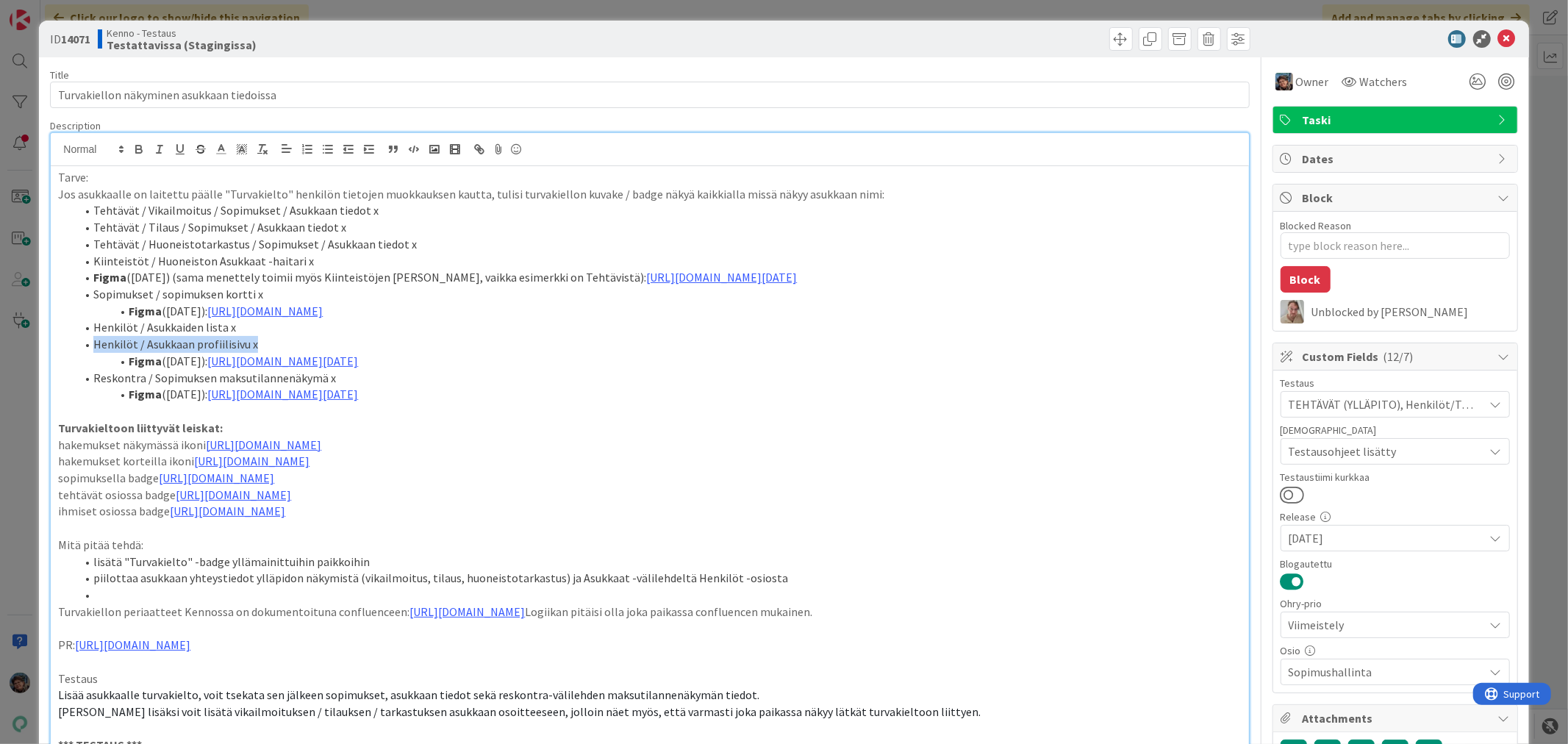
drag, startPoint x: 92, startPoint y: 361, endPoint x: 278, endPoint y: 361, distance: 186.0
click at [278, 353] on li "Henkilöt / Asukkaan profiilisivu x" at bounding box center [659, 345] width 1165 height 16
copy li "Henkilöt / Asukkaan profiilisivu x"
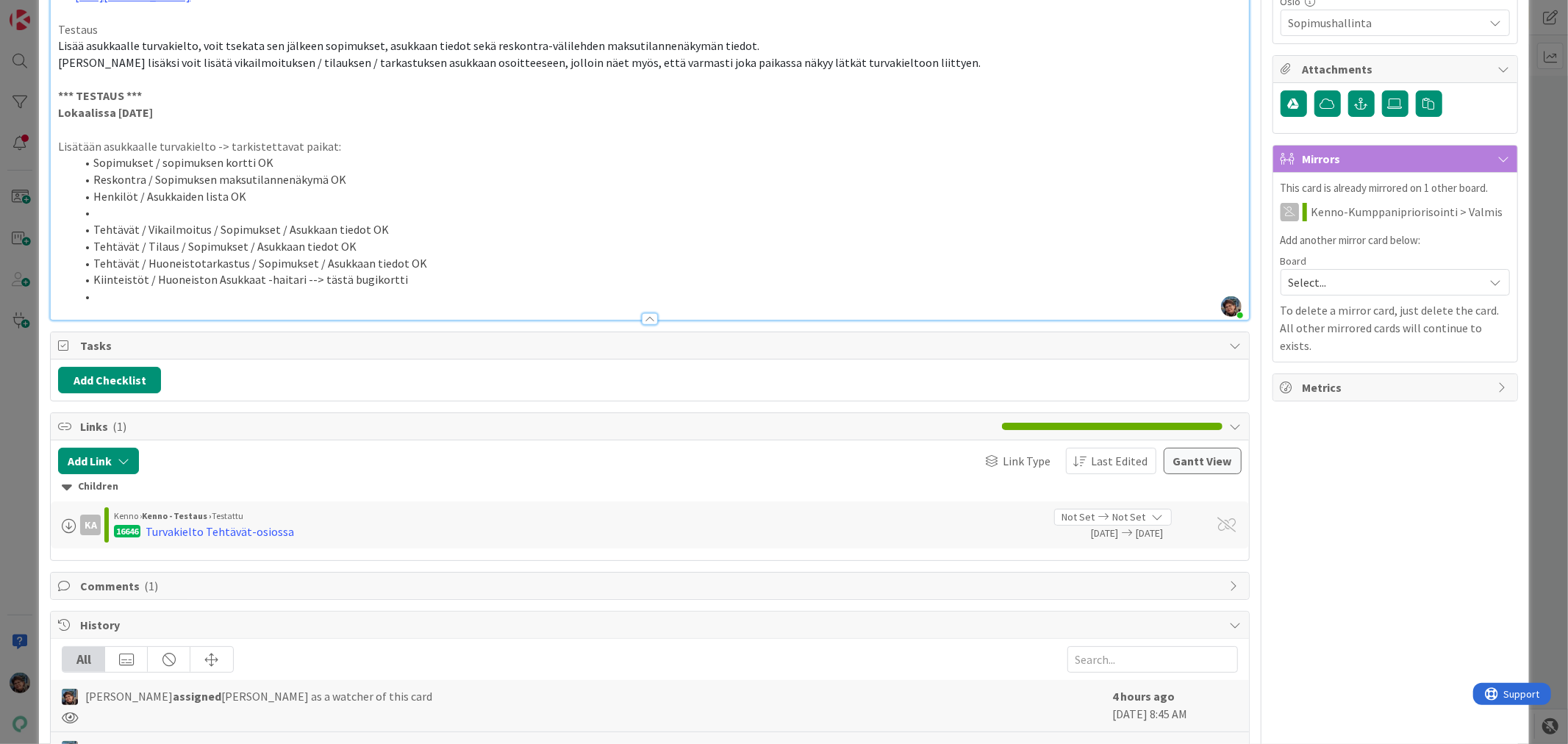
scroll to position [817, 0]
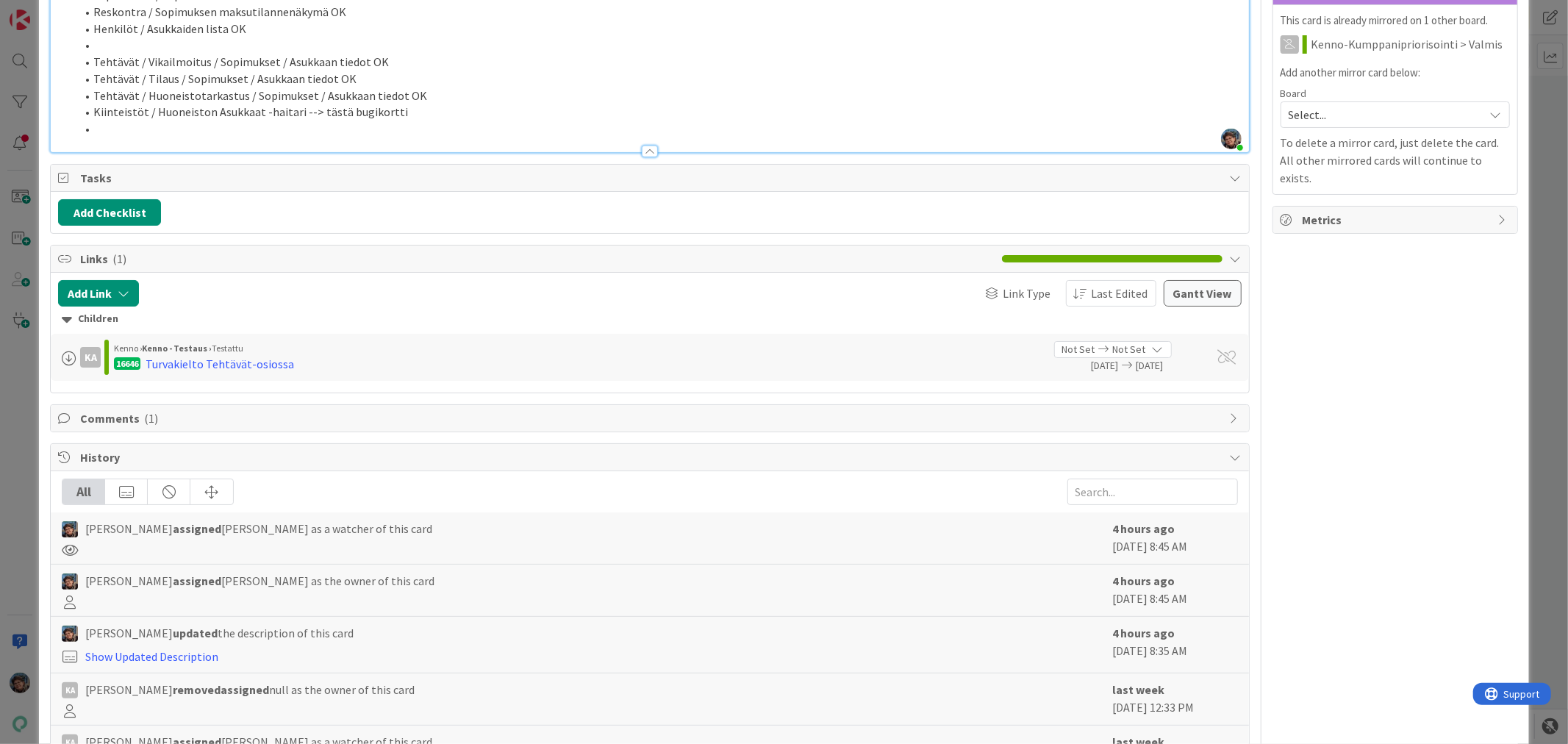
click at [108, 54] on li at bounding box center [659, 45] width 1165 height 16
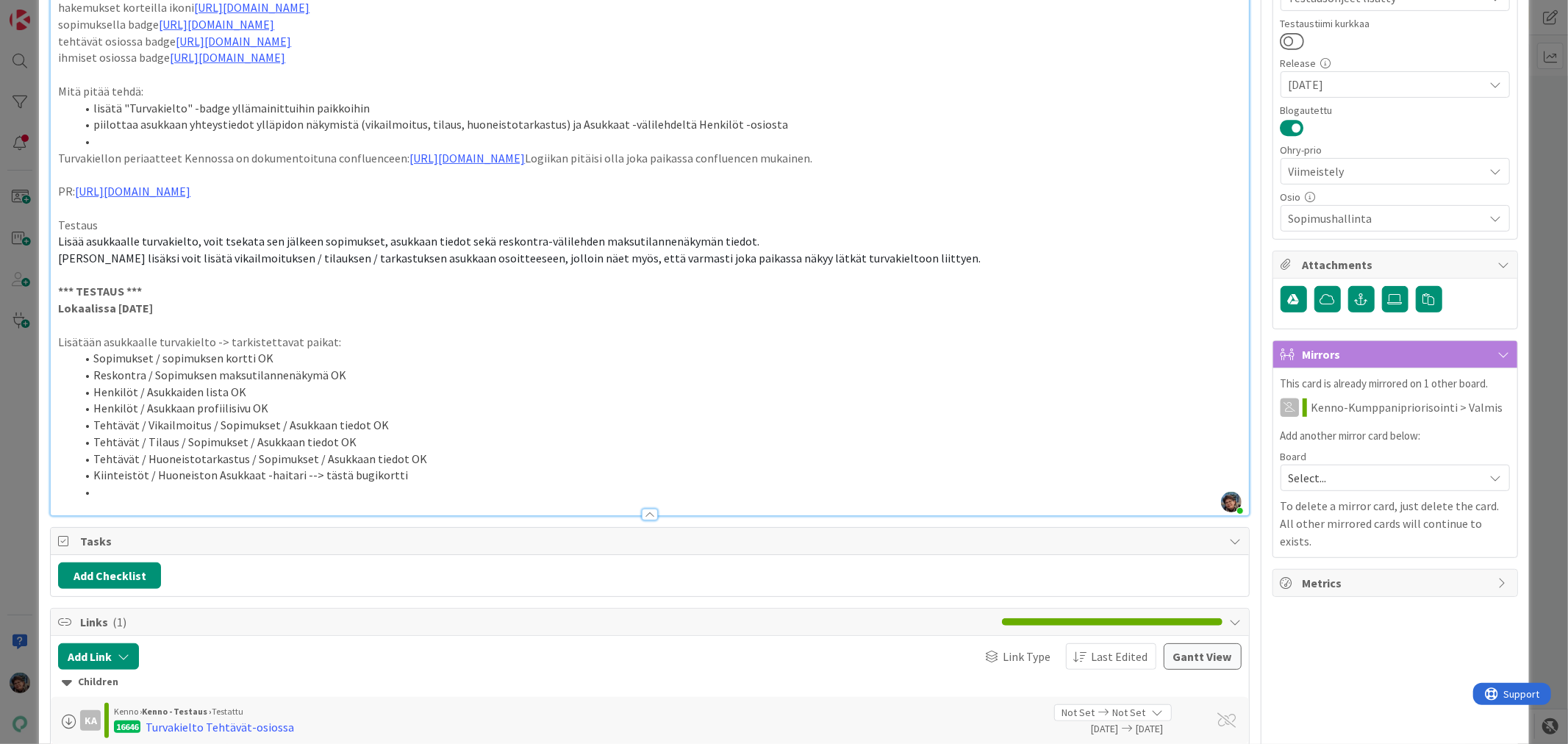
scroll to position [490, 0]
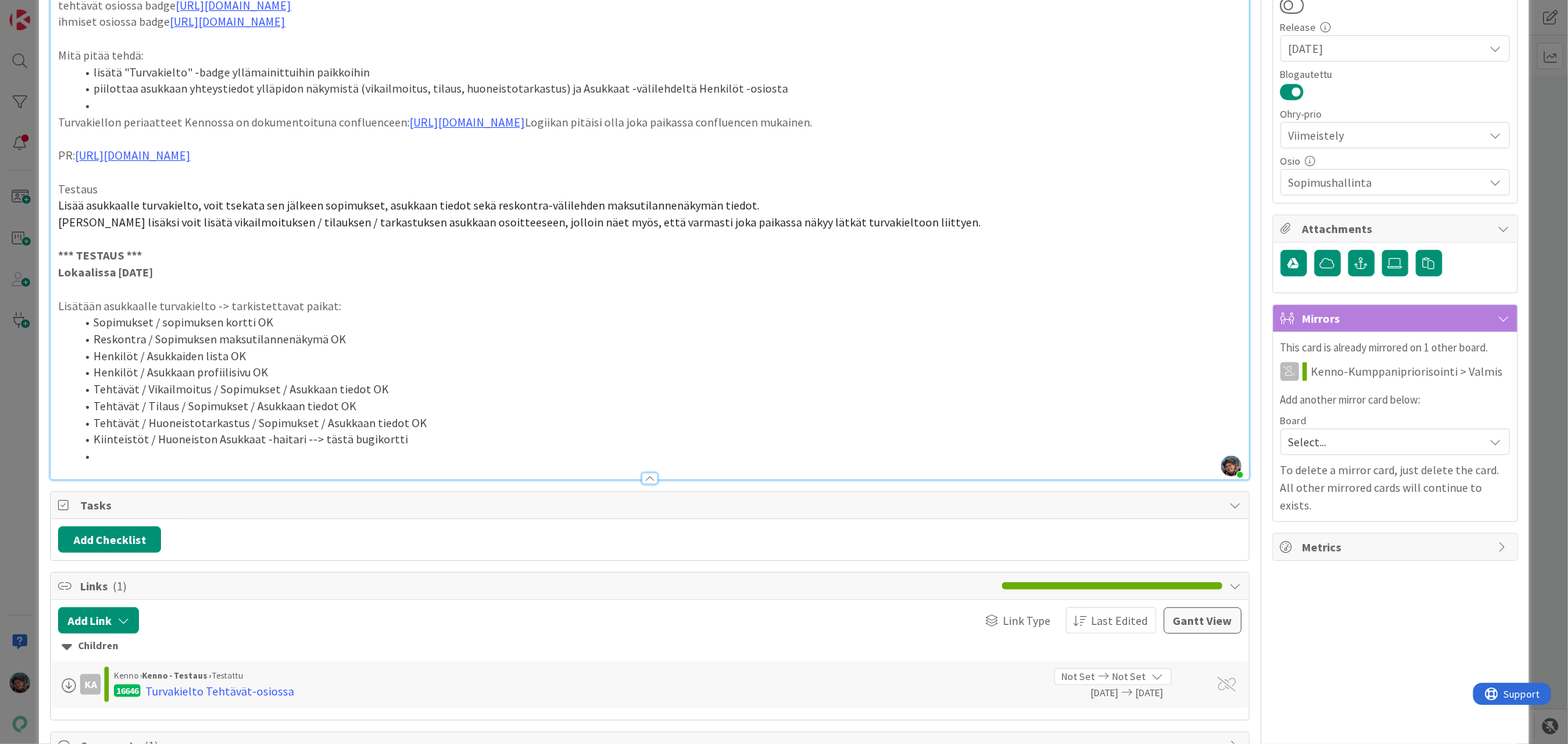
drag, startPoint x: 77, startPoint y: 475, endPoint x: 101, endPoint y: 479, distance: 24.3
click at [101, 465] on li at bounding box center [659, 456] width 1165 height 16
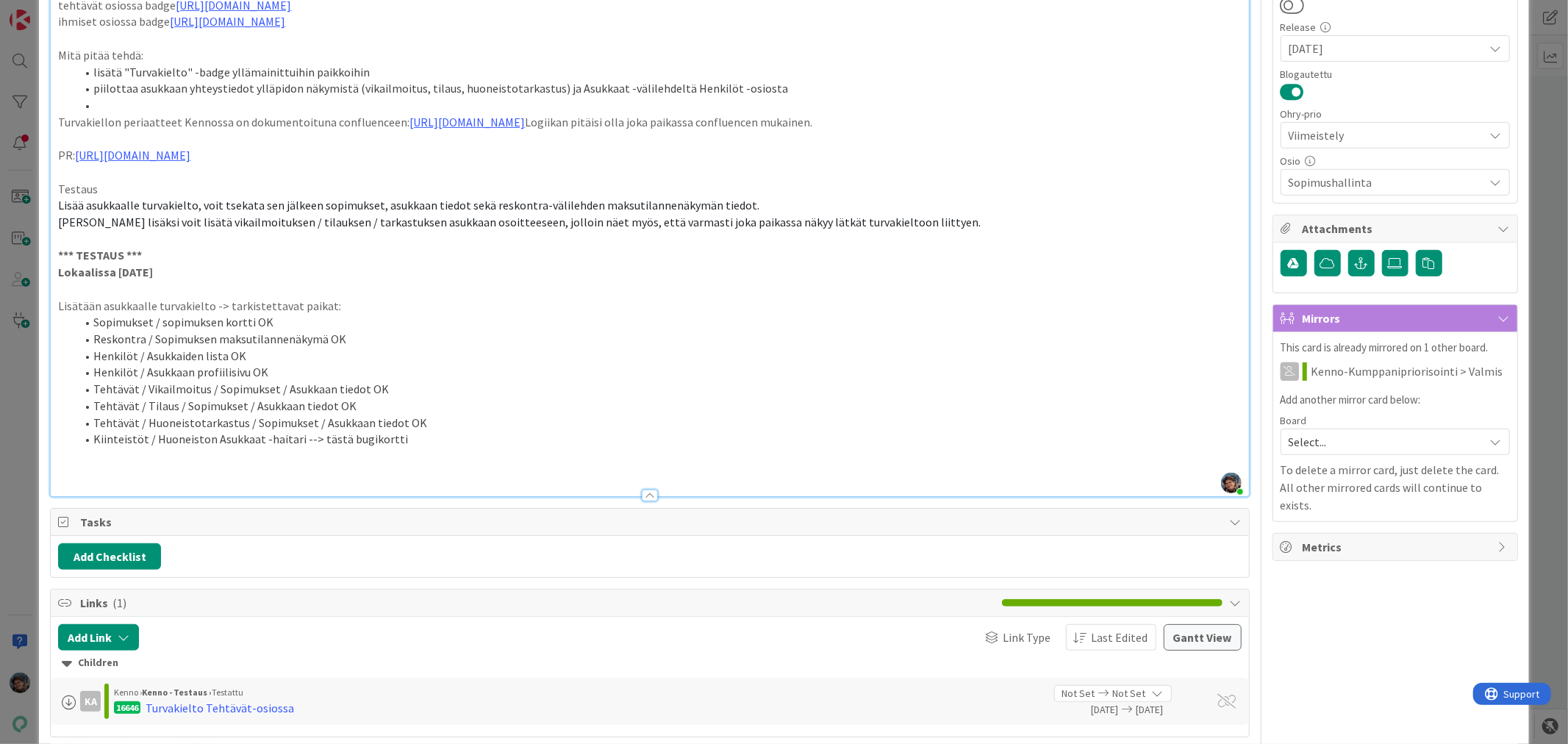
click at [412, 448] on li "Kiinteistöt / Huoneiston Asukkaat -haitari --> tästä bugikortti" at bounding box center [659, 439] width 1165 height 16
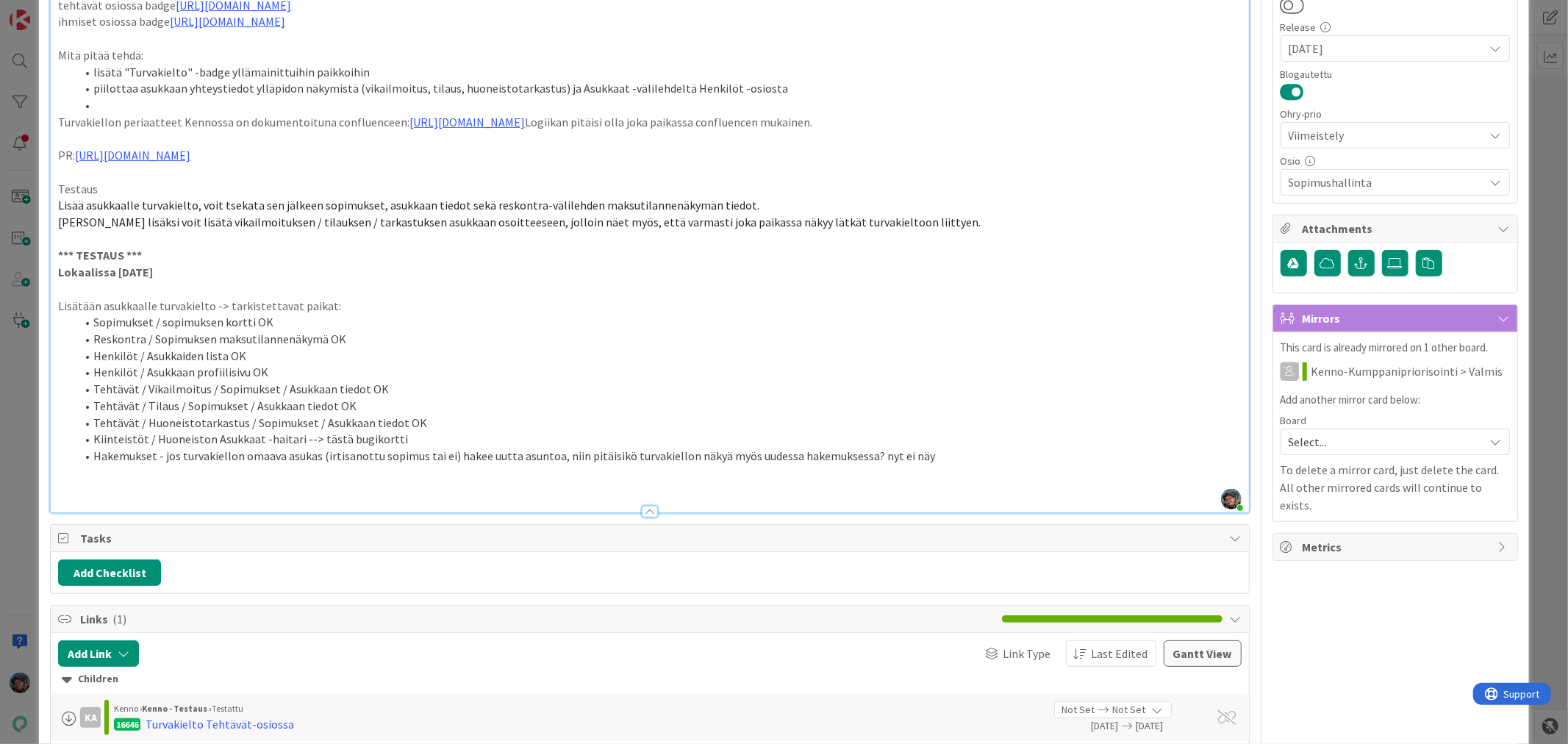
click at [278, 331] on li "Sopimukset / sopimuksen kortti OK" at bounding box center [659, 323] width 1165 height 16
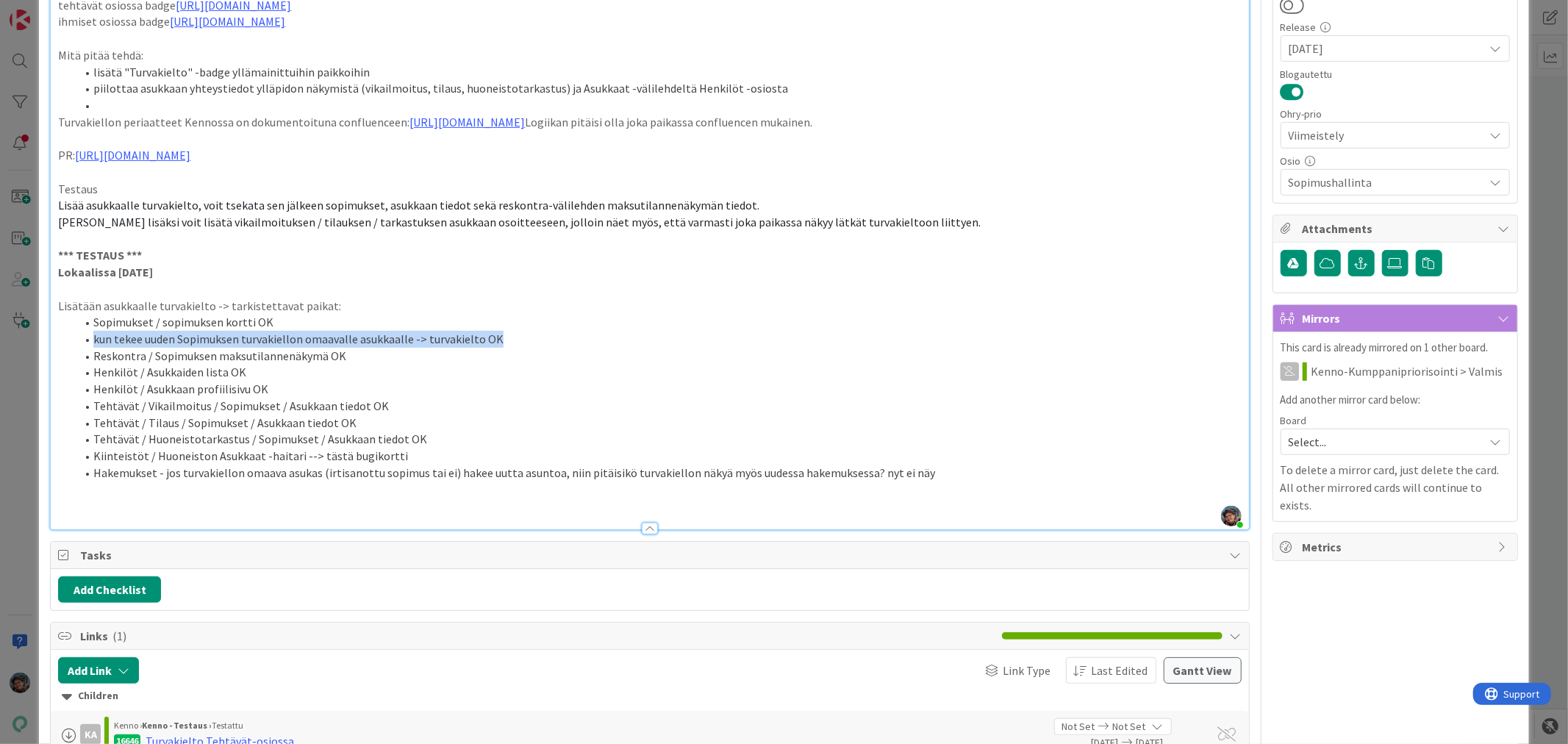
drag, startPoint x: 92, startPoint y: 356, endPoint x: 516, endPoint y: 356, distance: 424.0
click at [516, 348] on li "kun tekee uuden Sopimuksen turvakiellon omaavalle asukkaalle -> turvakielto OK" at bounding box center [659, 339] width 1165 height 16
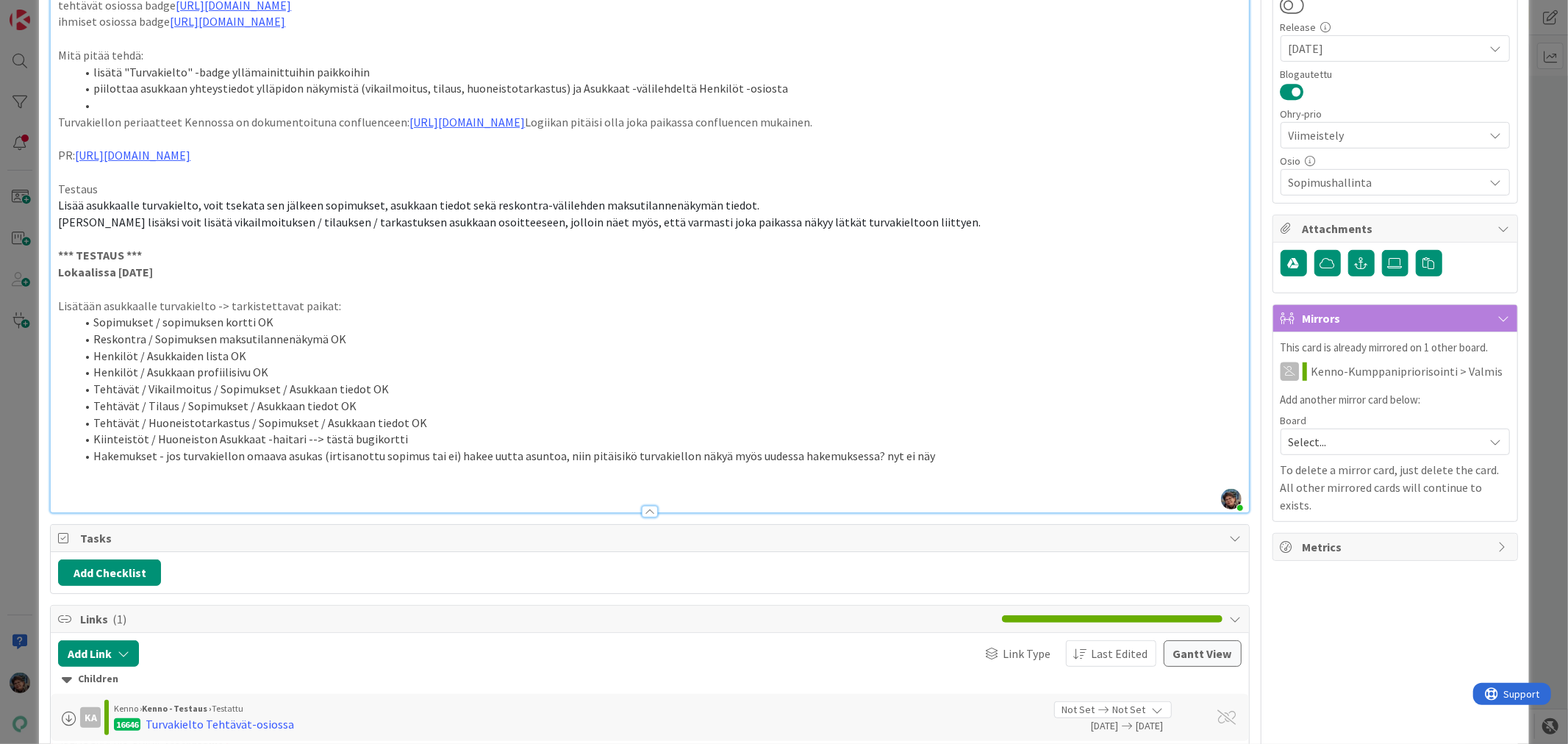
click at [421, 448] on li "Kiinteistöt / Huoneiston Asukkaat -haitari --> tästä bugikortti" at bounding box center [659, 439] width 1165 height 16
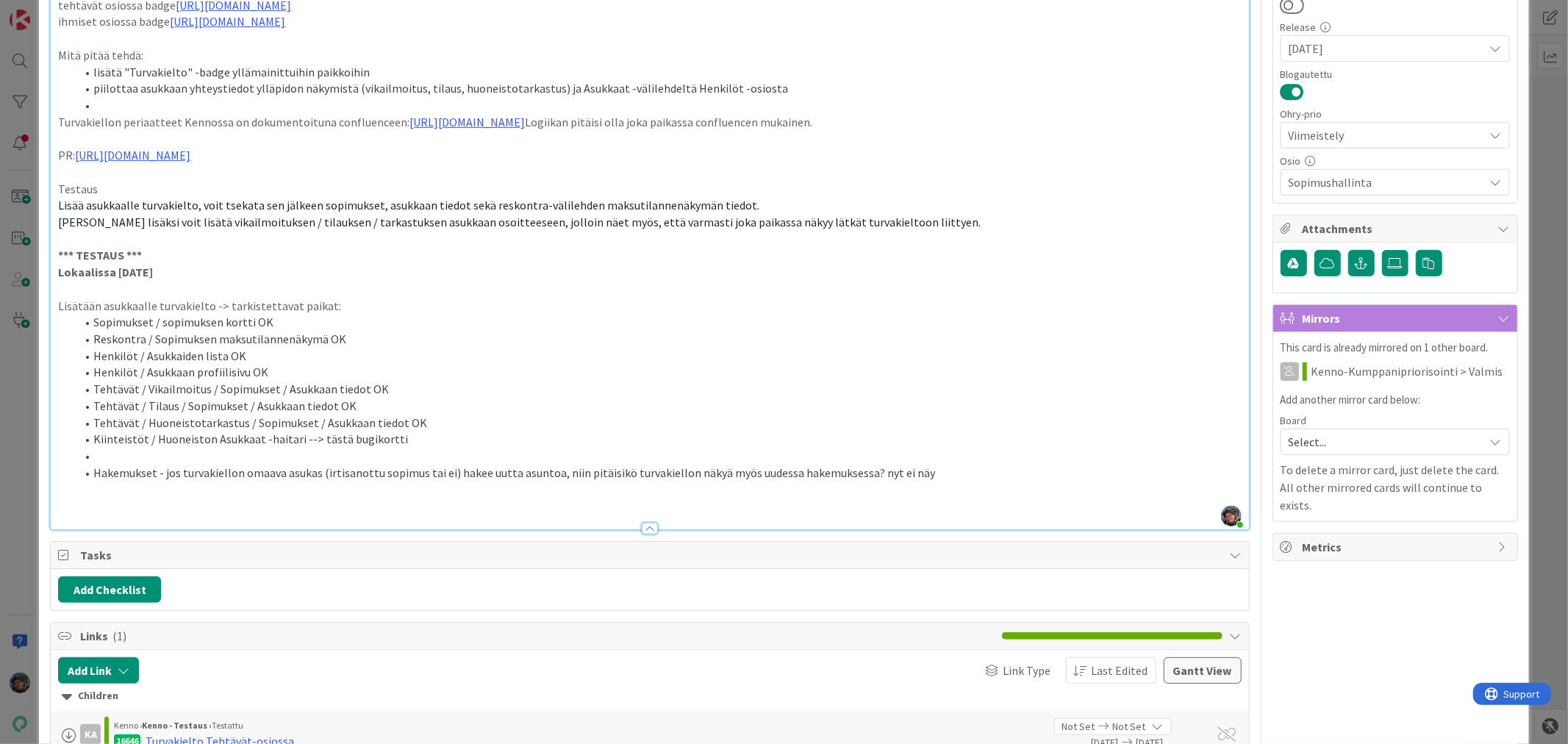
click at [928, 482] on li "Hakemukset - jos turvakiellon omaava asukas (irtisanottu sopimus tai ei) hakee …" at bounding box center [659, 473] width 1165 height 16
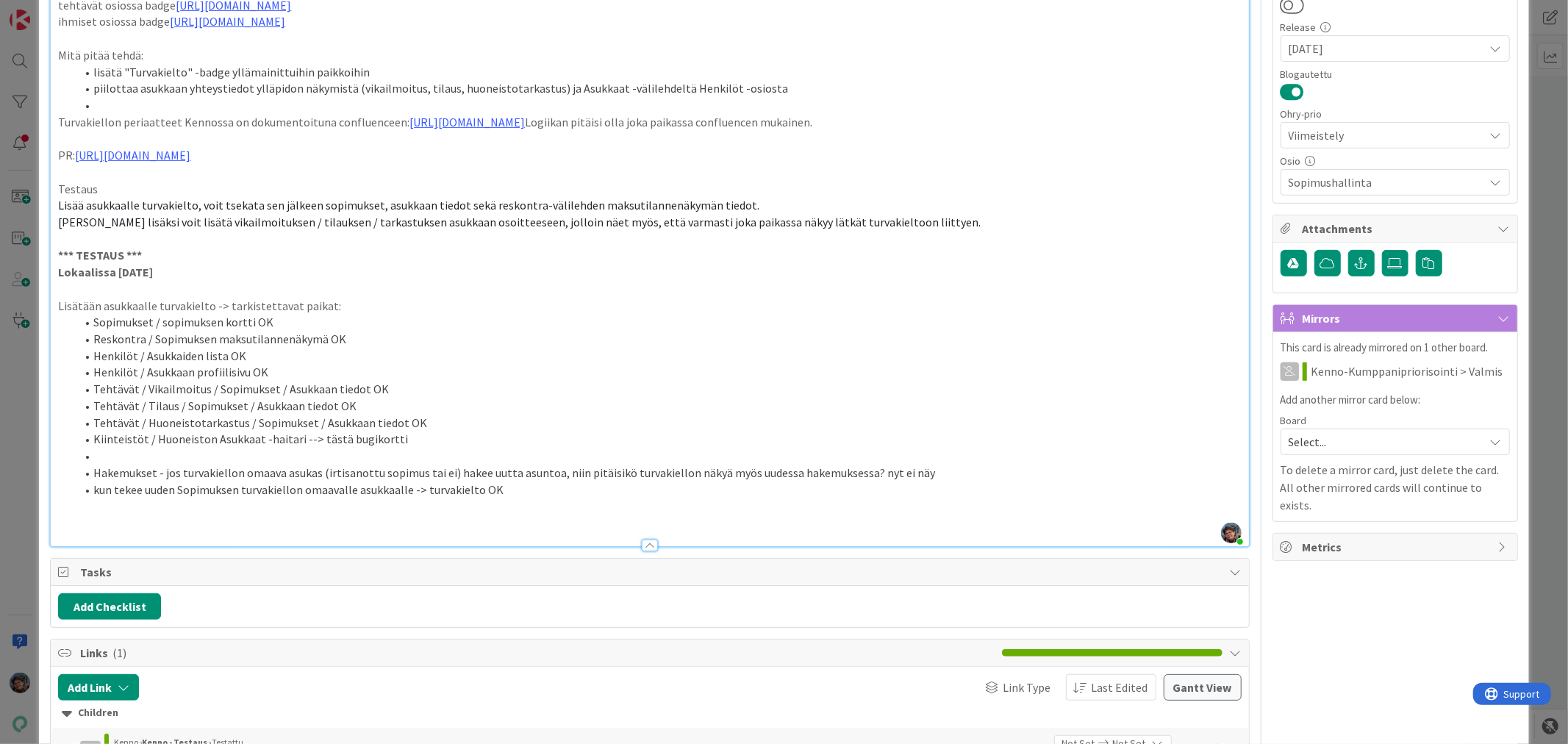
click at [418, 482] on li "Hakemukset - jos turvakiellon omaava asukas (irtisanottu sopimus tai ei) hakee …" at bounding box center [659, 473] width 1165 height 16
click at [331, 315] on p "Lisätään asukkaalle turvakielto -> tarkistettavat paikat:" at bounding box center [649, 306] width 1183 height 16
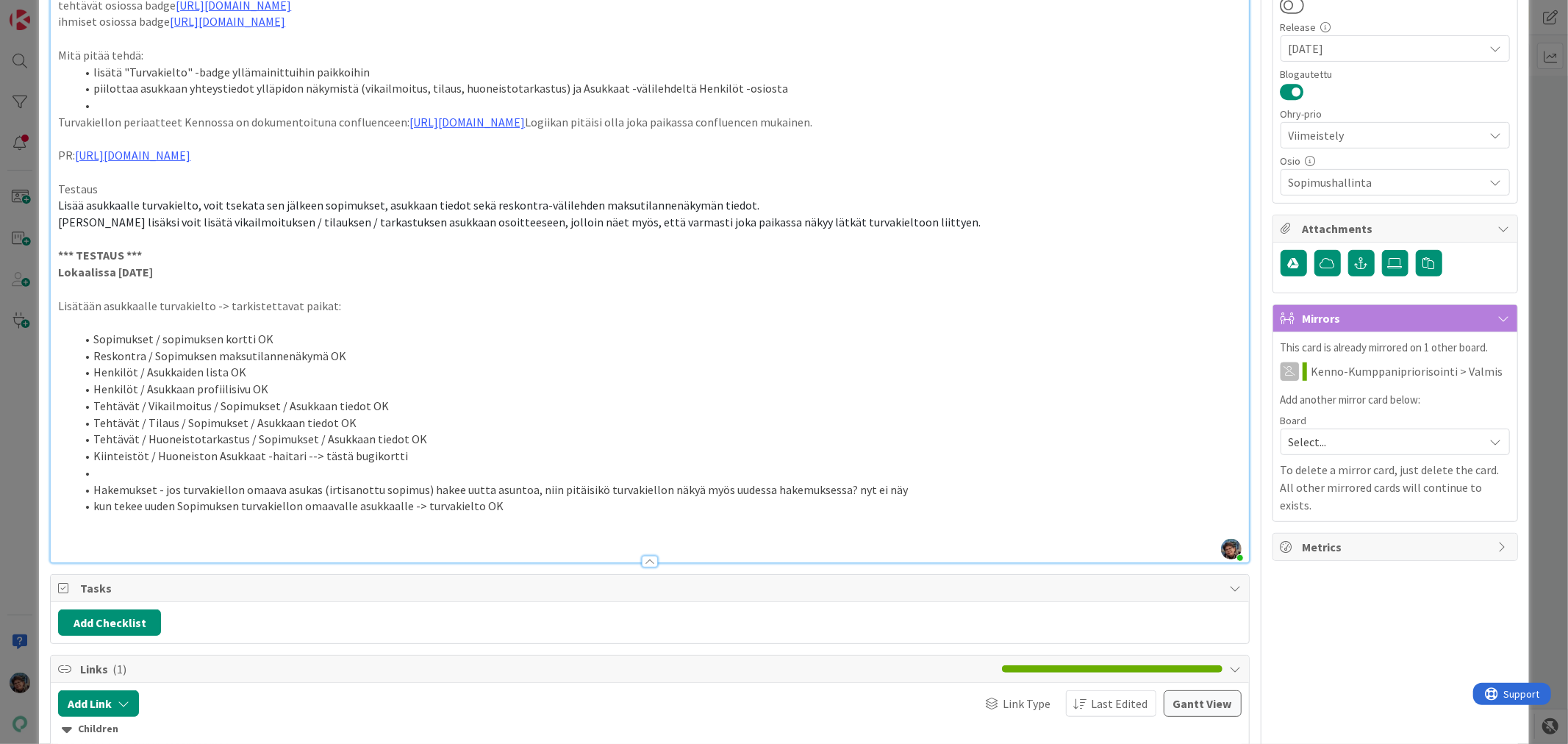
click at [398, 465] on li "Kiinteistöt / Huoneiston Asukkaat -haitari --> tästä bugikortti" at bounding box center [659, 456] width 1165 height 16
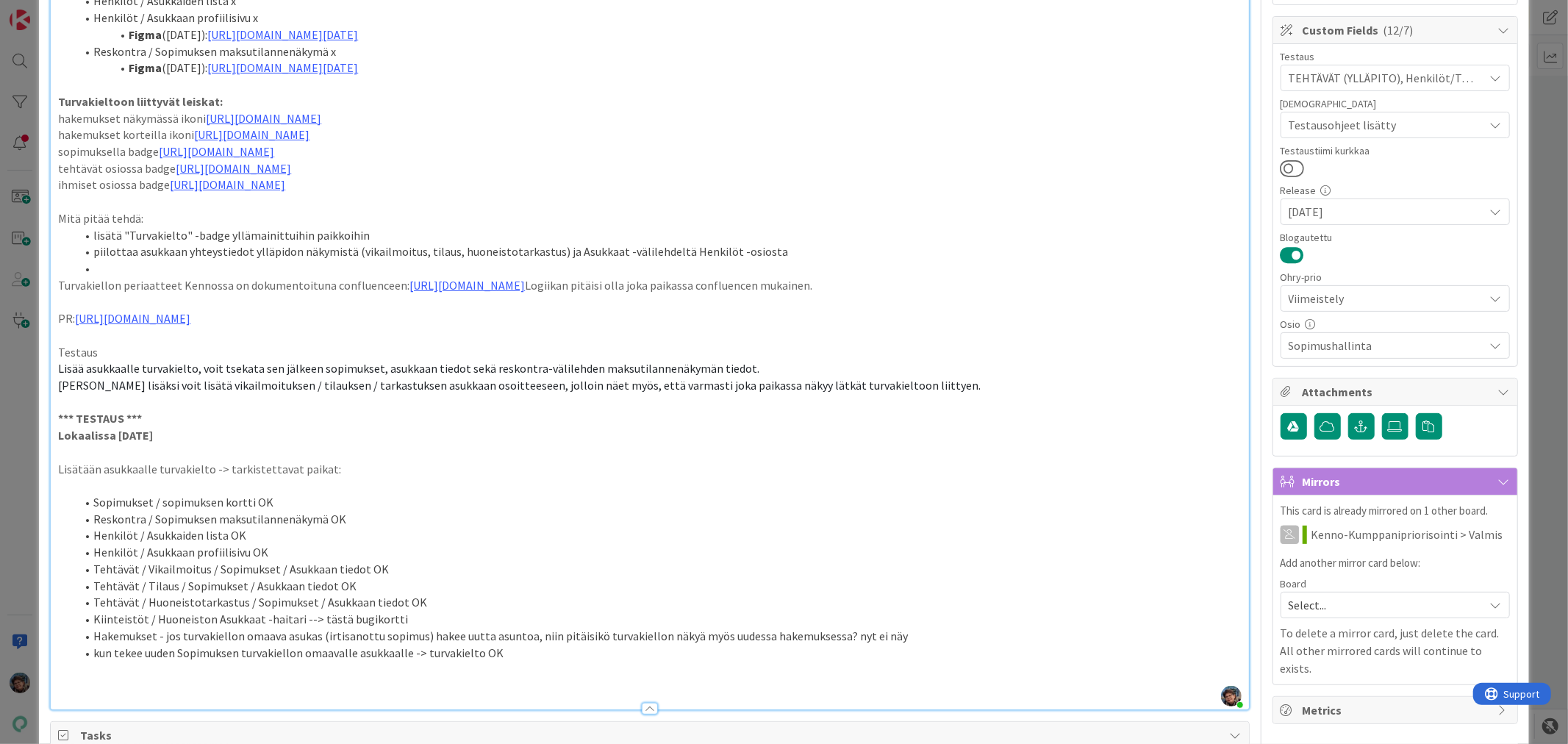
scroll to position [0, 0]
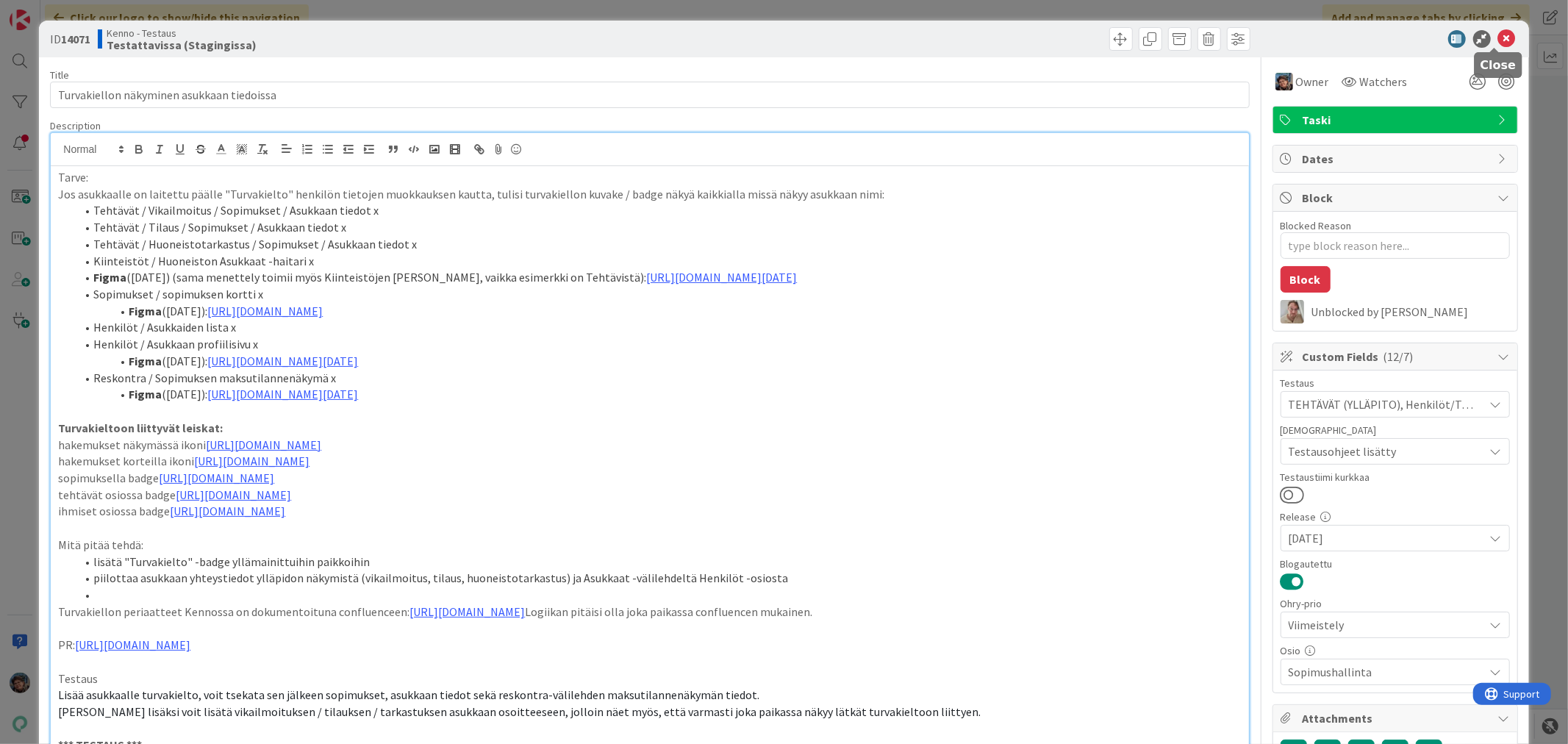
click at [1498, 38] on icon at bounding box center [1507, 38] width 17 height 17
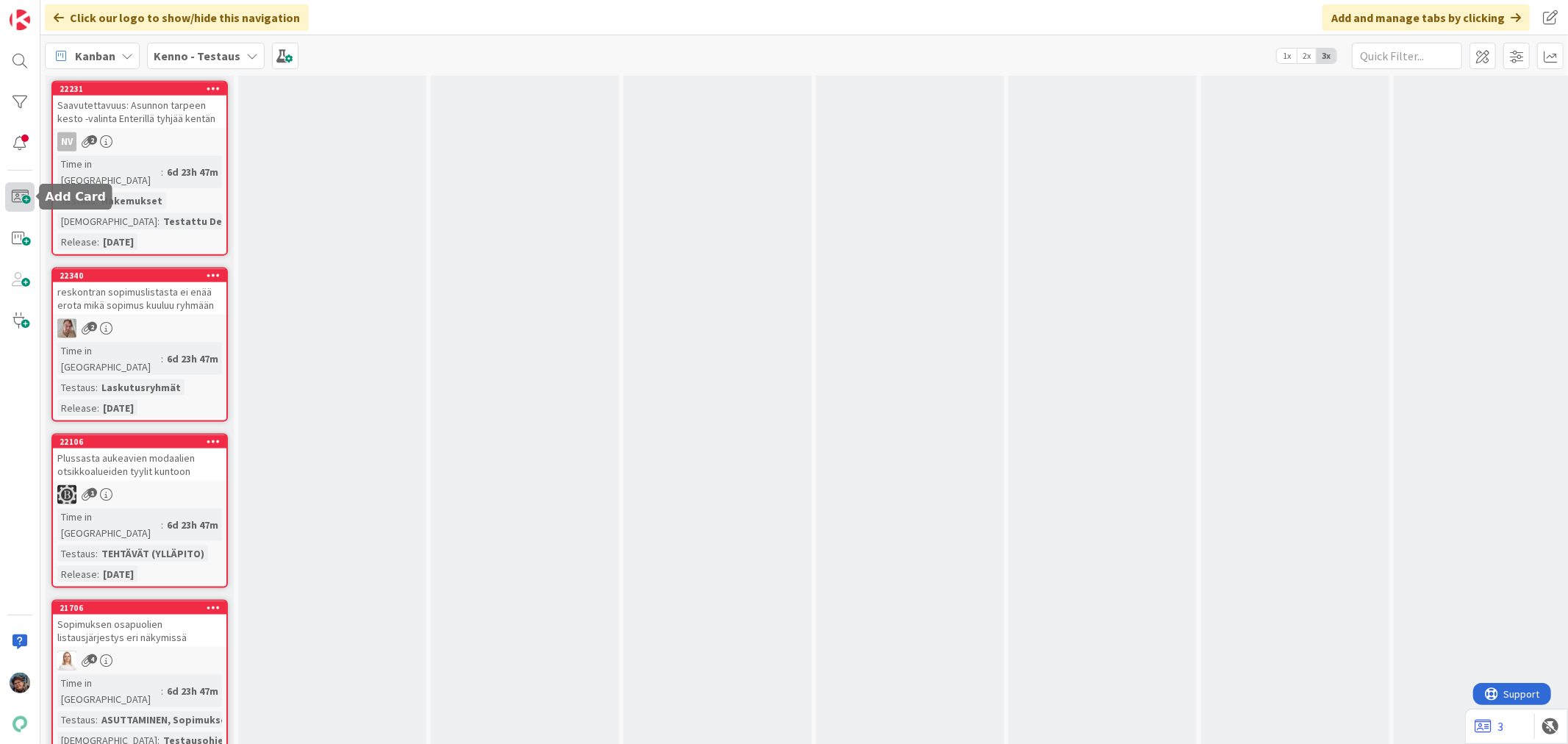
click at [16, 185] on span at bounding box center [20, 197] width 29 height 29
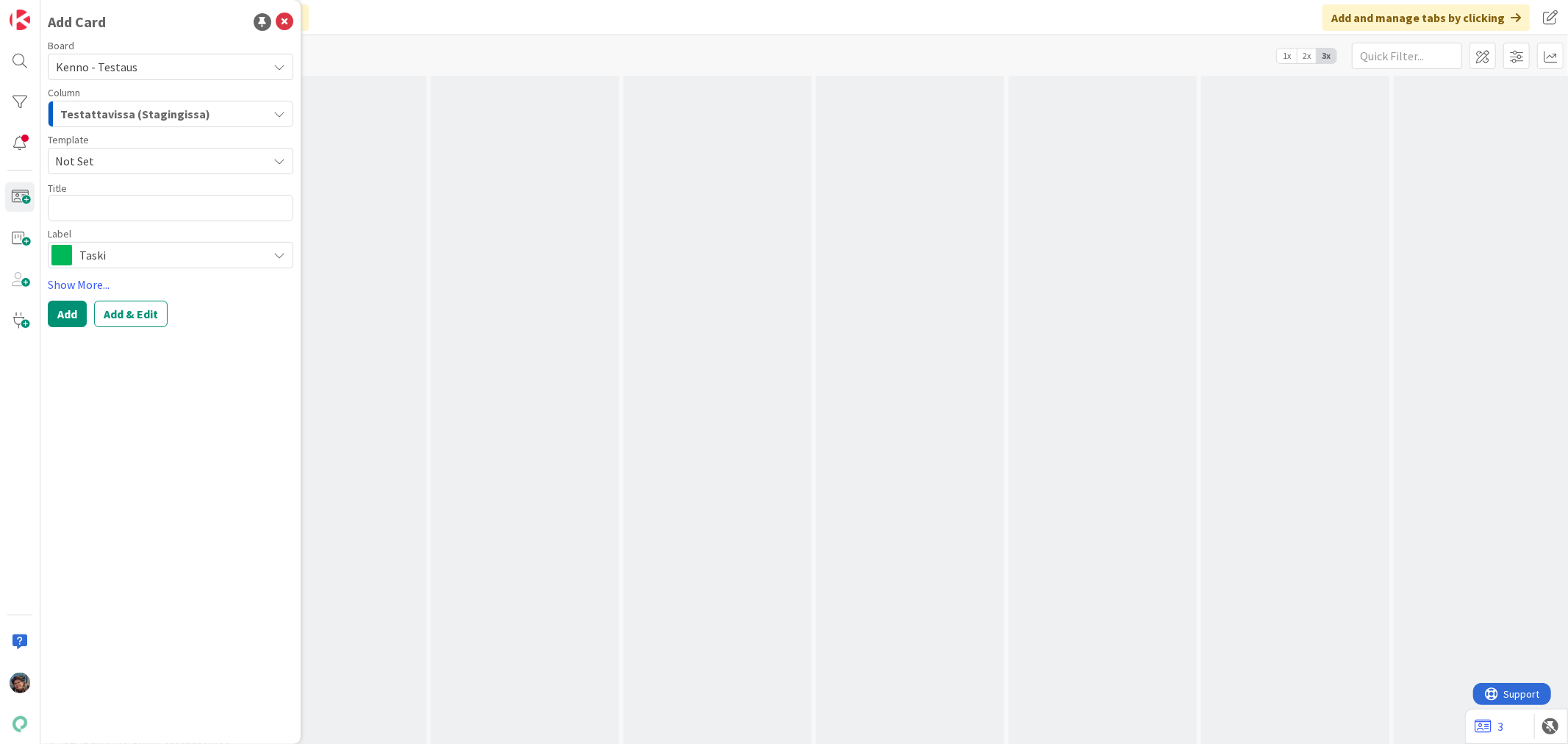
click at [281, 162] on icon at bounding box center [279, 160] width 12 height 12
click at [133, 223] on span "Bugi" at bounding box center [175, 224] width 213 height 19
type textarea "x"
type textarea "Bugi"
drag, startPoint x: 125, startPoint y: 209, endPoint x: 2, endPoint y: 191, distance: 124.3
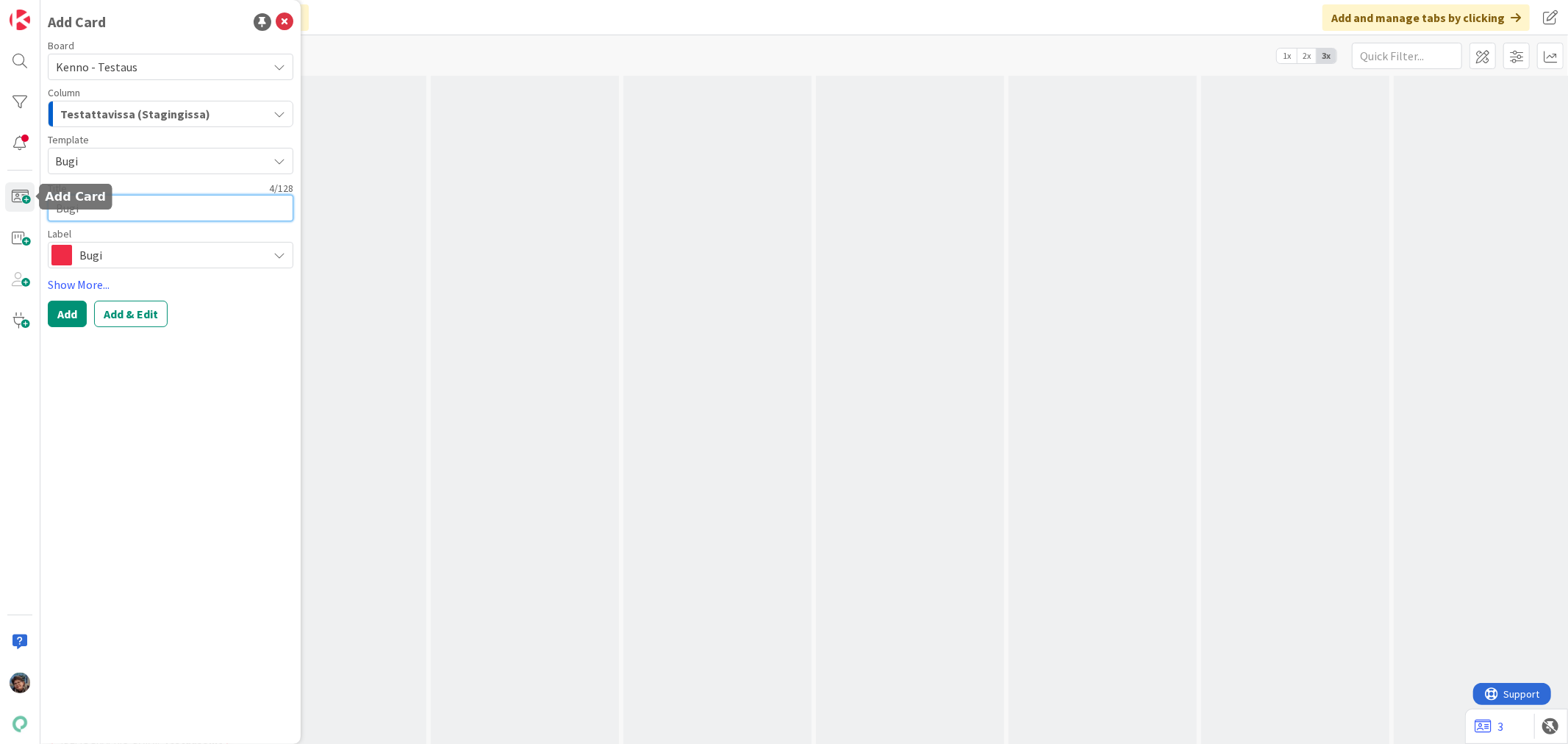
click at [2, 191] on div "Add Card Board Kenno - Testaus Column Testattavissa (Stagingissa) Template Bugi…" at bounding box center [20, 372] width 40 height 744
type textarea "x"
type textarea "T"
type textarea "x"
type textarea "Tu"
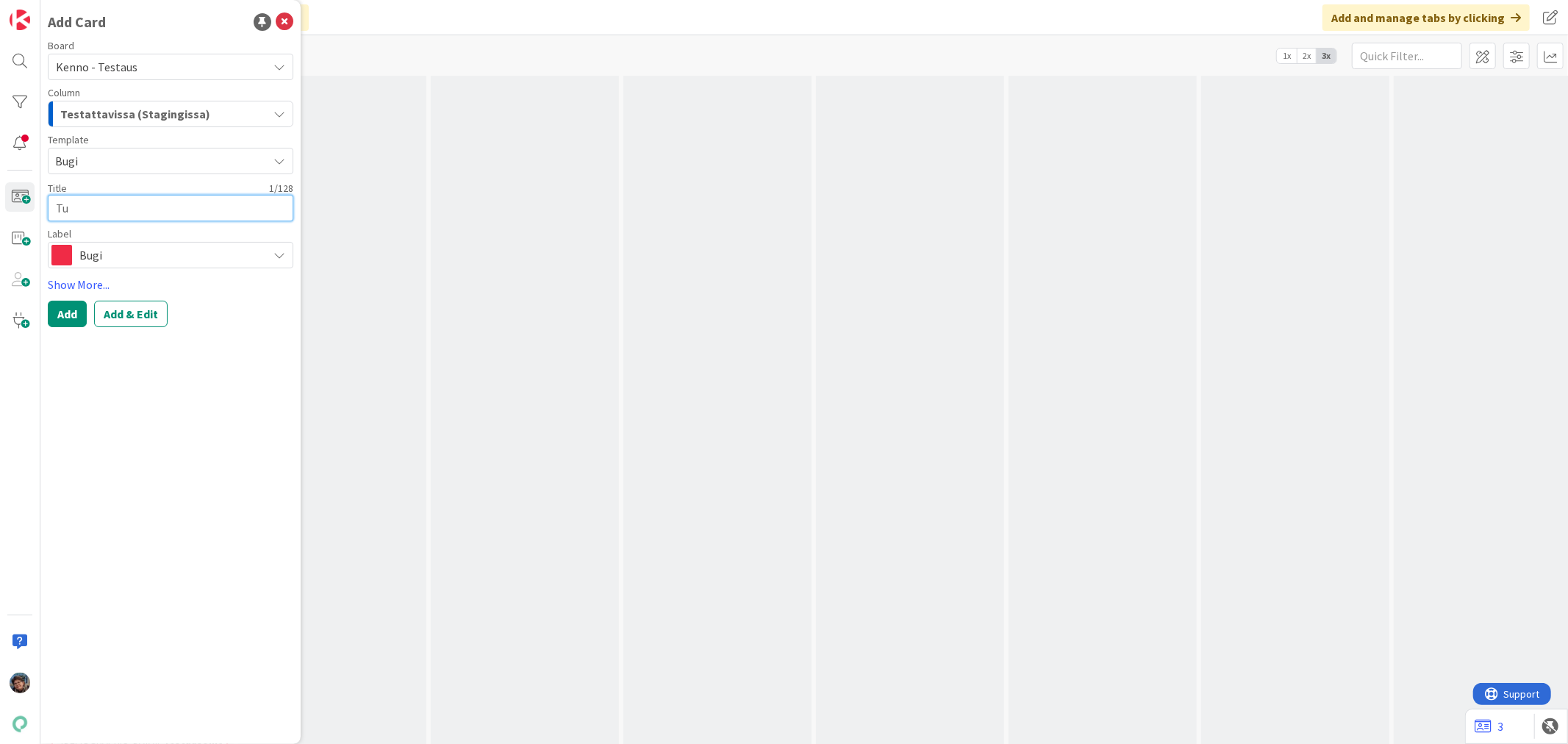
type textarea "x"
type textarea "Tur"
type textarea "x"
type textarea "Turv"
type textarea "x"
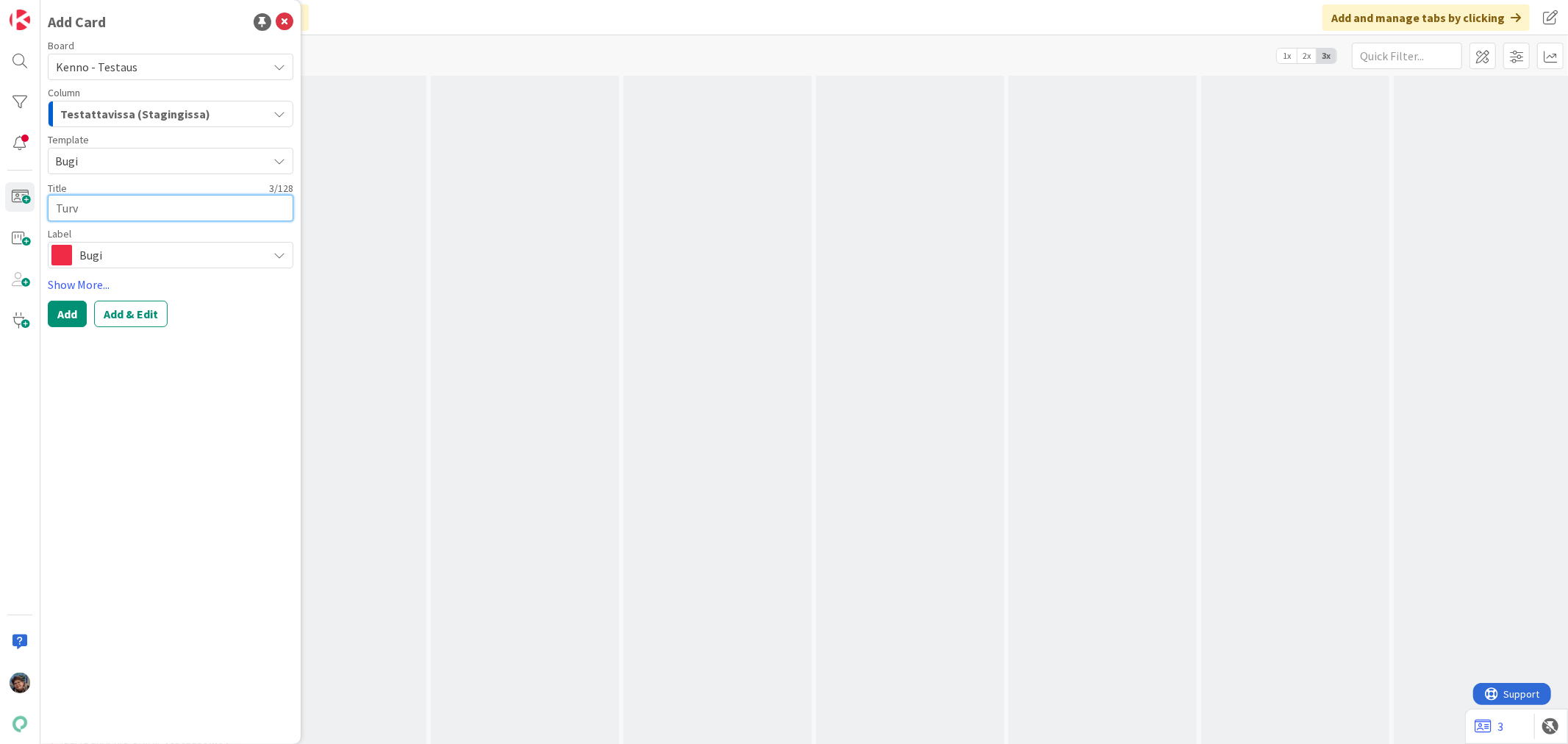
type textarea "Turva"
type textarea "x"
type textarea "Turval"
type textarea "x"
type textarea "Turva"
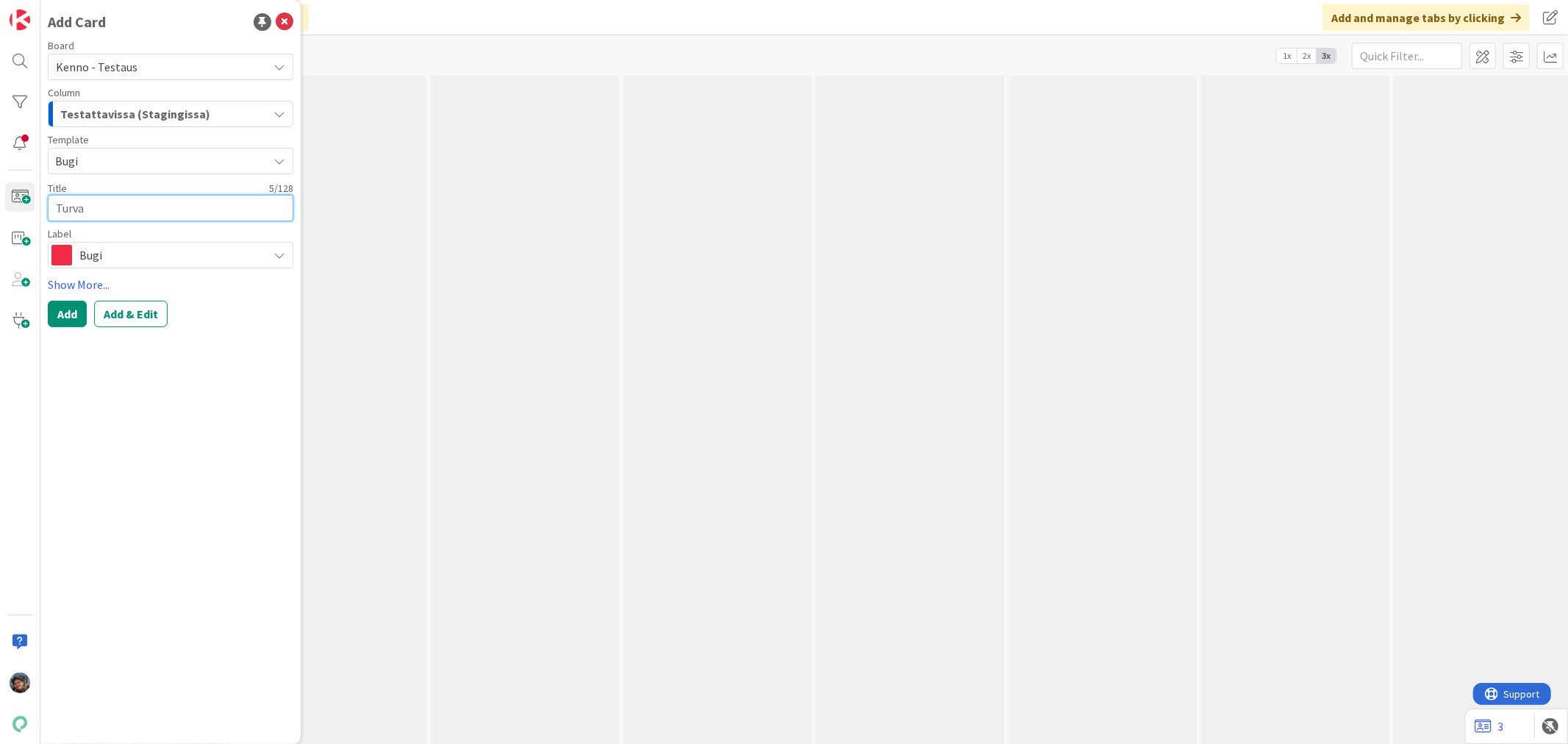
type textarea "x"
type textarea "Turvak"
type textarea "x"
type textarea "Turvaki"
type textarea "x"
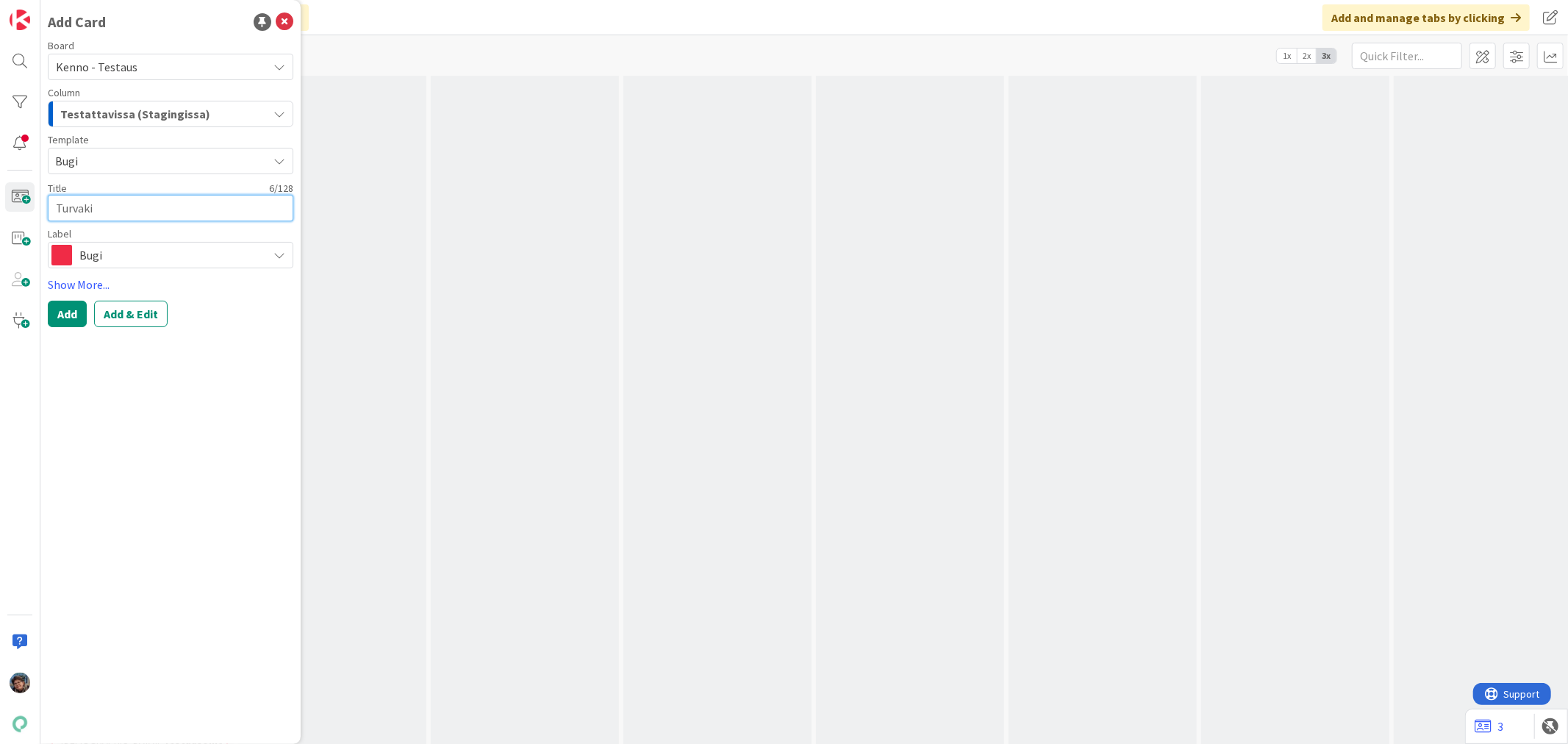
type textarea "Turvakie"
type textarea "x"
type textarea "Turvakiel"
type textarea "x"
type textarea "Turvakielt"
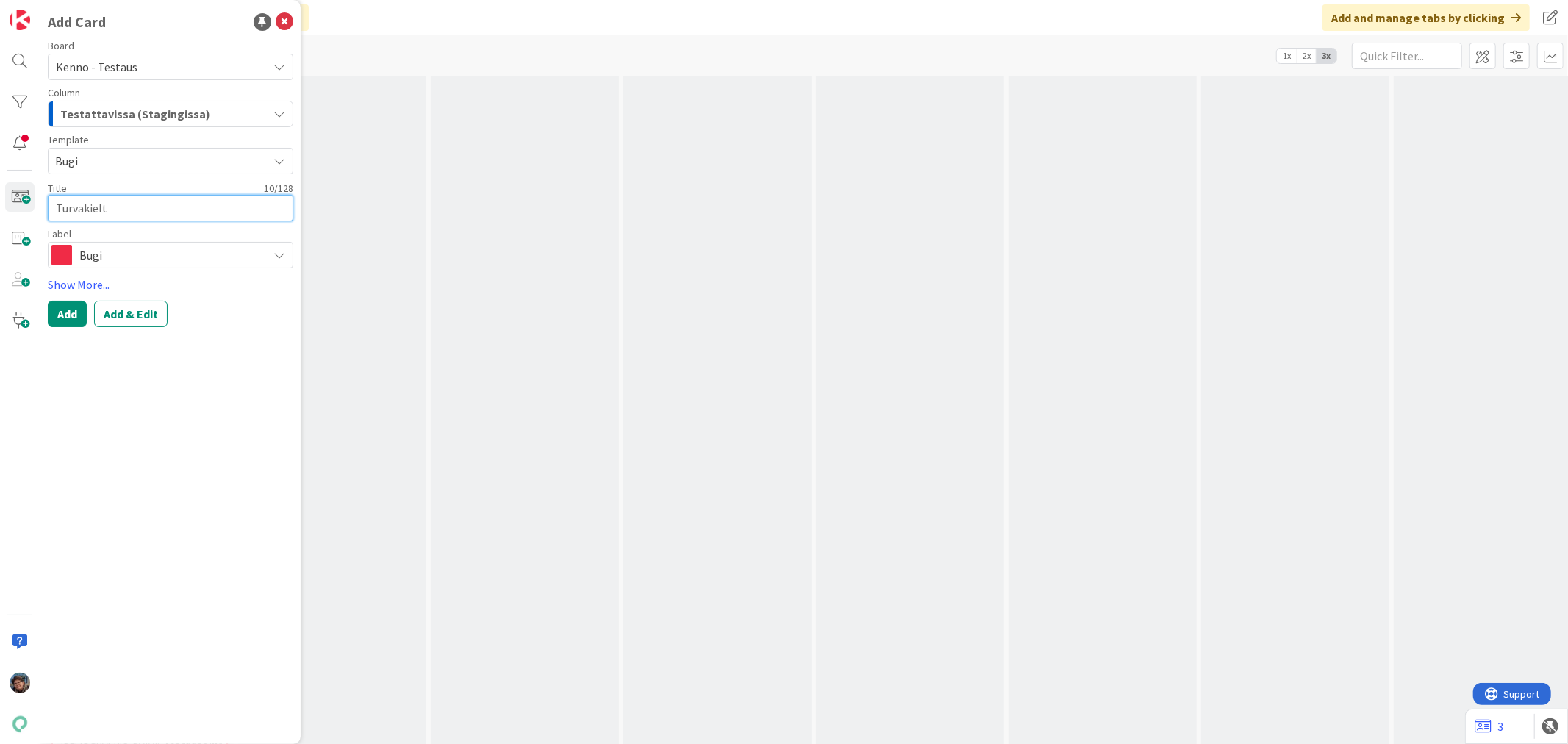
type textarea "x"
type textarea "Turvakielto"
type textarea "x"
type textarea "Turvakielto"
type textarea "x"
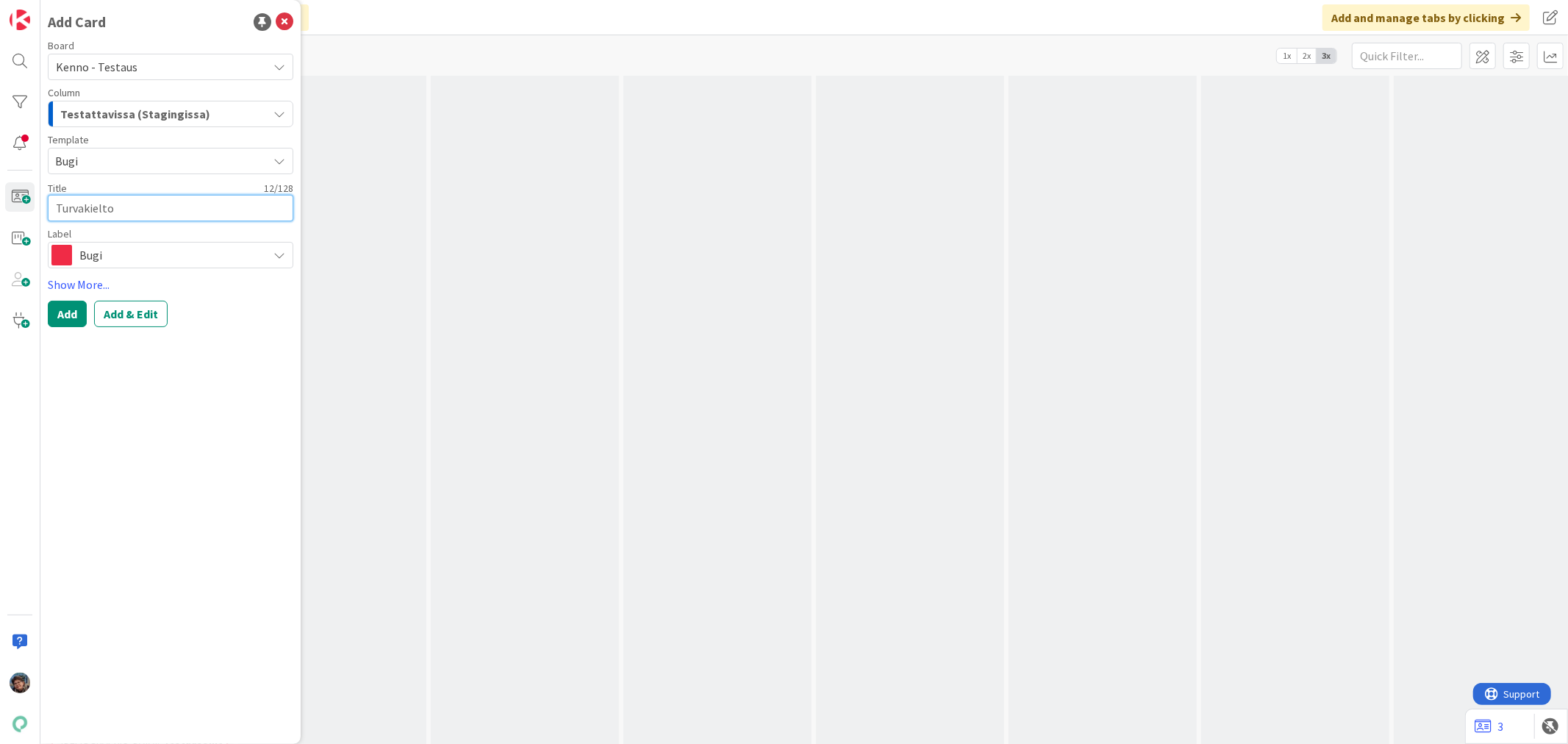
type textarea "Turvakielto A"
type textarea "x"
type textarea "Turvakielto Asu"
type textarea "x"
type textarea "Turvakielto Asun"
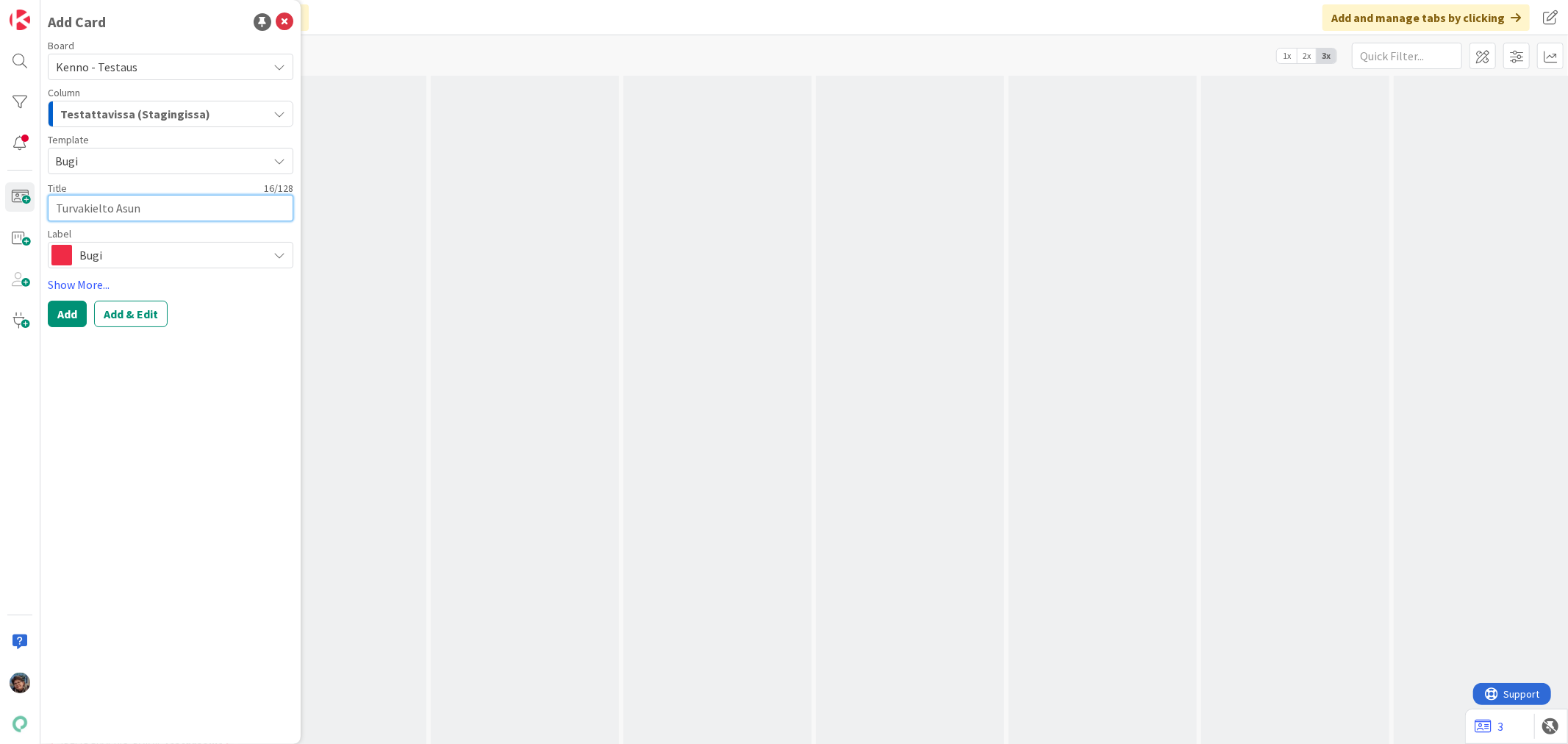
type textarea "x"
type textarea "Turvakielto Asunn"
type textarea "x"
type textarea "Turvakielto Asunno"
type textarea "x"
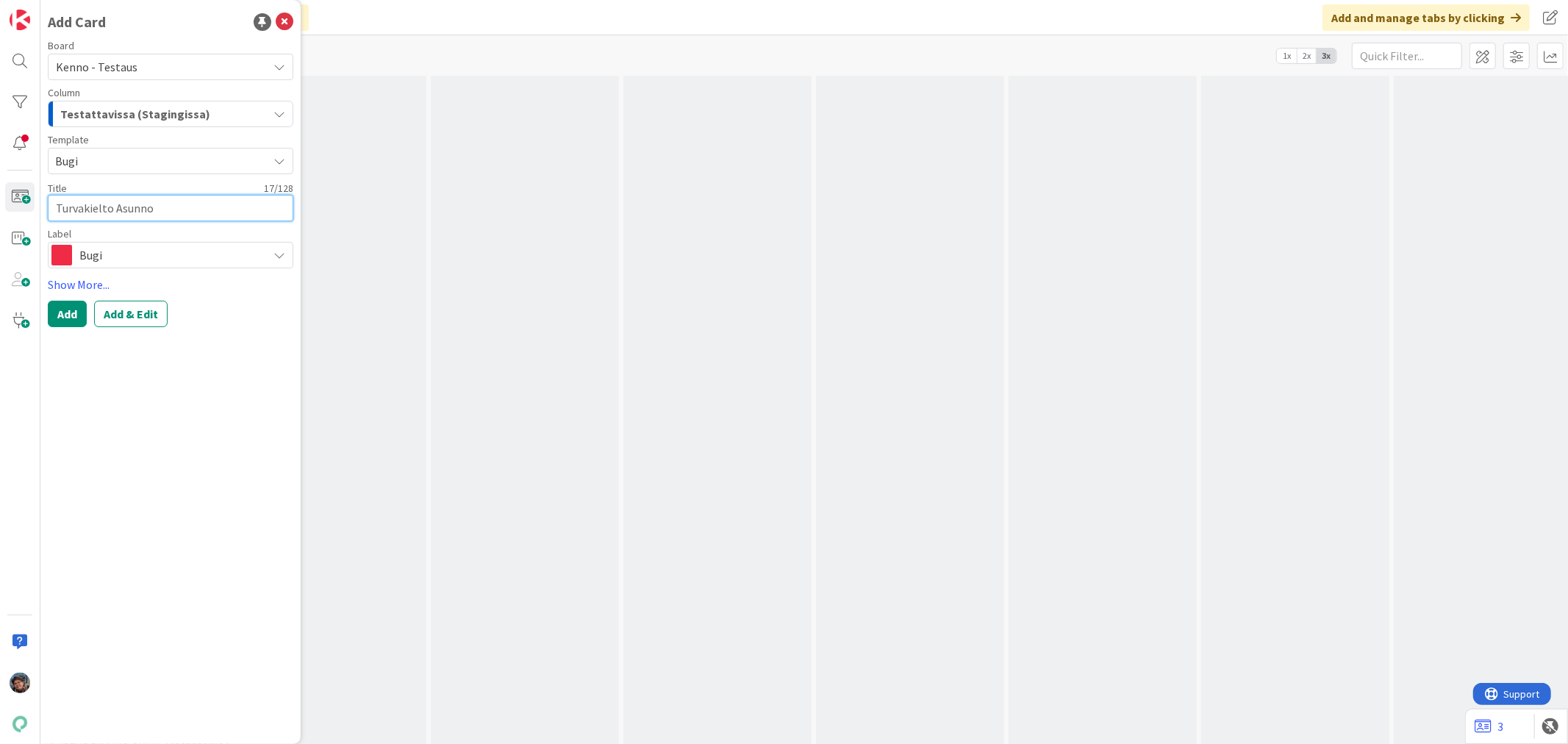
type textarea "Turvakielto Asunnot"
type textarea "x"
type textarea "Turvakielto Asunnot"
type textarea "x"
type textarea "Turvakielto Asunnot"
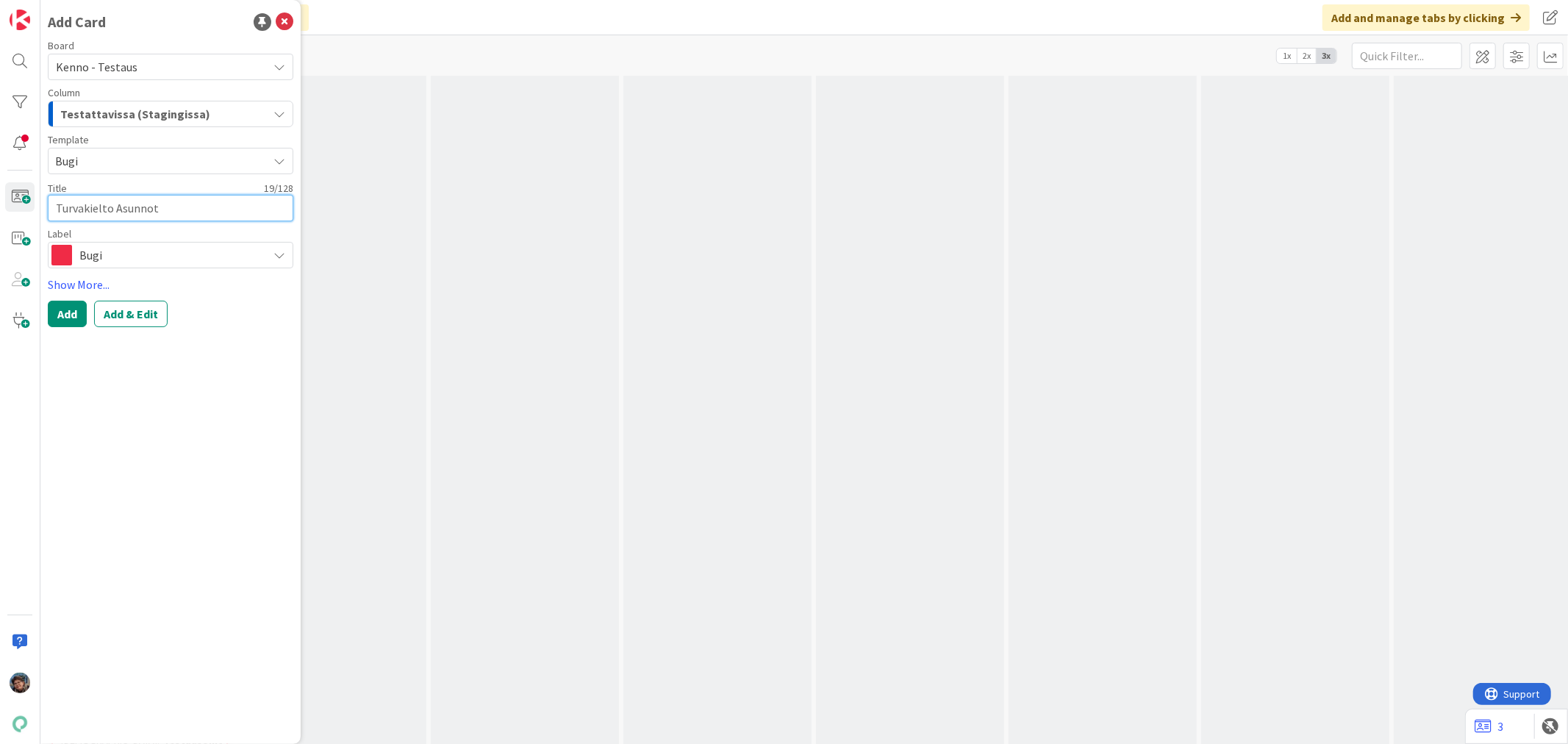
type textarea "x"
type textarea "Turvakielto Asunnot-"
type textarea "x"
type textarea "Turvakielto Asunnot-n"
type textarea "x"
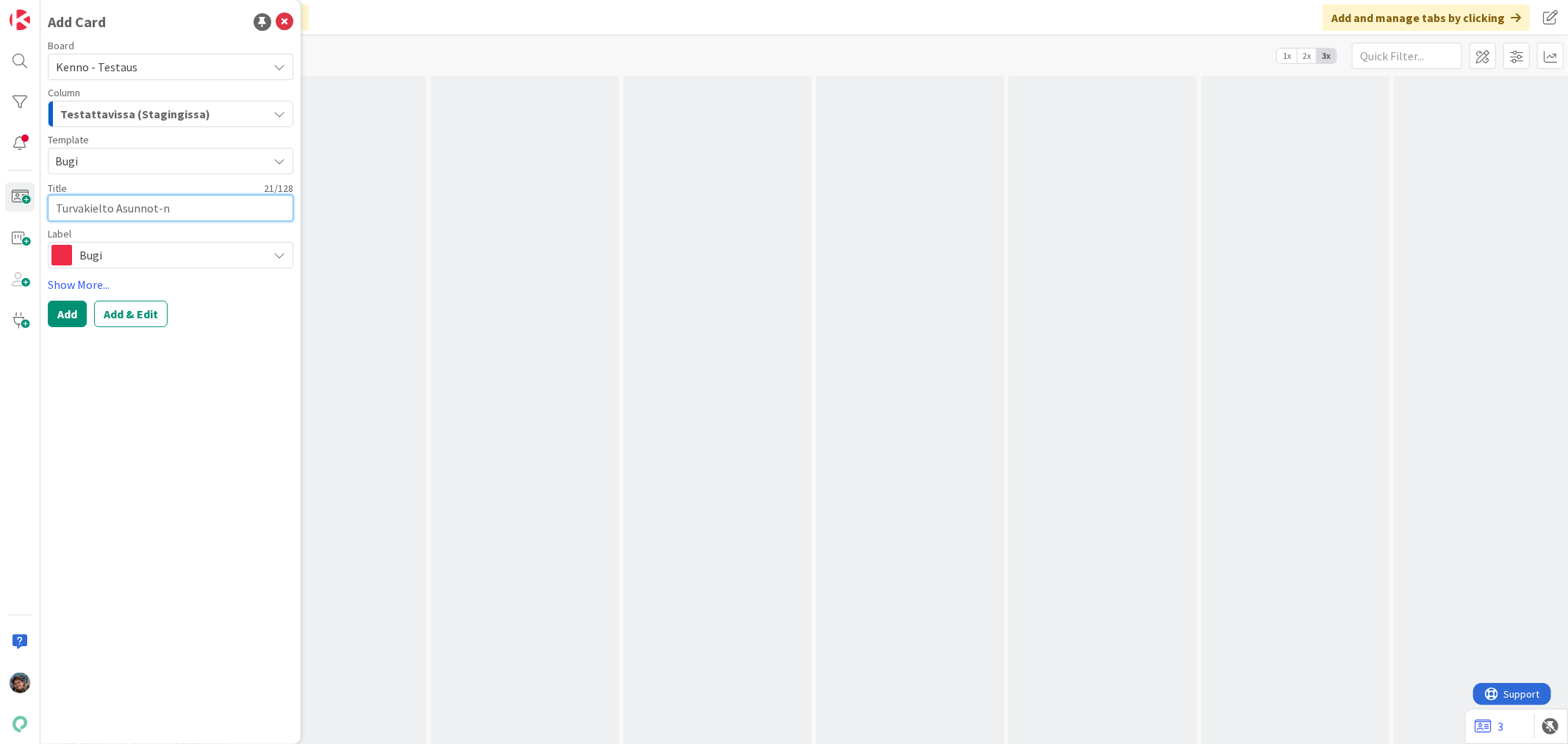
type textarea "Turvakielto Asunnot-nä"
type textarea "x"
type textarea "Turvakielto Asunnot-näk"
type textarea "x"
type textarea "Turvakielto Asunnot-näky"
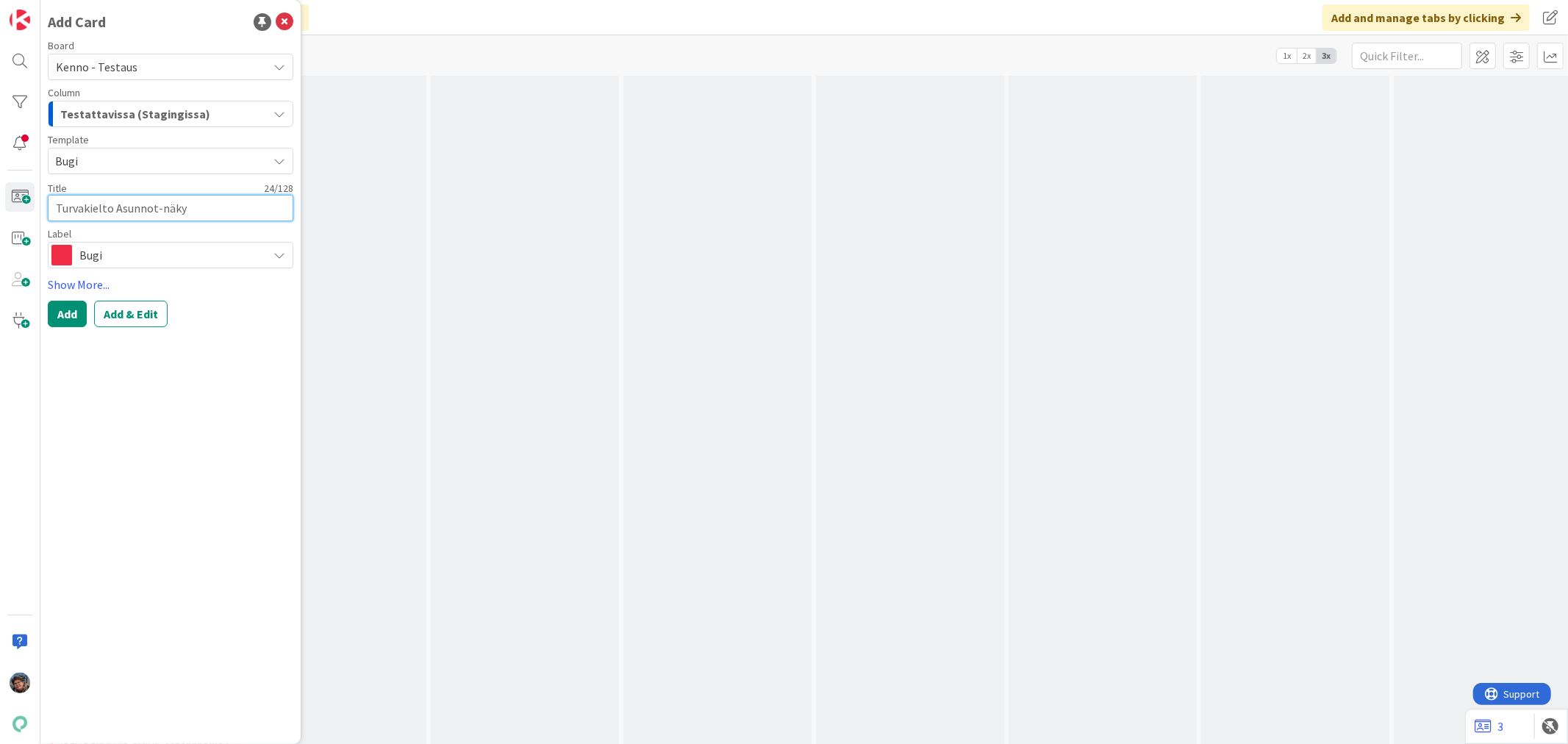
type textarea "x"
type textarea "Turvakielto Asunnot-näkym"
type textarea "x"
type textarea "Turvakielto Asunnot-näkymä"
type textarea "x"
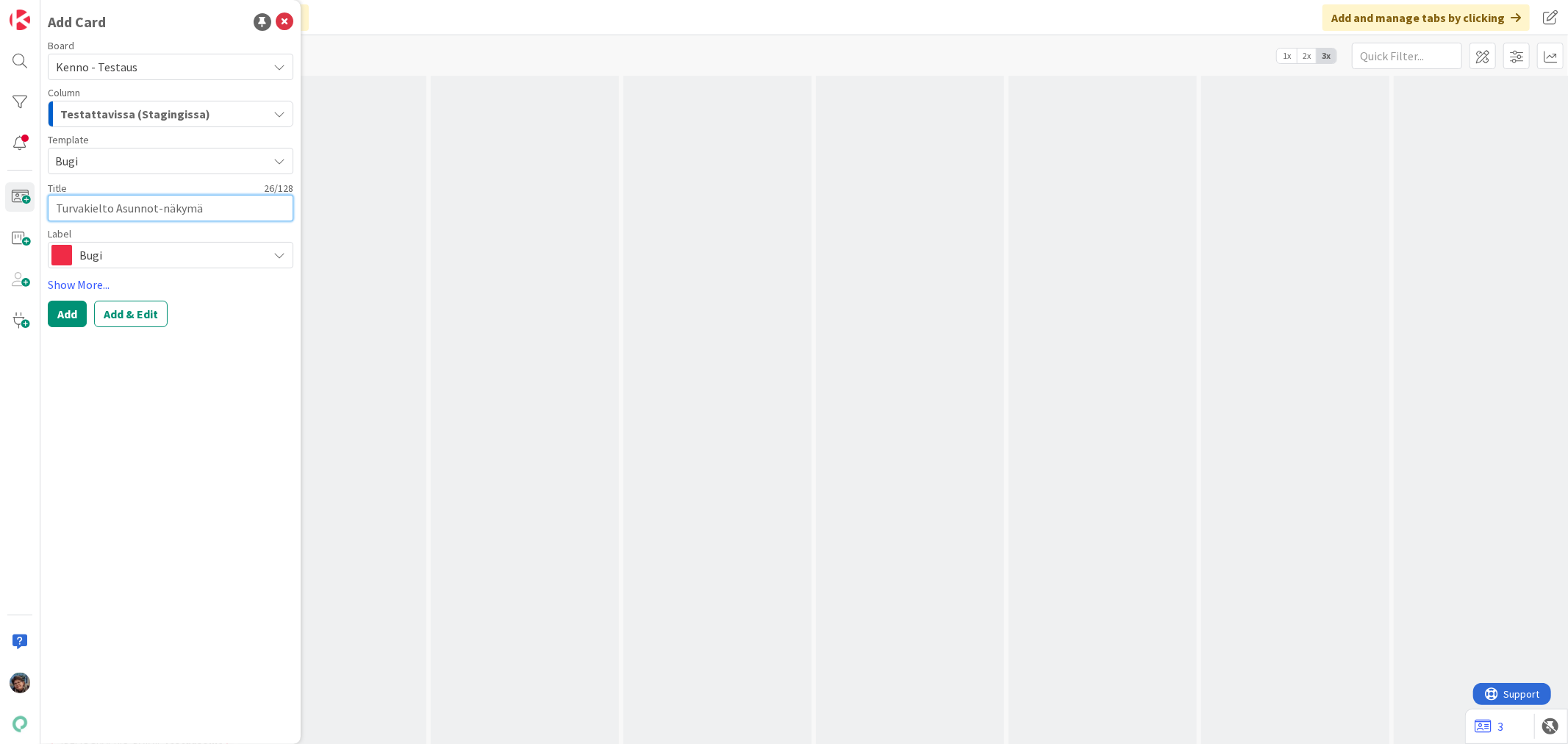
type textarea "Turvakielto Asunnot-näkymäs"
type textarea "x"
type textarea "Turvakielto Asunnot-näkymässä"
click at [115, 206] on textarea "Turvakielto Asunnot-näkymässä" at bounding box center [170, 208] width 245 height 27
type textarea "x"
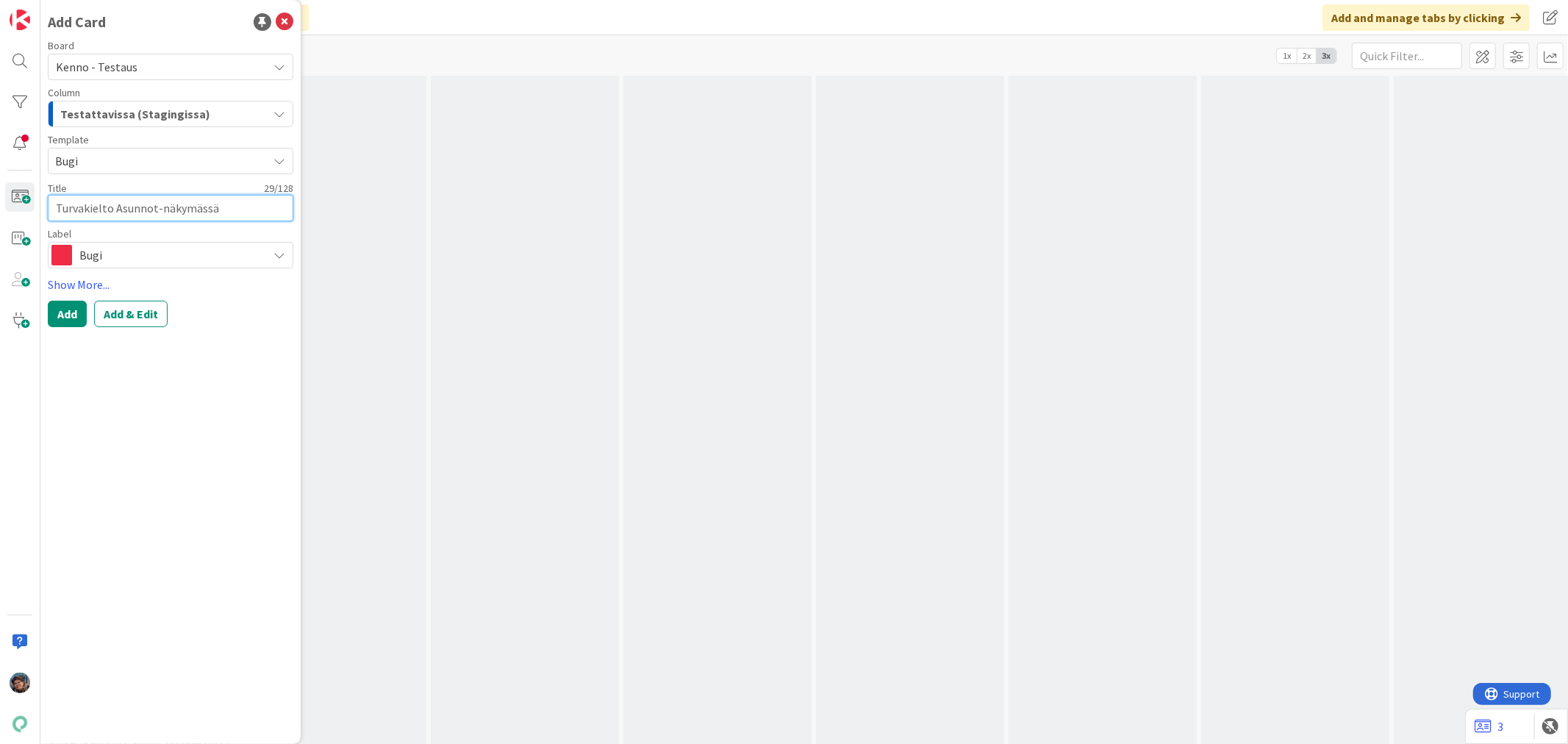
type textarea "Turvakielto eAsunnot-näkymässä"
type textarea "x"
type textarea "Turvakielto eiAsunnot-näkymässä"
type textarea "x"
type textarea "Turvakielto ei Asunnot-näkymässä"
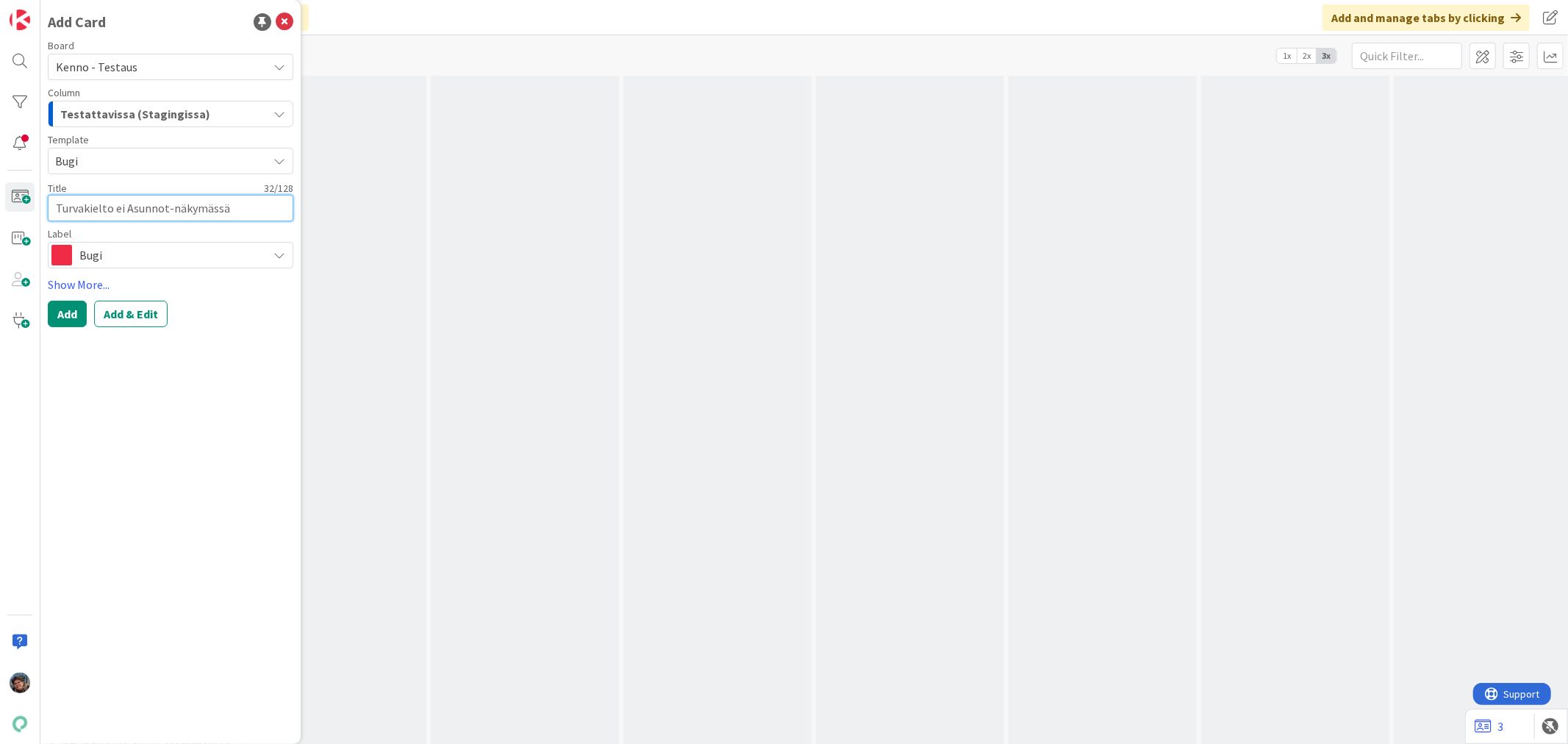
type textarea "x"
type textarea "Turvakielto ei nAsunnot-näkymässä"
type textarea "x"
type textarea "Turvakielto ei näAsunnot-näkymässä"
type textarea "x"
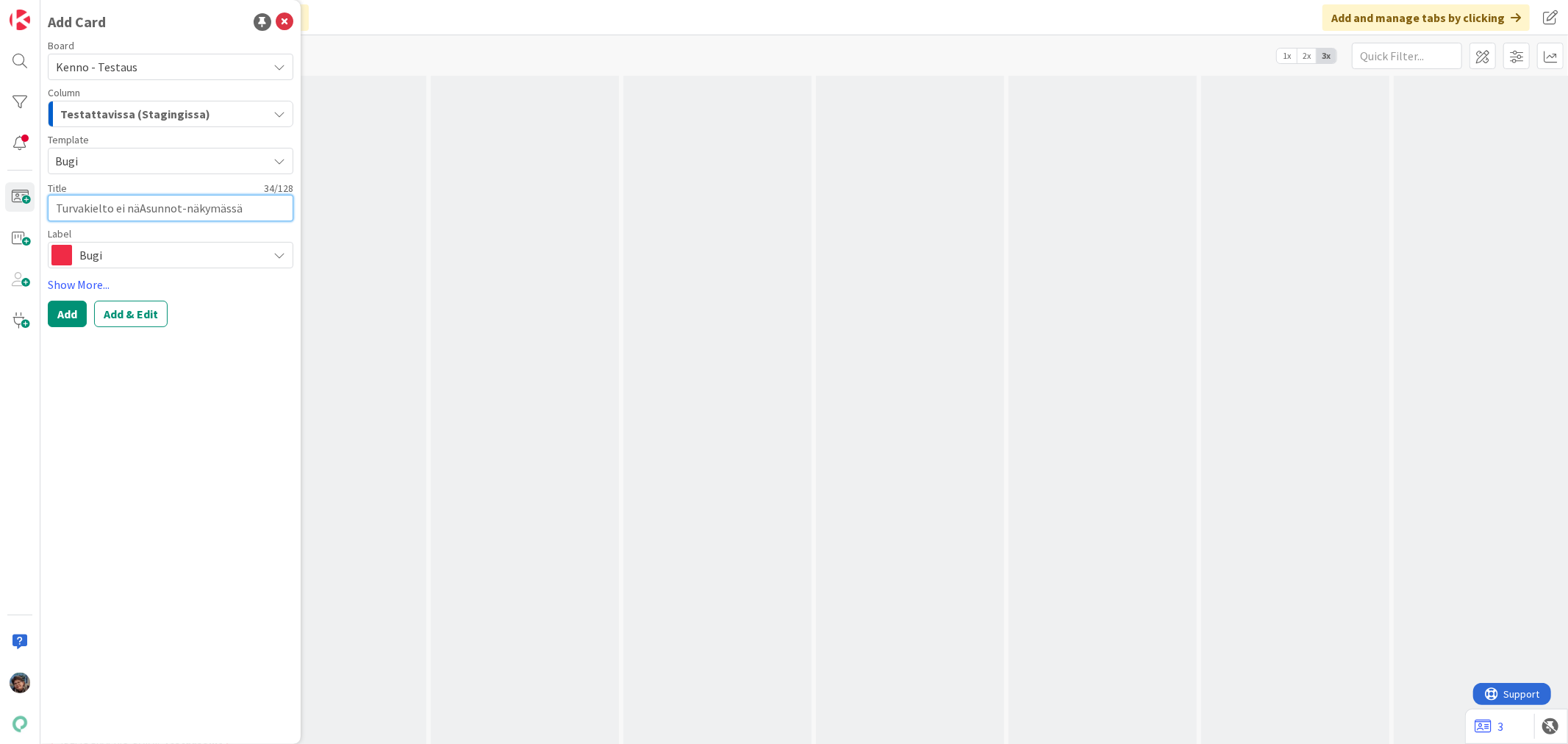
type textarea "Turvakielto ei näyAsunnot-näkymässä"
type textarea "x"
type textarea "Turvakielto ei näy Asunnot-näkymässä"
click at [117, 319] on button "Add & Edit" at bounding box center [131, 313] width 73 height 27
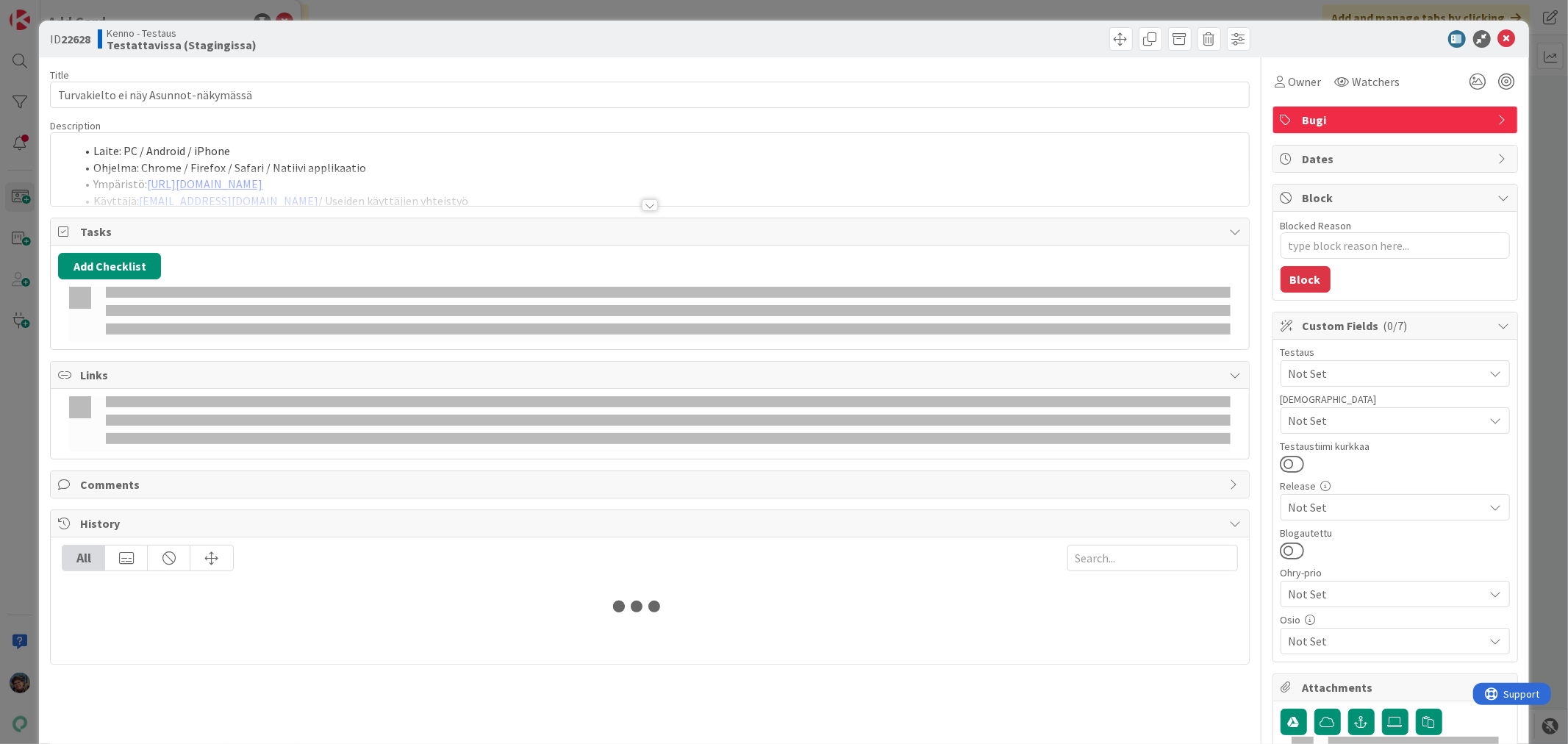
type textarea "x"
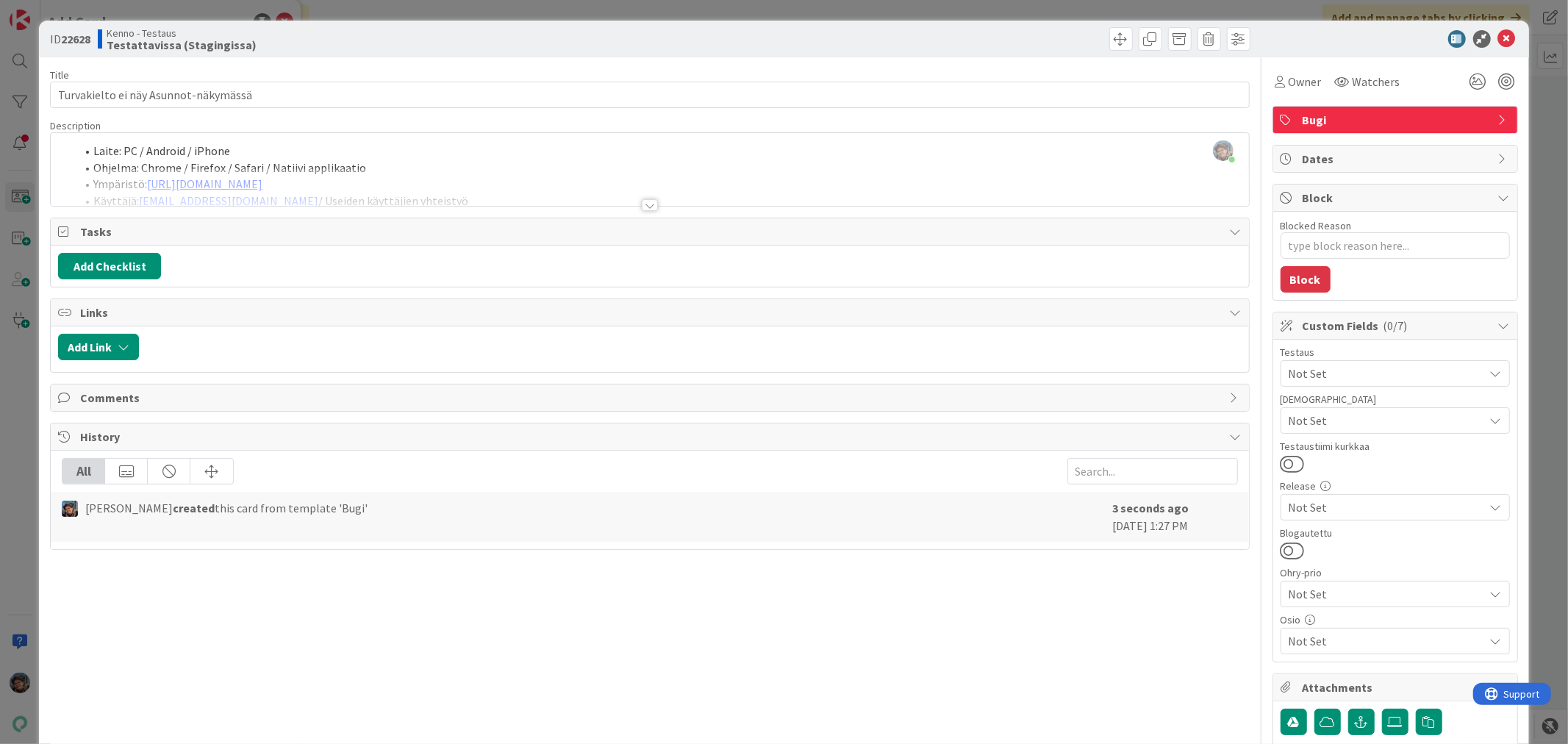
click at [643, 203] on div at bounding box center [650, 205] width 16 height 12
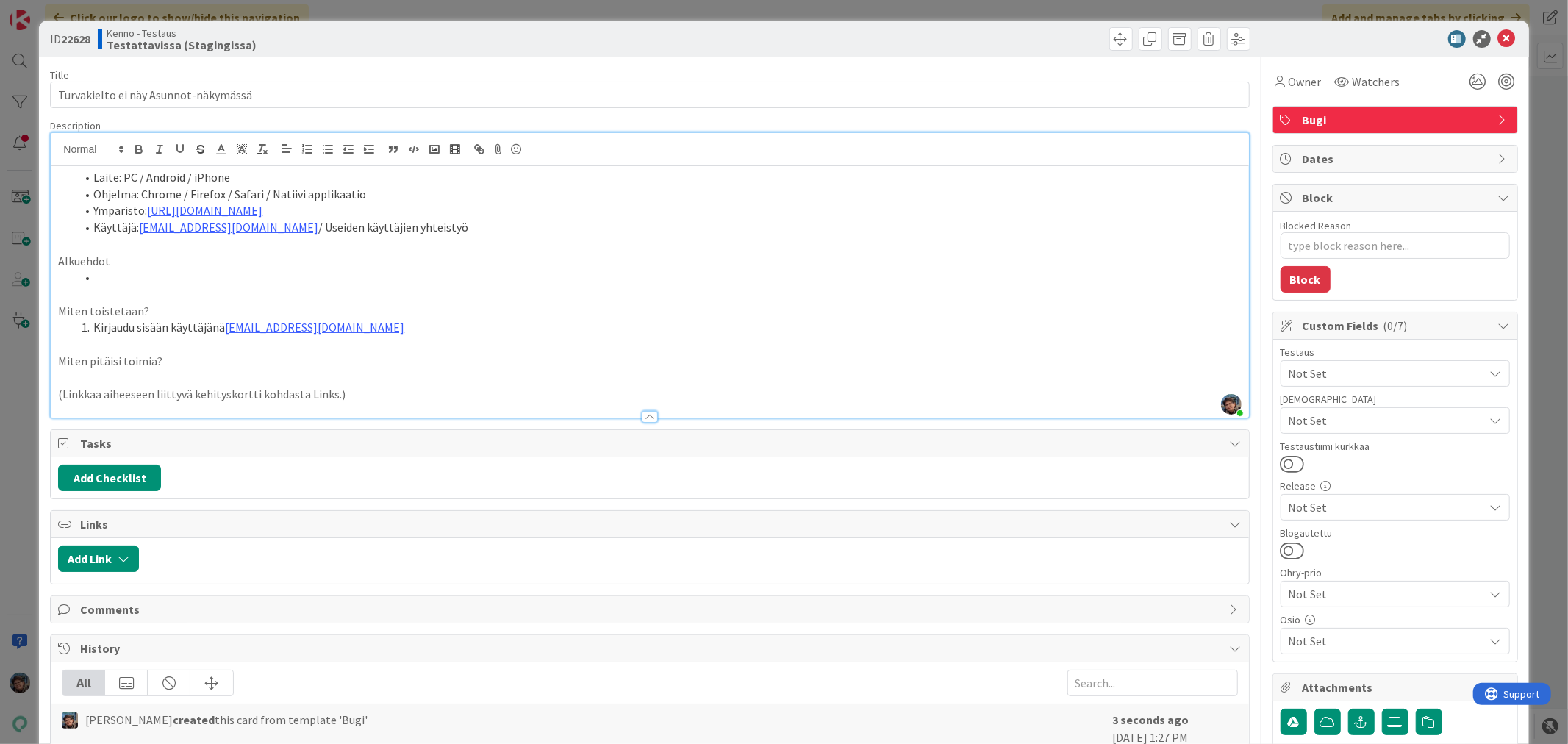
click at [103, 278] on li at bounding box center [659, 278] width 1165 height 16
drag, startPoint x: 57, startPoint y: 311, endPoint x: 409, endPoint y: 328, distance: 352.4
click at [409, 328] on div "Laite: PC / Android / iPhone Ohjelma: Chrome / Firefox / Safari / Natiivi appli…" at bounding box center [649, 291] width 1198 height 252
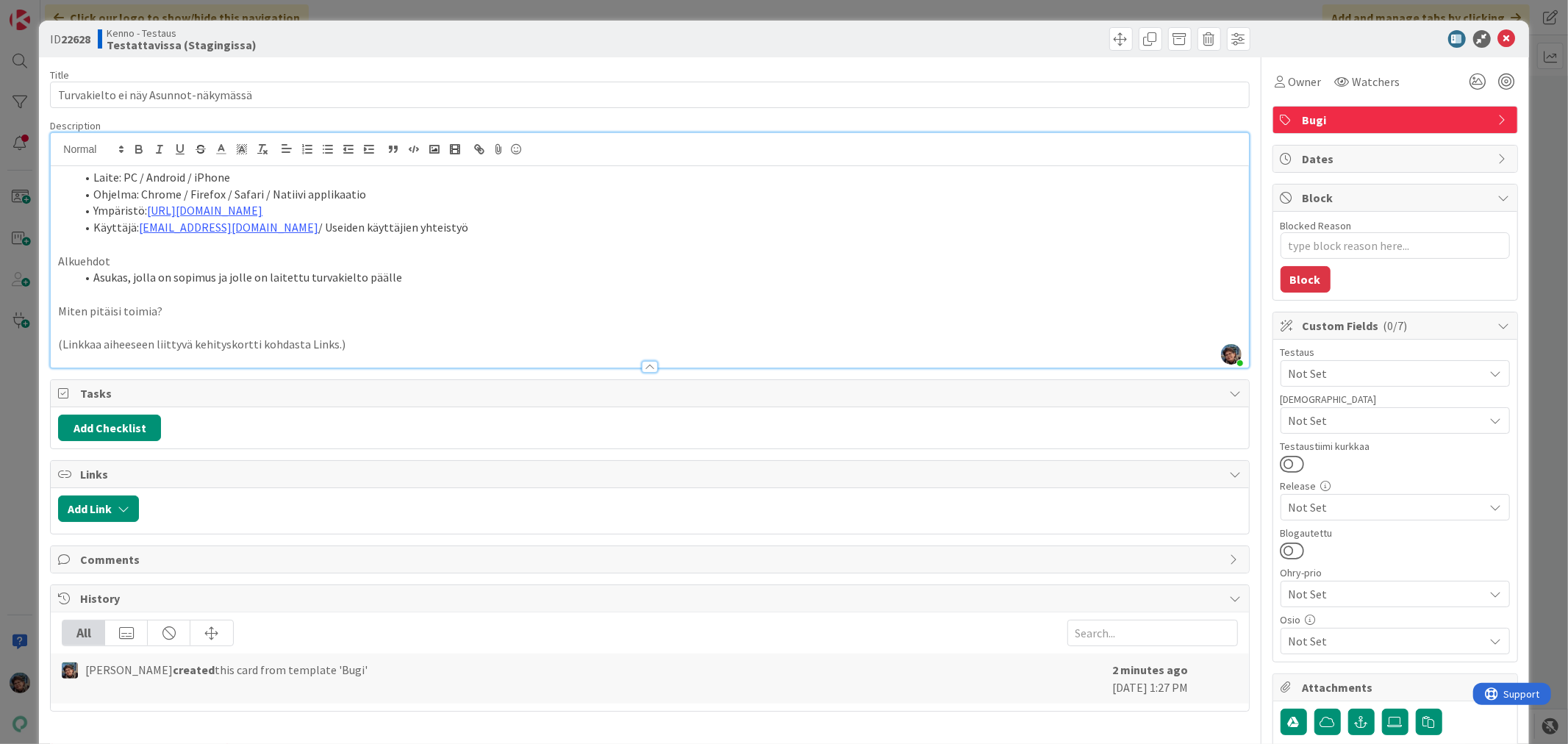
click at [166, 312] on p "Miten pitäisi toimia?" at bounding box center [649, 312] width 1183 height 16
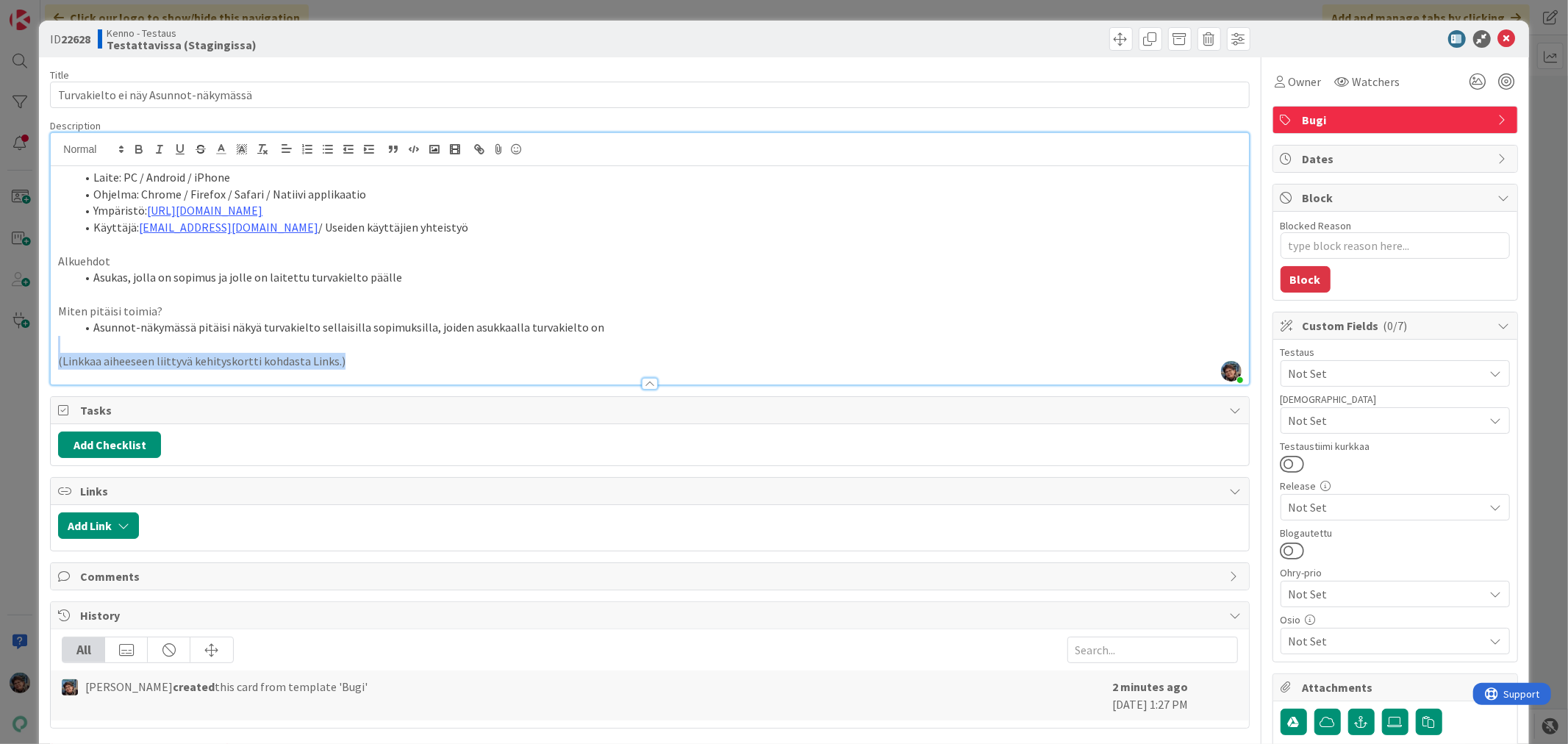
drag, startPoint x: 55, startPoint y: 348, endPoint x: 365, endPoint y: 368, distance: 310.6
click at [365, 368] on div "Description Pirjo Peltonen joined 2 m ago Laite: PC / Android / iPhone Ohjelma:…" at bounding box center [649, 252] width 1199 height 267
click at [73, 367] on p at bounding box center [649, 361] width 1183 height 16
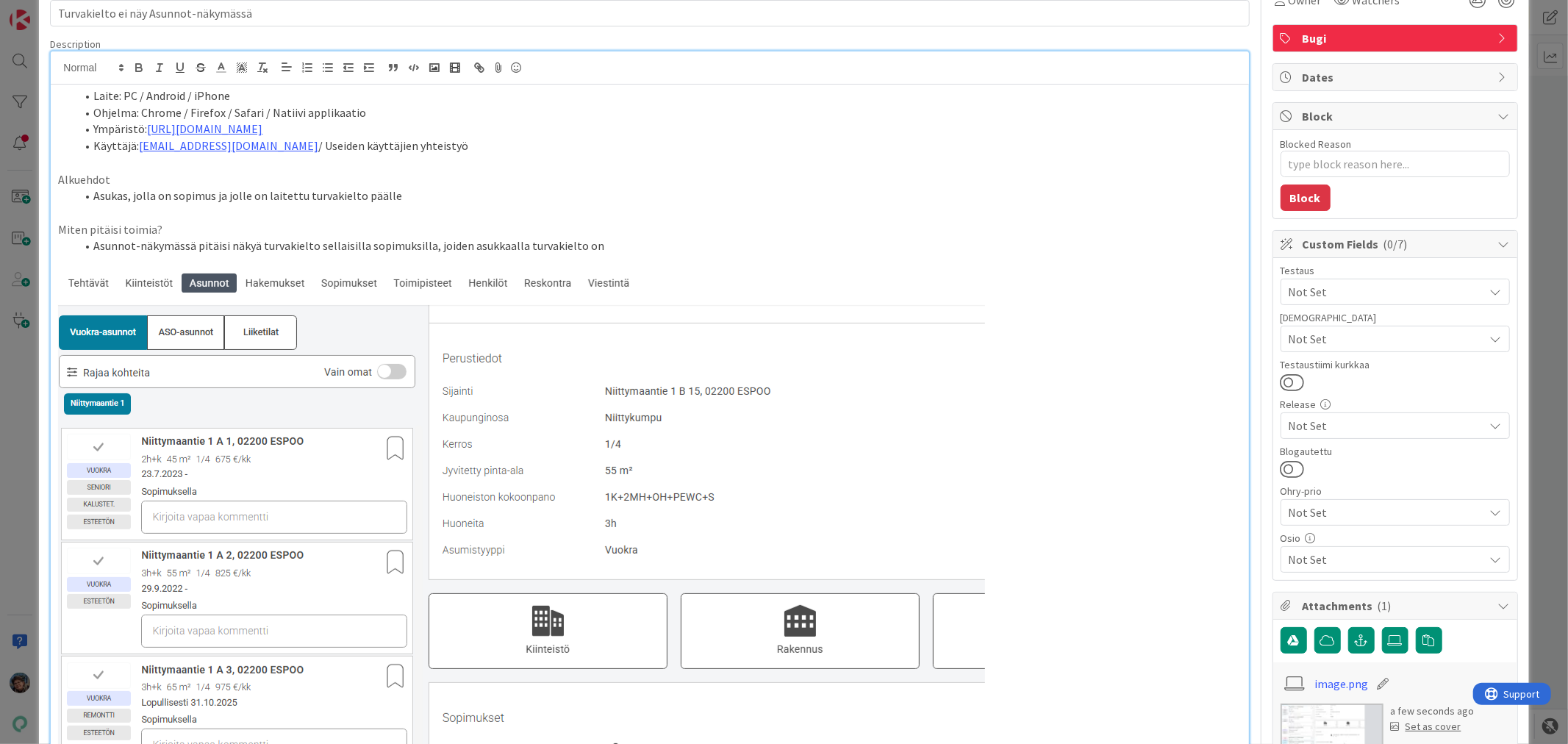
scroll to position [0, 0]
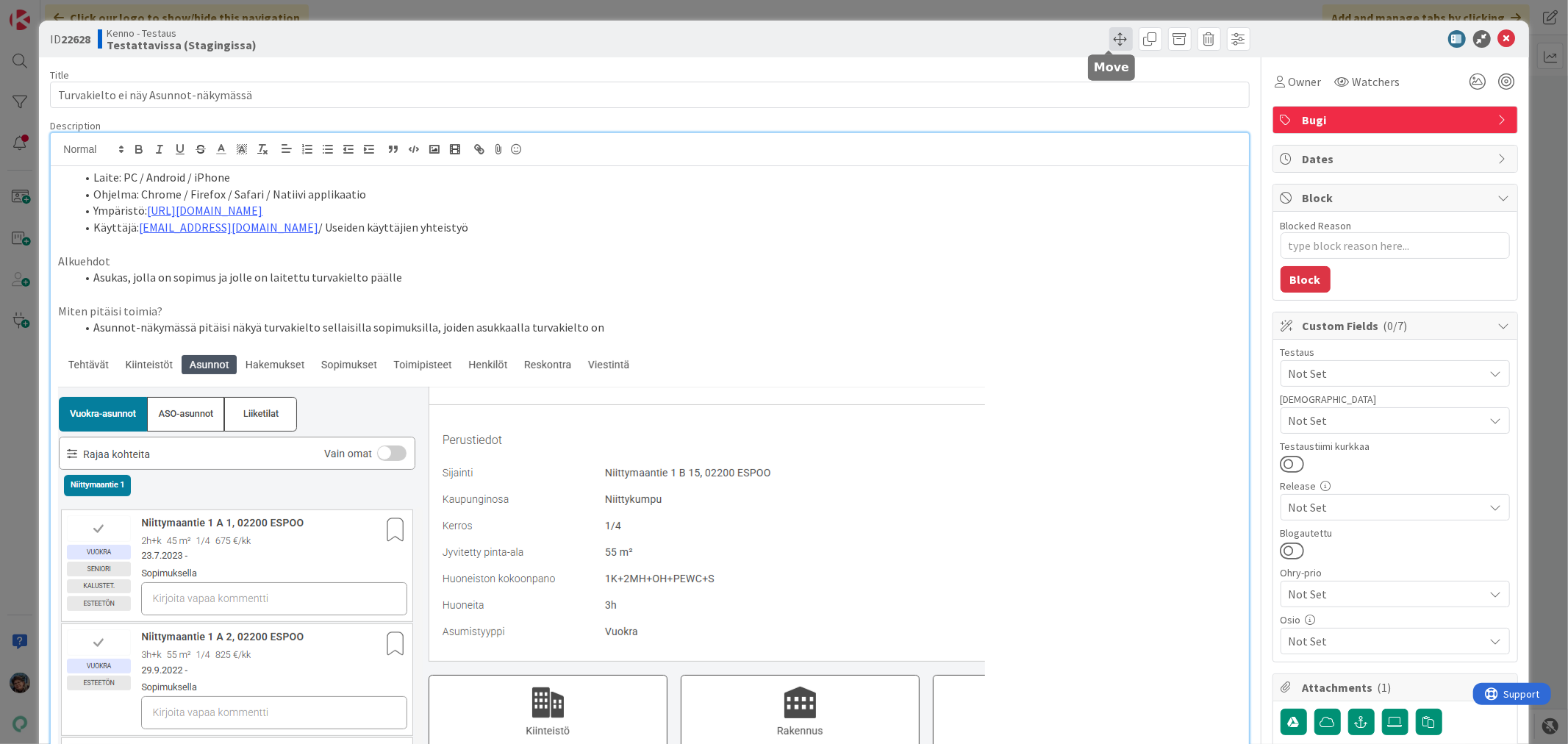
click at [1110, 37] on span at bounding box center [1121, 39] width 24 height 24
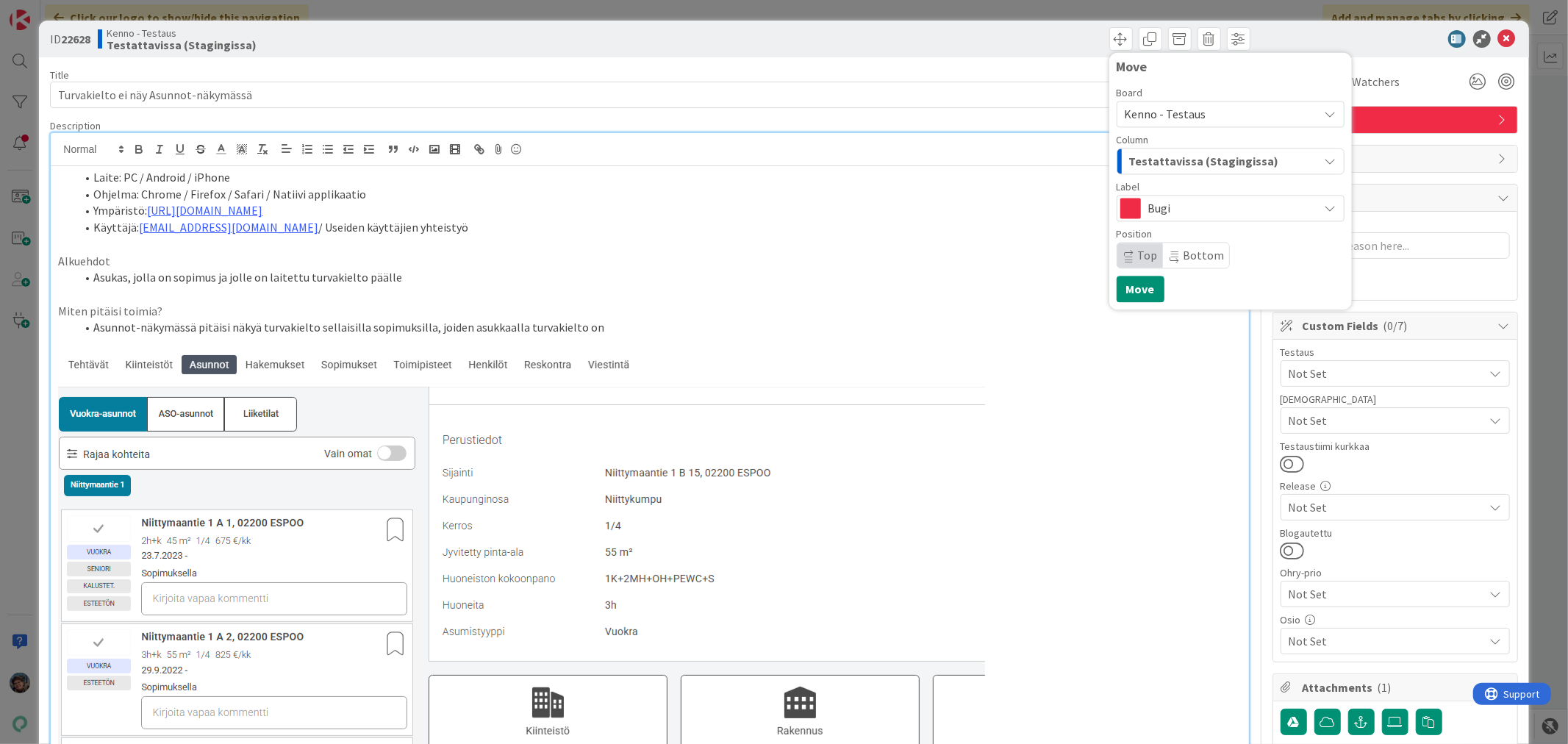
click at [1162, 152] on span "Testattavissa (Stagingissa)" at bounding box center [1204, 160] width 150 height 19
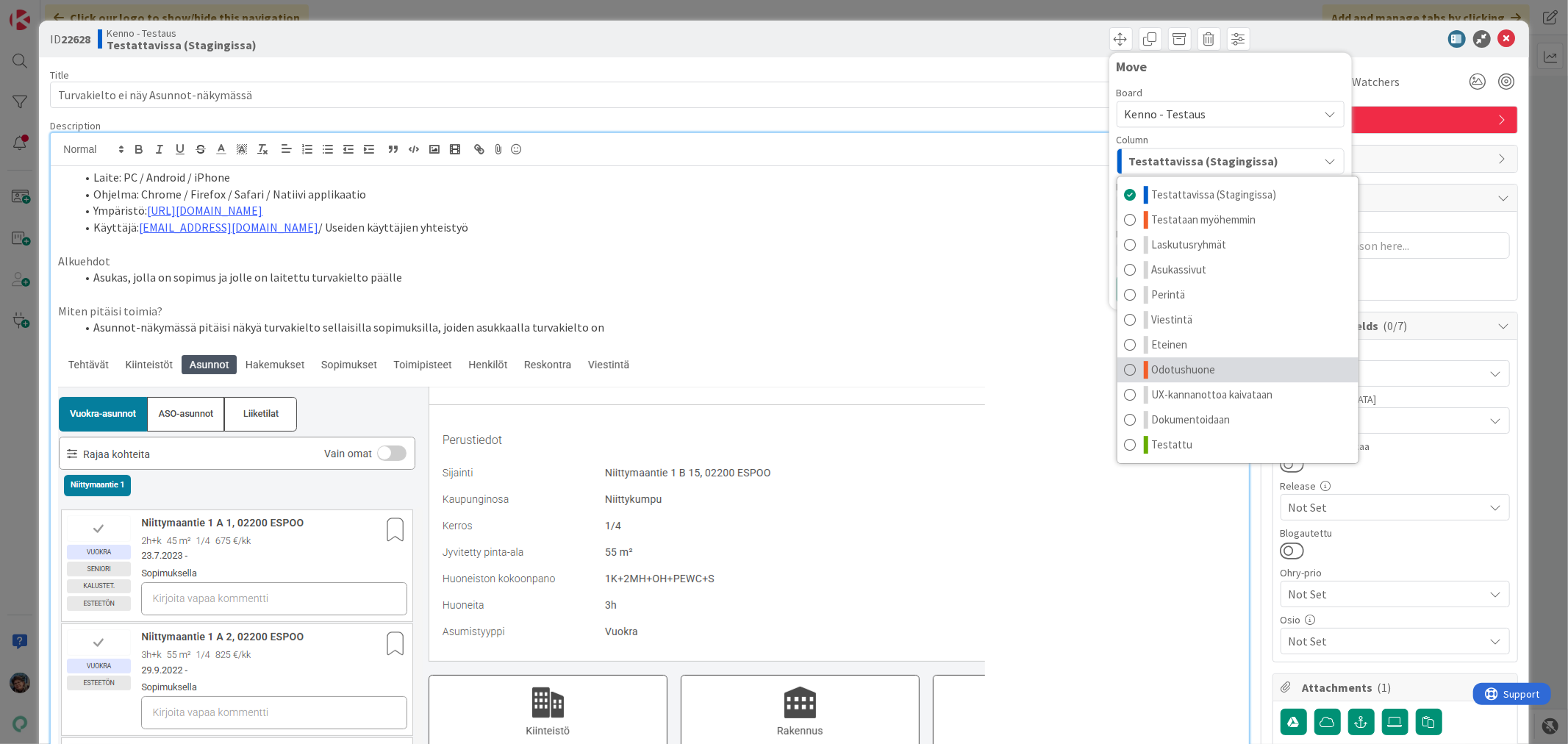
click at [1165, 372] on span "Odotushuone" at bounding box center [1184, 369] width 64 height 17
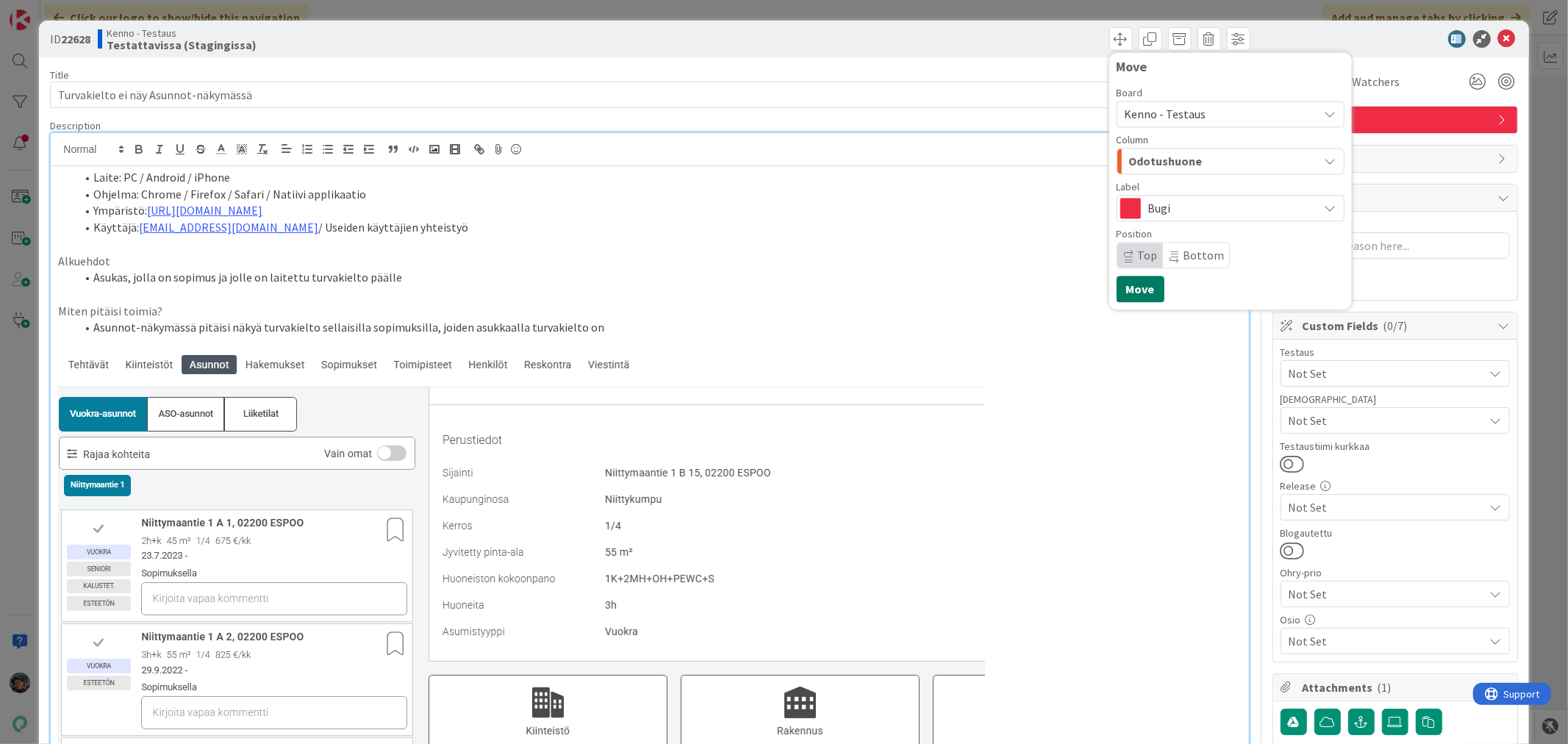
click at [1132, 283] on button "Move" at bounding box center [1140, 289] width 48 height 27
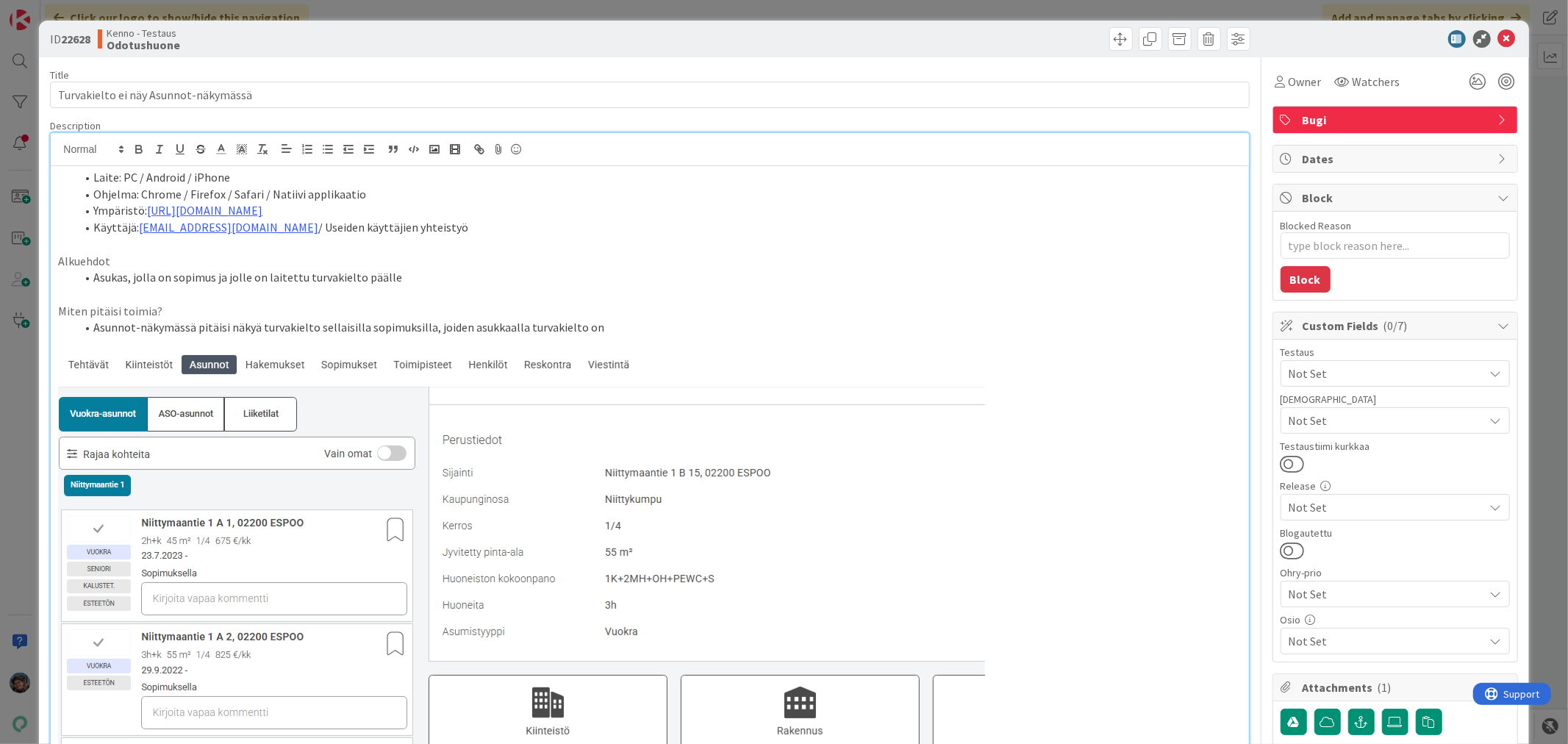
scroll to position [6286, 0]
click at [1498, 37] on icon at bounding box center [1507, 38] width 17 height 17
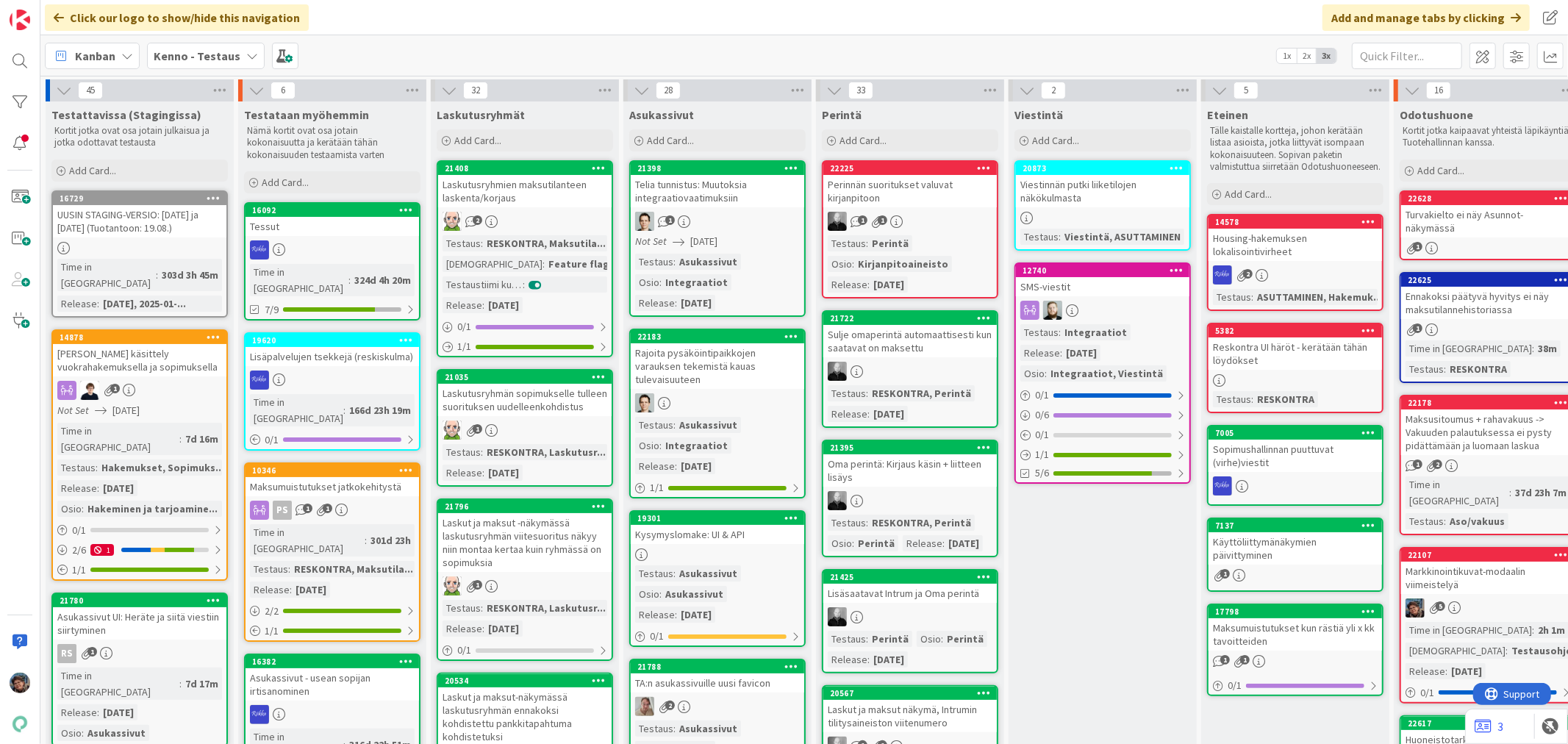
click at [1479, 562] on div "Markkinointikuvat-modaalin viimeistelyä" at bounding box center [1487, 577] width 173 height 32
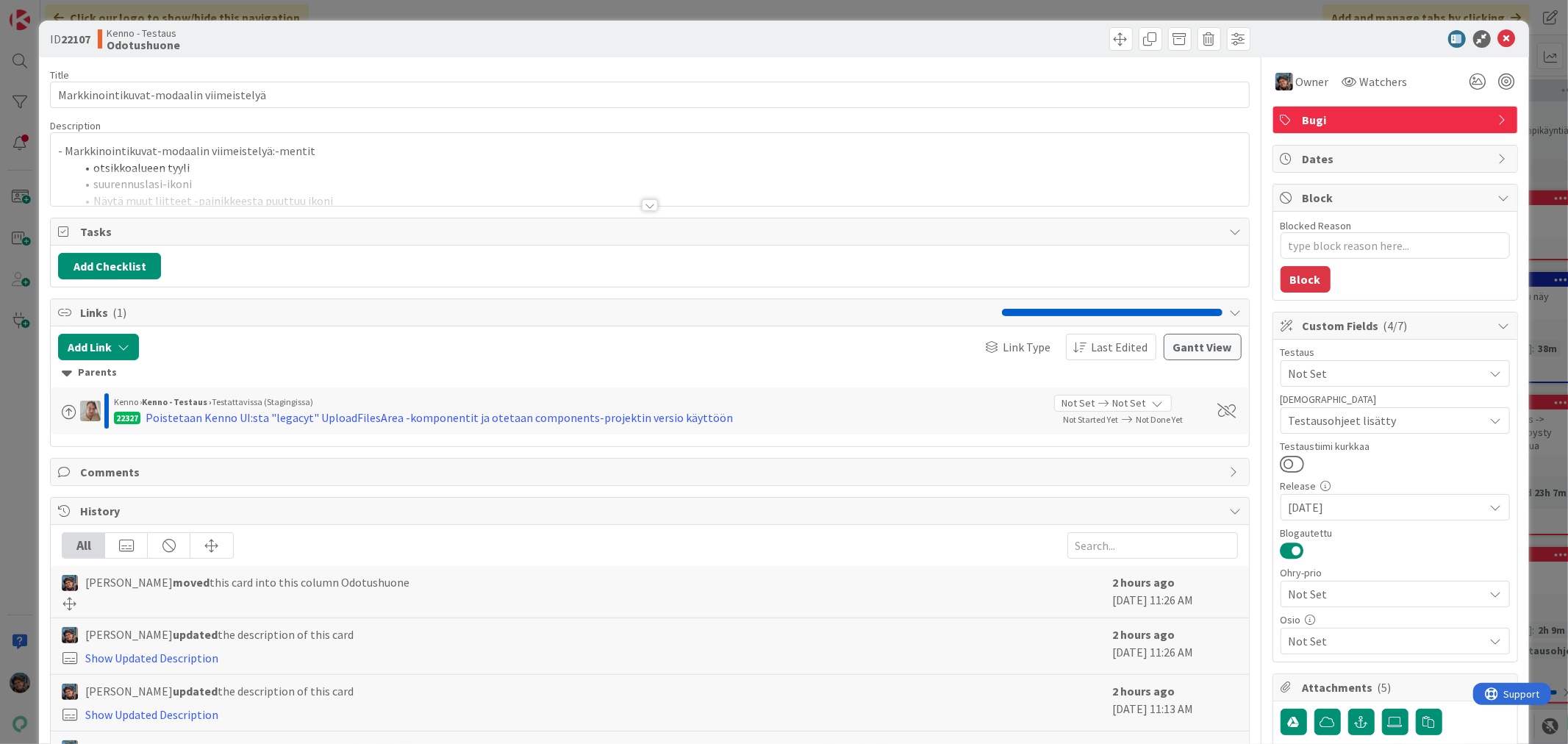
click at [642, 206] on div at bounding box center [650, 205] width 16 height 12
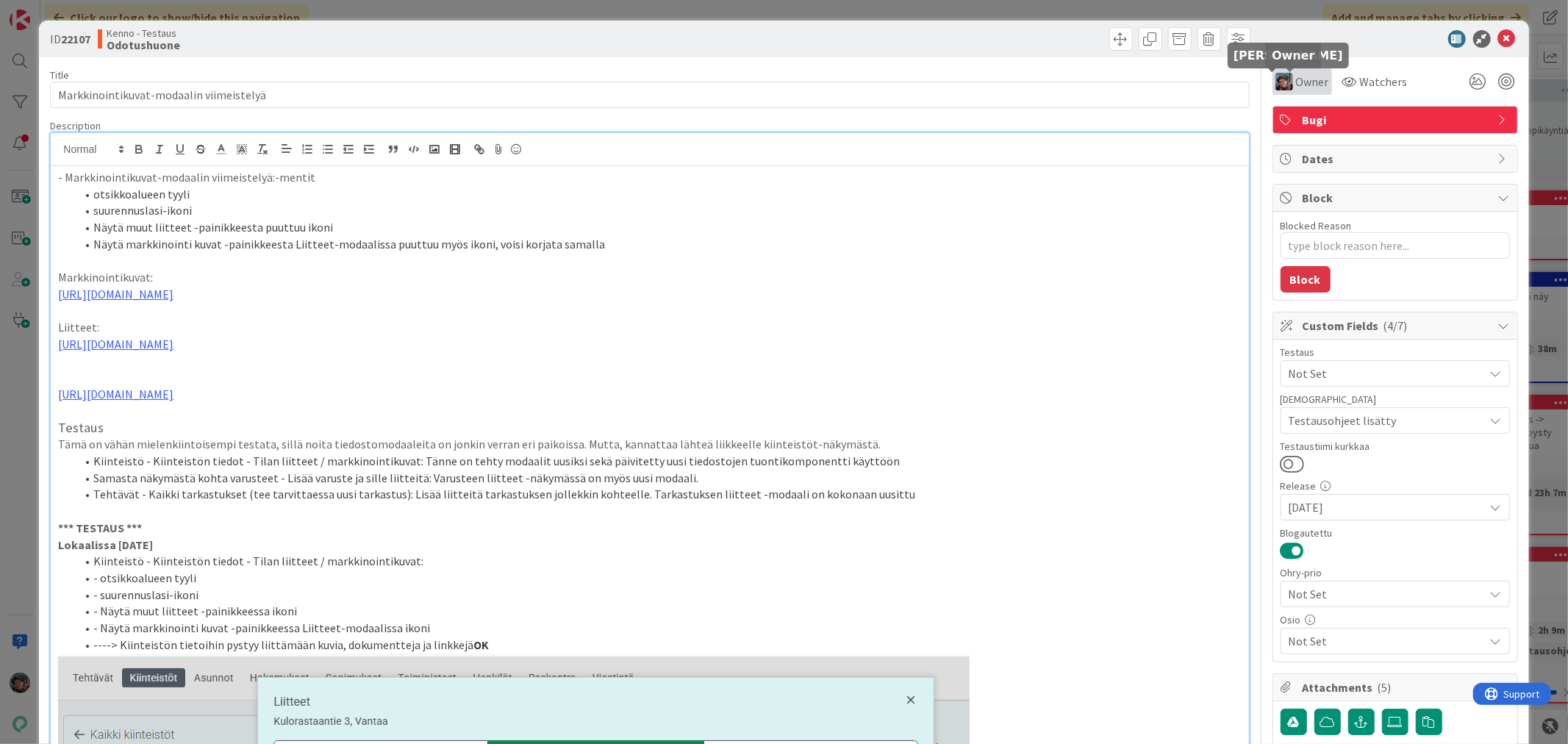
click at [1276, 83] on img at bounding box center [1284, 81] width 17 height 17
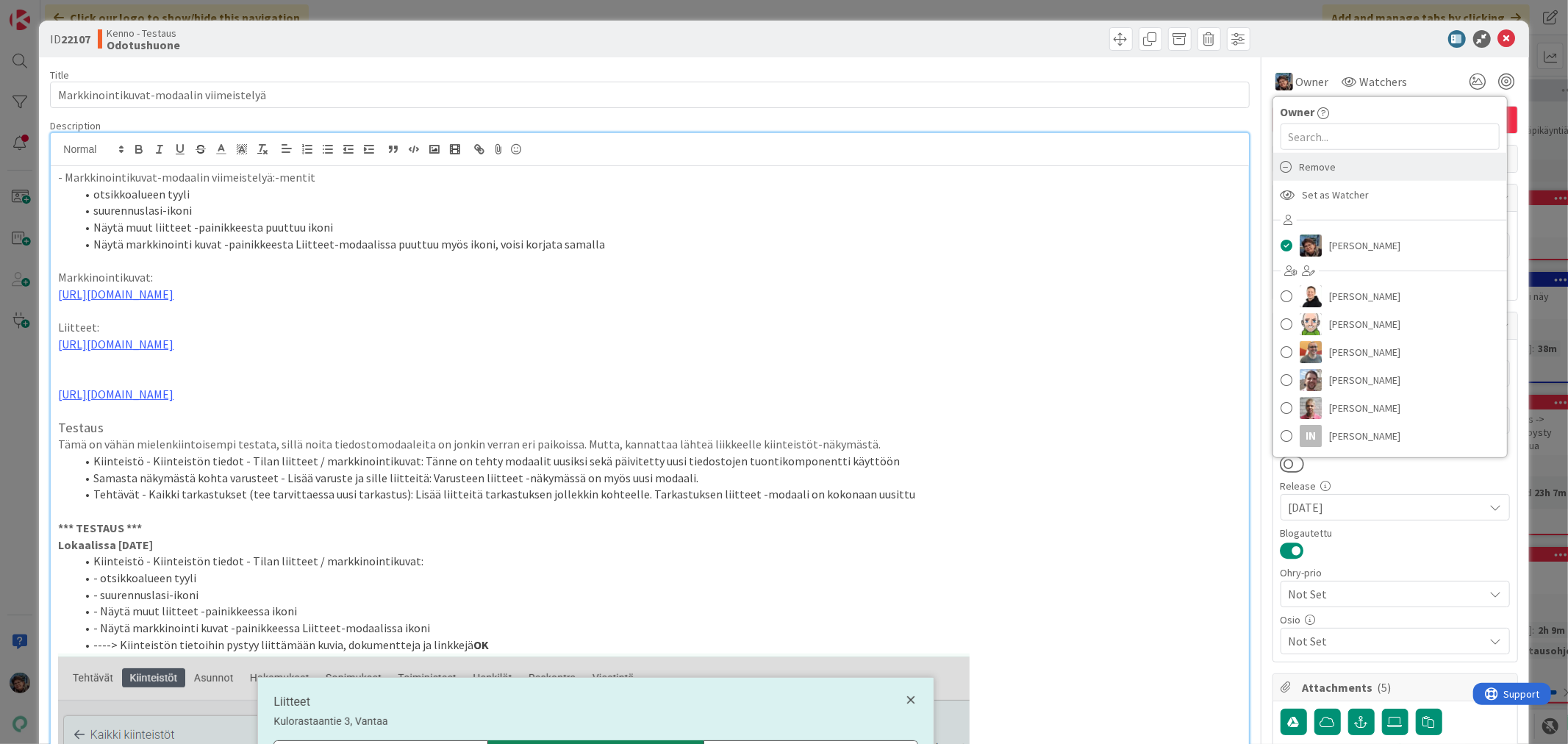
click at [1300, 163] on span "Remove" at bounding box center [1318, 167] width 37 height 22
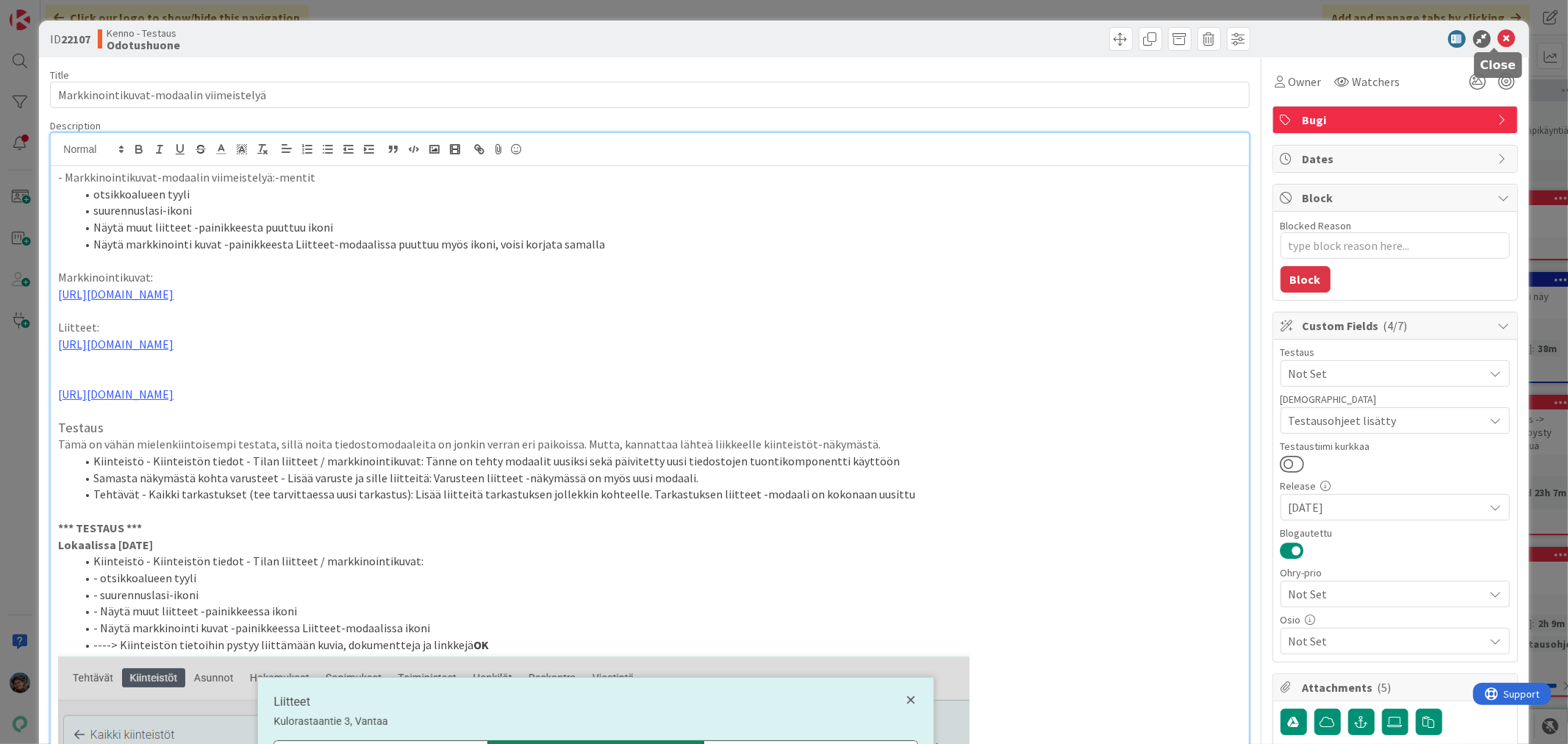
click at [1498, 35] on icon at bounding box center [1507, 38] width 17 height 17
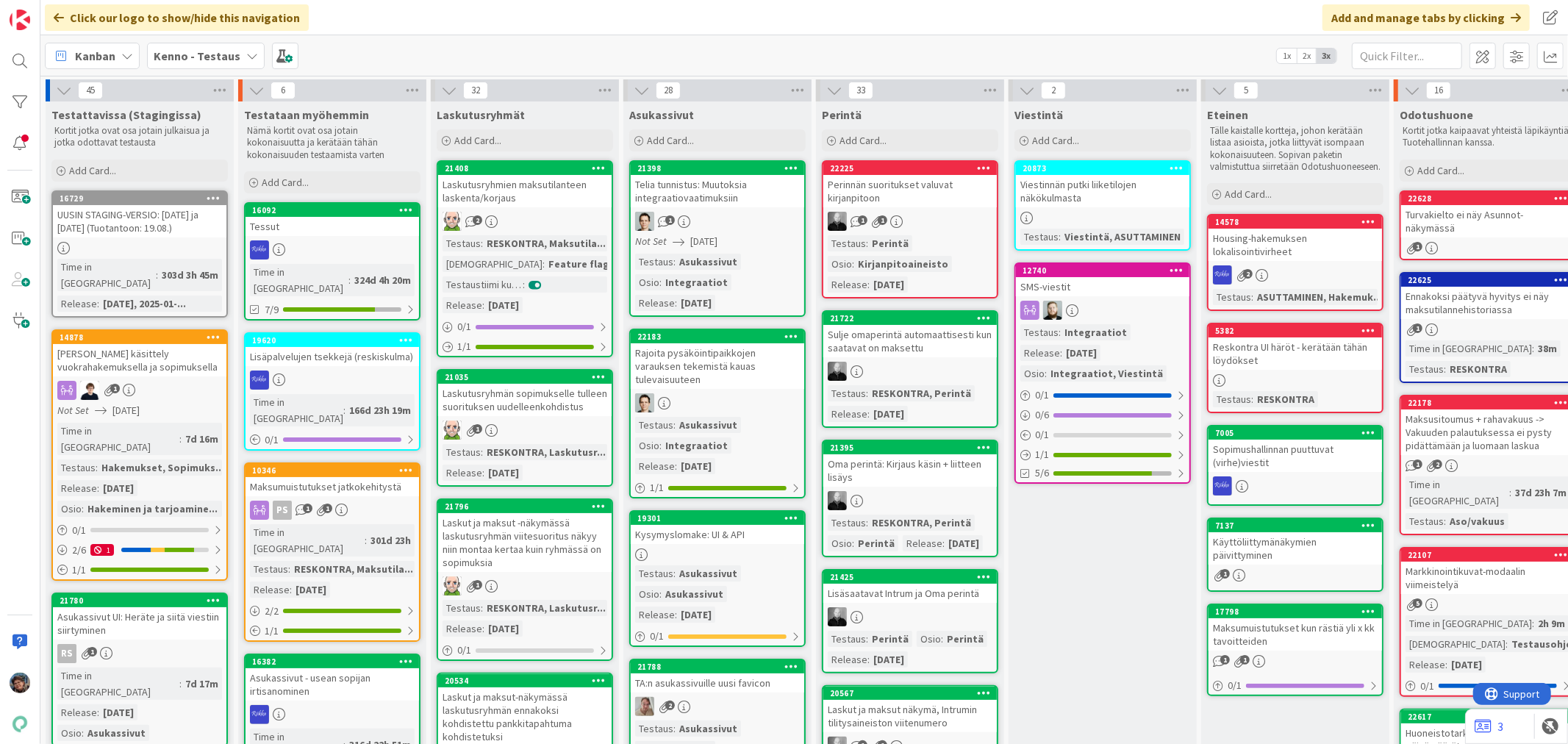
click at [1456, 242] on div "1" at bounding box center [1487, 248] width 173 height 13
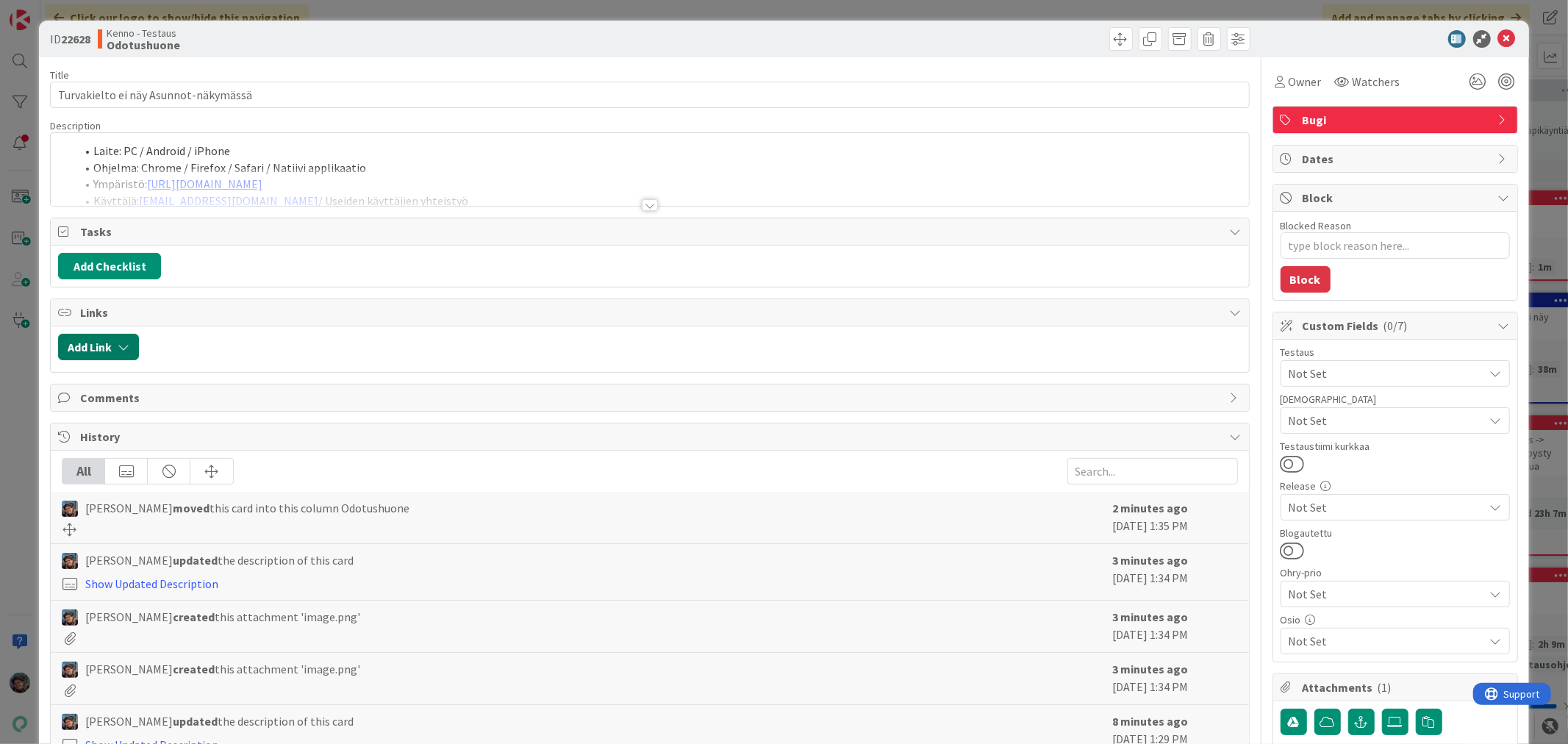
click at [92, 344] on button "Add Link" at bounding box center [98, 346] width 81 height 27
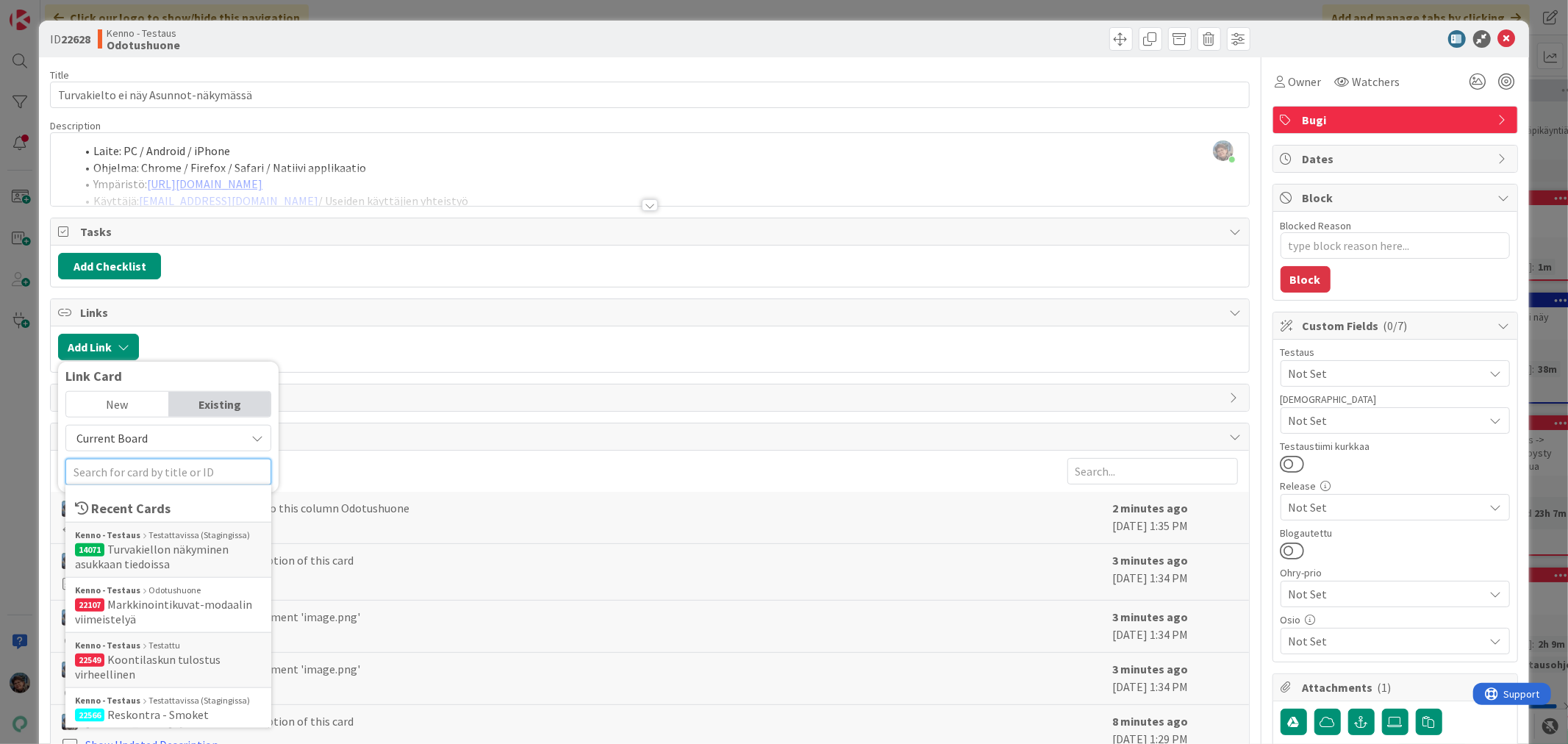
click at [173, 465] on input "text" at bounding box center [168, 472] width 206 height 27
click at [175, 554] on span "Turvakiellon näkyminen asukkaan tiedoissa" at bounding box center [152, 557] width 154 height 29
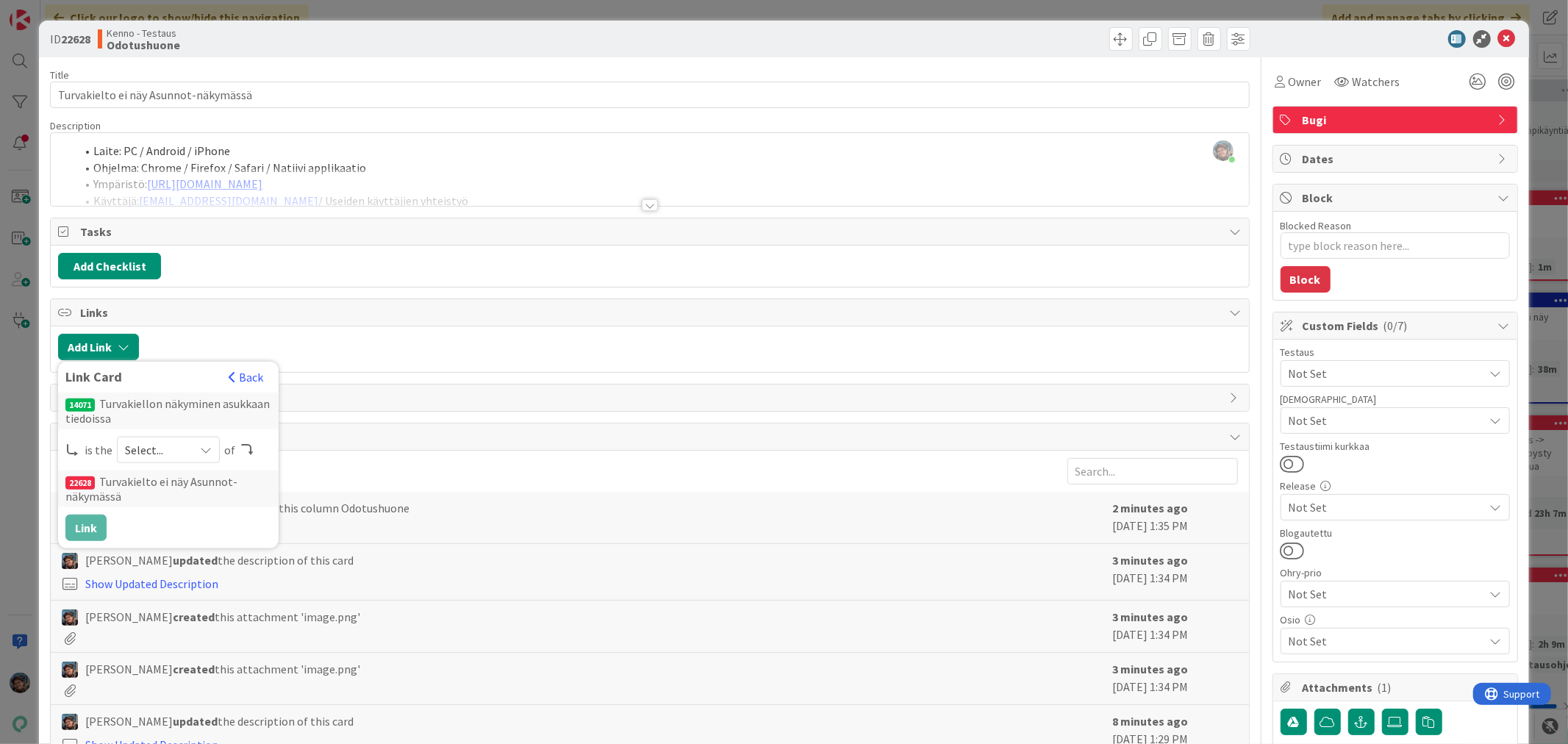
click at [210, 447] on icon at bounding box center [205, 450] width 12 height 12
click at [185, 531] on span "predecessor" at bounding box center [245, 538] width 166 height 22
click at [81, 526] on button "Link" at bounding box center [85, 528] width 41 height 27
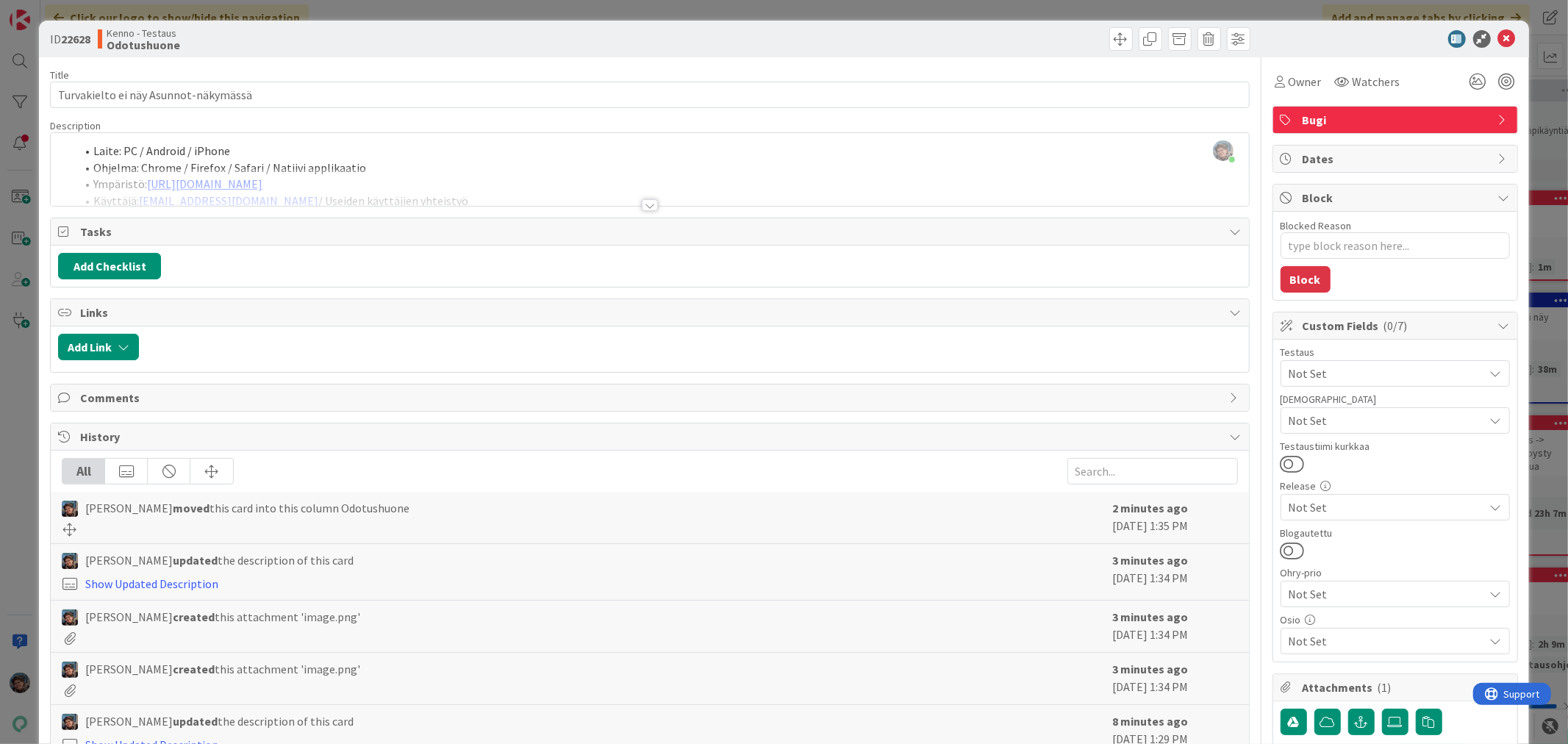
type textarea "x"
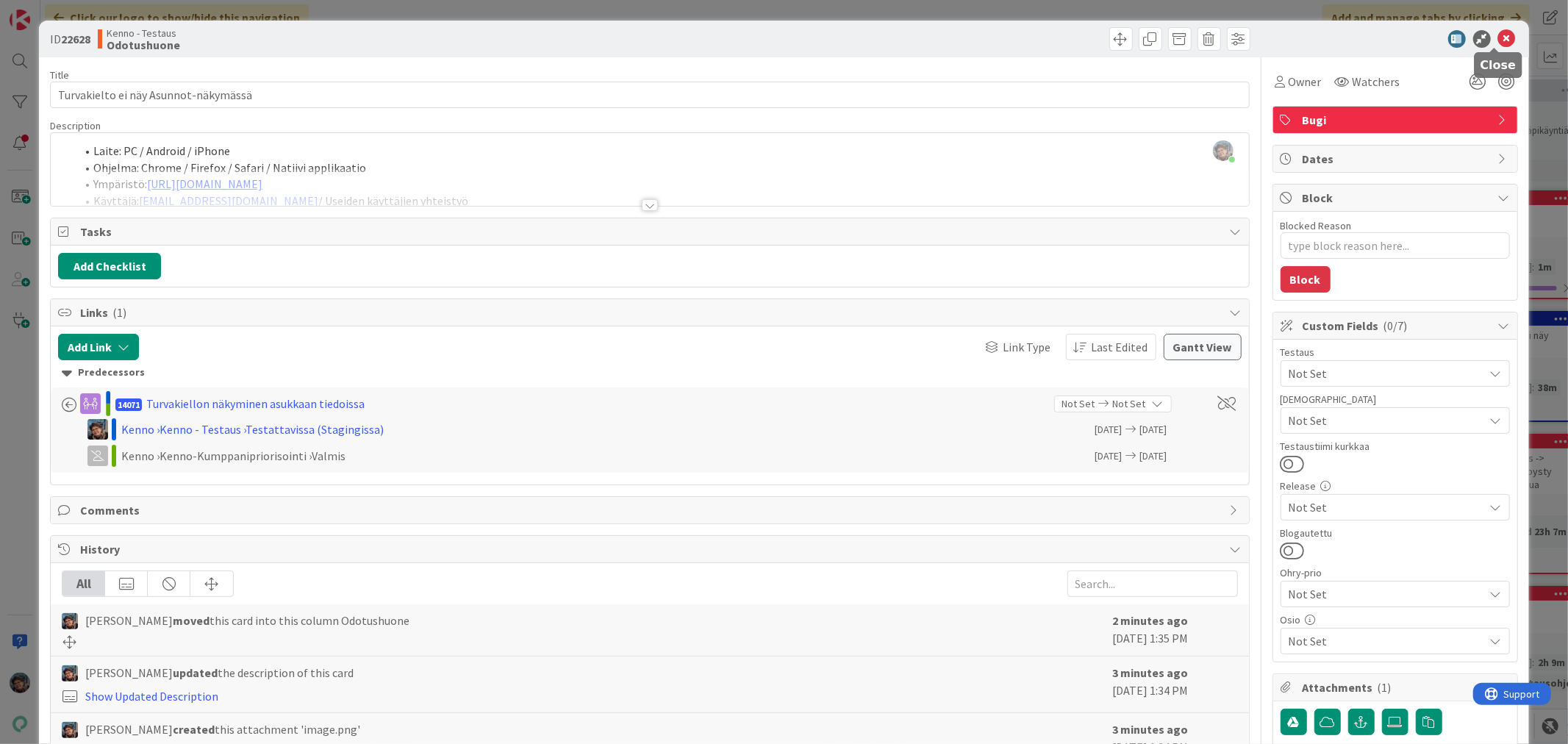
click at [1498, 39] on icon at bounding box center [1507, 38] width 17 height 17
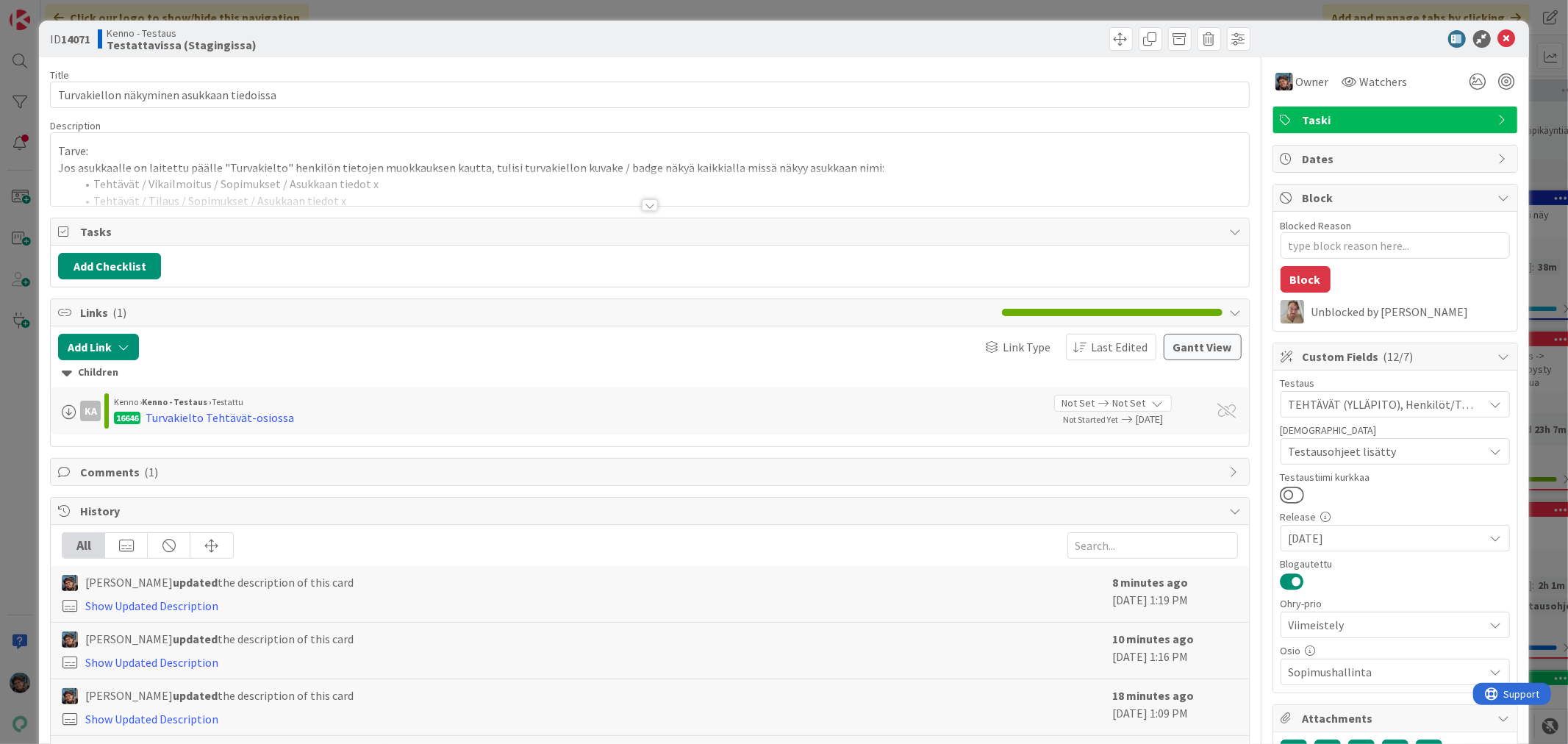
click at [642, 208] on div at bounding box center [650, 205] width 16 height 12
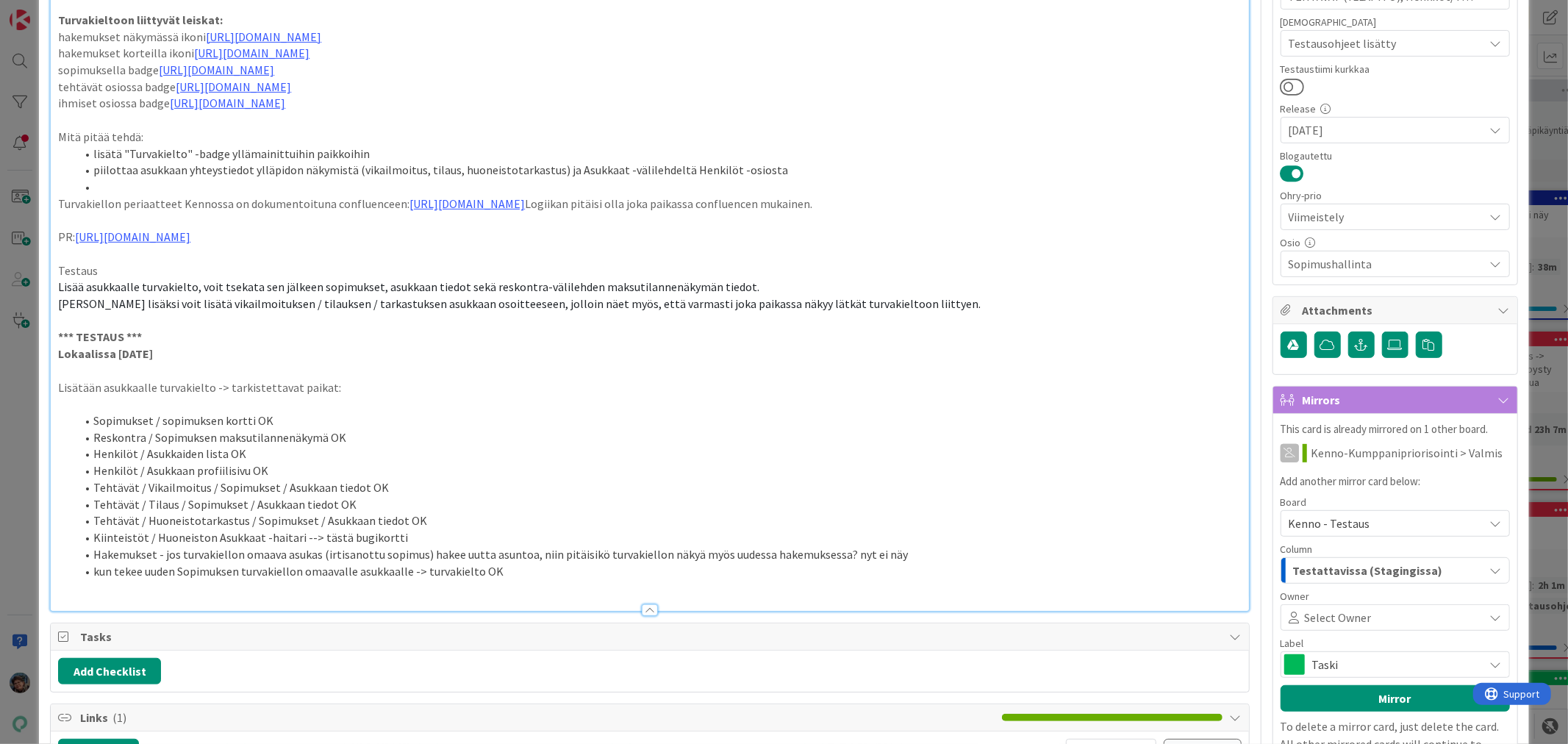
scroll to position [572, 0]
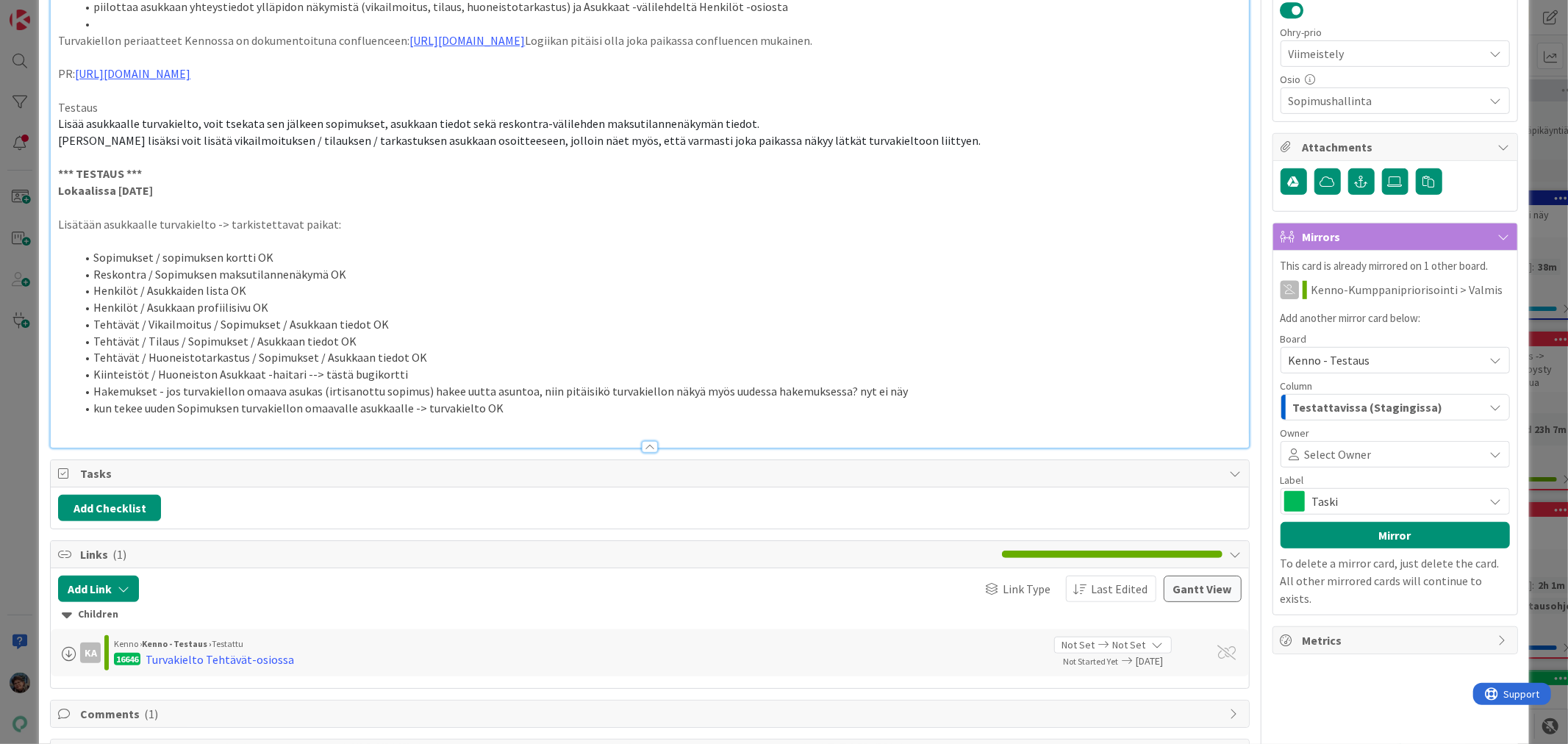
drag, startPoint x: 93, startPoint y: 409, endPoint x: 866, endPoint y: 396, distance: 773.1
click at [866, 396] on ol "Sopimukset / sopimuksen kortti OK Reskontra / Sopimuksen maksutilannenäkymä OK …" at bounding box center [649, 333] width 1183 height 167
drag, startPoint x: 97, startPoint y: 390, endPoint x: 146, endPoint y: 389, distance: 49.0
click at [146, 383] on li "Kiinteistöt / Huoneiston Asukkaat -haitari --> tästä bugikortti" at bounding box center [659, 375] width 1165 height 16
drag, startPoint x: 95, startPoint y: 387, endPoint x: 298, endPoint y: 386, distance: 203.0
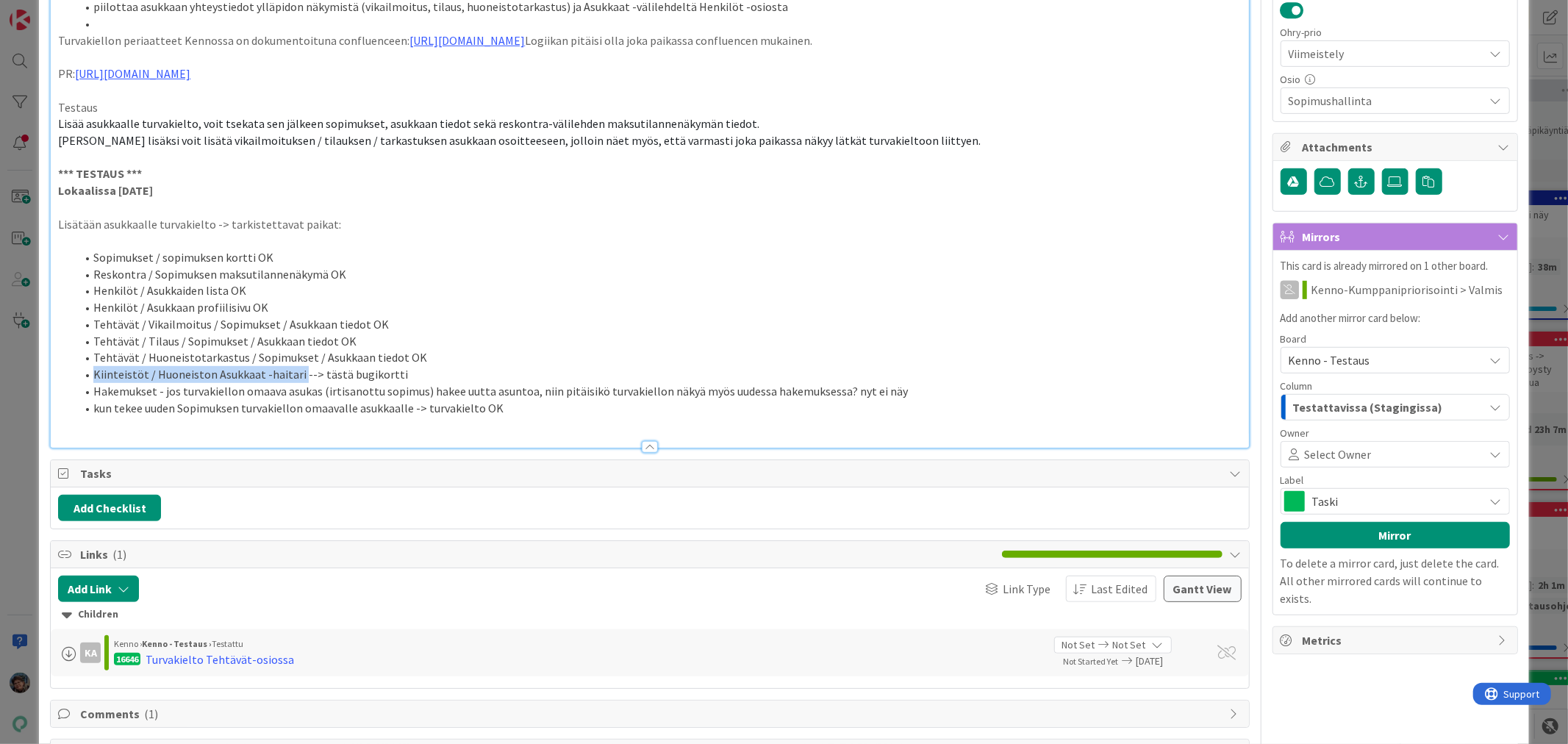
click at [298, 383] on li "Kiinteistöt / Huoneiston Asukkaat -haitari --> tästä bugikortti" at bounding box center [659, 375] width 1165 height 16
copy li "Kiinteistöt / Huoneiston Asukkaat -haitari"
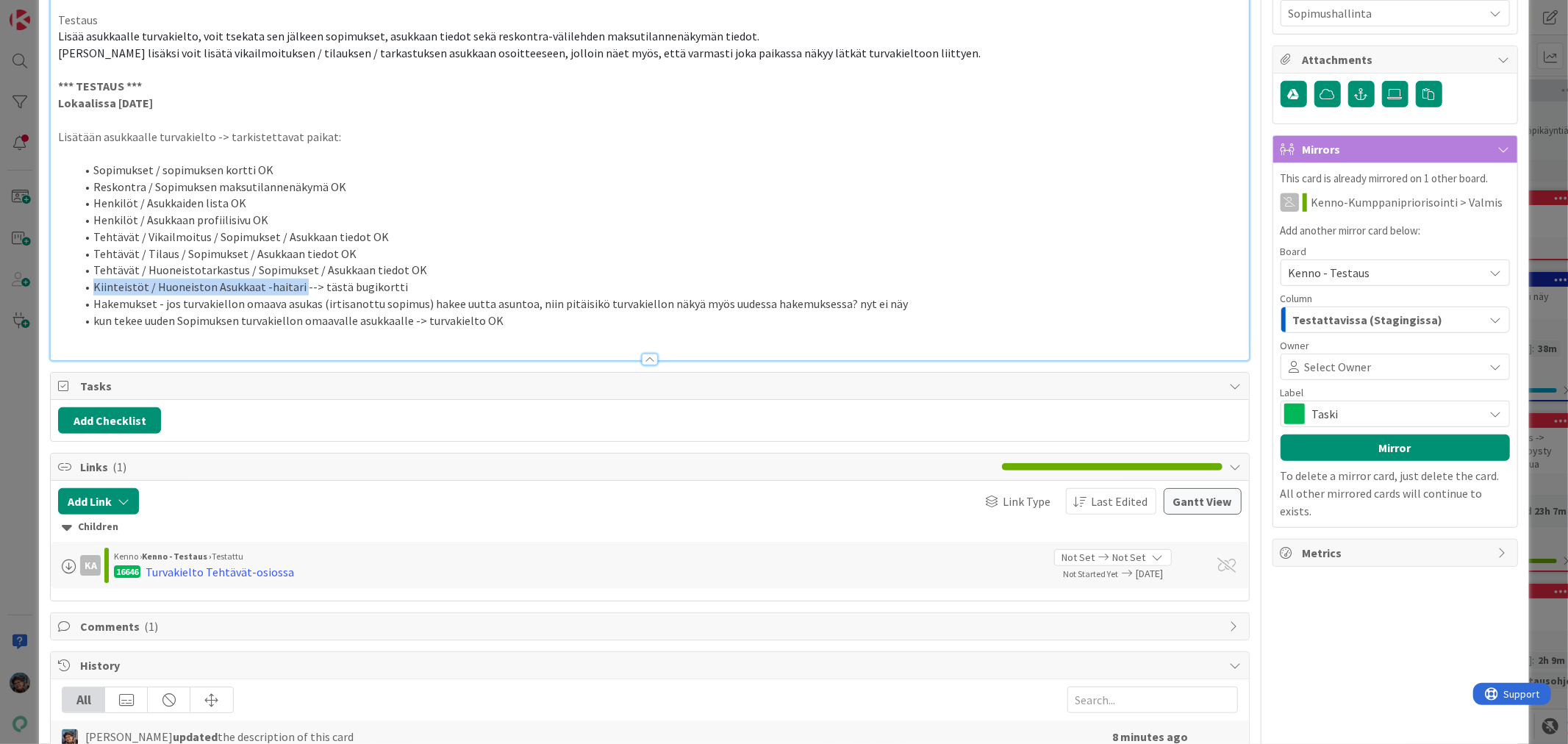
scroll to position [736, 0]
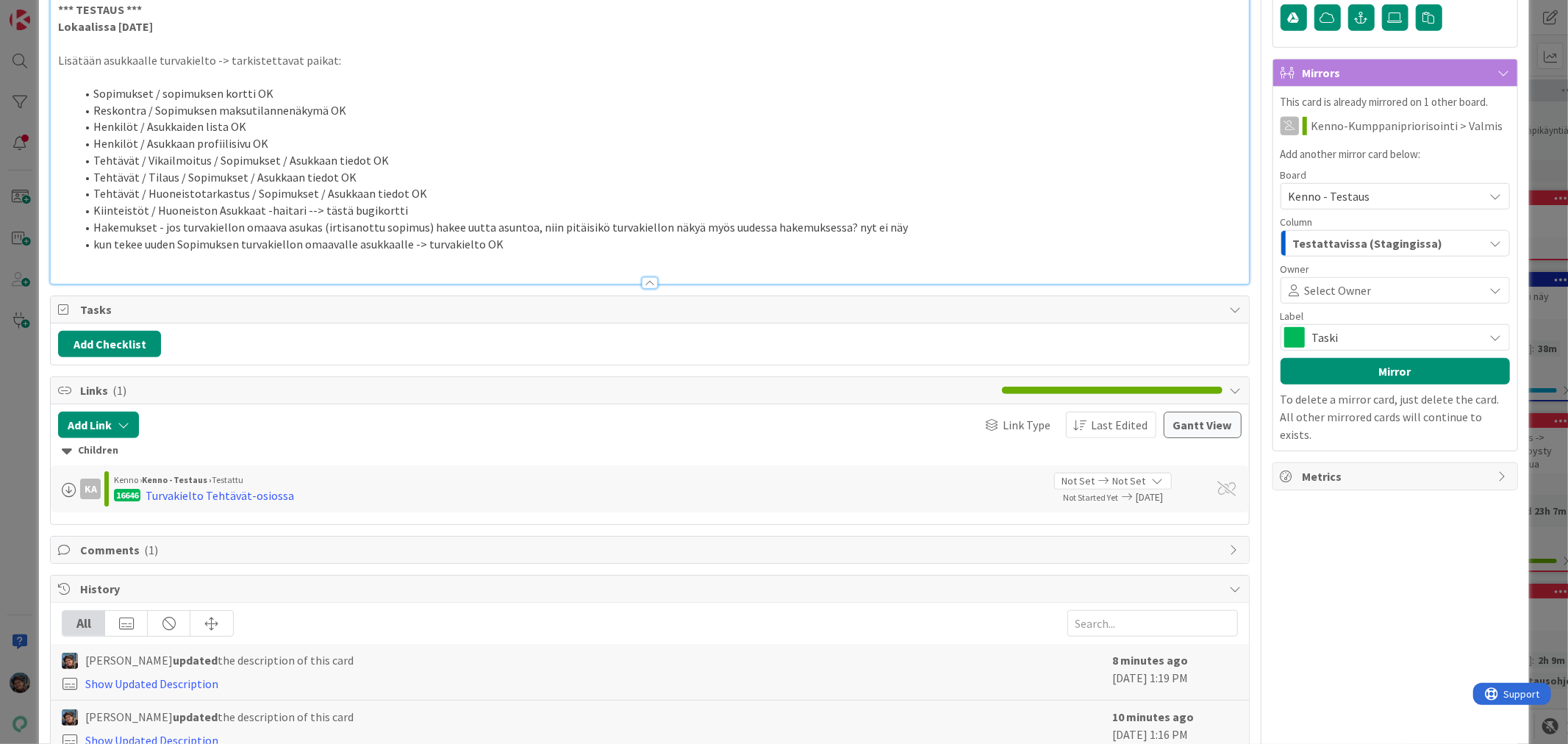
click at [280, 269] on p at bounding box center [649, 260] width 1183 height 16
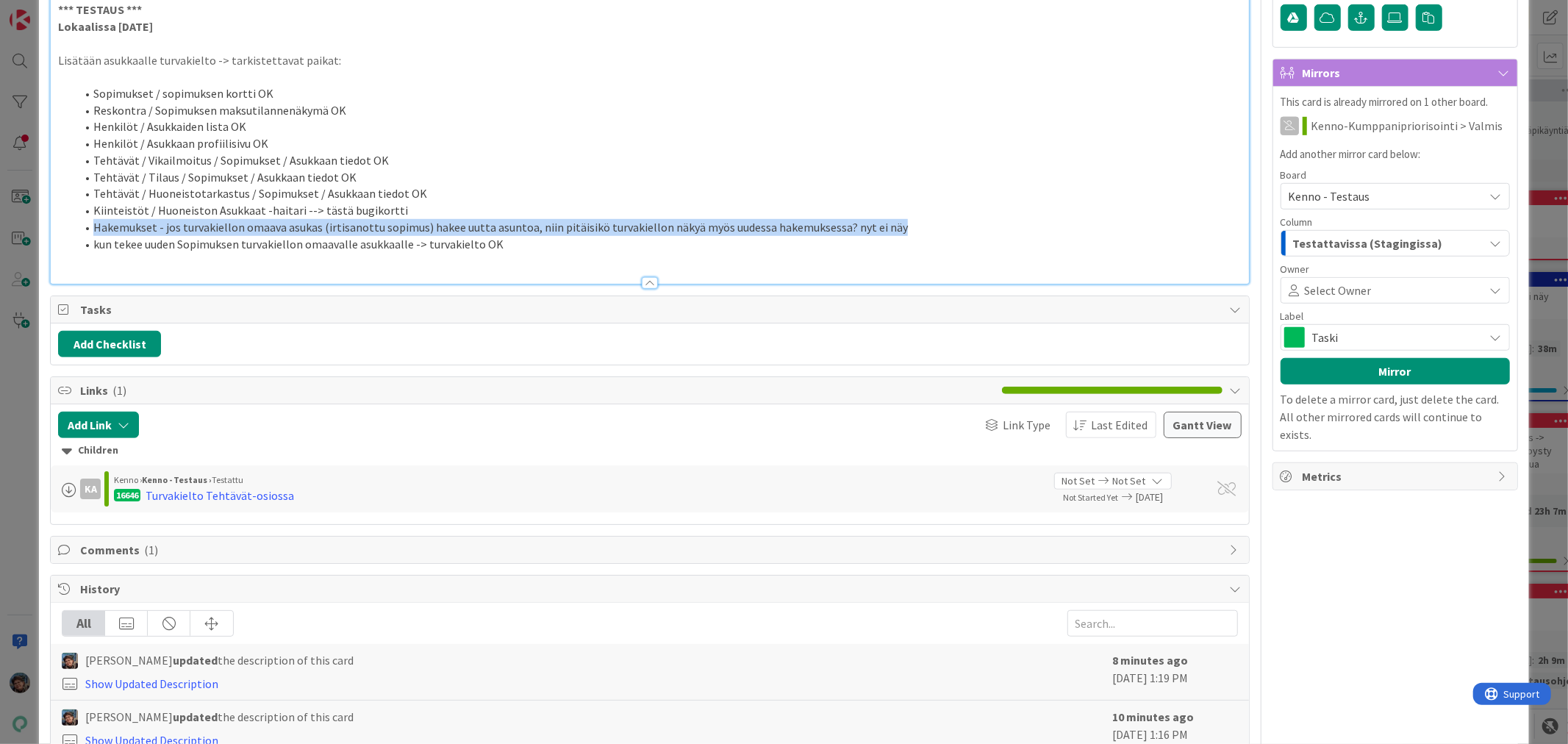
drag, startPoint x: 90, startPoint y: 245, endPoint x: 903, endPoint y: 251, distance: 813.0
click at [903, 236] on li "Hakemukset - jos turvakiellon omaava asukas (irtisanottu sopimus) hakee uutta a…" at bounding box center [659, 227] width 1165 height 16
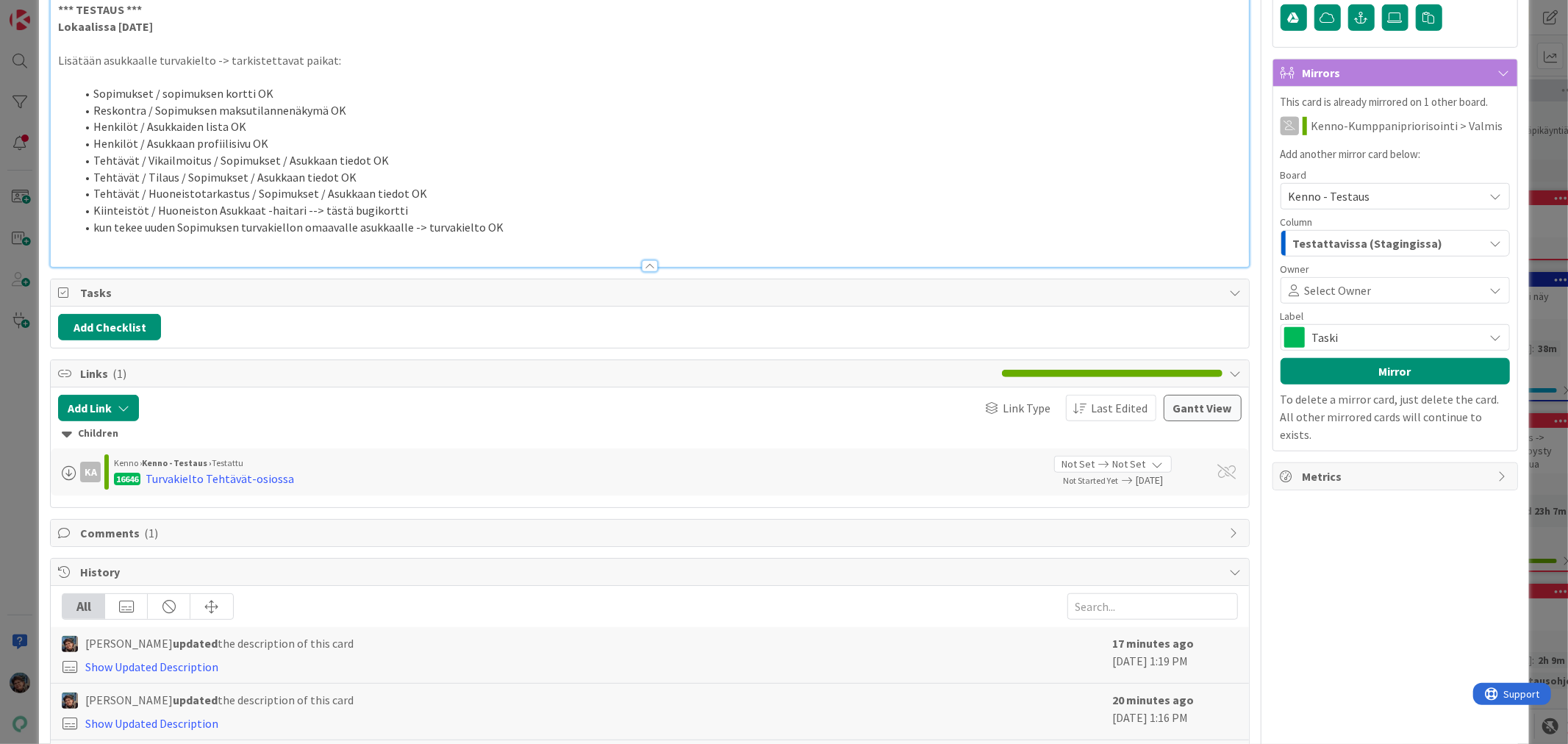
click at [503, 236] on li "kun tekee uuden Sopimuksen turvakiellon omaavalle asukkaalle -> turvakielto OK" at bounding box center [659, 227] width 1165 height 16
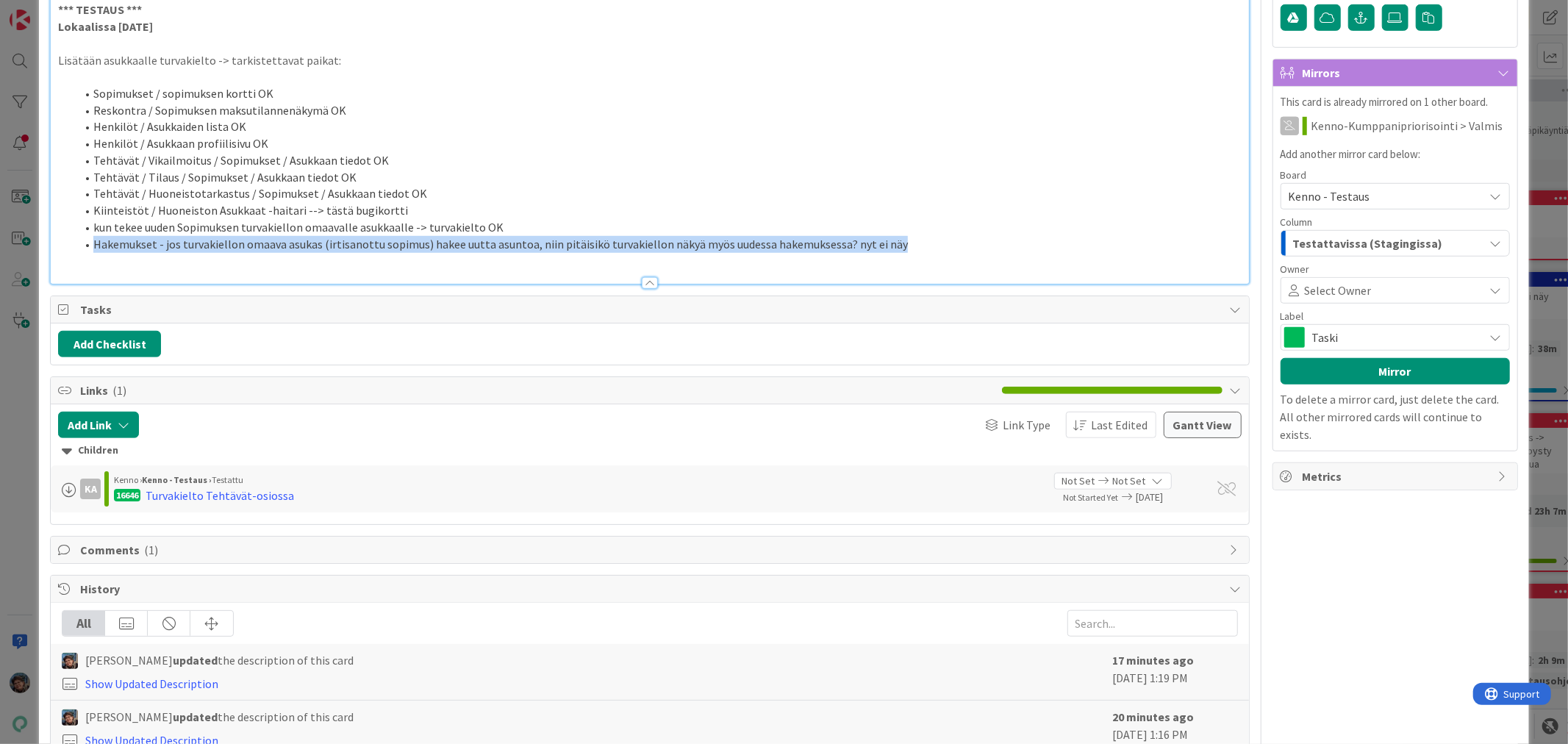
drag, startPoint x: 93, startPoint y: 262, endPoint x: 893, endPoint y: 256, distance: 800.0
click at [893, 253] on li "Hakemukset - jos turvakiellon omaava asukas (irtisanottu sopimus) hakee uutta a…" at bounding box center [659, 245] width 1165 height 16
click at [103, 438] on button "Add Link" at bounding box center [98, 425] width 81 height 27
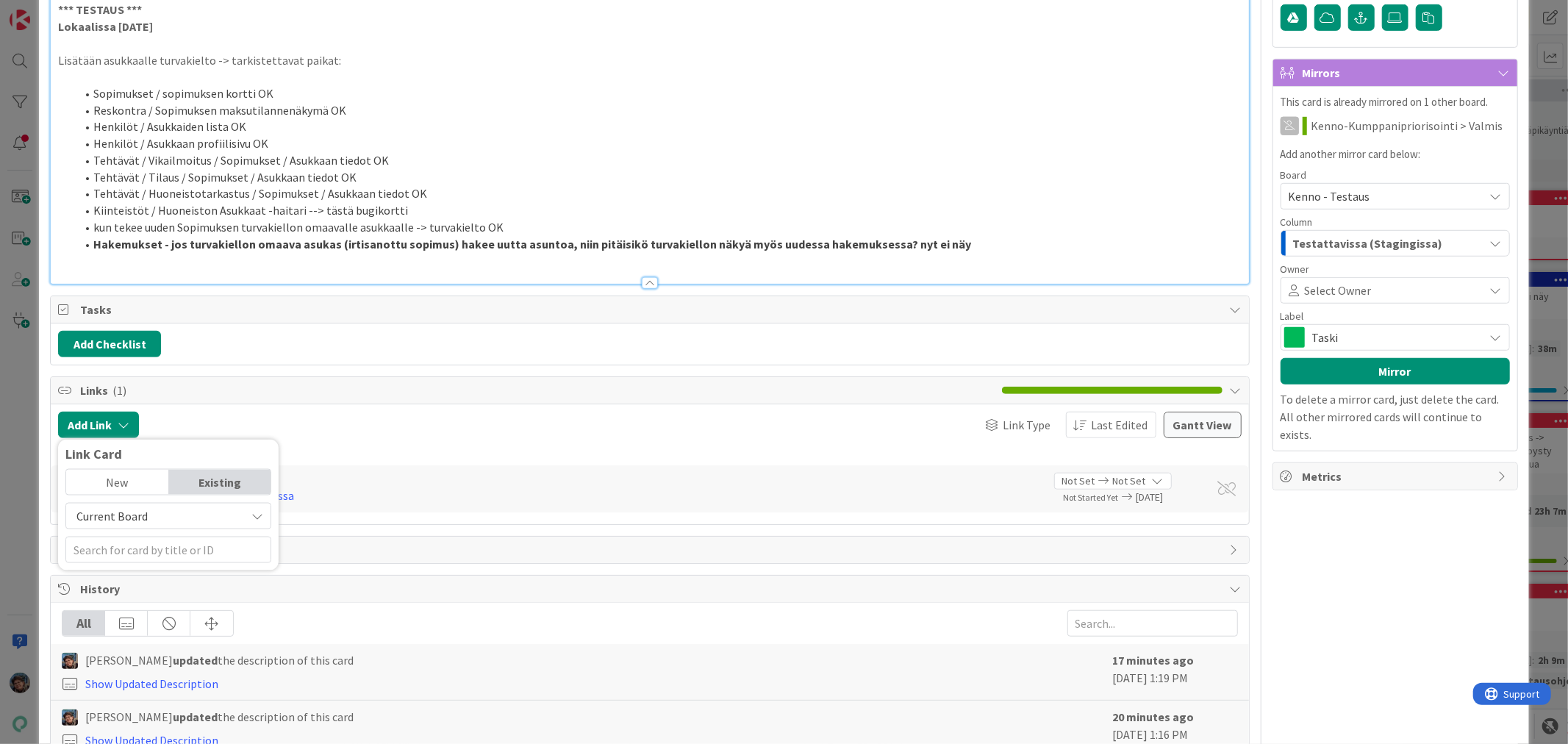
click at [128, 524] on span "Current Board" at bounding box center [112, 517] width 71 height 15
click at [103, 587] on span "All Boards" at bounding box center [175, 576] width 204 height 22
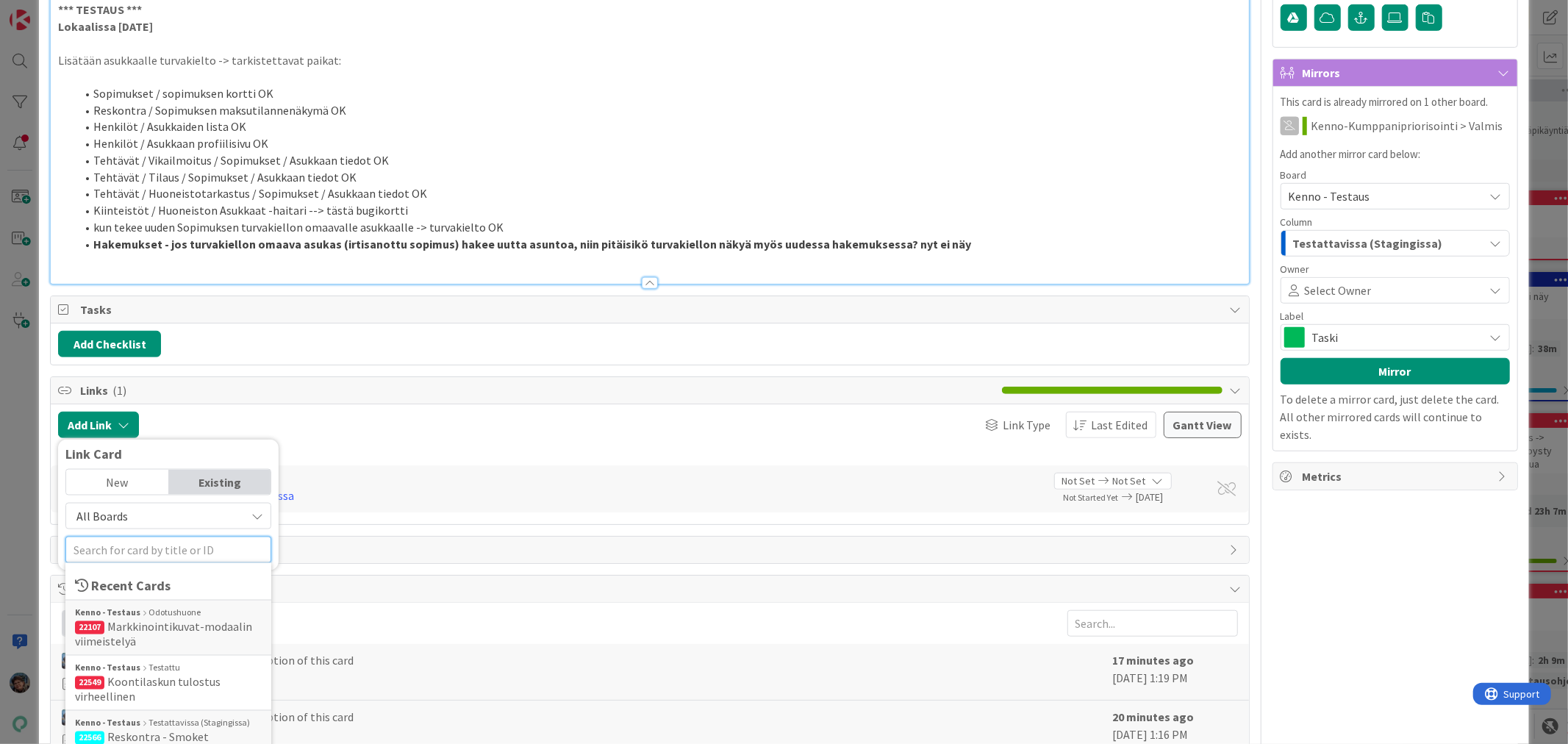
click at [133, 563] on input "text" at bounding box center [168, 550] width 206 height 27
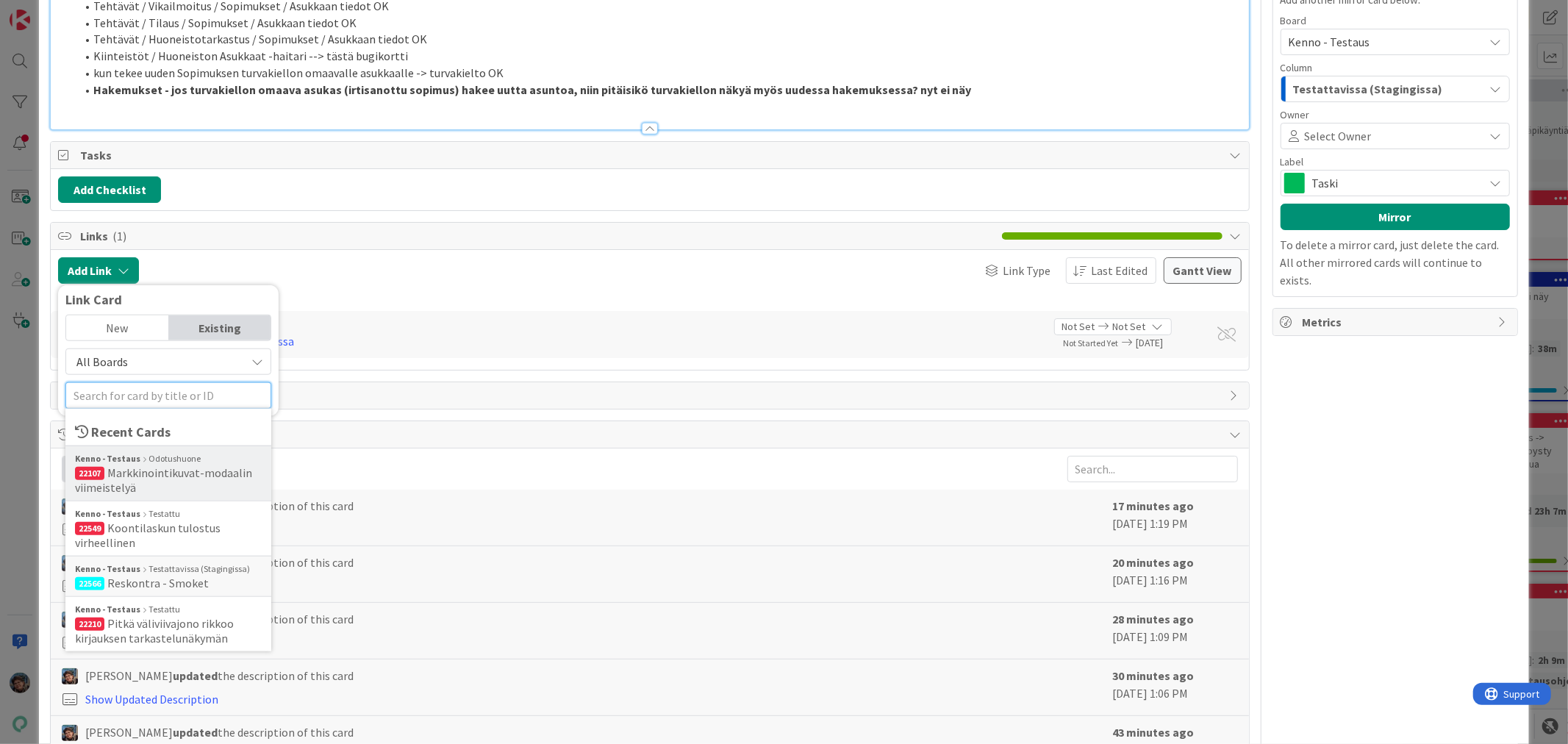
scroll to position [899, 0]
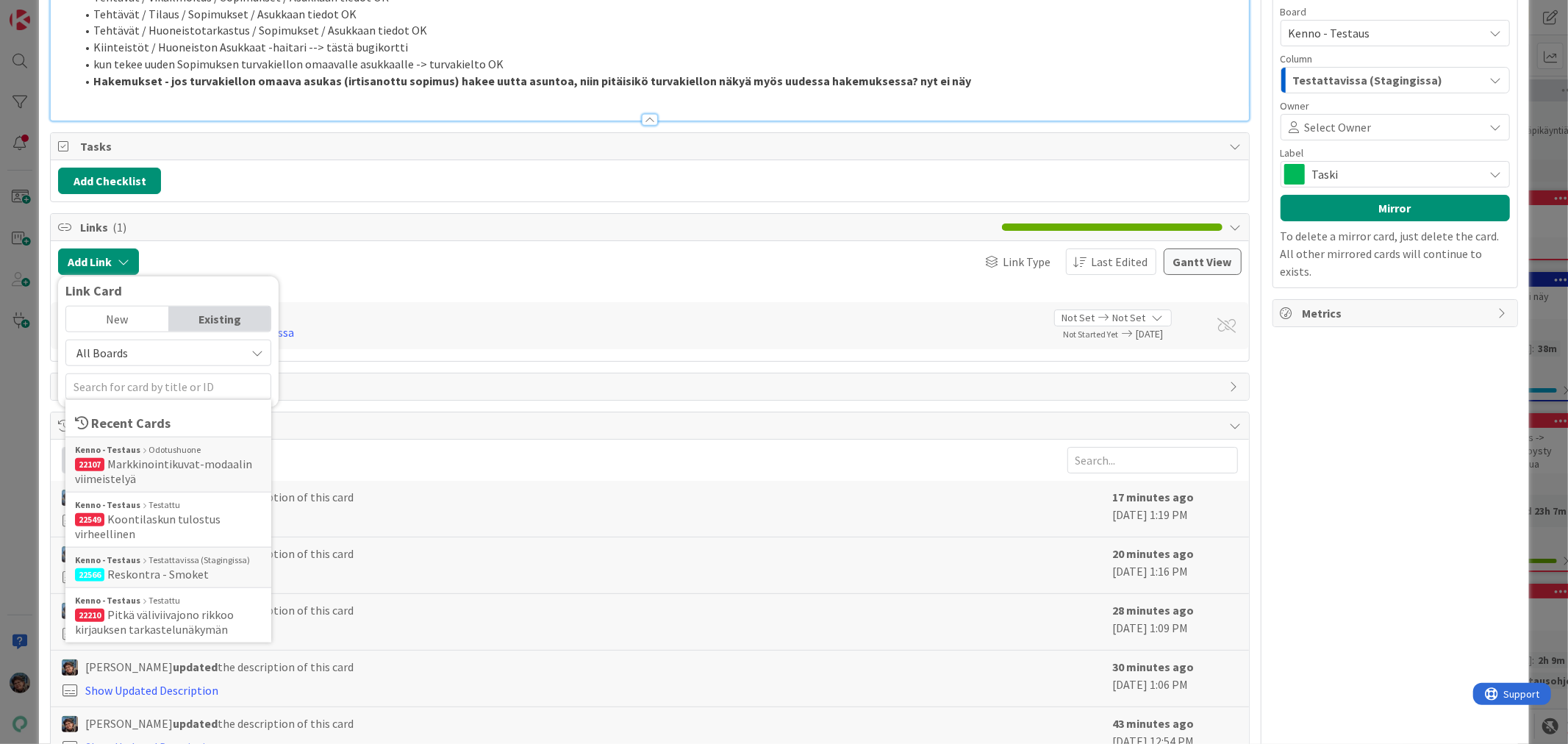
type textarea "x"
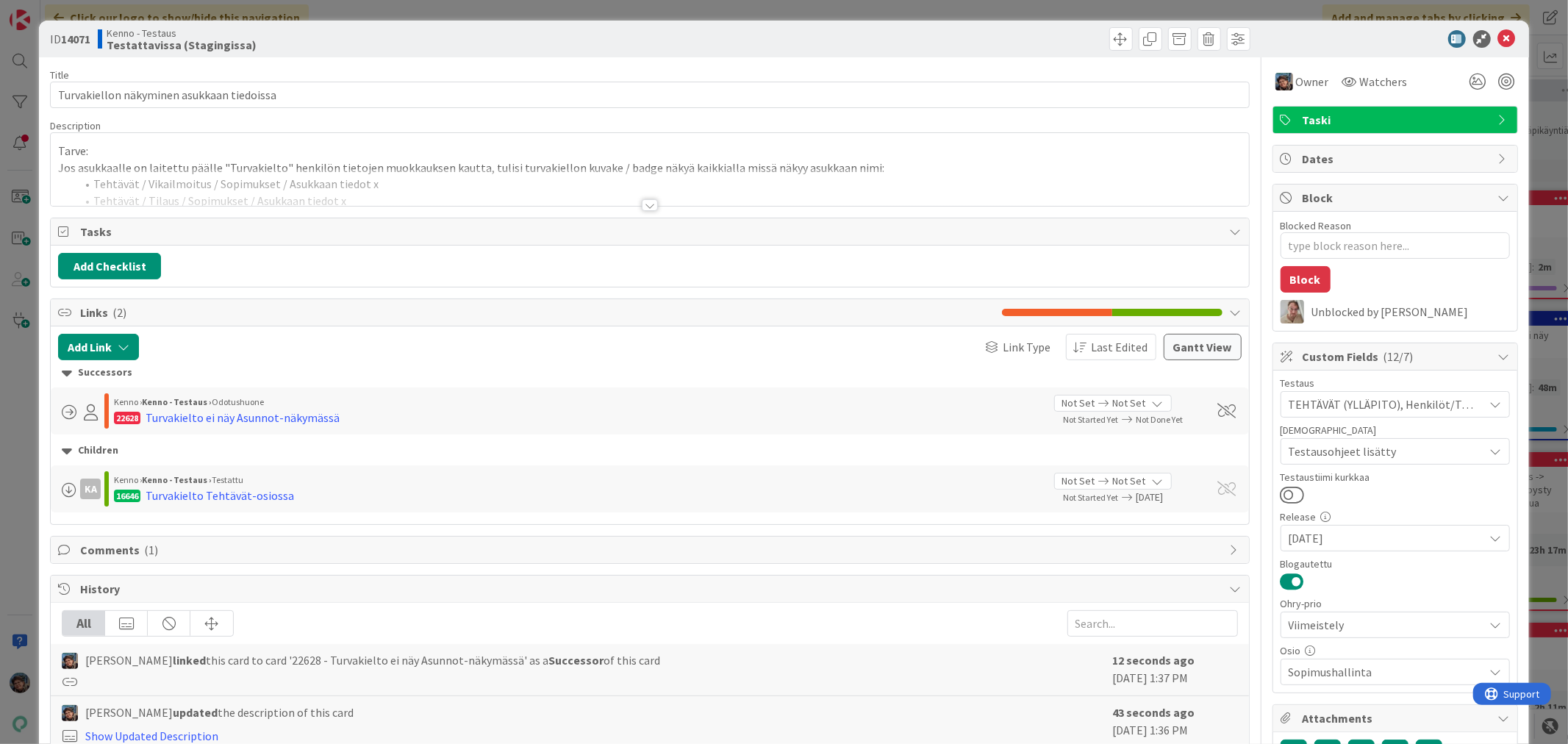
click at [642, 207] on div at bounding box center [650, 205] width 16 height 12
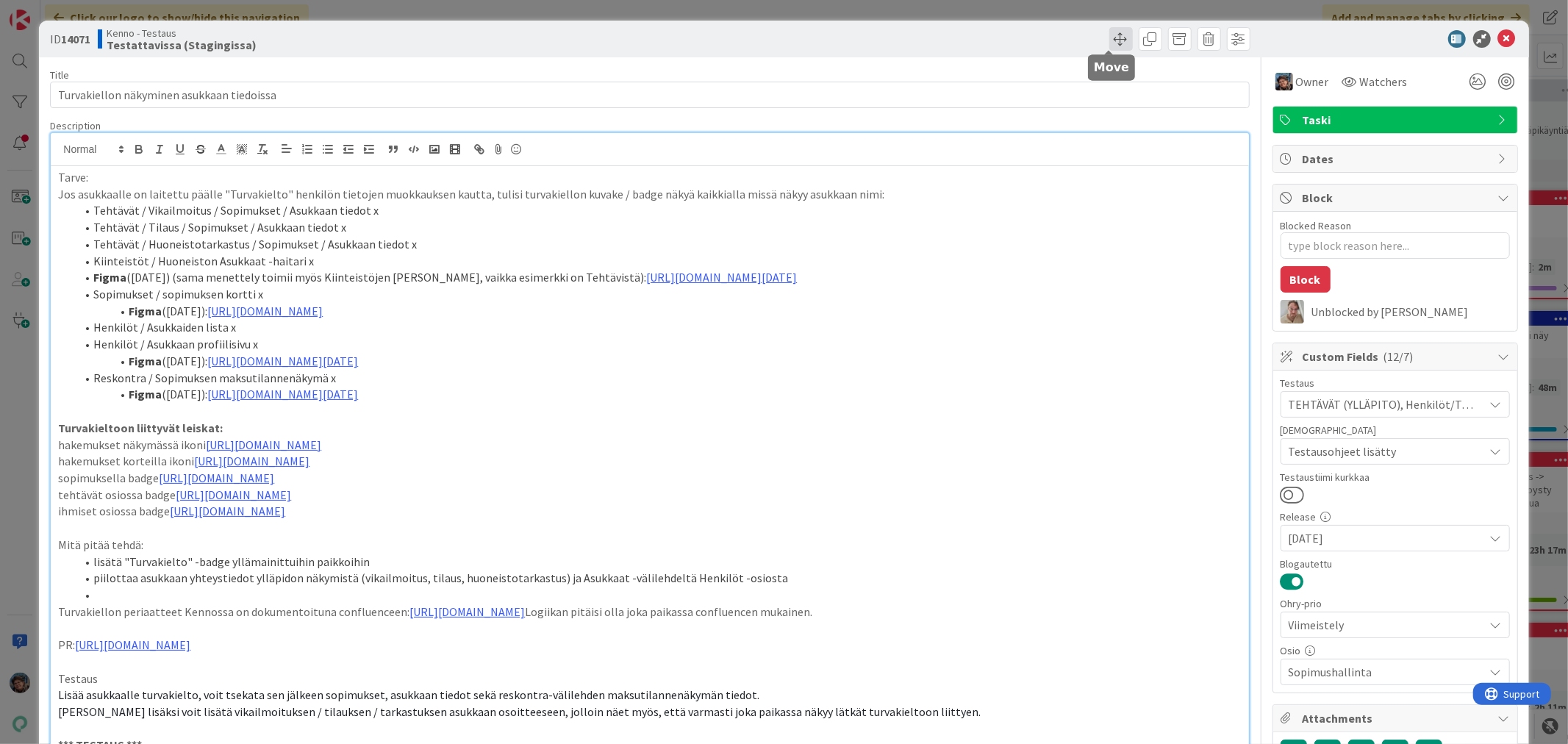
click at [1111, 35] on span at bounding box center [1121, 39] width 24 height 24
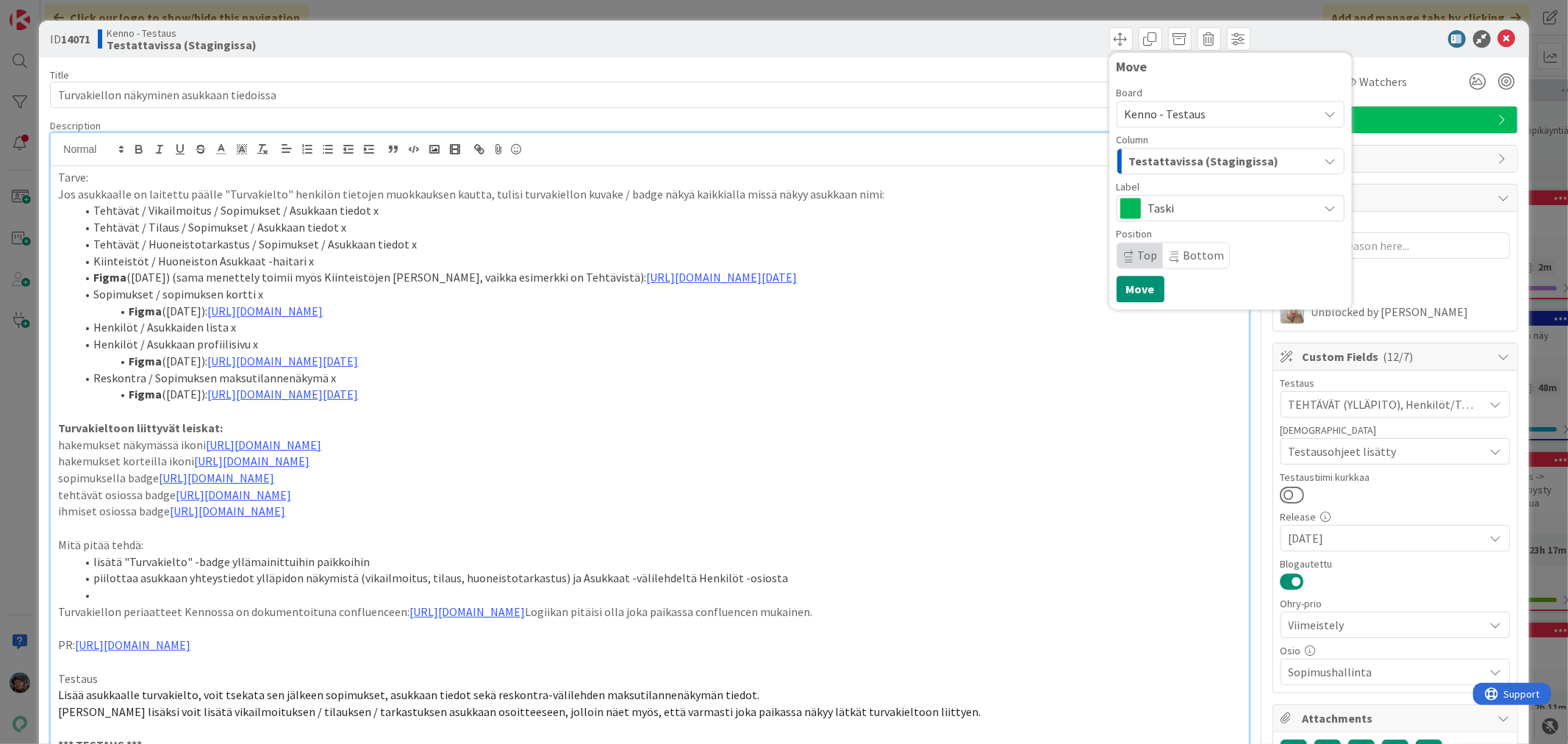
click at [1163, 152] on span "Testattavissa (Stagingissa)" at bounding box center [1204, 160] width 150 height 19
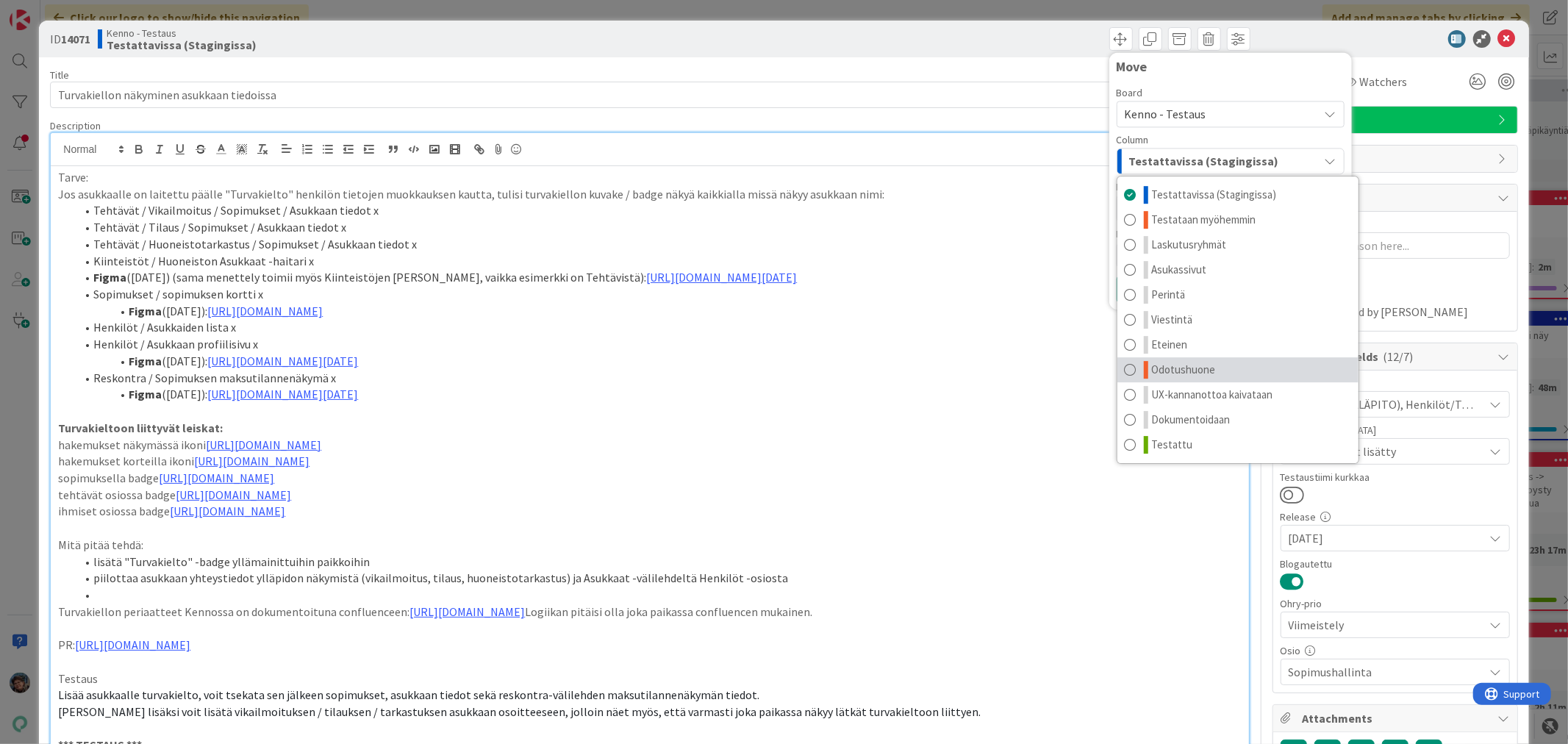
click at [1192, 371] on span "Odotushuone" at bounding box center [1184, 369] width 64 height 17
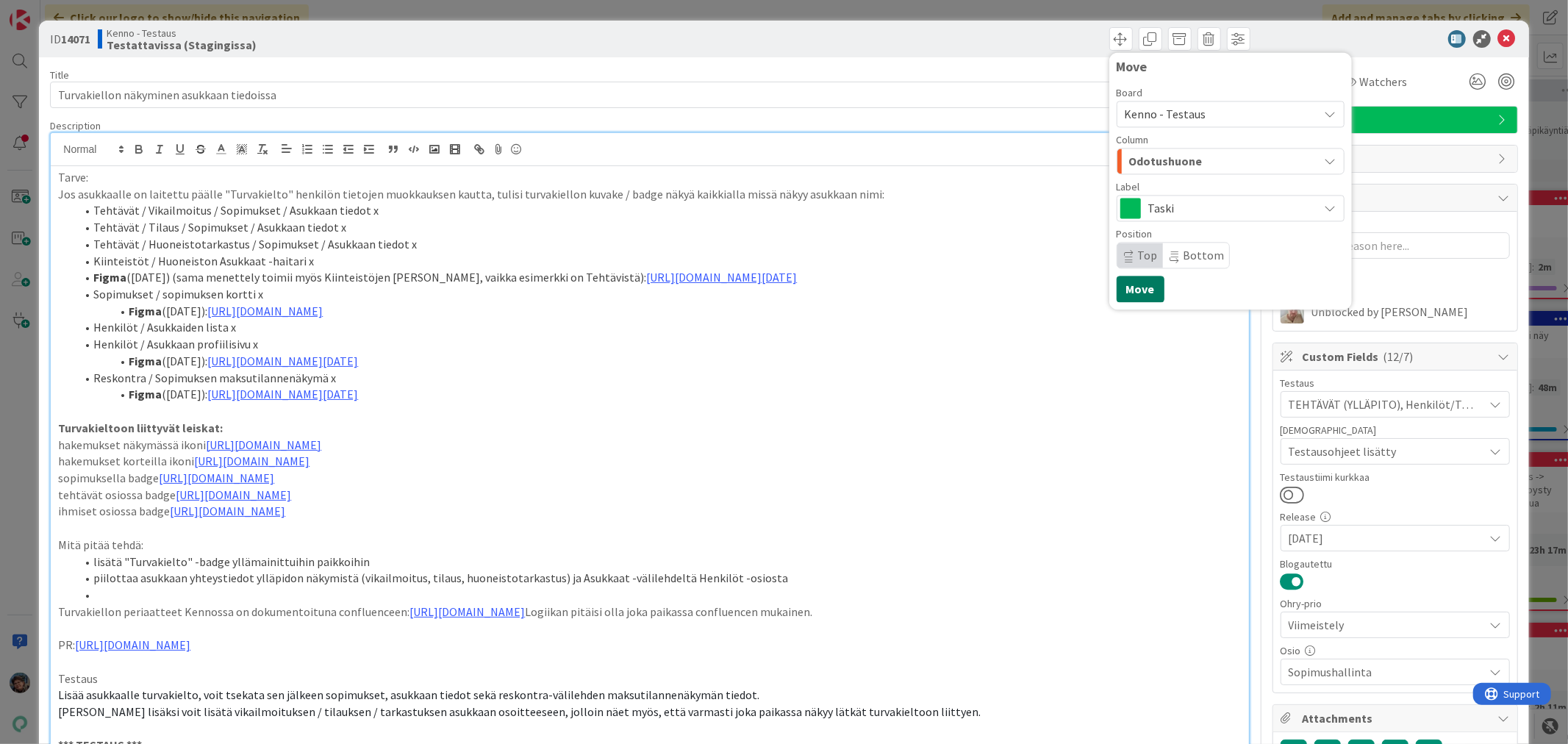
click at [1133, 295] on button "Move" at bounding box center [1140, 289] width 48 height 27
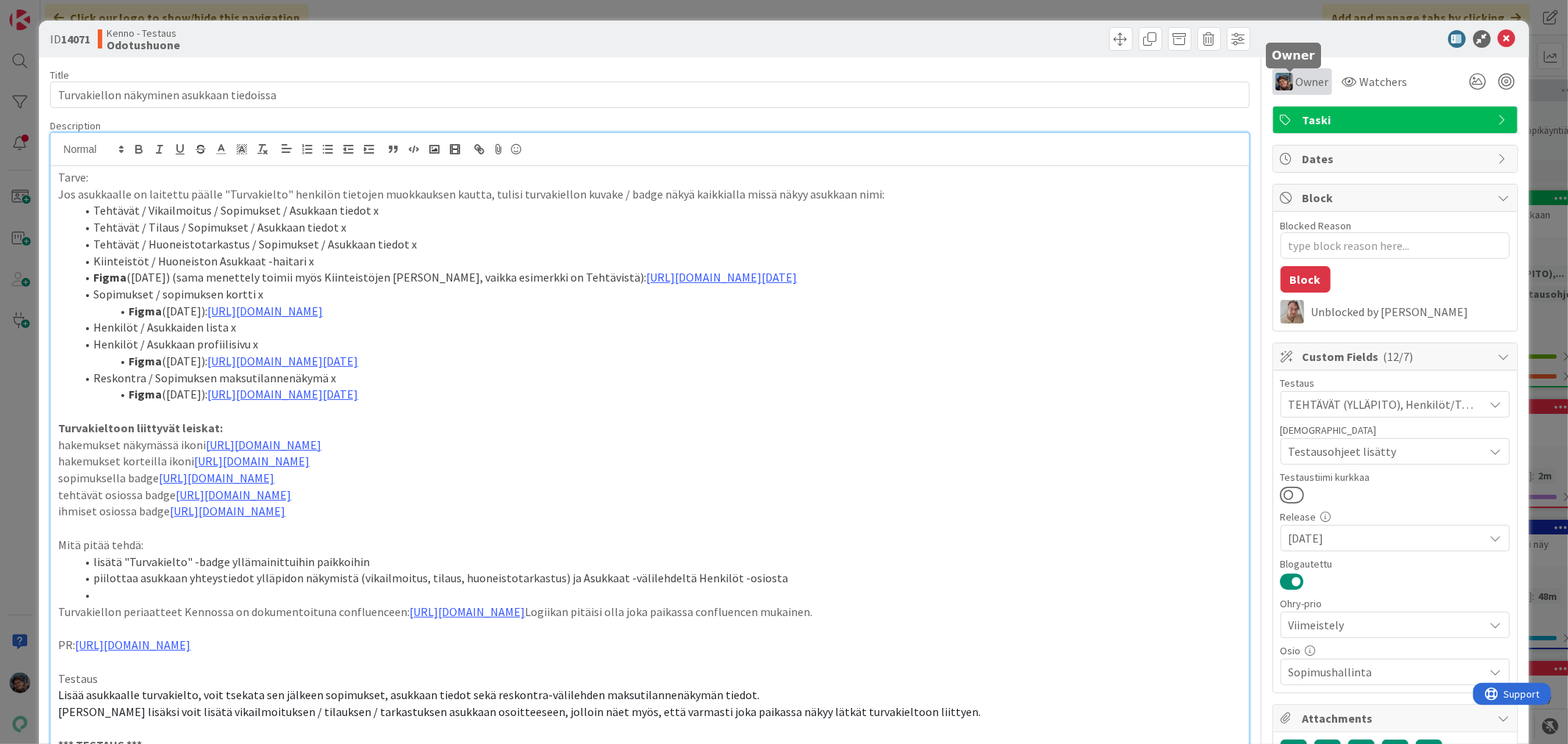
click at [1300, 72] on span "Owner" at bounding box center [1312, 81] width 33 height 17
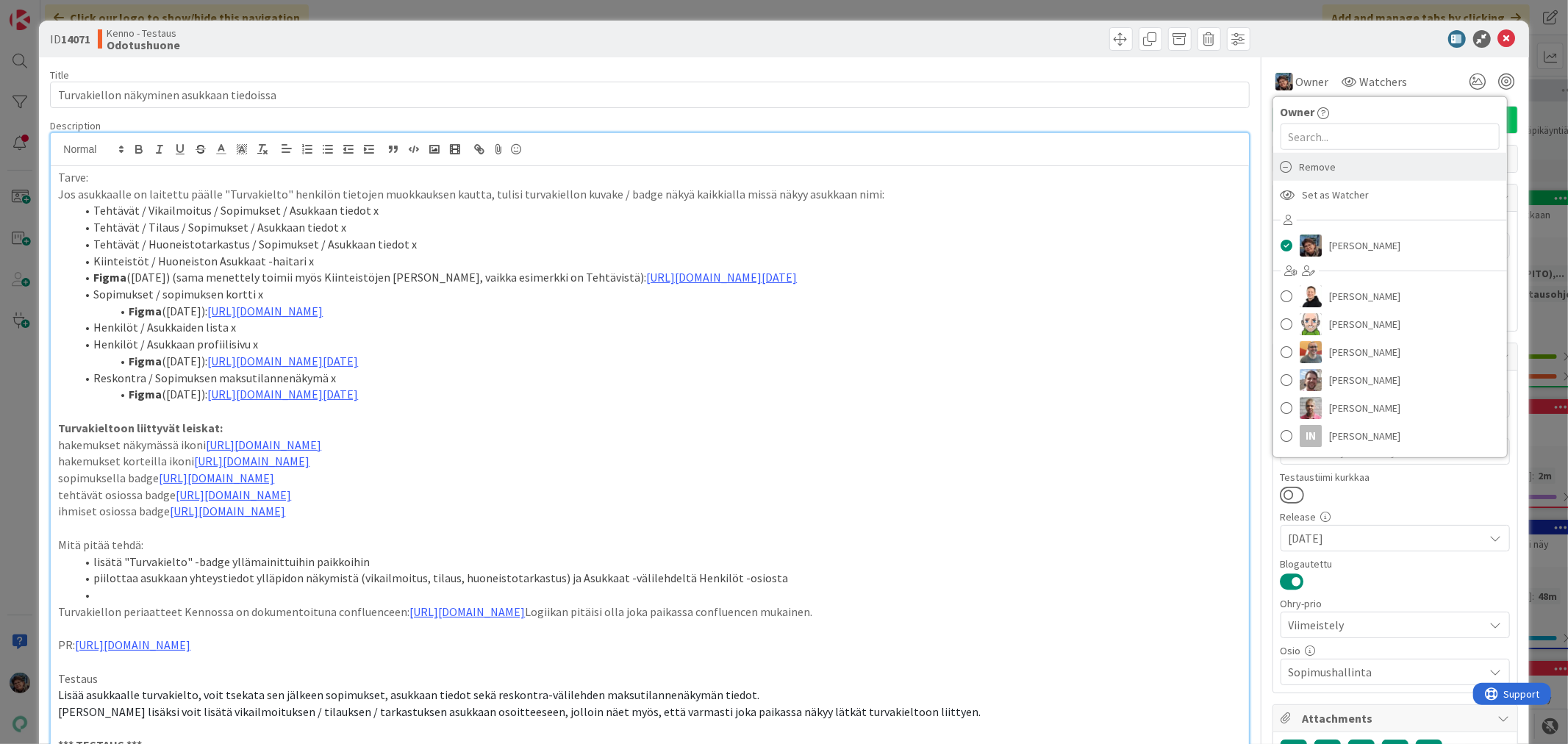
click at [1300, 167] on span "Remove" at bounding box center [1318, 167] width 37 height 22
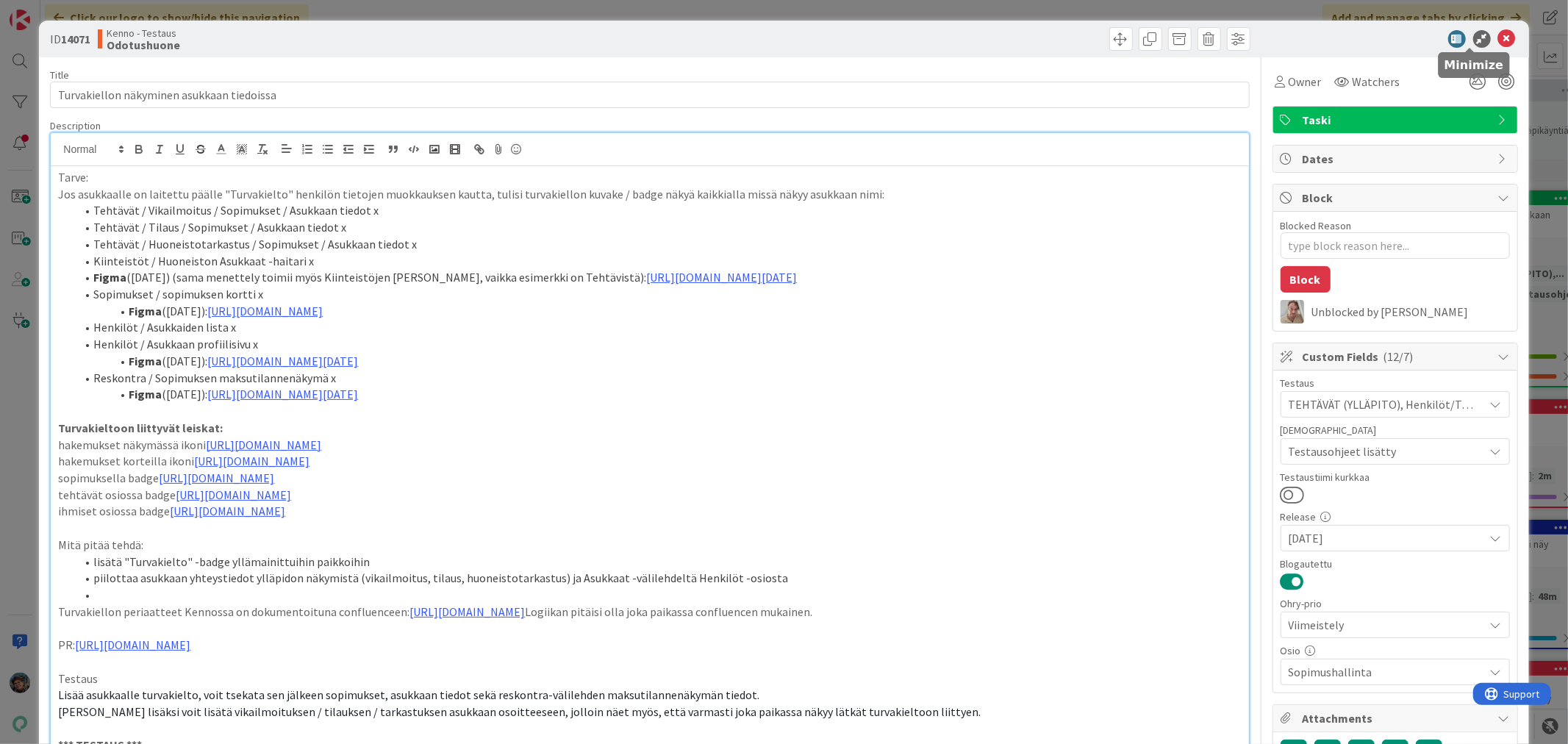
type textarea "x"
click at [1498, 33] on icon at bounding box center [1507, 38] width 17 height 17
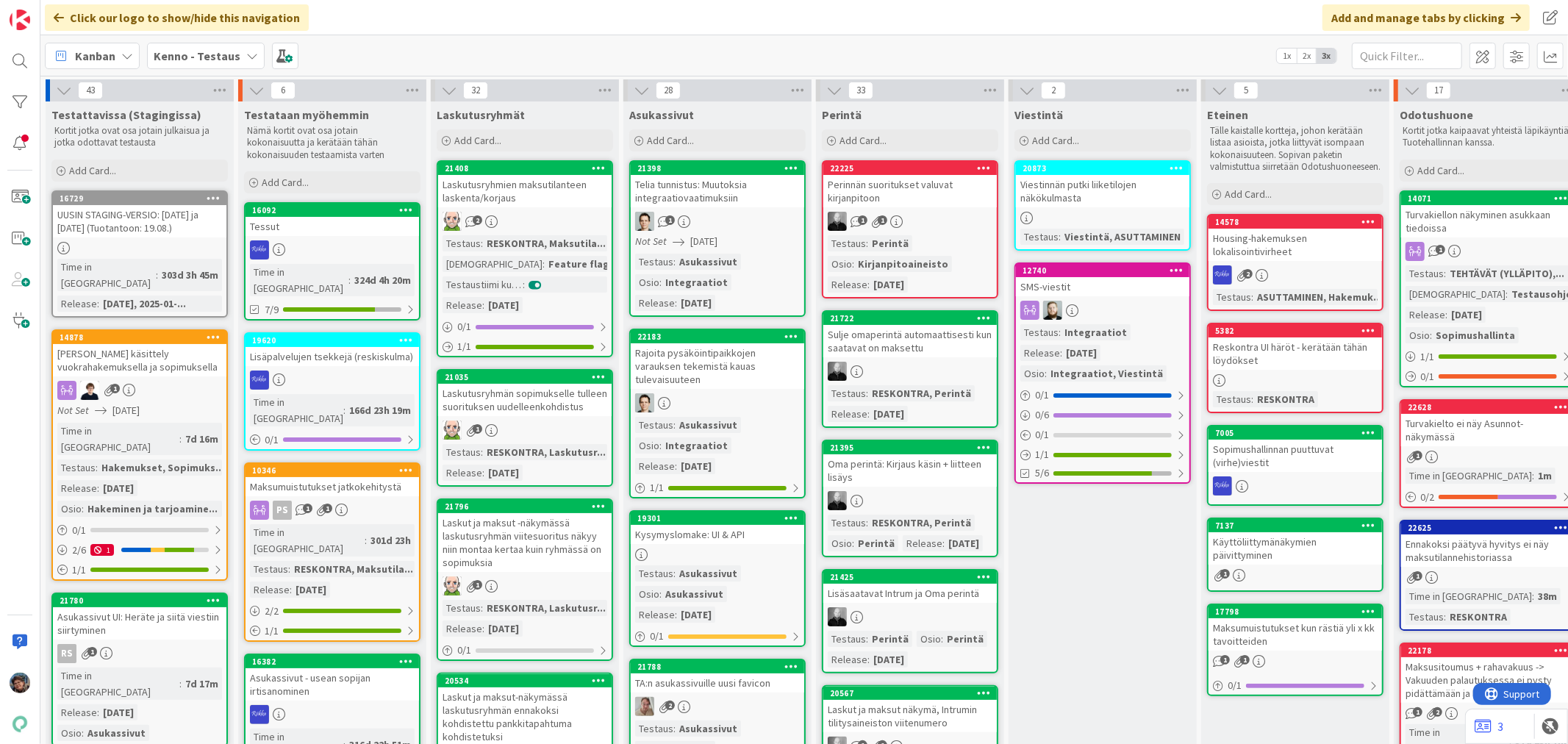
click at [1456, 451] on div "1" at bounding box center [1487, 457] width 173 height 13
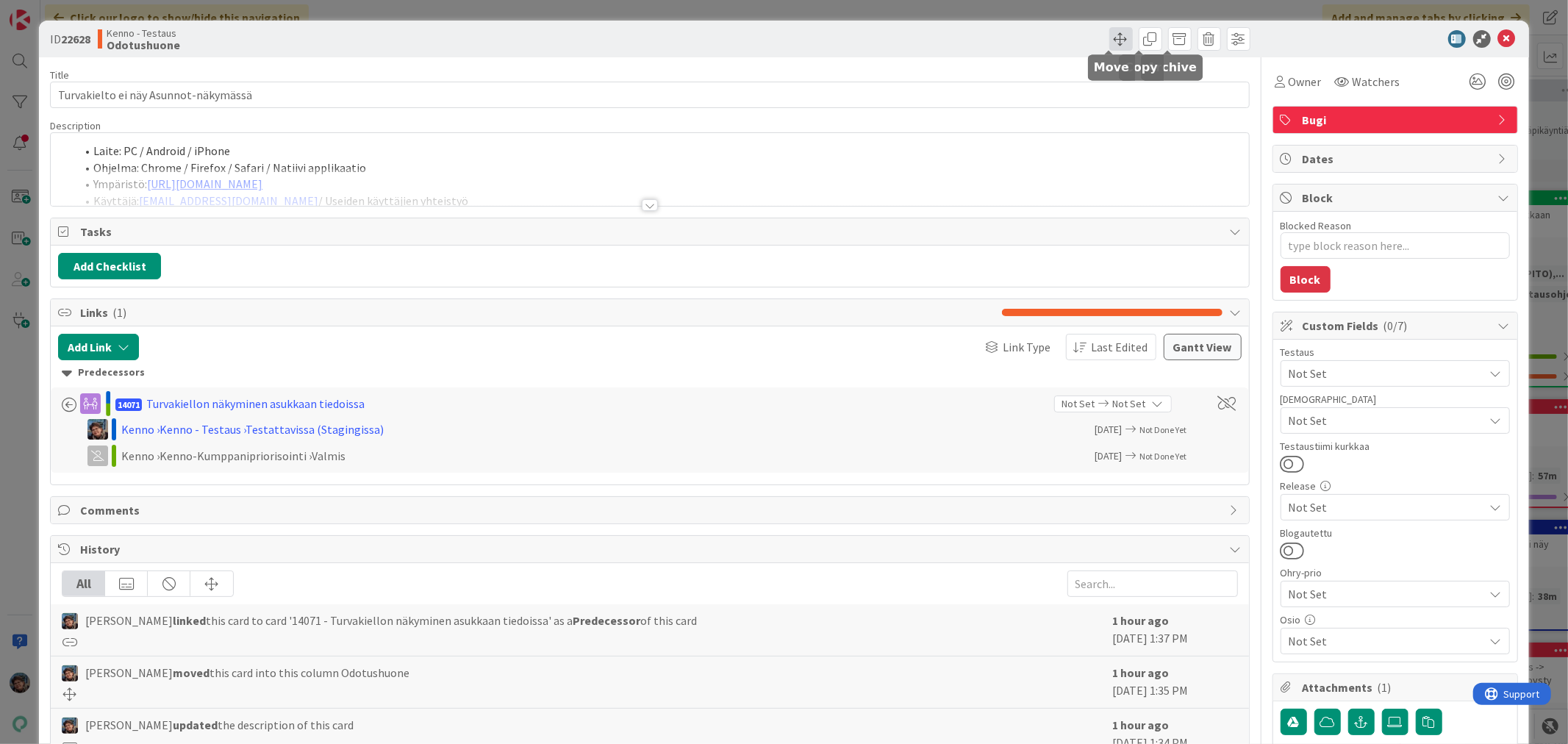
click at [1110, 38] on span at bounding box center [1121, 39] width 24 height 24
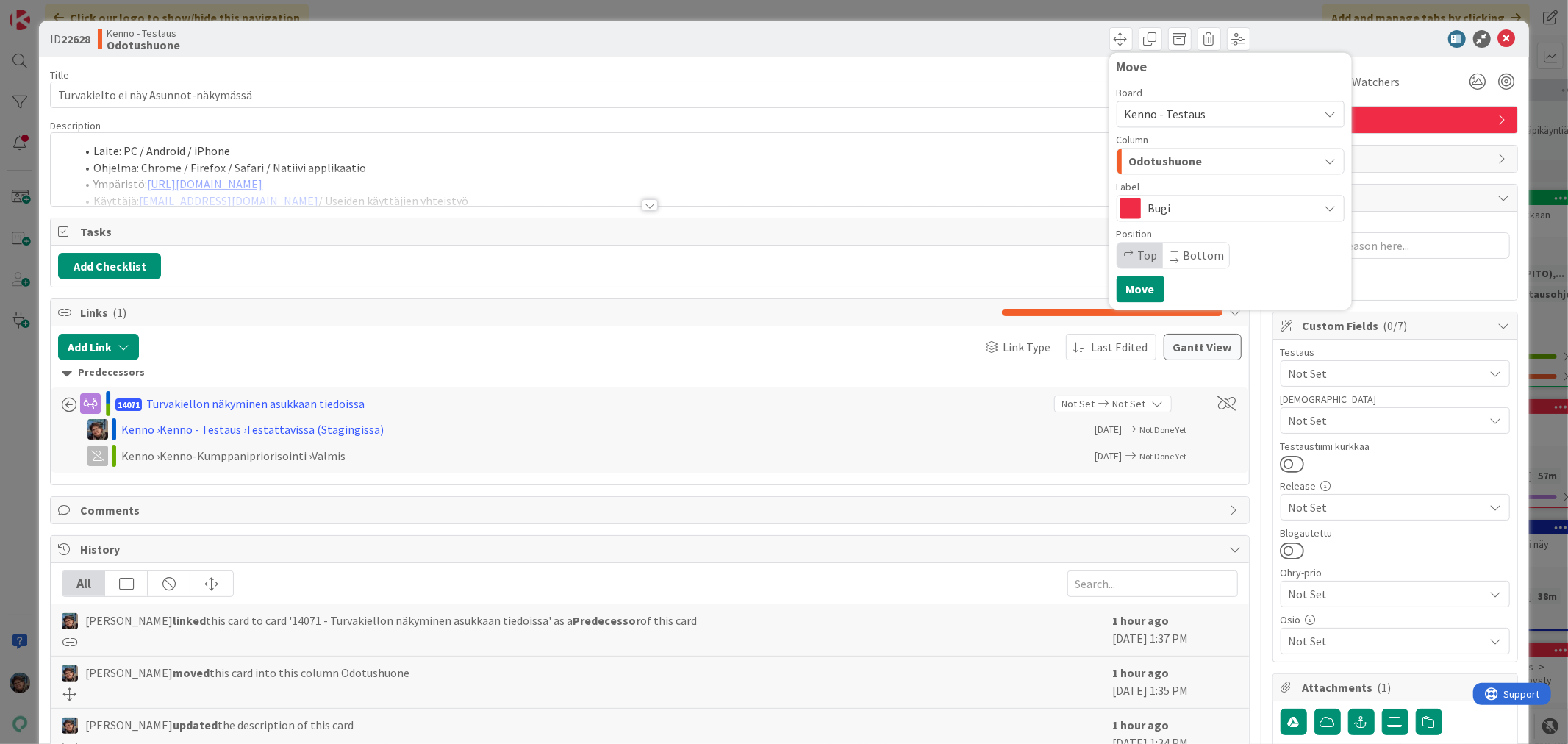
click at [1183, 110] on span "Kenno - Testaus" at bounding box center [1165, 114] width 82 height 15
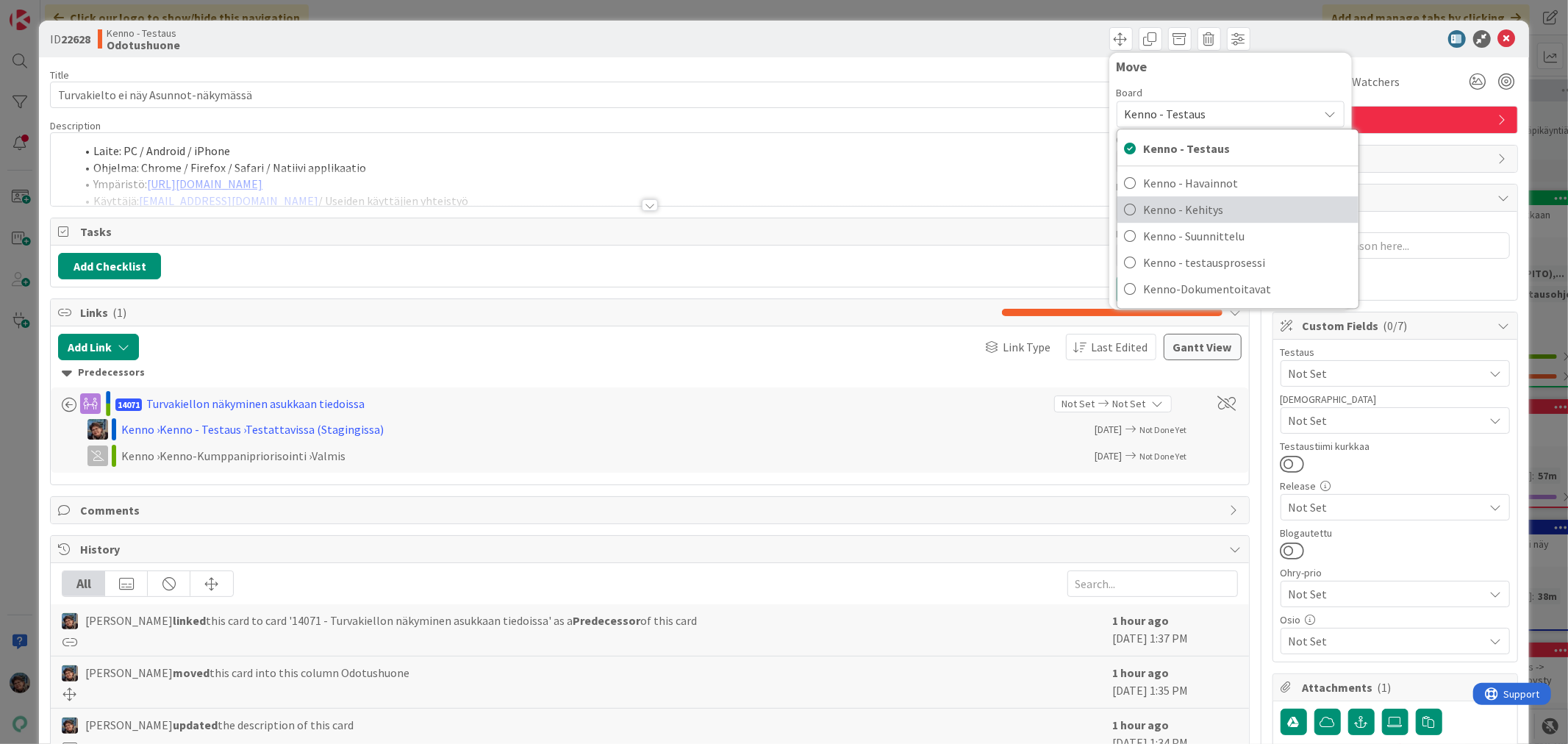
click at [1196, 211] on span "Kenno - Kehitys" at bounding box center [1247, 210] width 207 height 22
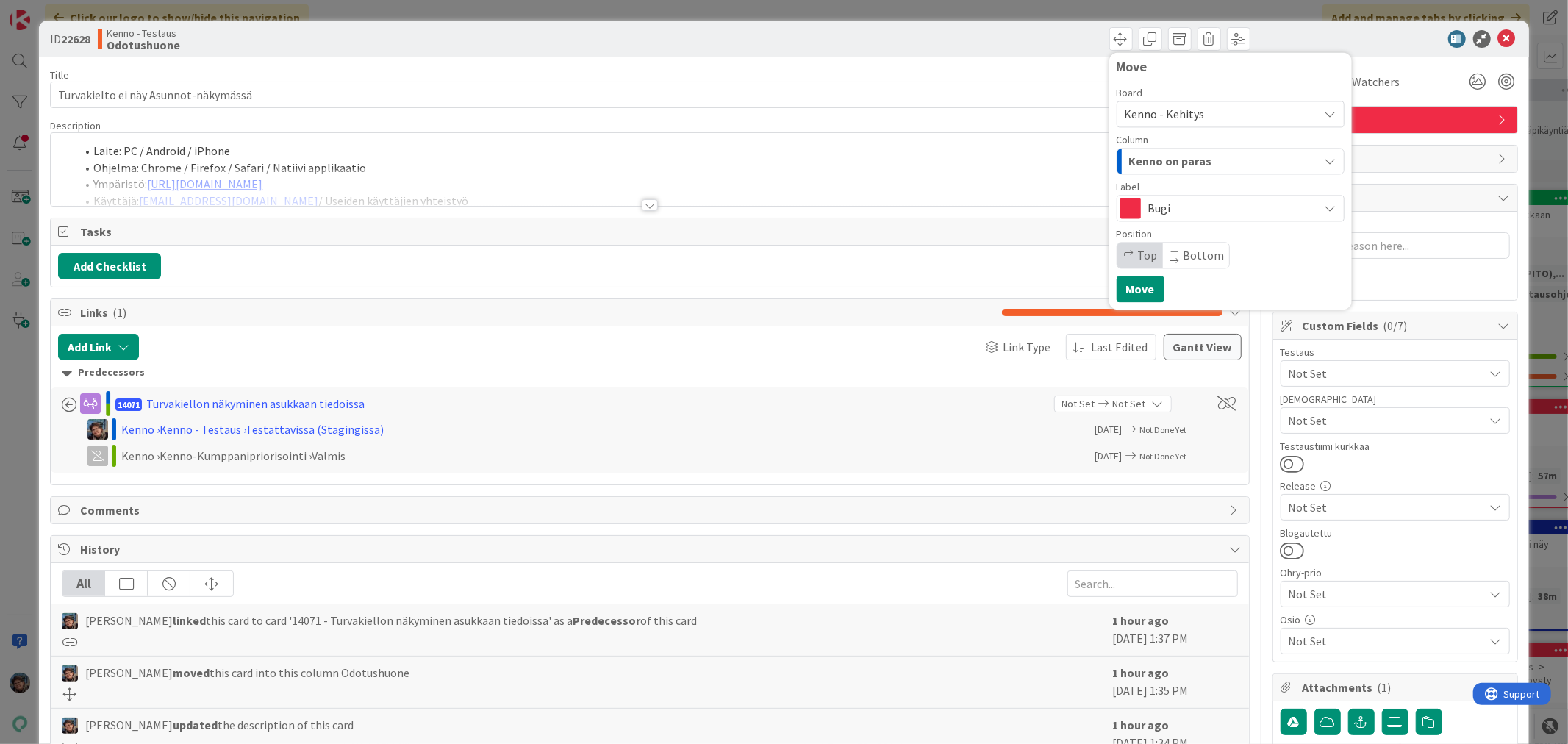
click at [1199, 159] on div "Kenno on paras" at bounding box center [1222, 161] width 193 height 24
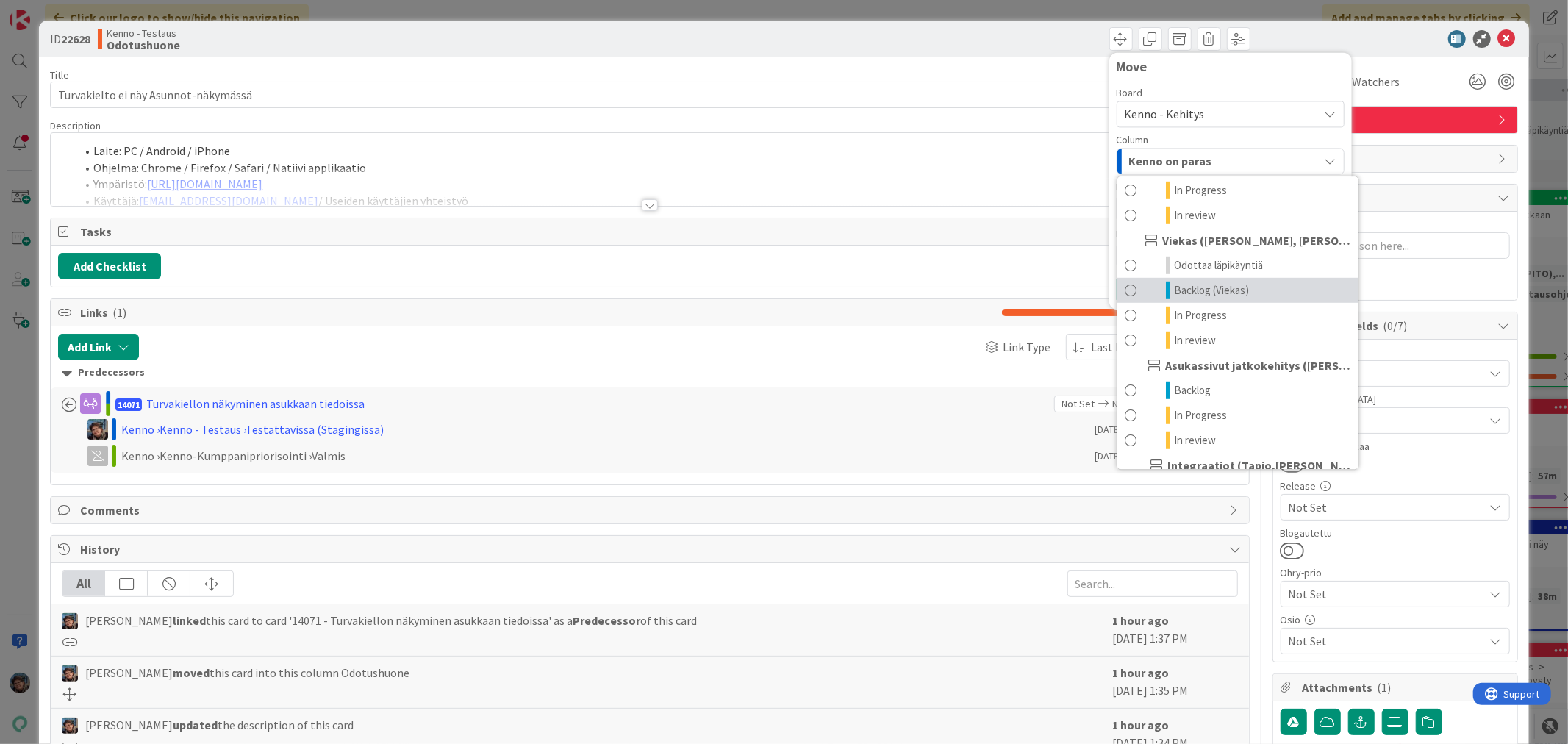
scroll to position [805, 0]
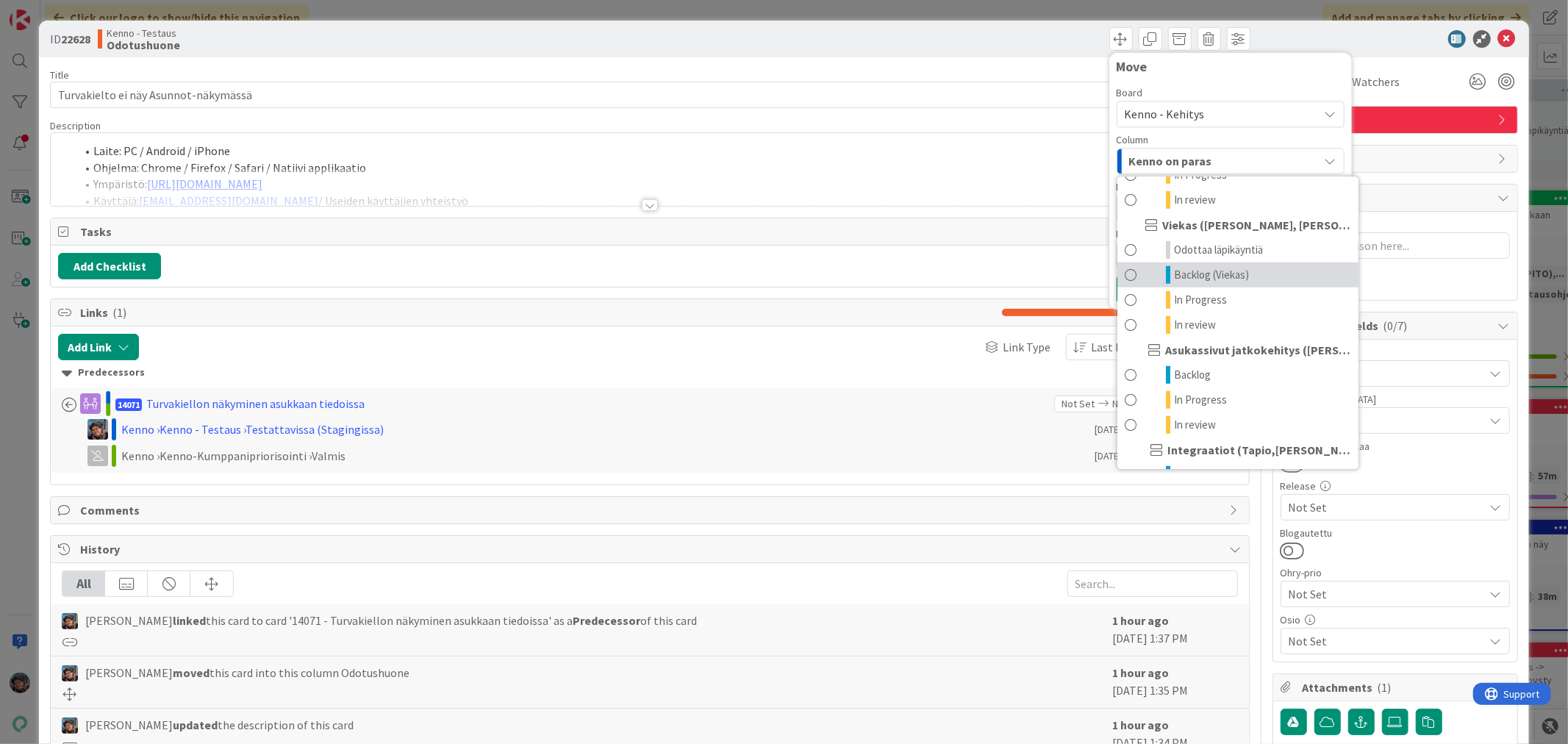
click at [1210, 284] on span "Backlog (Viekas)" at bounding box center [1212, 275] width 75 height 17
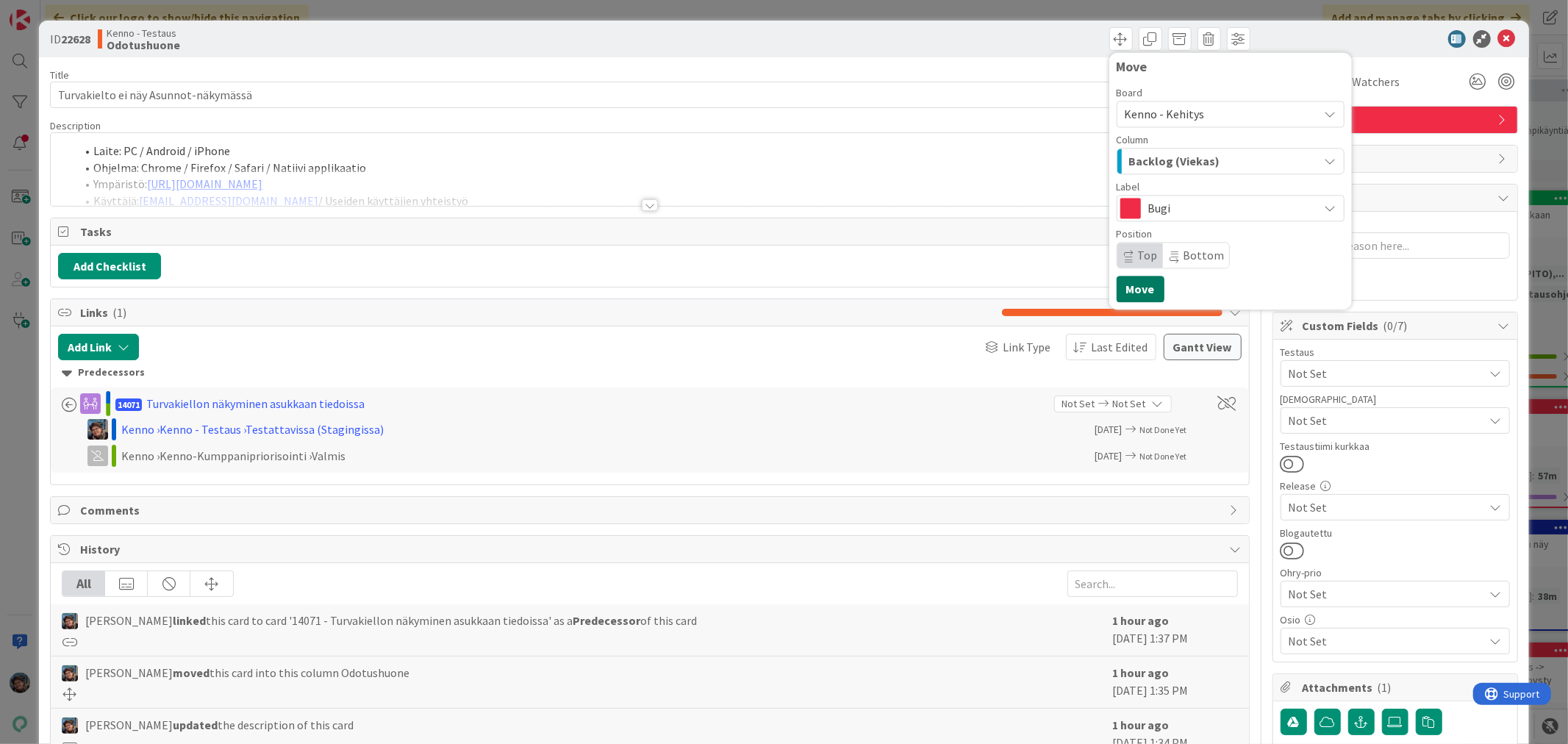
click at [1136, 282] on button "Move" at bounding box center [1140, 289] width 48 height 27
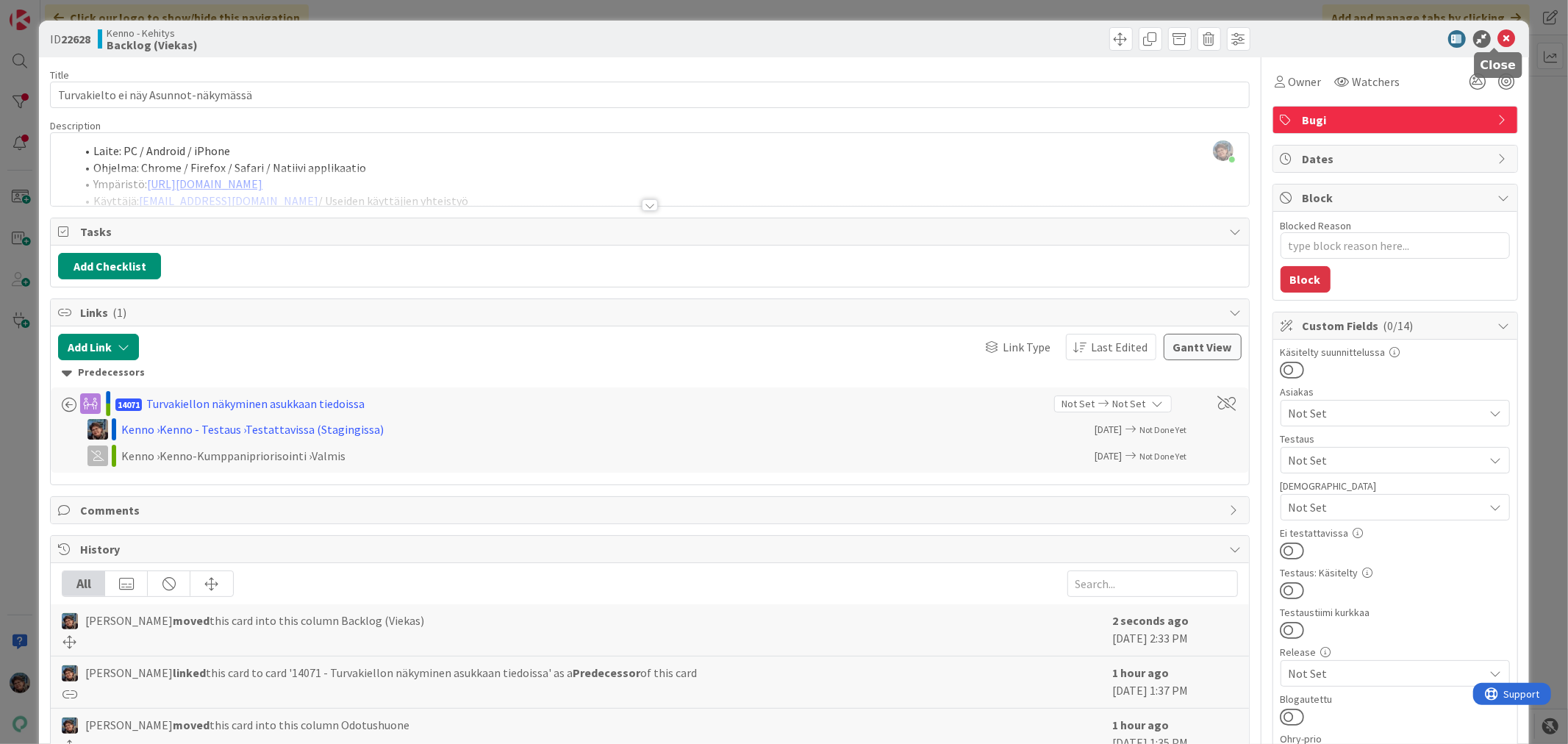
click at [1498, 37] on icon at bounding box center [1507, 38] width 17 height 17
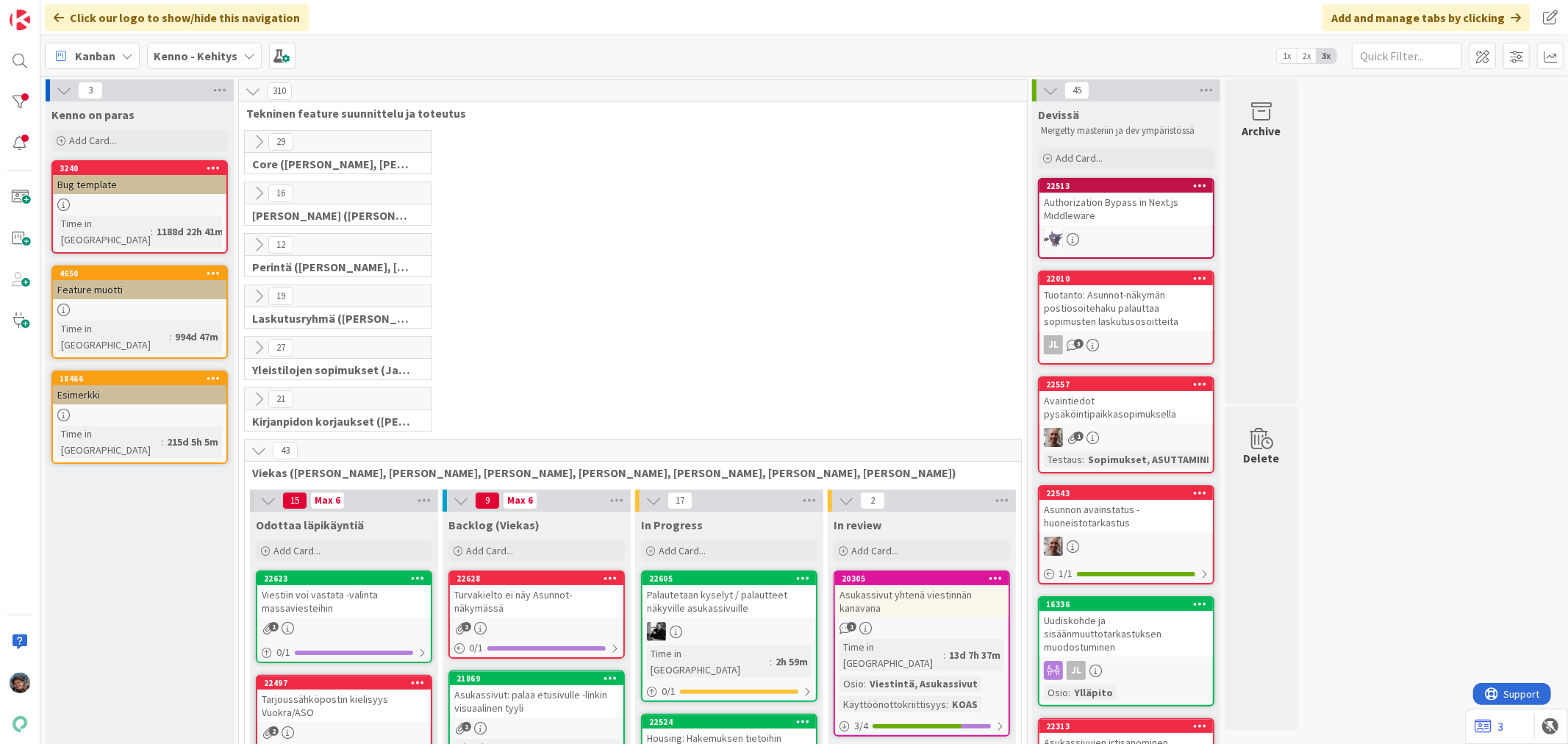
click at [528, 622] on div "1" at bounding box center [536, 629] width 173 height 13
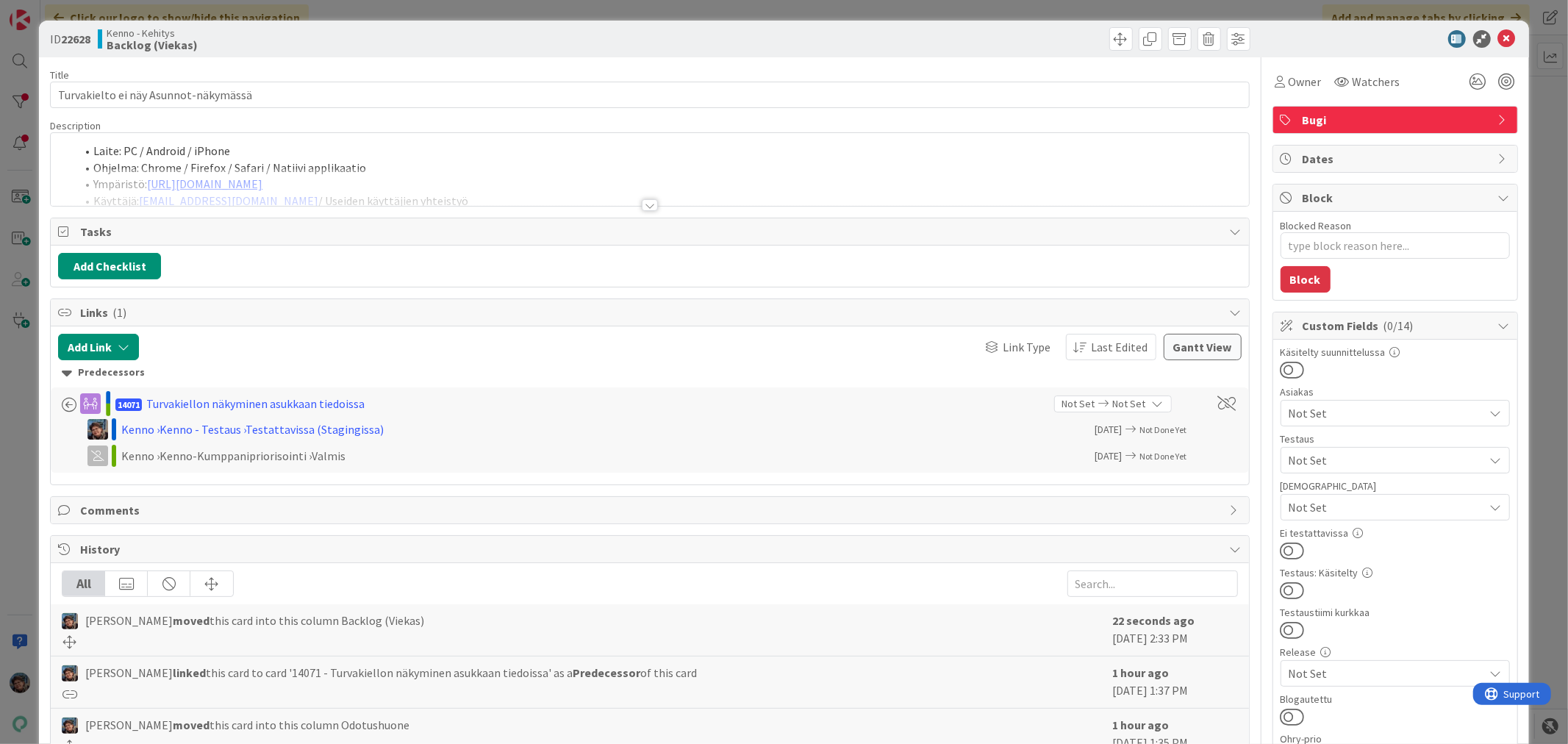
click at [643, 209] on div at bounding box center [650, 205] width 16 height 12
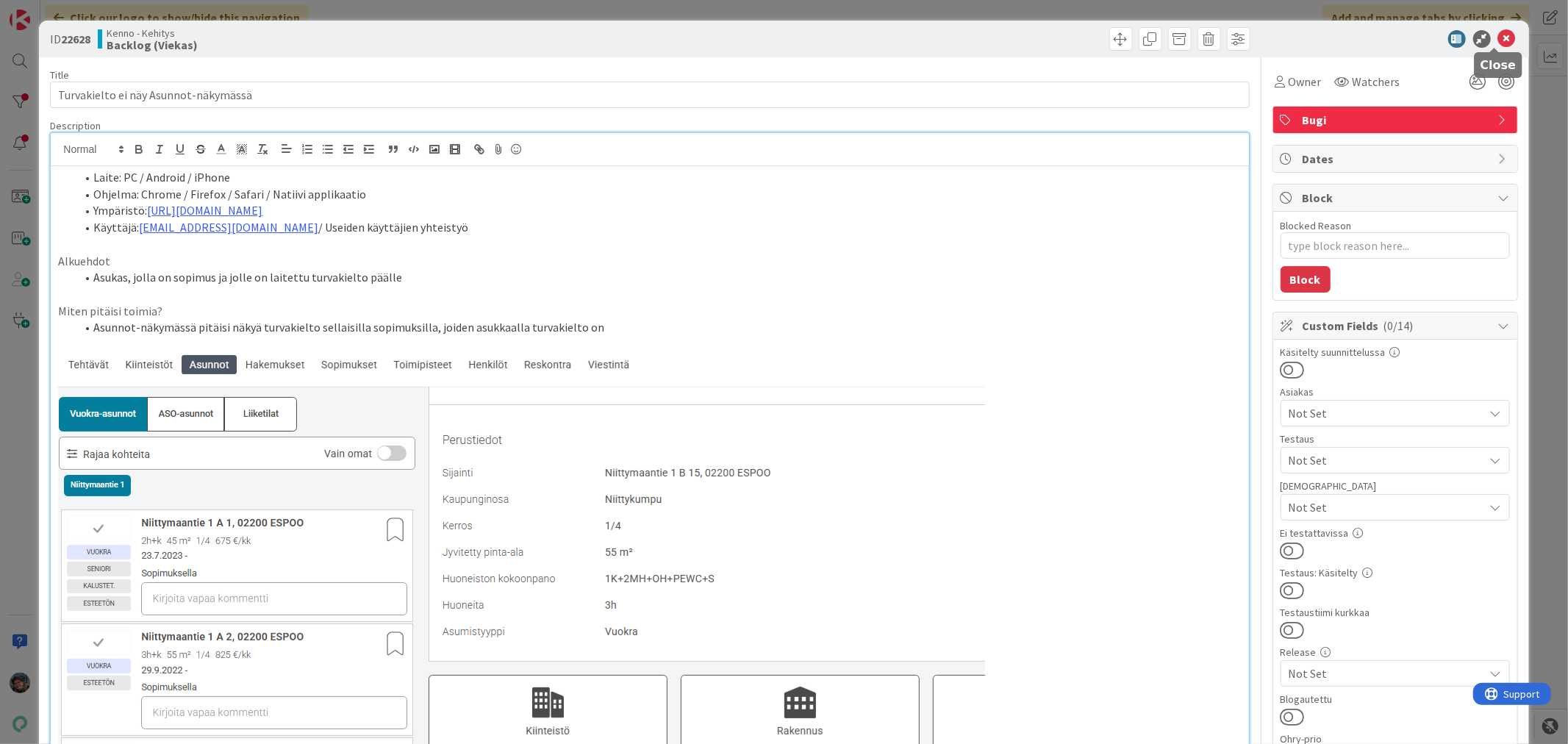
click at [1498, 36] on icon at bounding box center [1507, 38] width 17 height 17
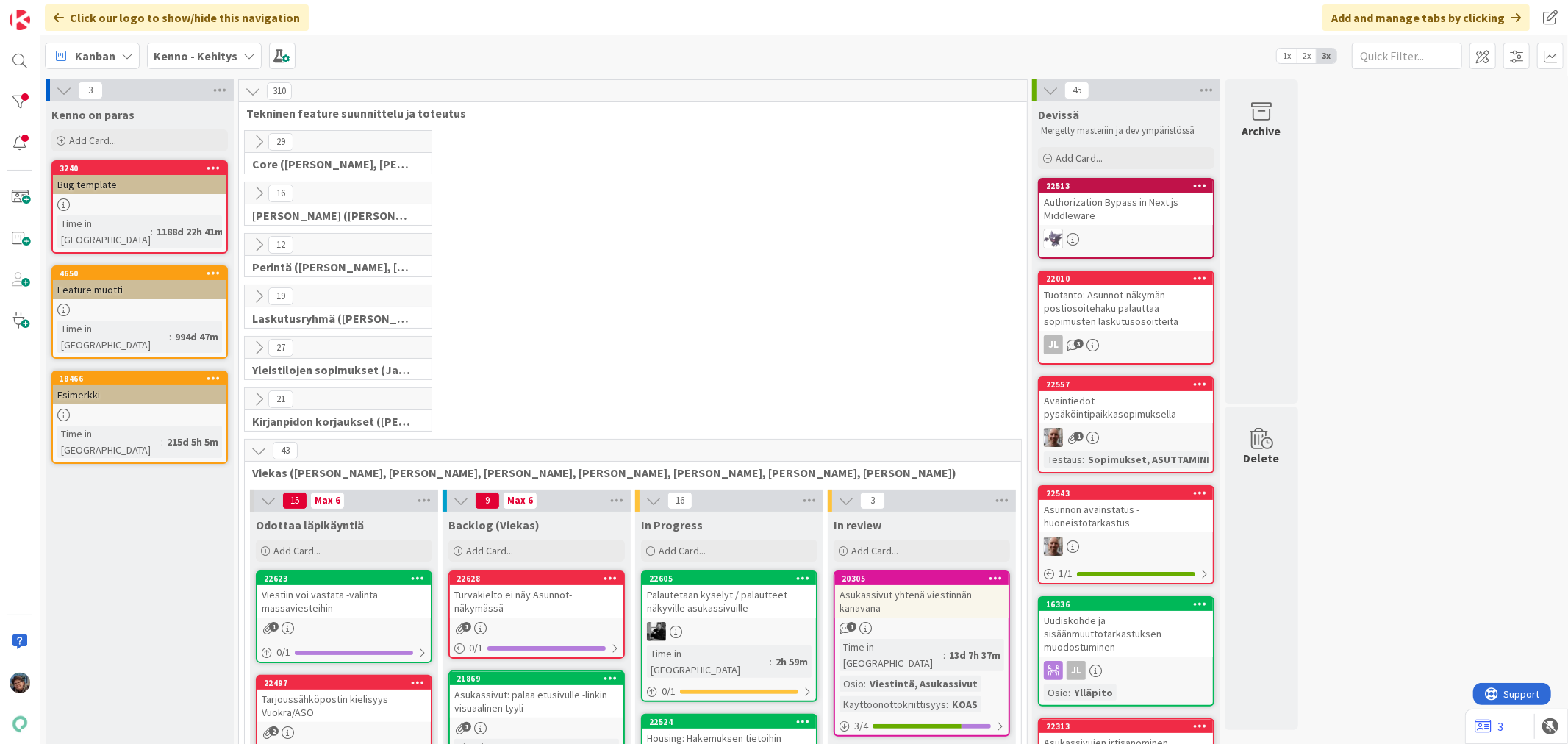
click at [579, 602] on div "Turvakielto ei näy Asunnot-näkymässä" at bounding box center [536, 601] width 173 height 32
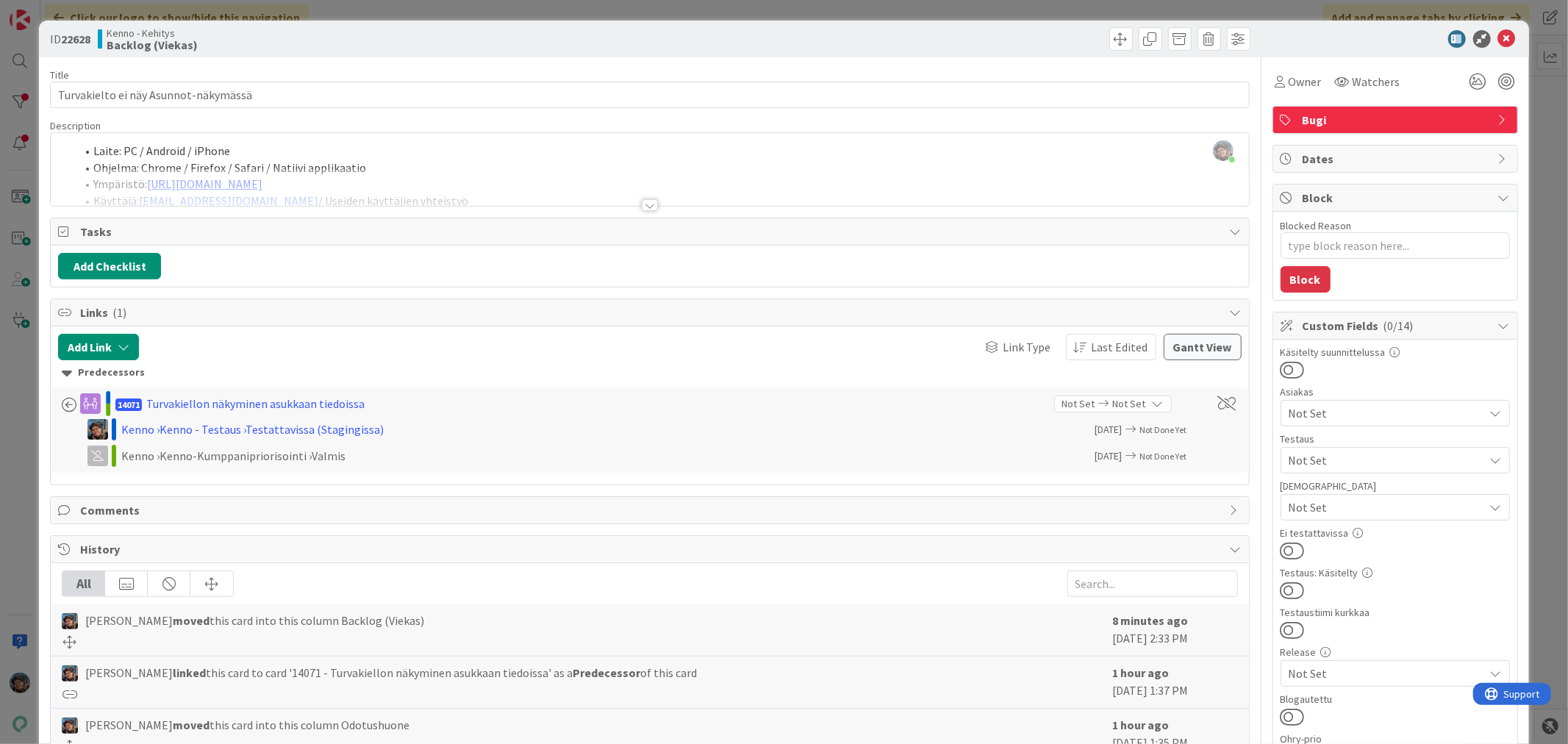
click at [644, 203] on div at bounding box center [650, 205] width 16 height 12
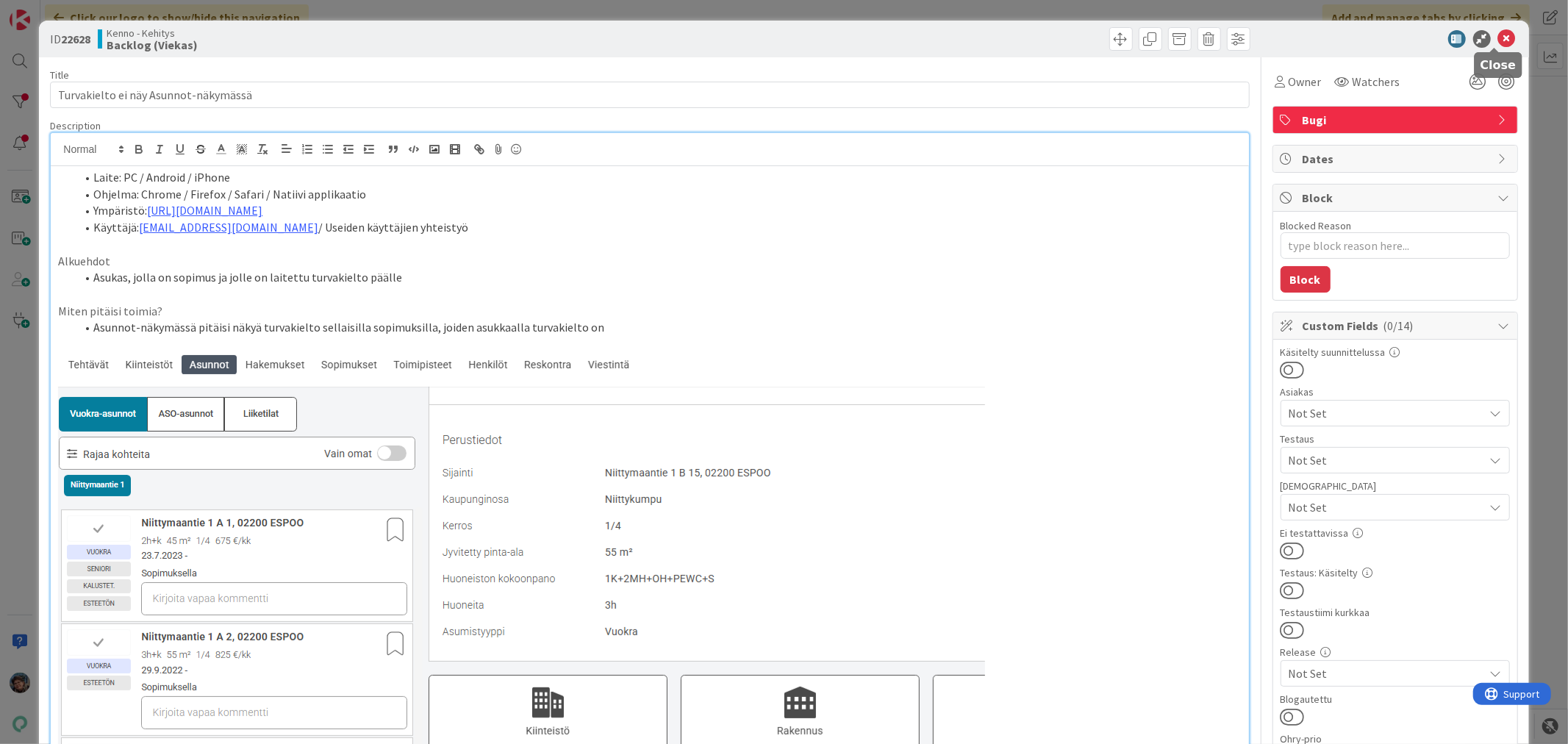
click at [1498, 36] on icon at bounding box center [1507, 38] width 17 height 17
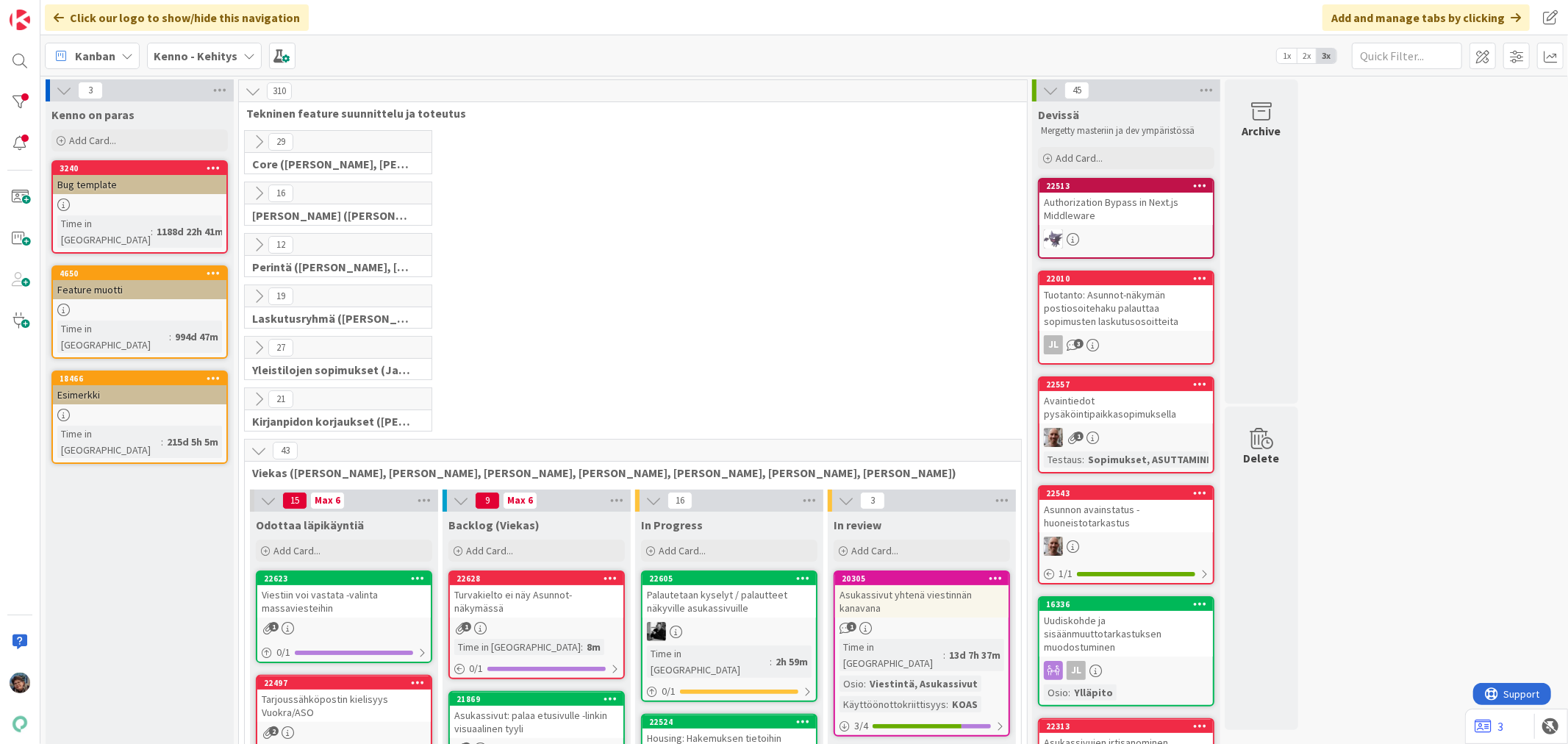
click at [197, 54] on b "Kenno - Kehitys" at bounding box center [196, 56] width 84 height 15
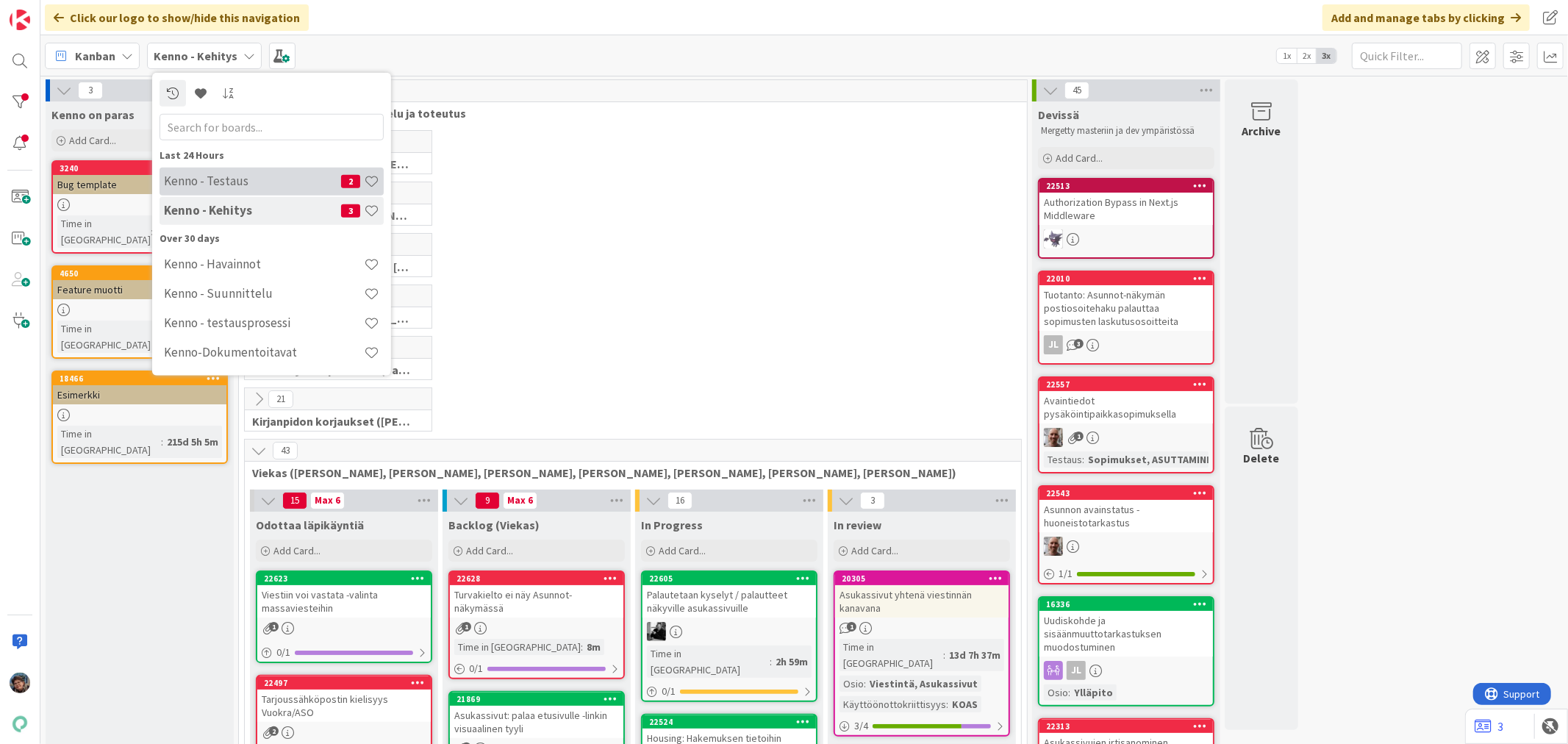
click at [252, 177] on h4 "Kenno - Testaus" at bounding box center [252, 181] width 177 height 15
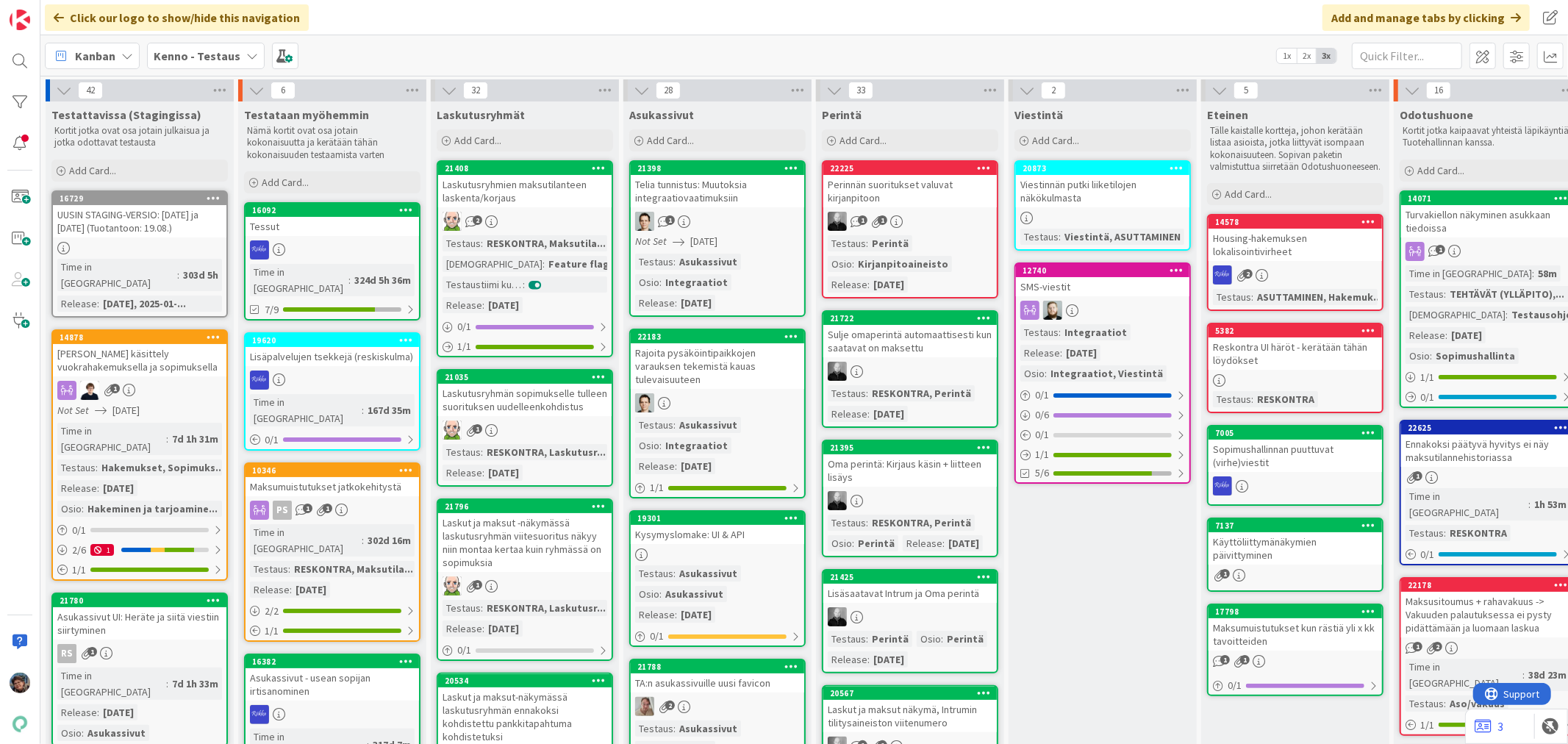
click at [1479, 235] on div "Turvakiellon näkyminen asukkaan tiedoissa" at bounding box center [1487, 221] width 173 height 32
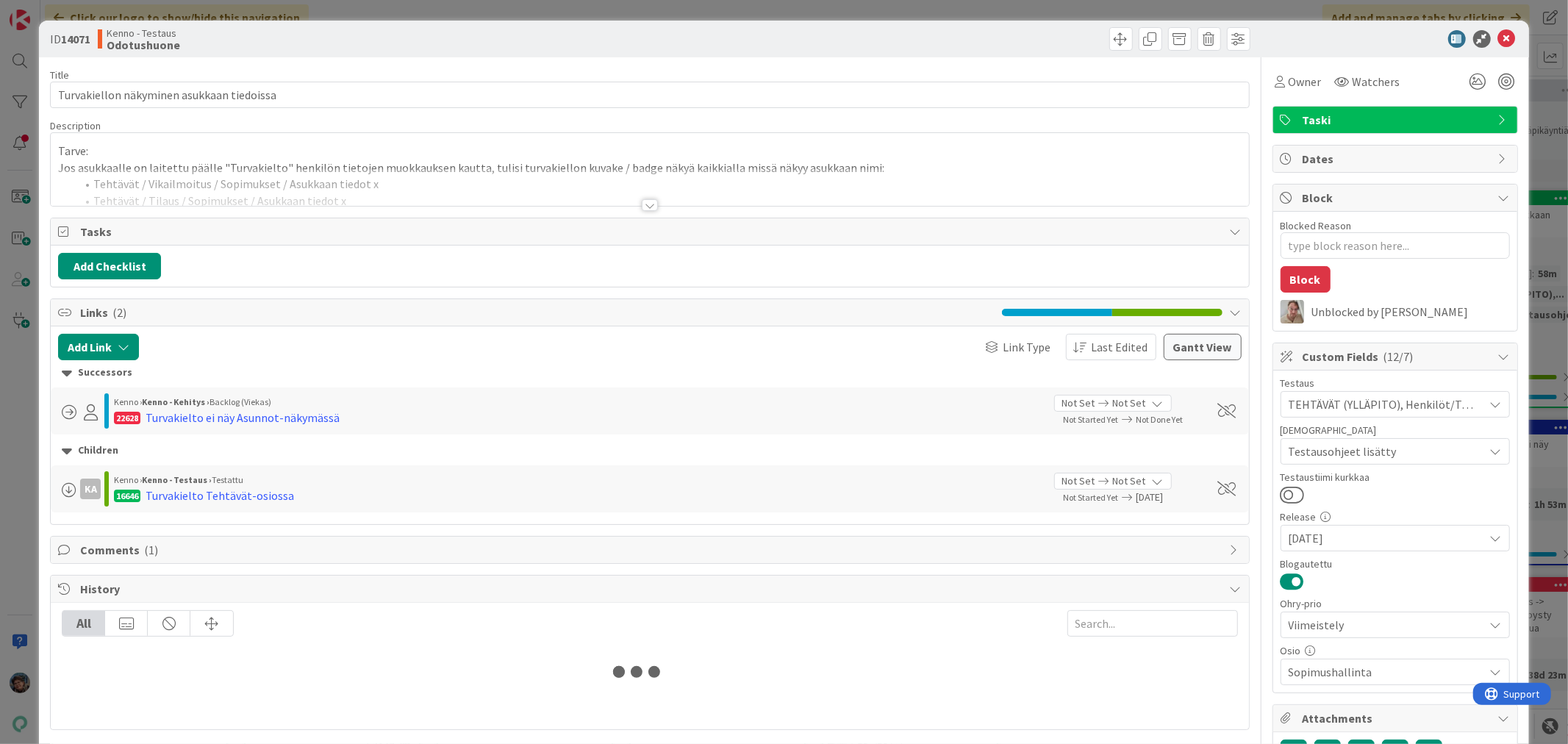
type textarea "x"
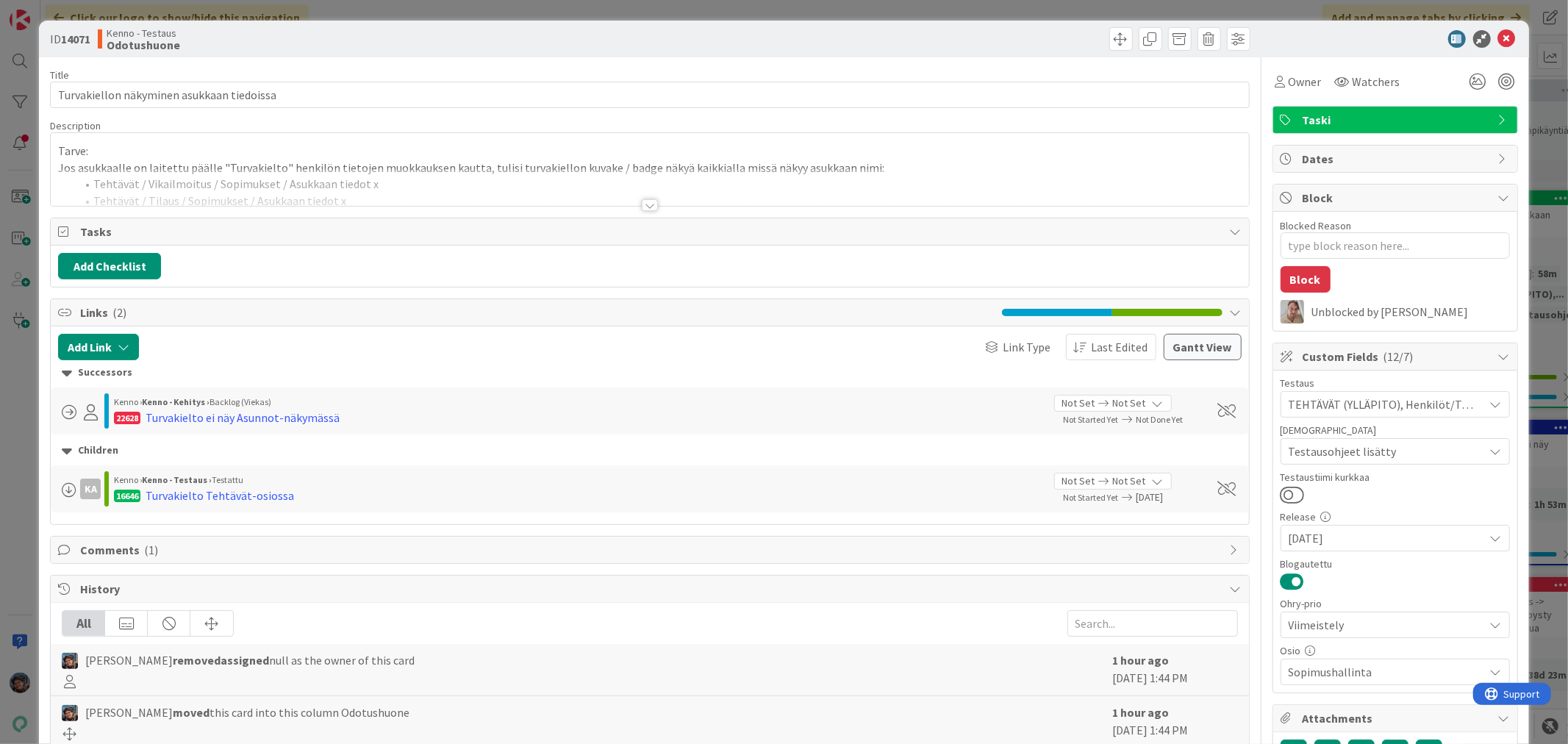
click at [639, 199] on div at bounding box center [649, 187] width 1198 height 38
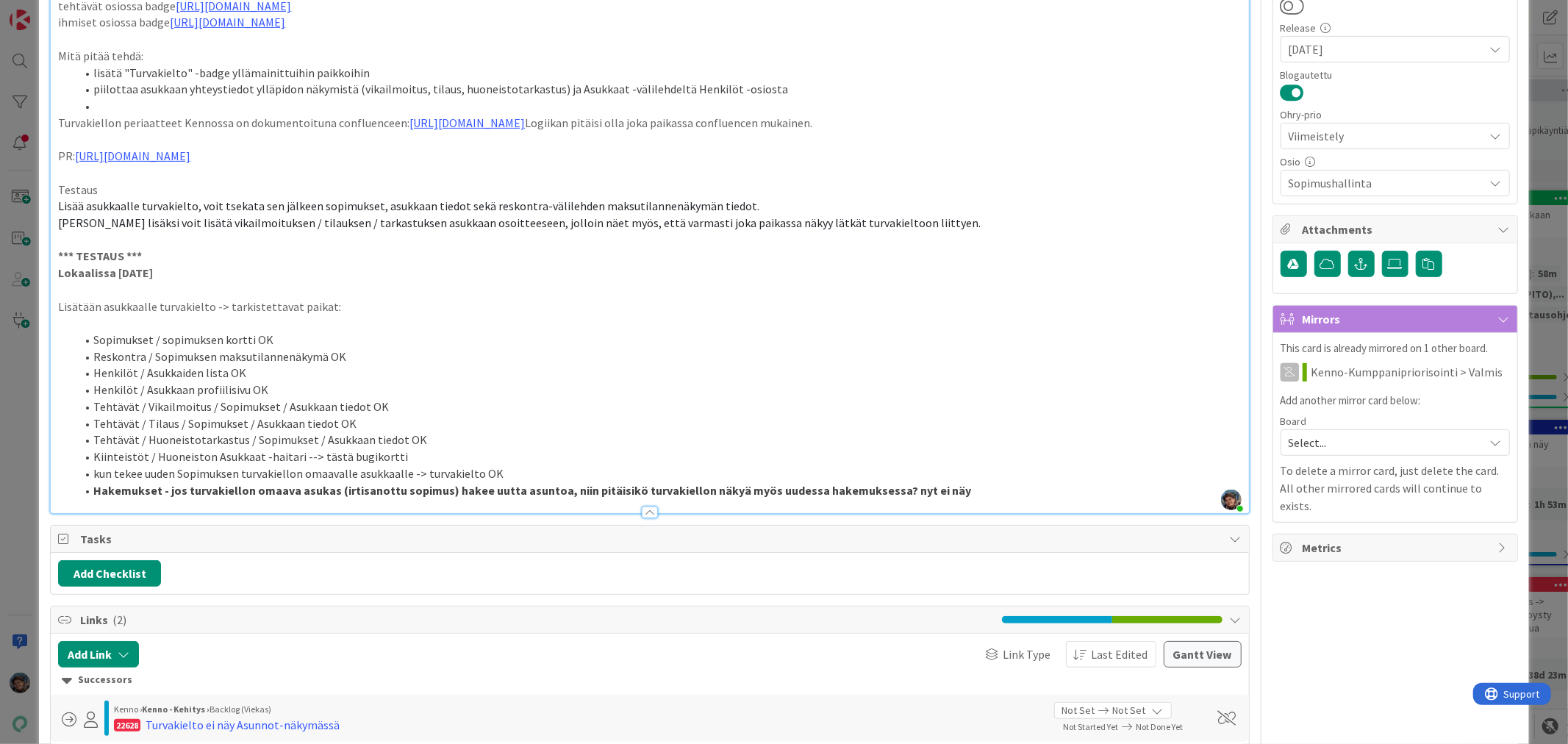
scroll to position [653, 0]
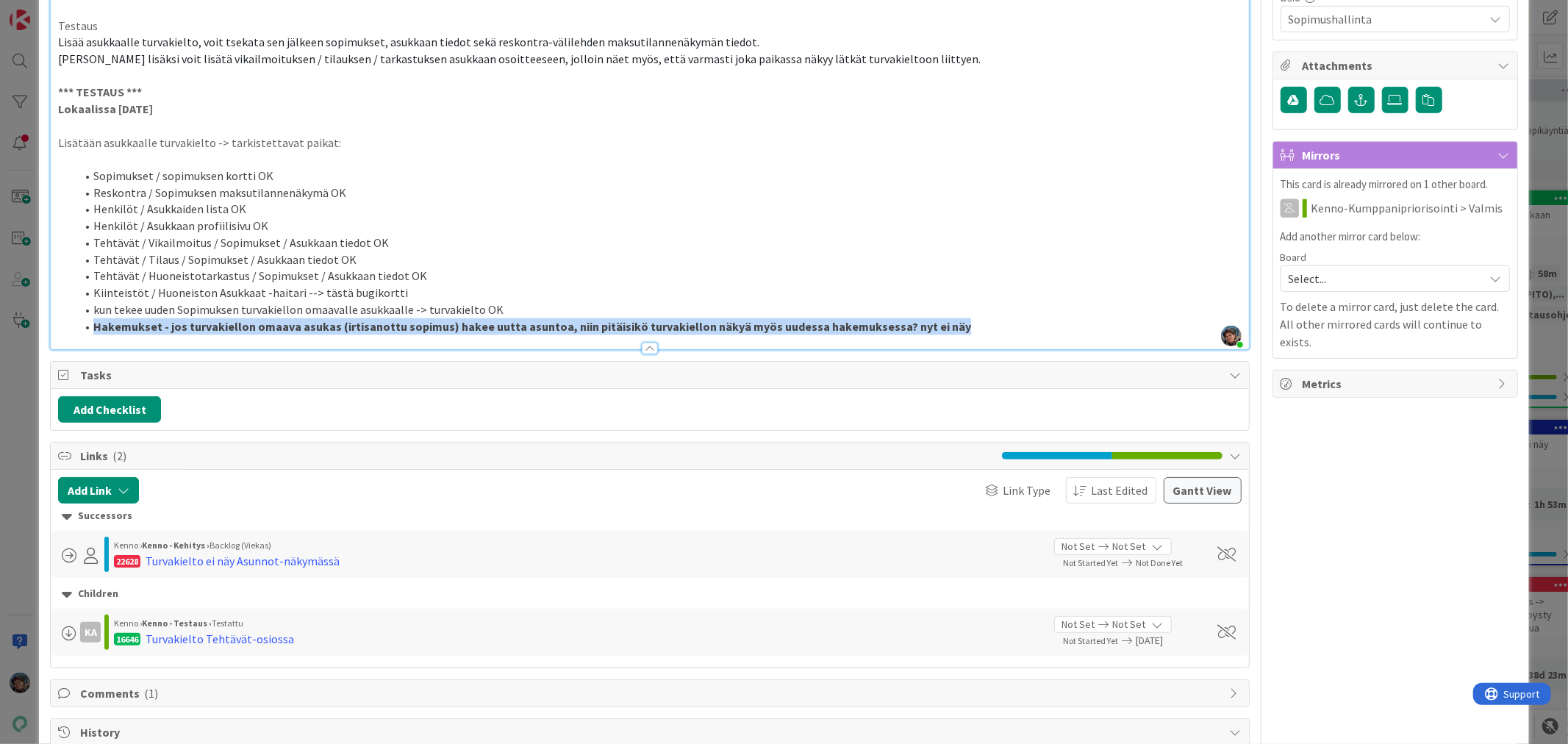
drag, startPoint x: 82, startPoint y: 343, endPoint x: 991, endPoint y: 345, distance: 909.0
click at [991, 335] on li "Hakemukset - jos turvakiellon omaava asukas (irtisanottu sopimus) hakee uutta a…" at bounding box center [659, 327] width 1165 height 16
copy li "Hakemukset - jos turvakiellon omaava asukas (irtisanottu sopimus) hakee uutta a…"
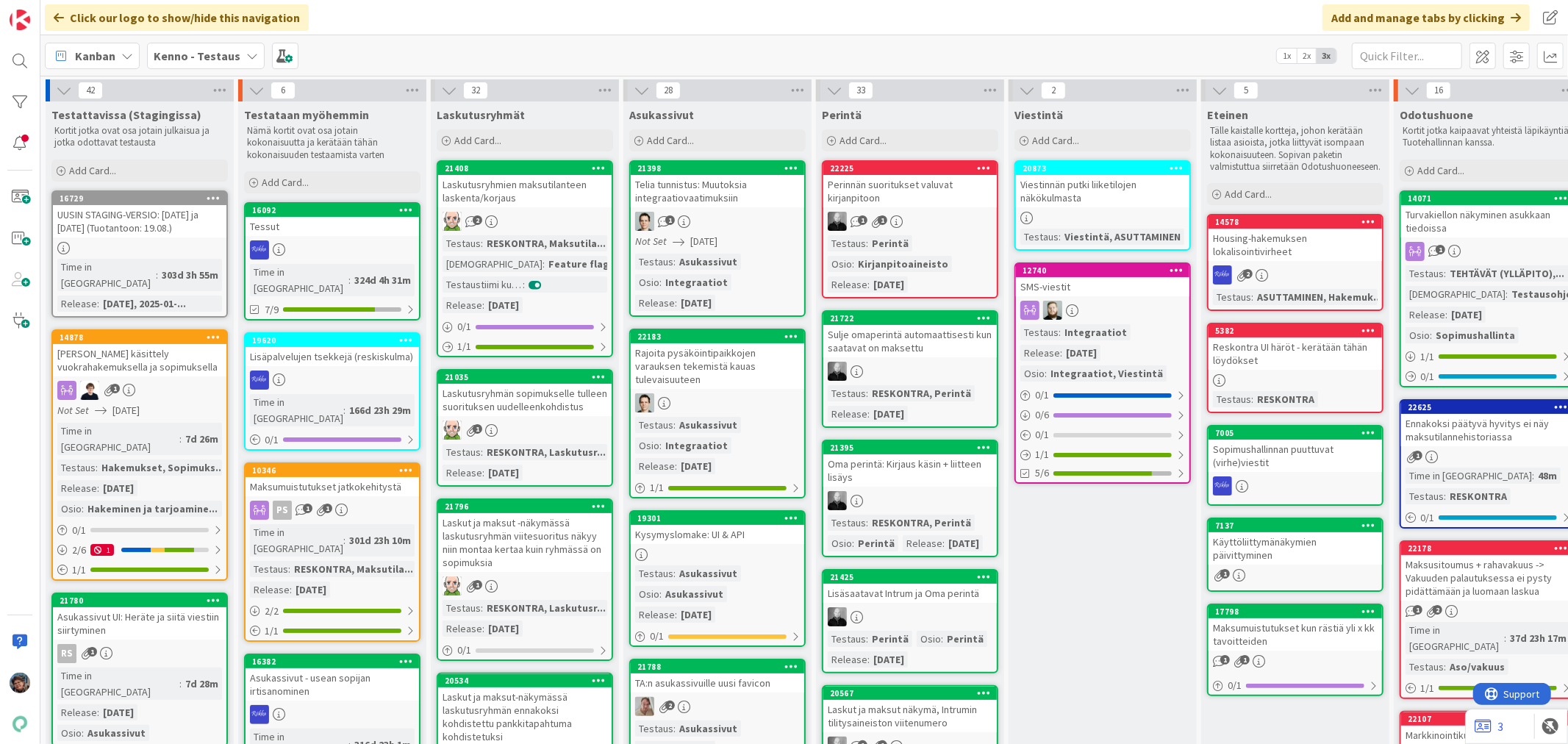
click at [174, 53] on b "Kenno - Testaus" at bounding box center [197, 56] width 87 height 15
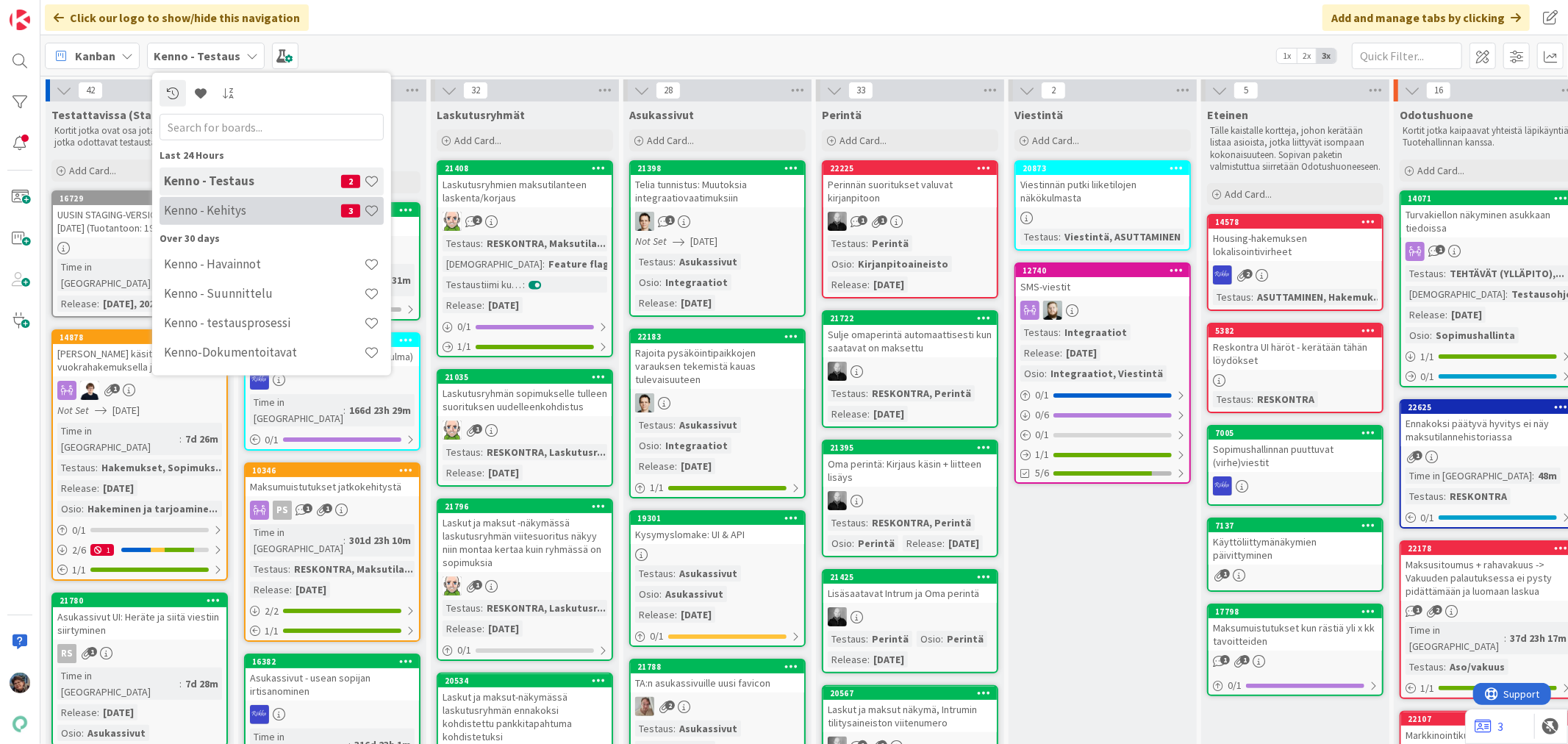
click at [193, 209] on h4 "Kenno - Kehitys" at bounding box center [252, 211] width 177 height 15
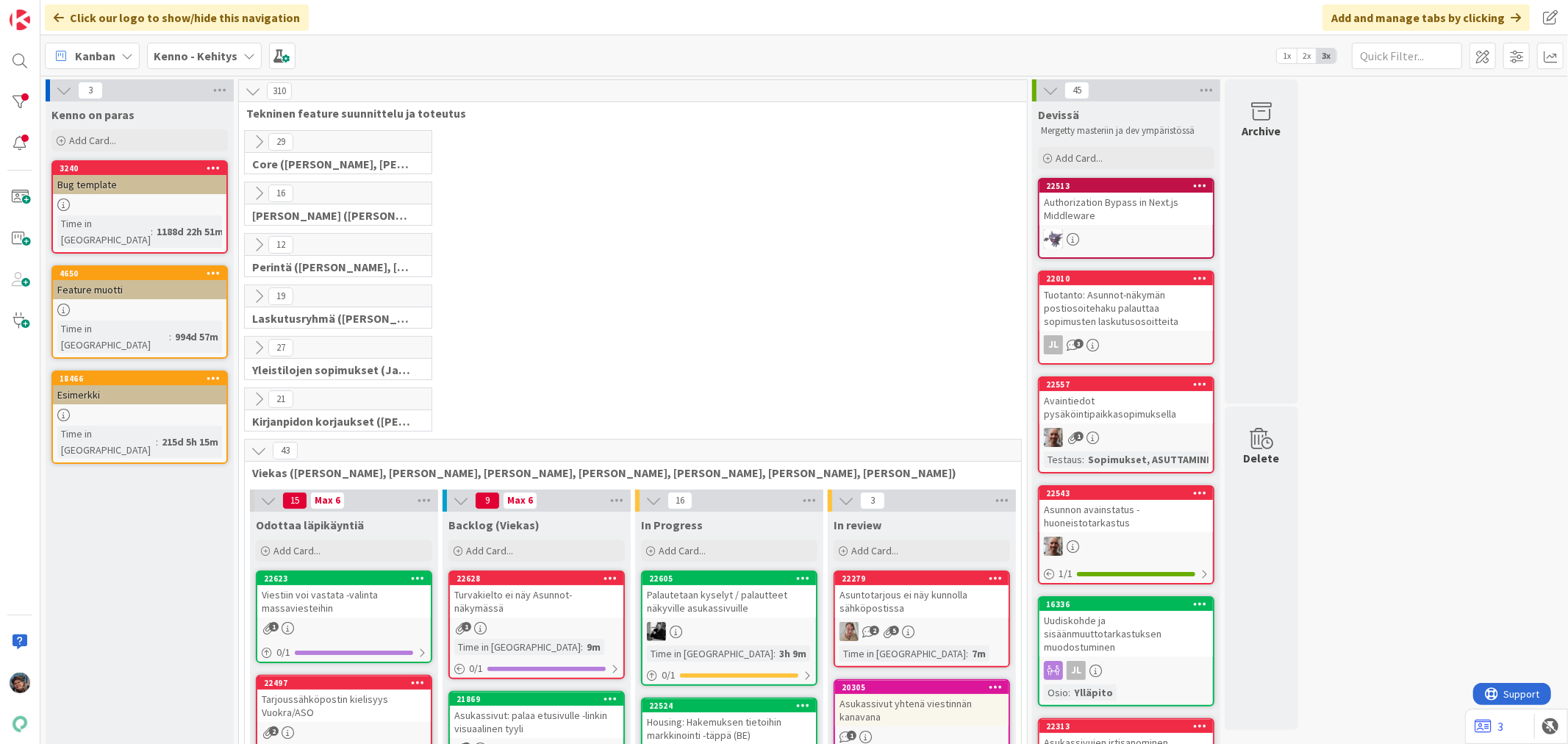
click at [530, 594] on div "Turvakielto ei näy Asunnot-näkymässä" at bounding box center [536, 601] width 173 height 32
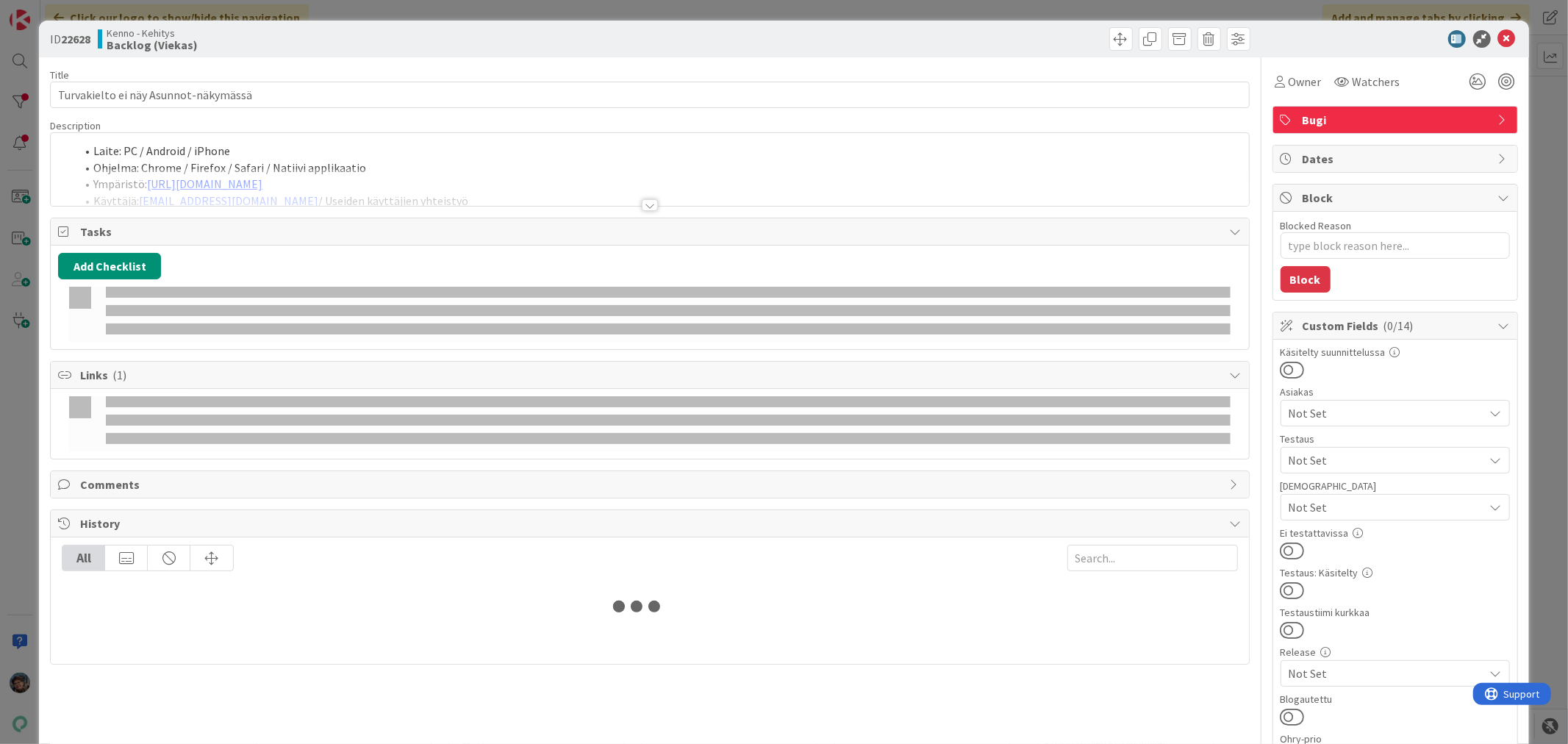
type textarea "x"
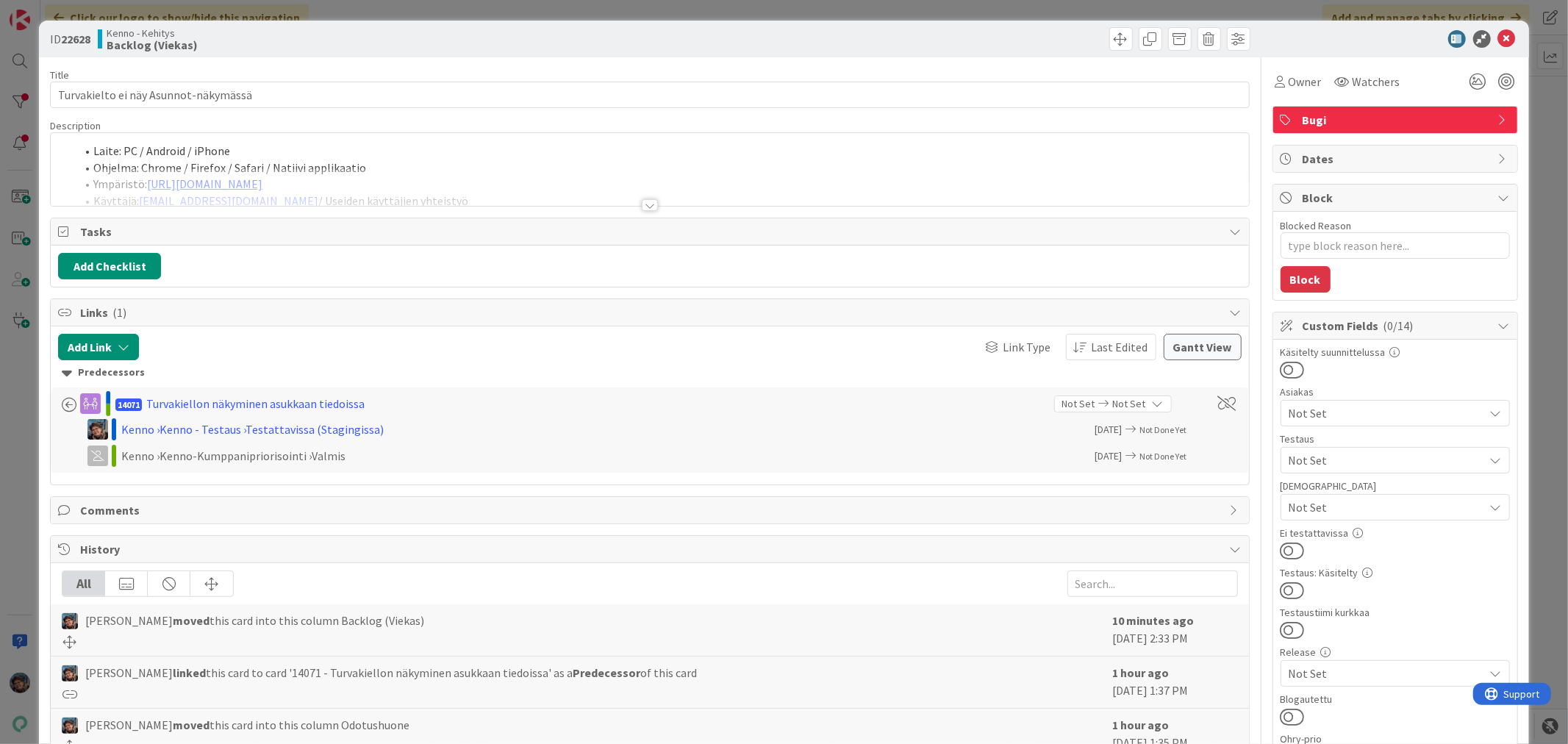
click at [643, 201] on div at bounding box center [650, 205] width 16 height 12
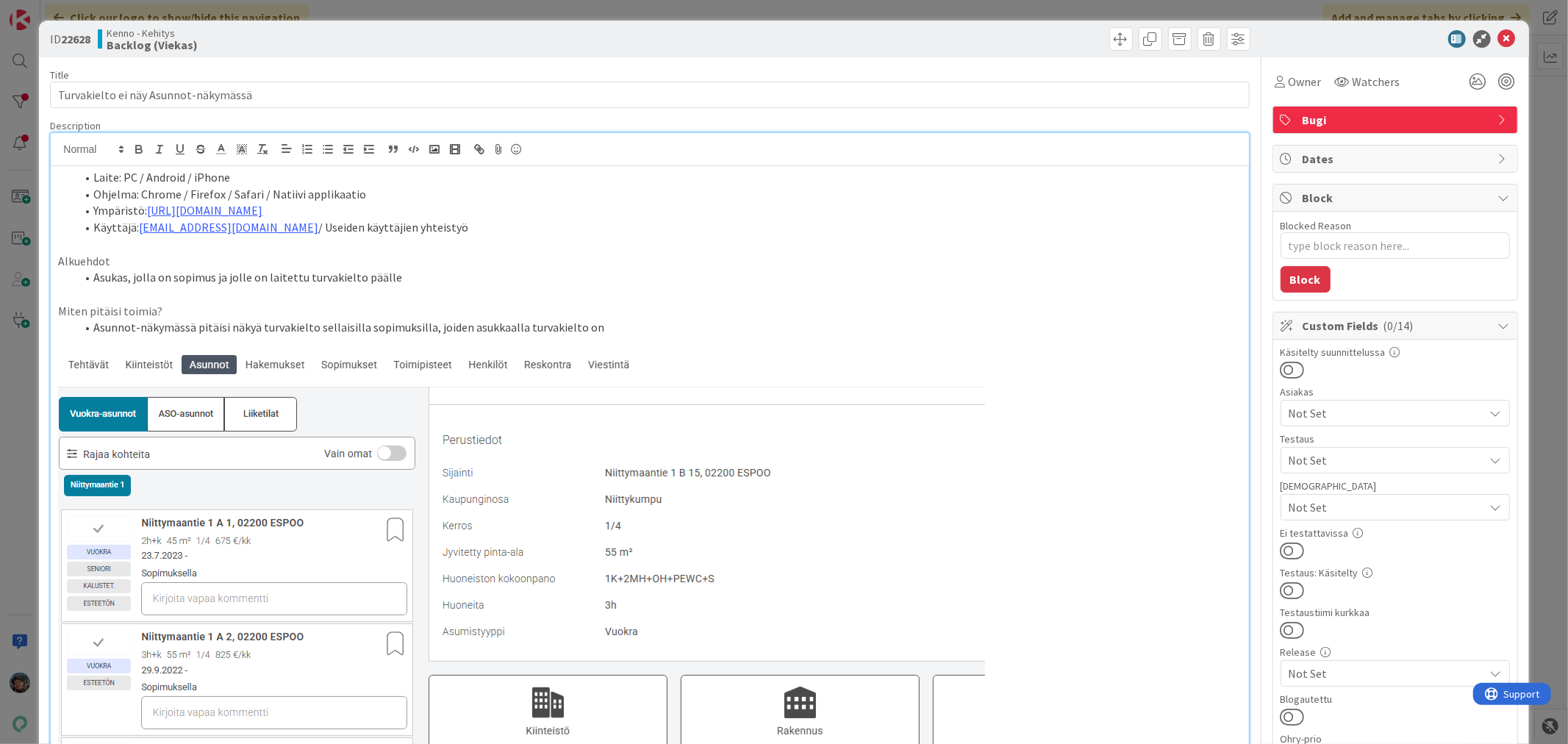
click at [608, 326] on li "Asunnot-näkymässä pitäisi näkyä turvakielto sellaisilla sopimuksilla, joiden as…" at bounding box center [659, 327] width 1165 height 16
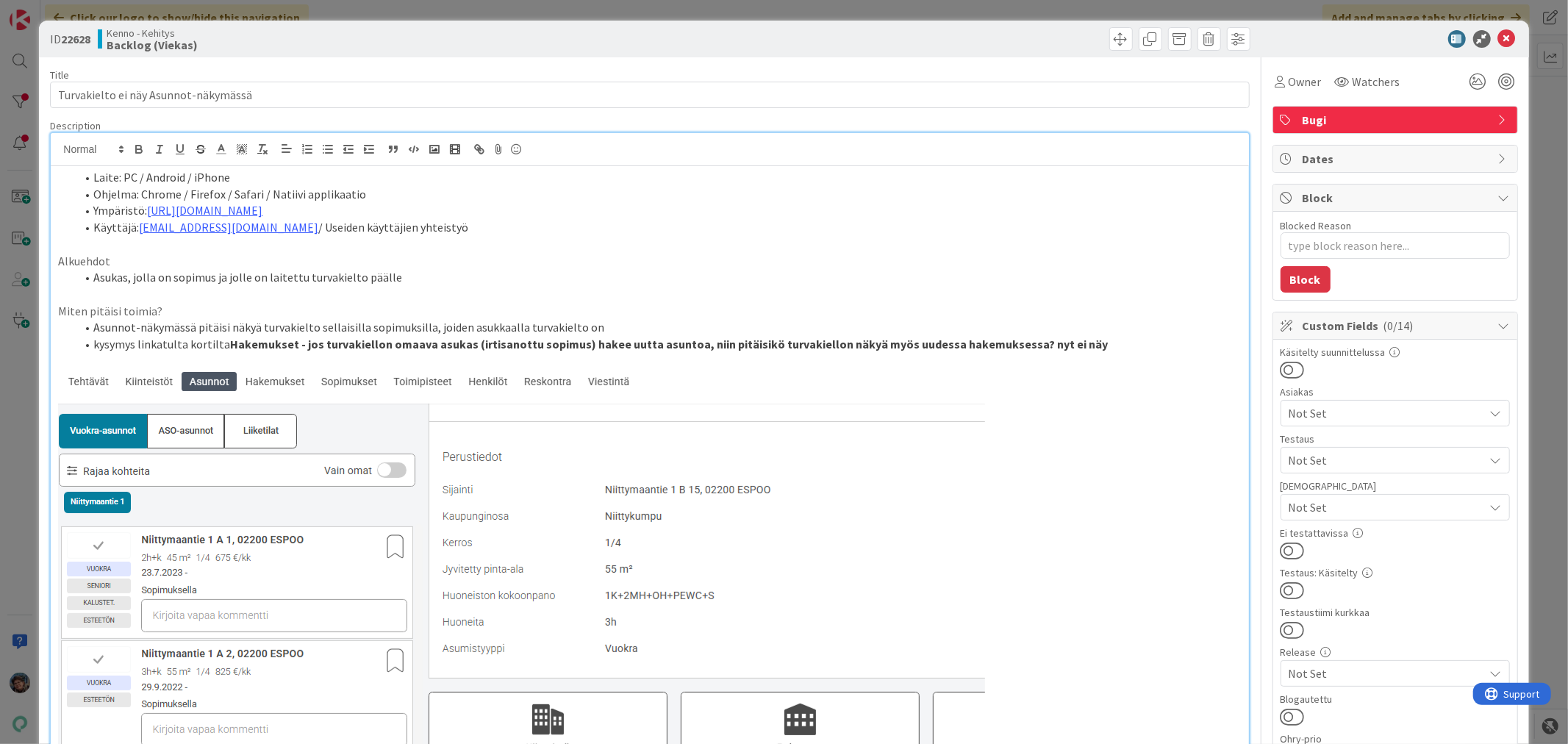
drag, startPoint x: 219, startPoint y: 342, endPoint x: 343, endPoint y: 376, distance: 128.6
click at [222, 342] on li "kysymys linkatulta kortilta [GEOGRAPHIC_DATA] - jos turvakiellon omaava asukas …" at bounding box center [659, 345] width 1165 height 16
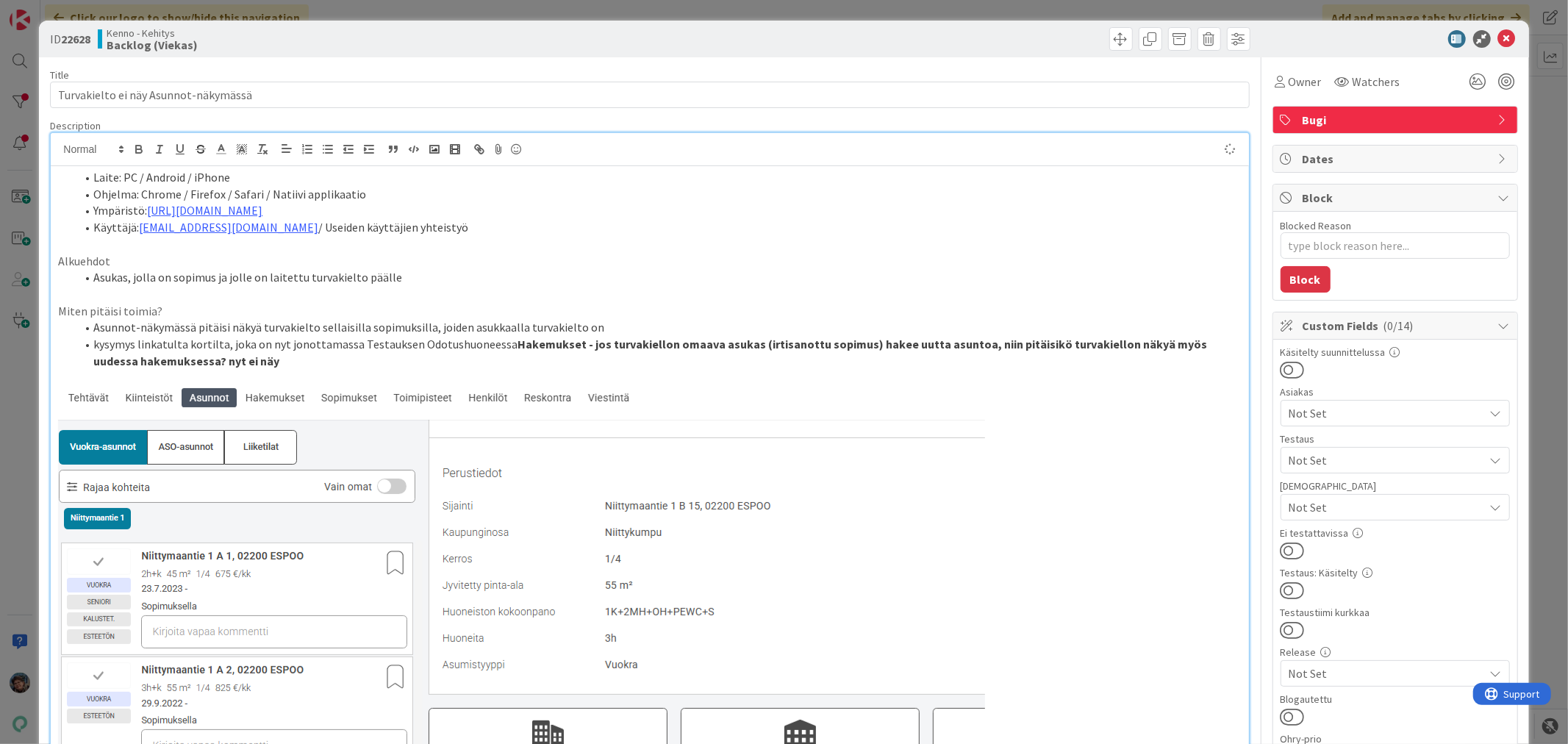
type textarea "x"
click at [1498, 37] on icon at bounding box center [1507, 38] width 17 height 17
